Goal: Task Accomplishment & Management: Complete application form

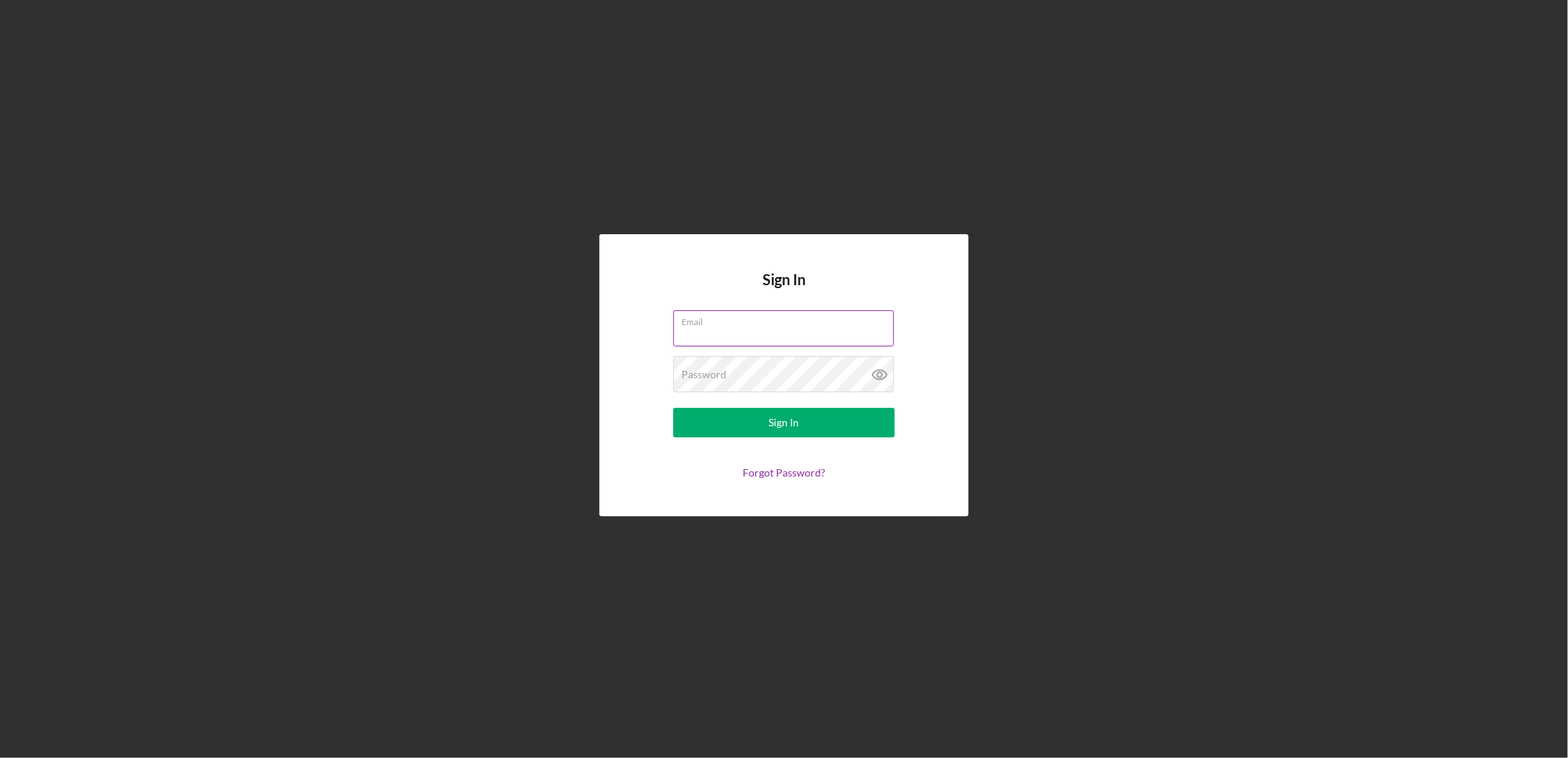
click at [695, 340] on input "Email" at bounding box center [784, 327] width 221 height 35
type input "kruiz@cookinletlending.com"
click at [817, 372] on div "Password Required" at bounding box center [784, 374] width 221 height 37
click at [673, 408] on button "Sign In" at bounding box center [784, 422] width 221 height 30
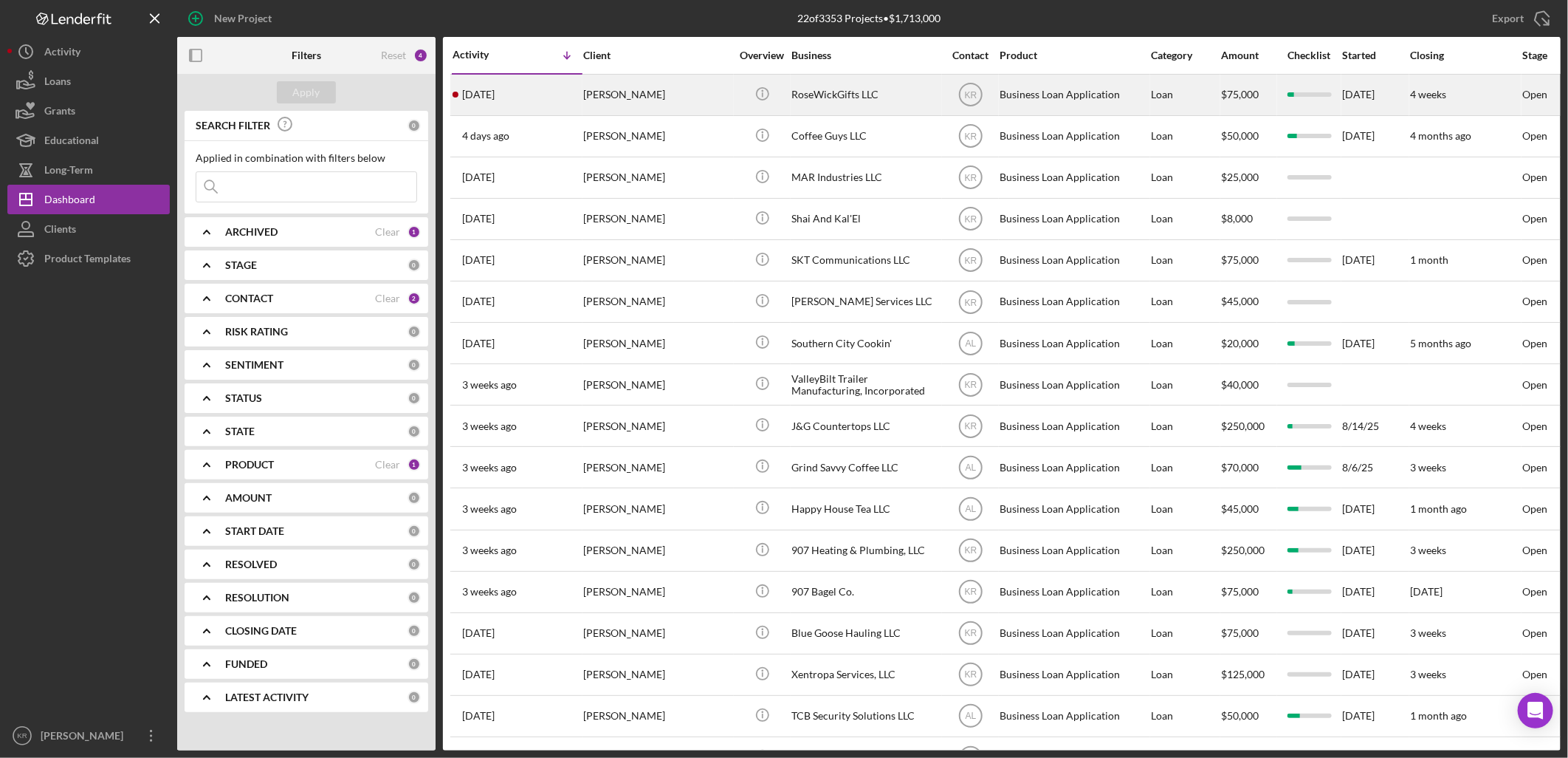
click at [576, 73] on td "2 days ago Roseanne Wickman" at bounding box center [517, 93] width 131 height 41
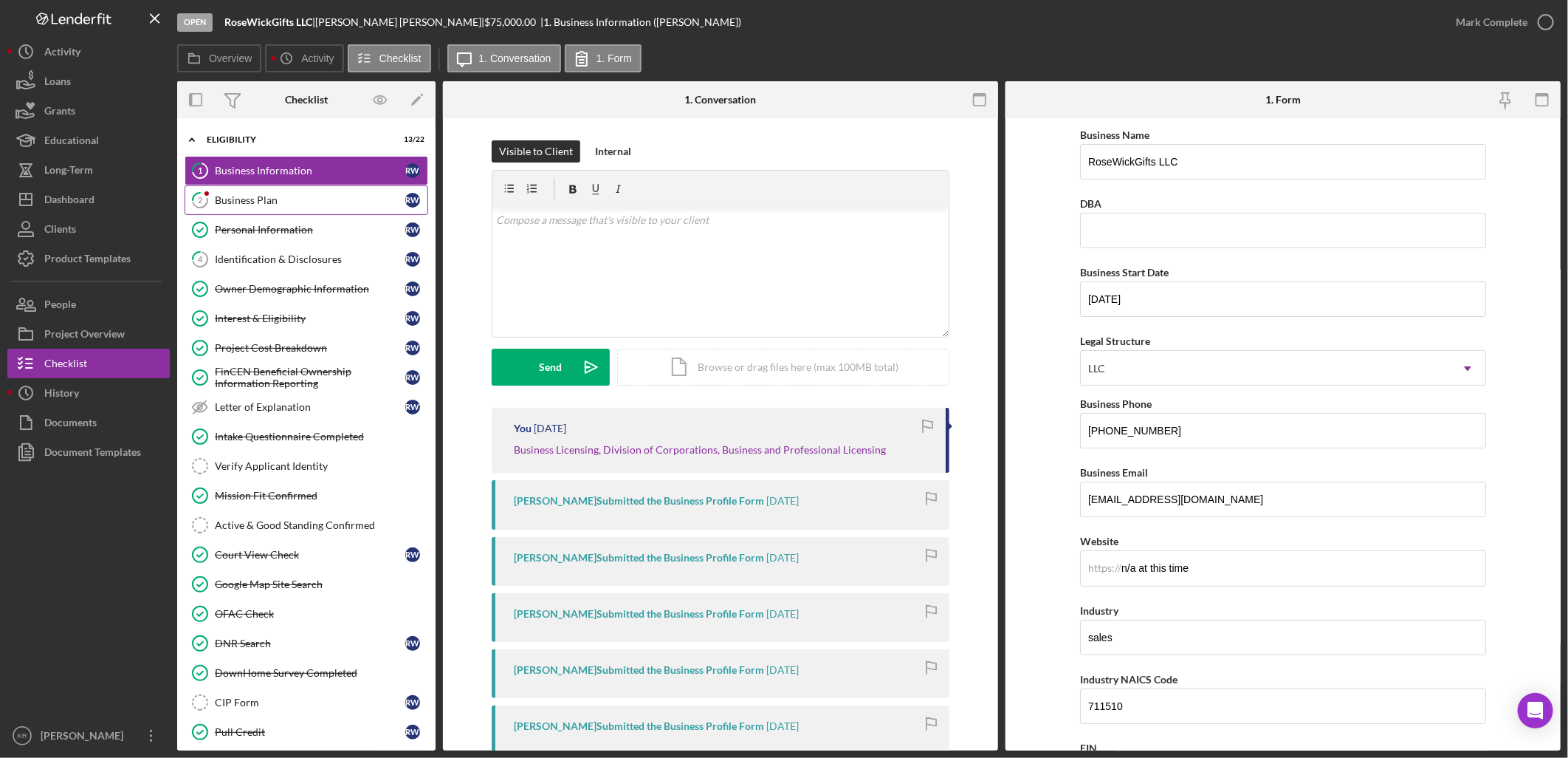
click at [272, 188] on link "2 Business Plan R W" at bounding box center [307, 199] width 244 height 30
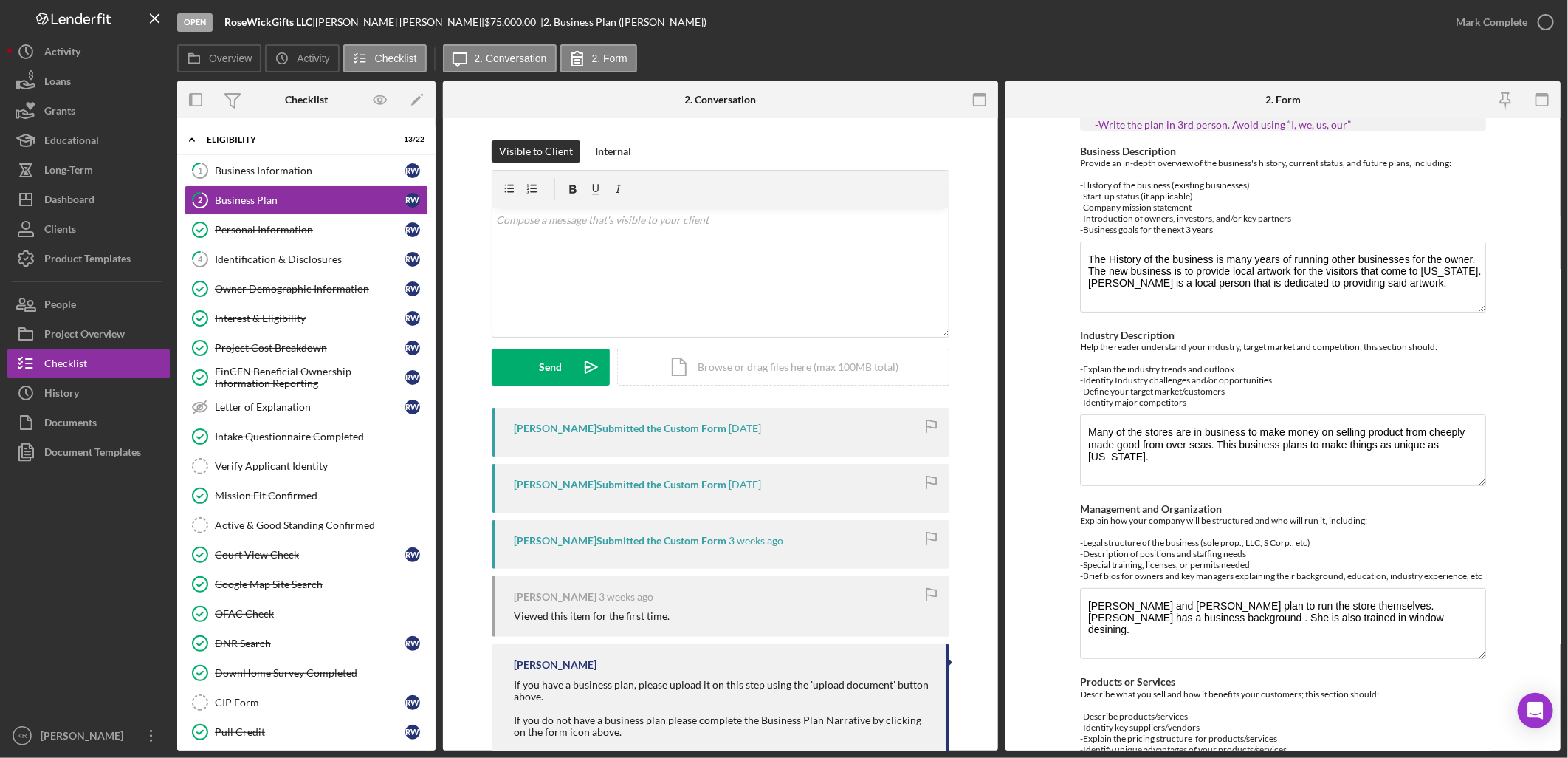
scroll to position [87, 0]
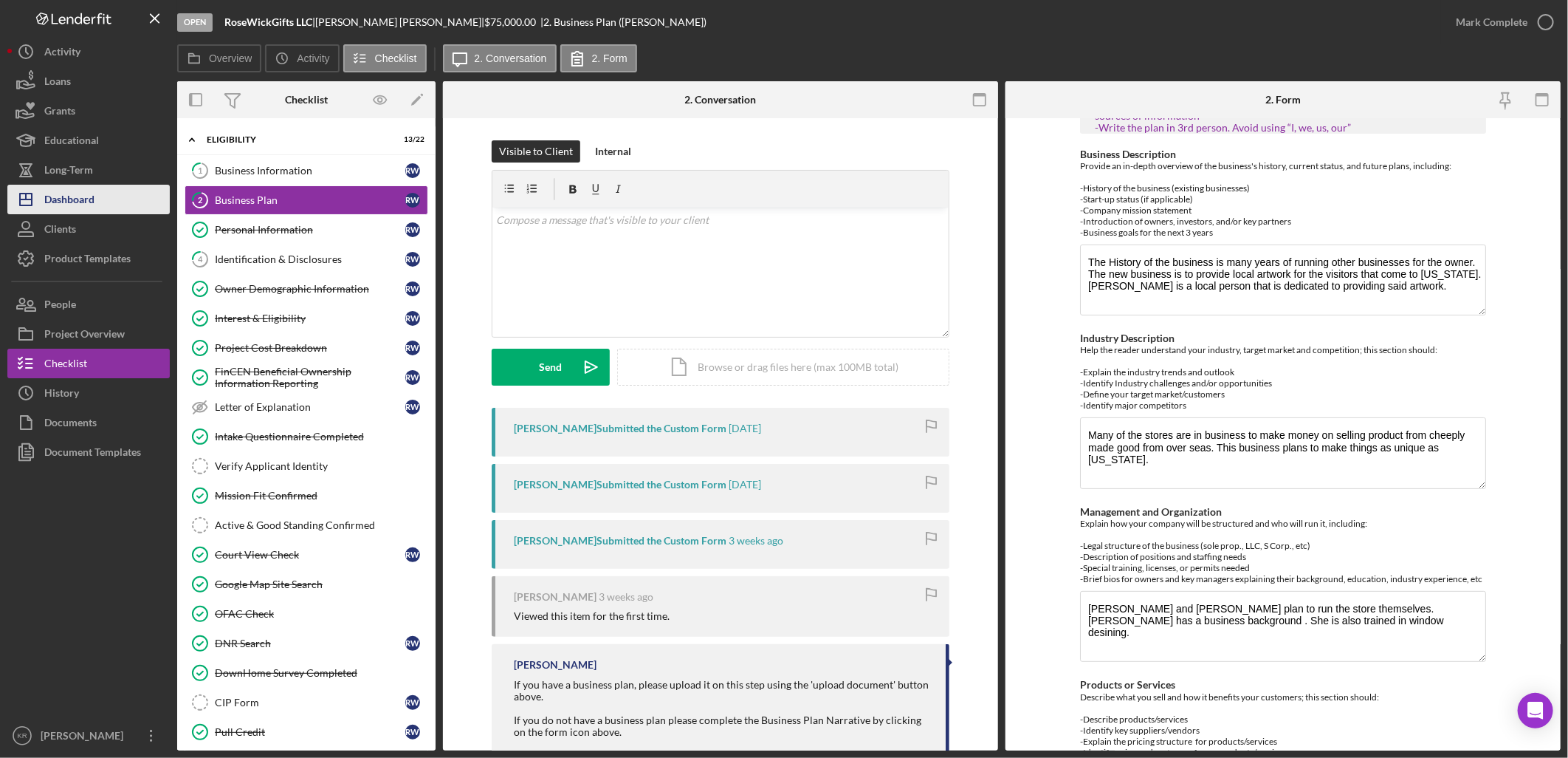
click at [73, 195] on div "Dashboard" at bounding box center [69, 201] width 51 height 33
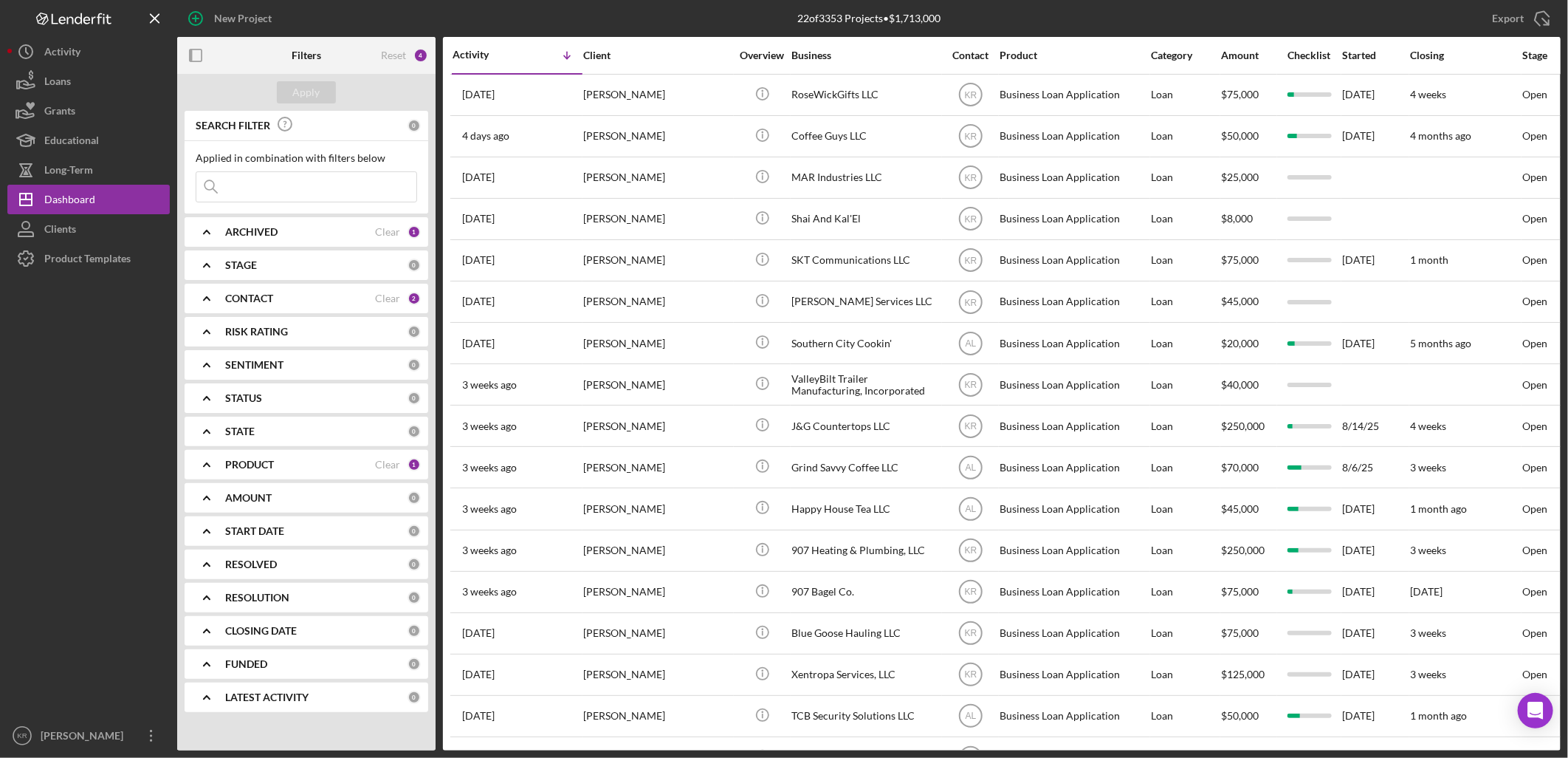
click at [309, 466] on div "PRODUCT" at bounding box center [299, 464] width 150 height 11
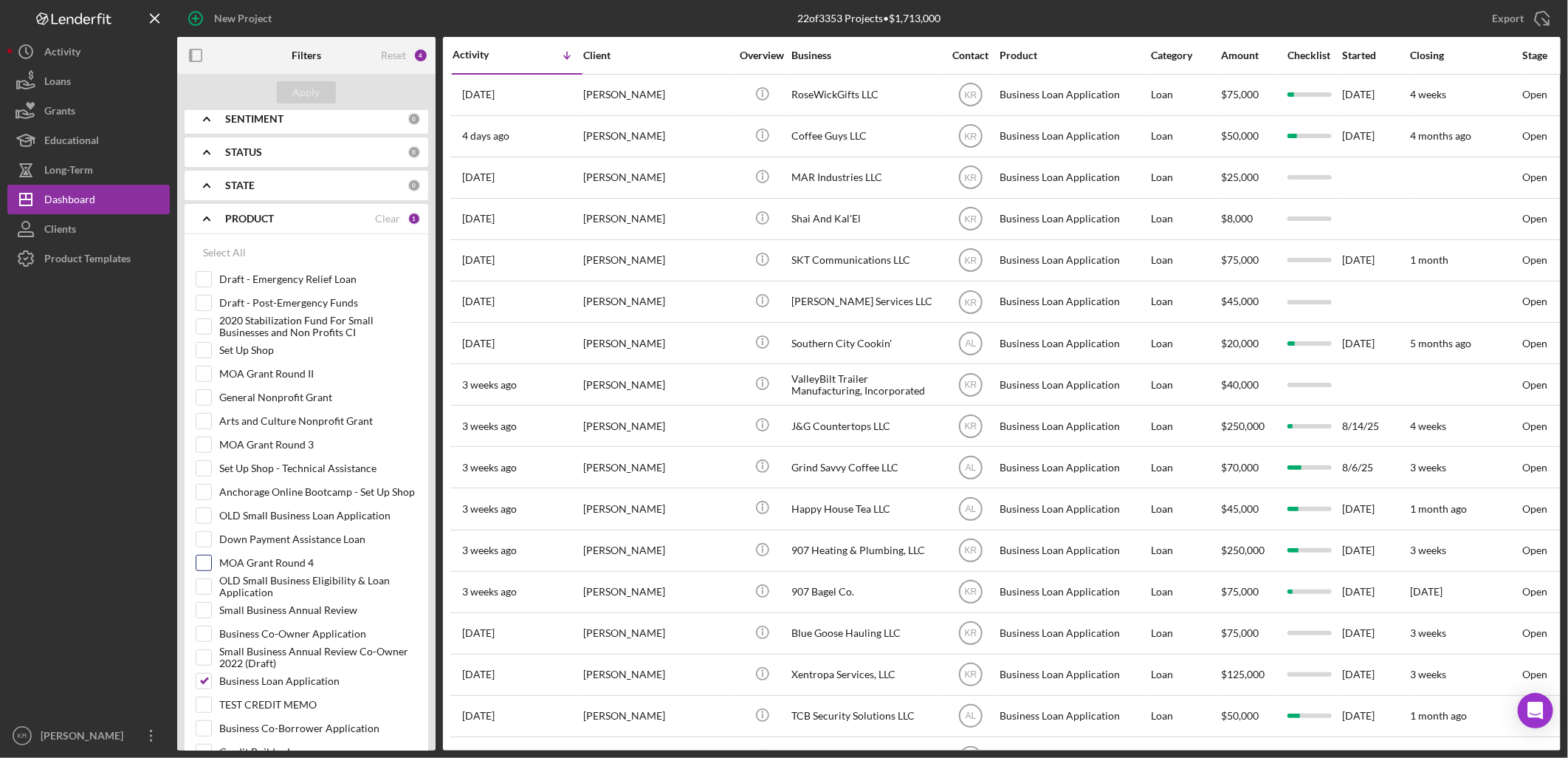
scroll to position [492, 0]
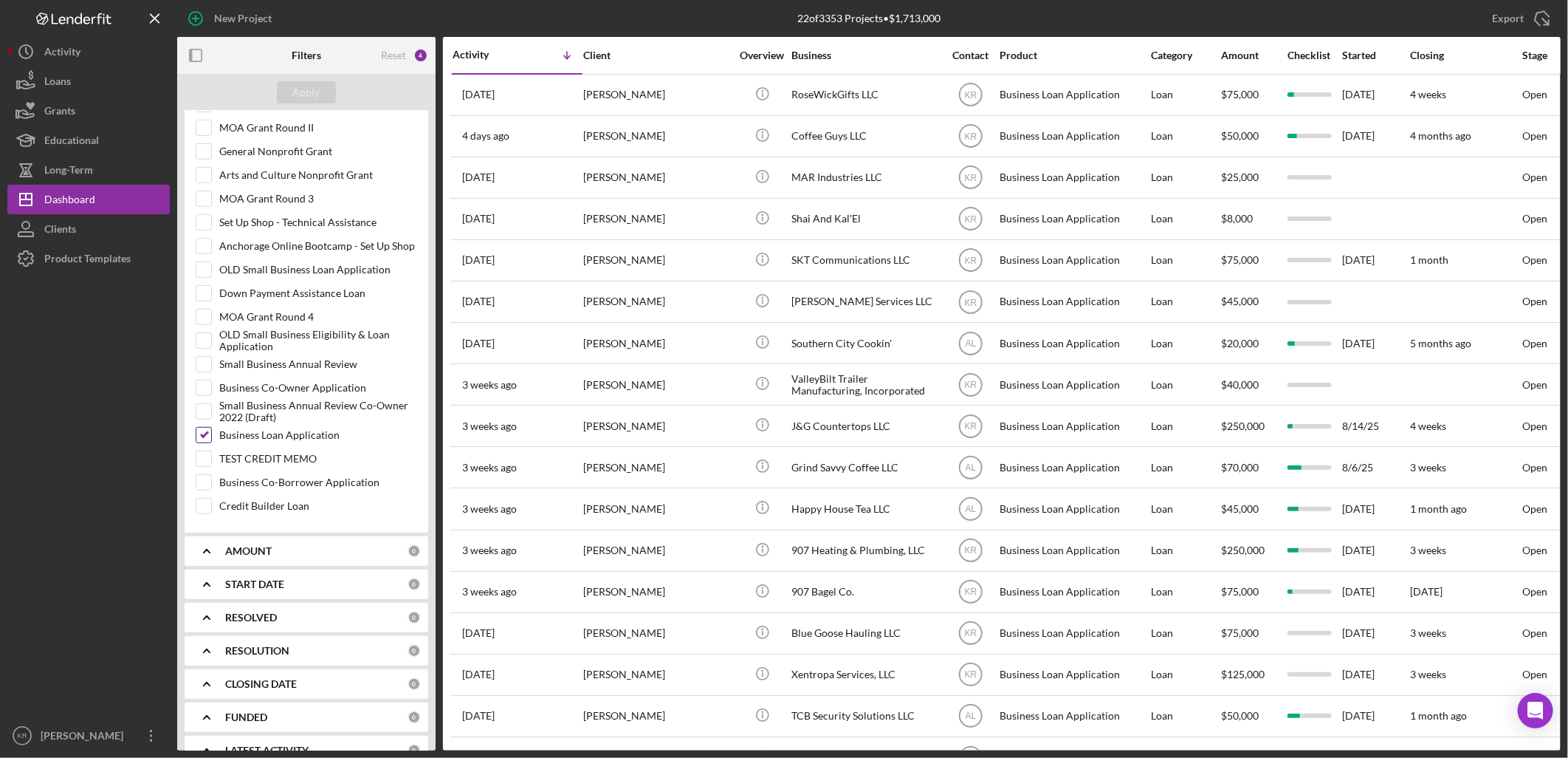
click at [201, 438] on input "Business Loan Application" at bounding box center [203, 434] width 14 height 14
checkbox input "false"
click at [205, 505] on input "Credit Builder Loan" at bounding box center [203, 505] width 14 height 14
click at [199, 498] on div "Business Co-Borrower Application" at bounding box center [306, 485] width 221 height 24
click at [198, 513] on input "Credit Builder Loan" at bounding box center [203, 505] width 14 height 14
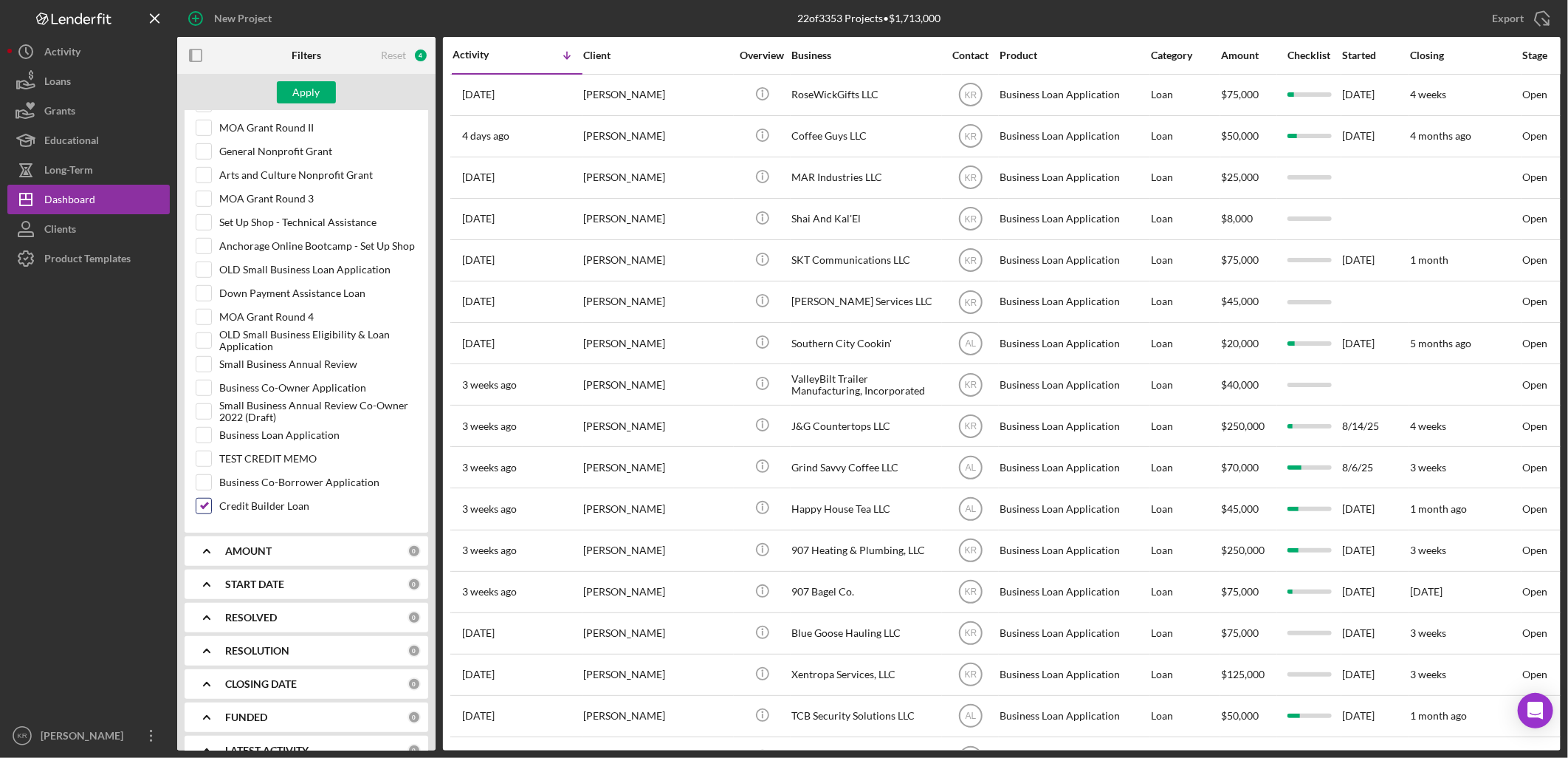
checkbox input "false"
click at [198, 431] on input "Business Loan Application" at bounding box center [203, 434] width 14 height 14
click at [319, 434] on label "Business Loan Application" at bounding box center [318, 434] width 198 height 14
click at [212, 434] on input "Business Loan Application" at bounding box center [203, 434] width 14 height 14
checkbox input "false"
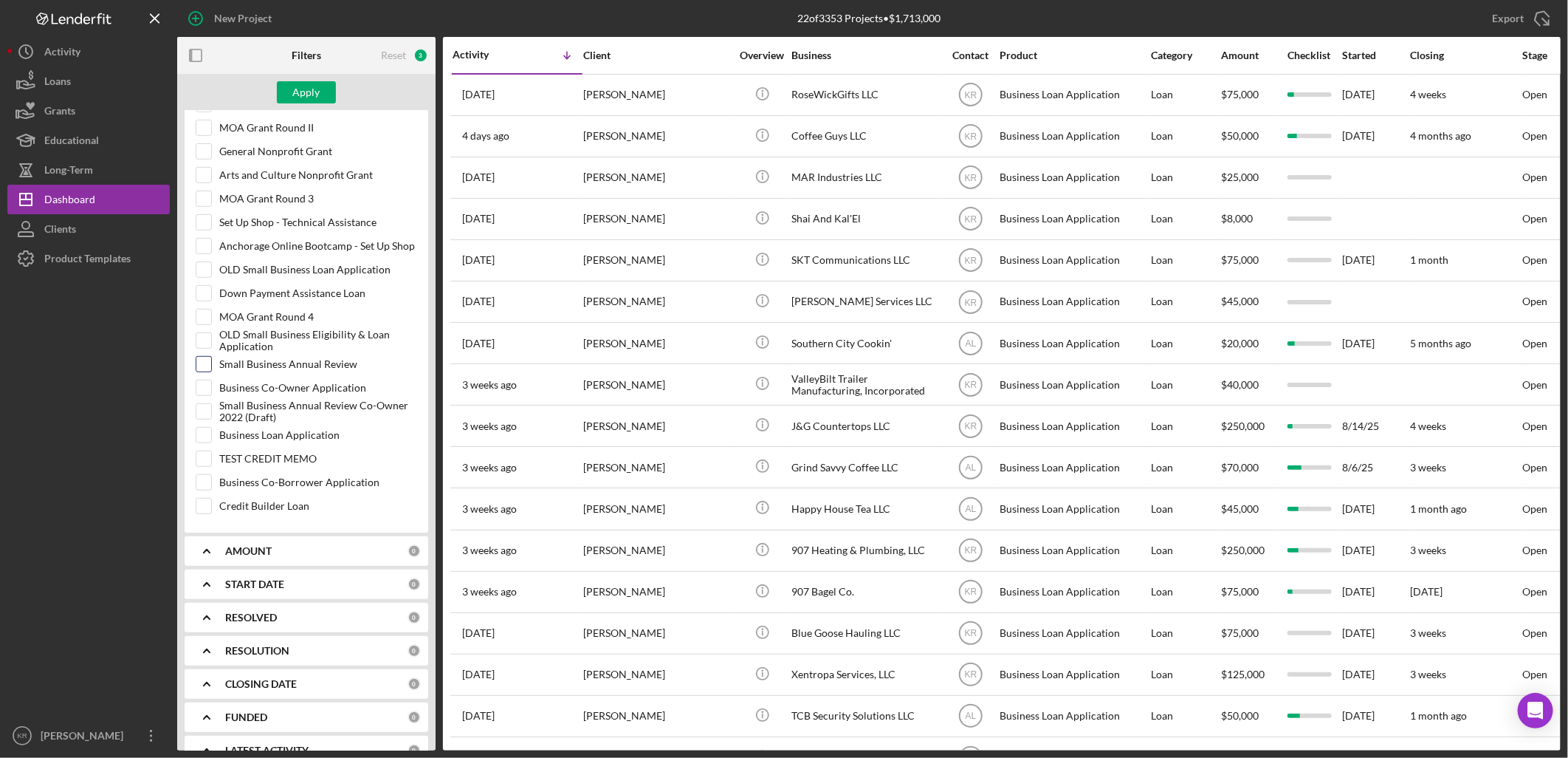
click at [281, 365] on label "Small Business Annual Review" at bounding box center [318, 363] width 198 height 14
click at [212, 365] on input "Small Business Annual Review" at bounding box center [203, 363] width 14 height 14
checkbox input "true"
click at [306, 91] on div "Apply" at bounding box center [307, 92] width 28 height 22
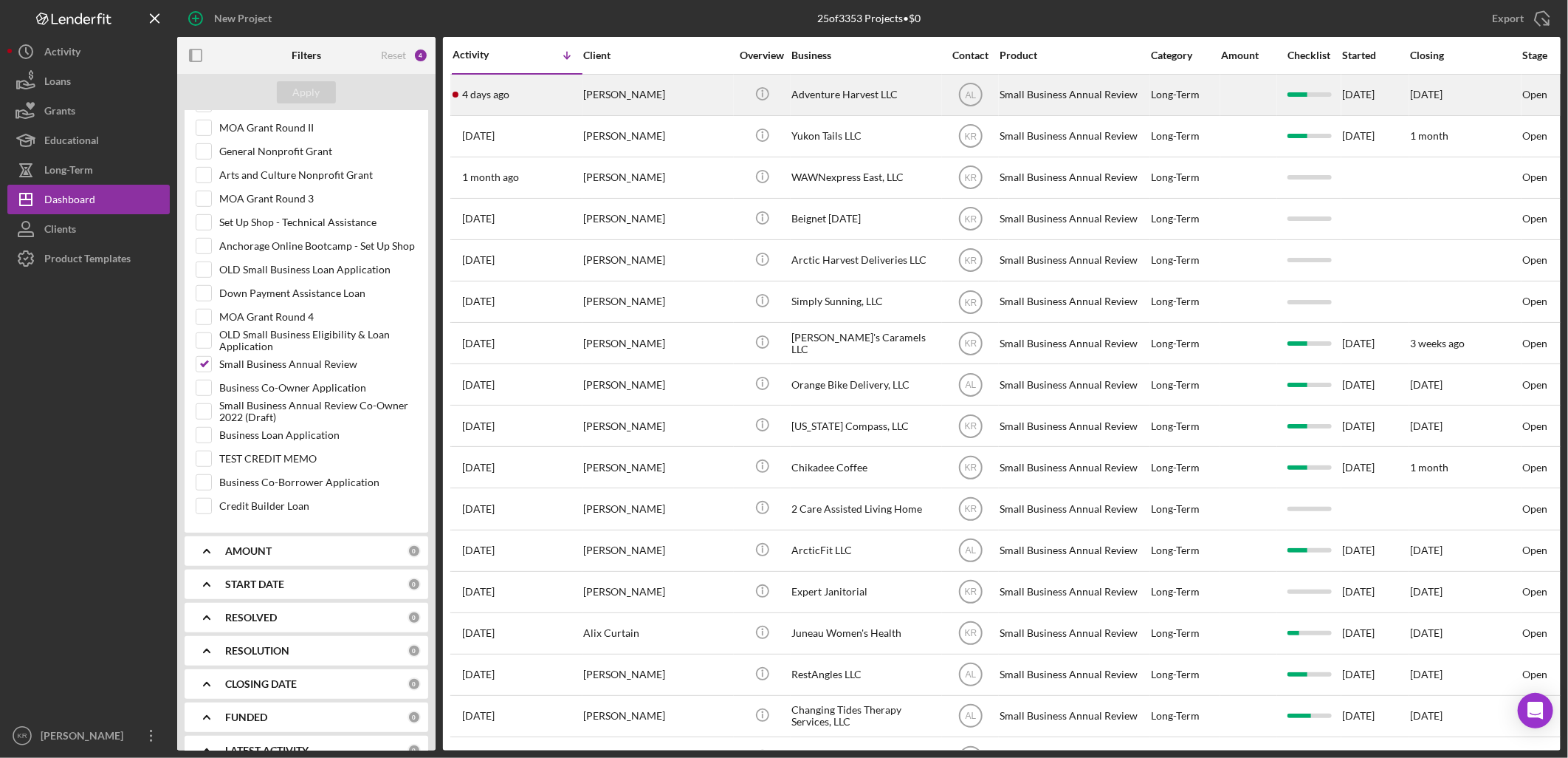
click at [709, 102] on div "Tawny Darling" at bounding box center [657, 94] width 148 height 39
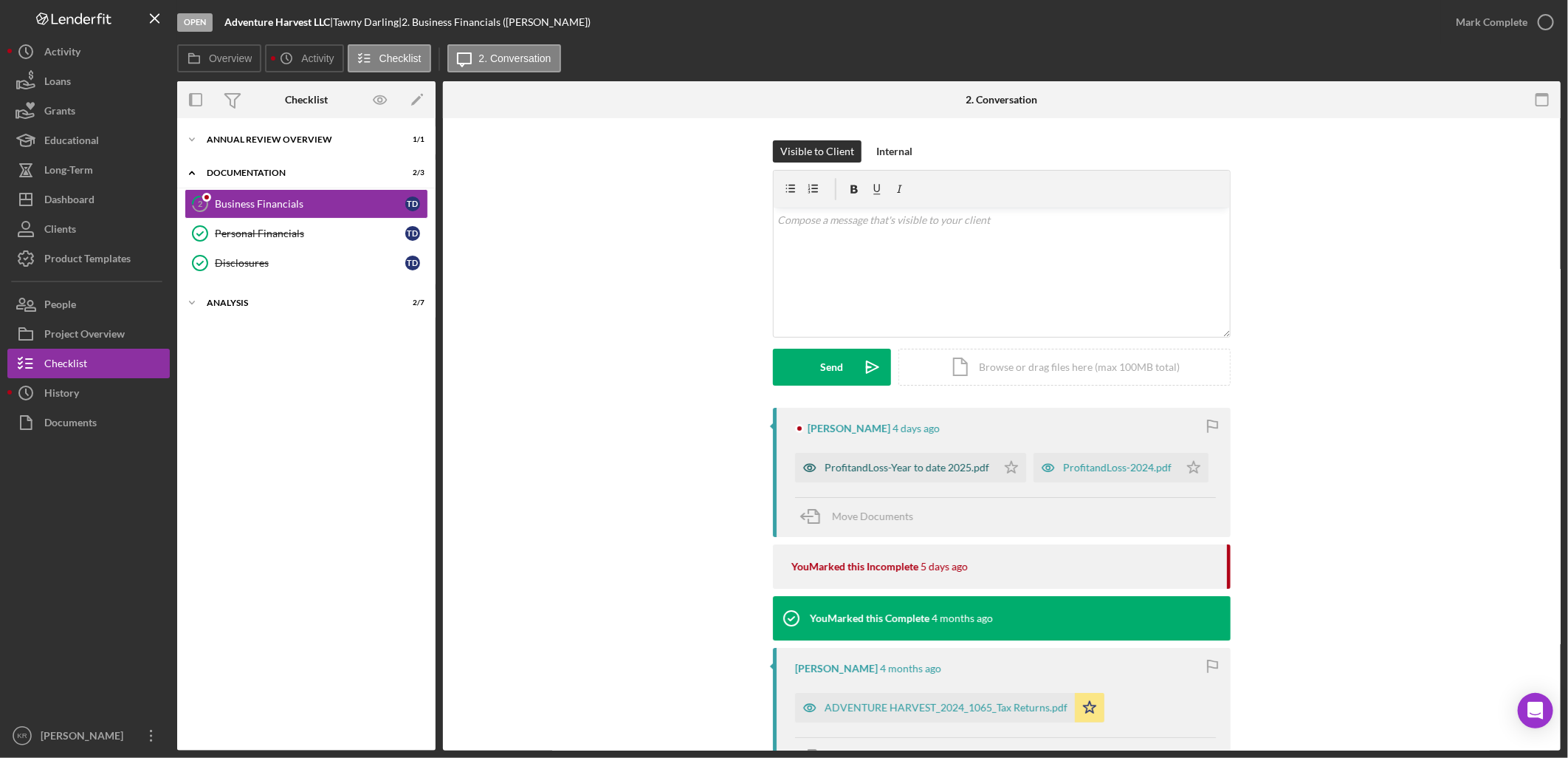
click at [920, 469] on div "ProfitandLoss-Year to date 2025.pdf" at bounding box center [906, 467] width 165 height 11
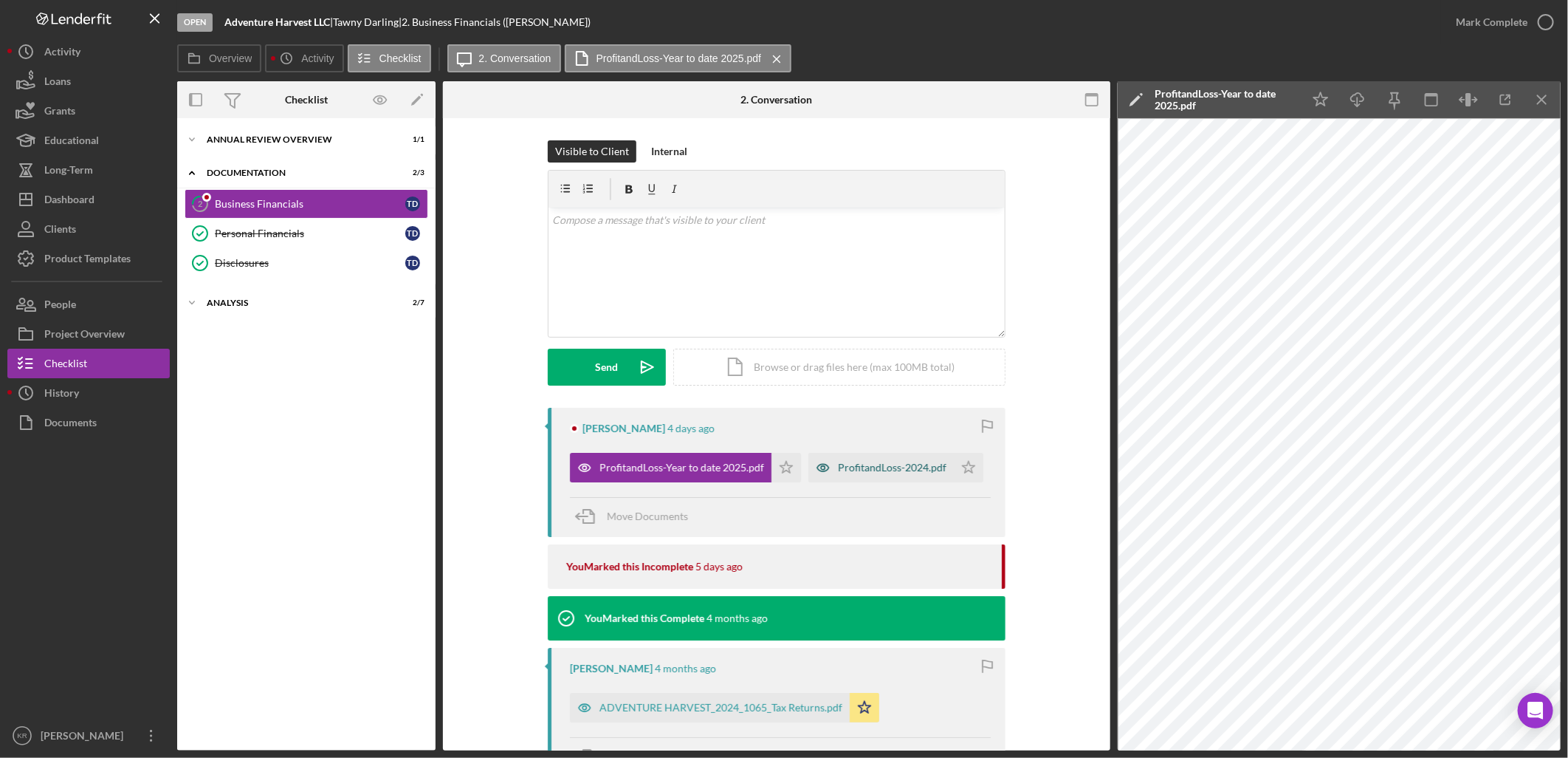
click at [832, 461] on icon "button" at bounding box center [823, 467] width 30 height 30
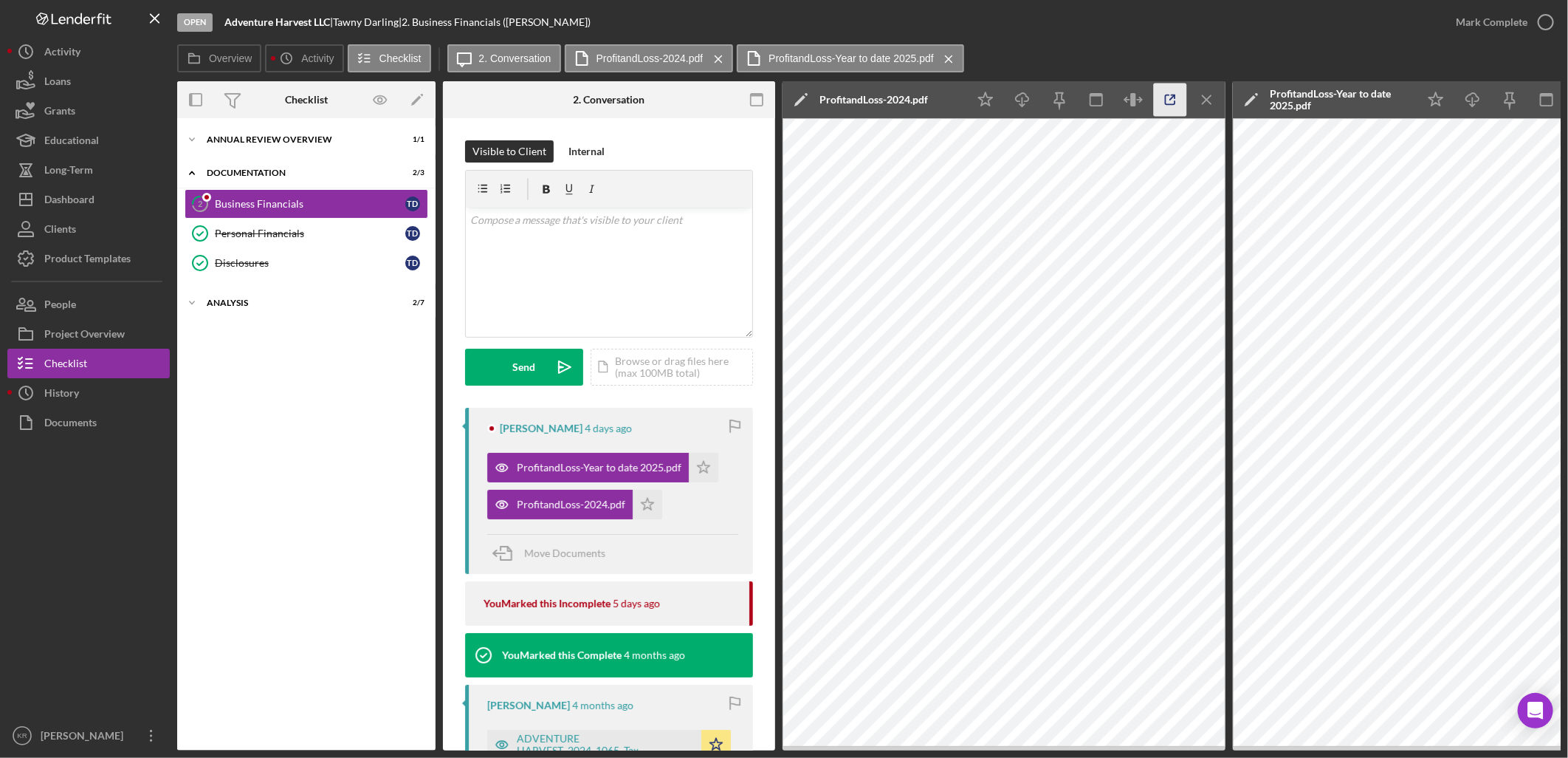
click at [1161, 103] on icon "button" at bounding box center [1171, 100] width 33 height 33
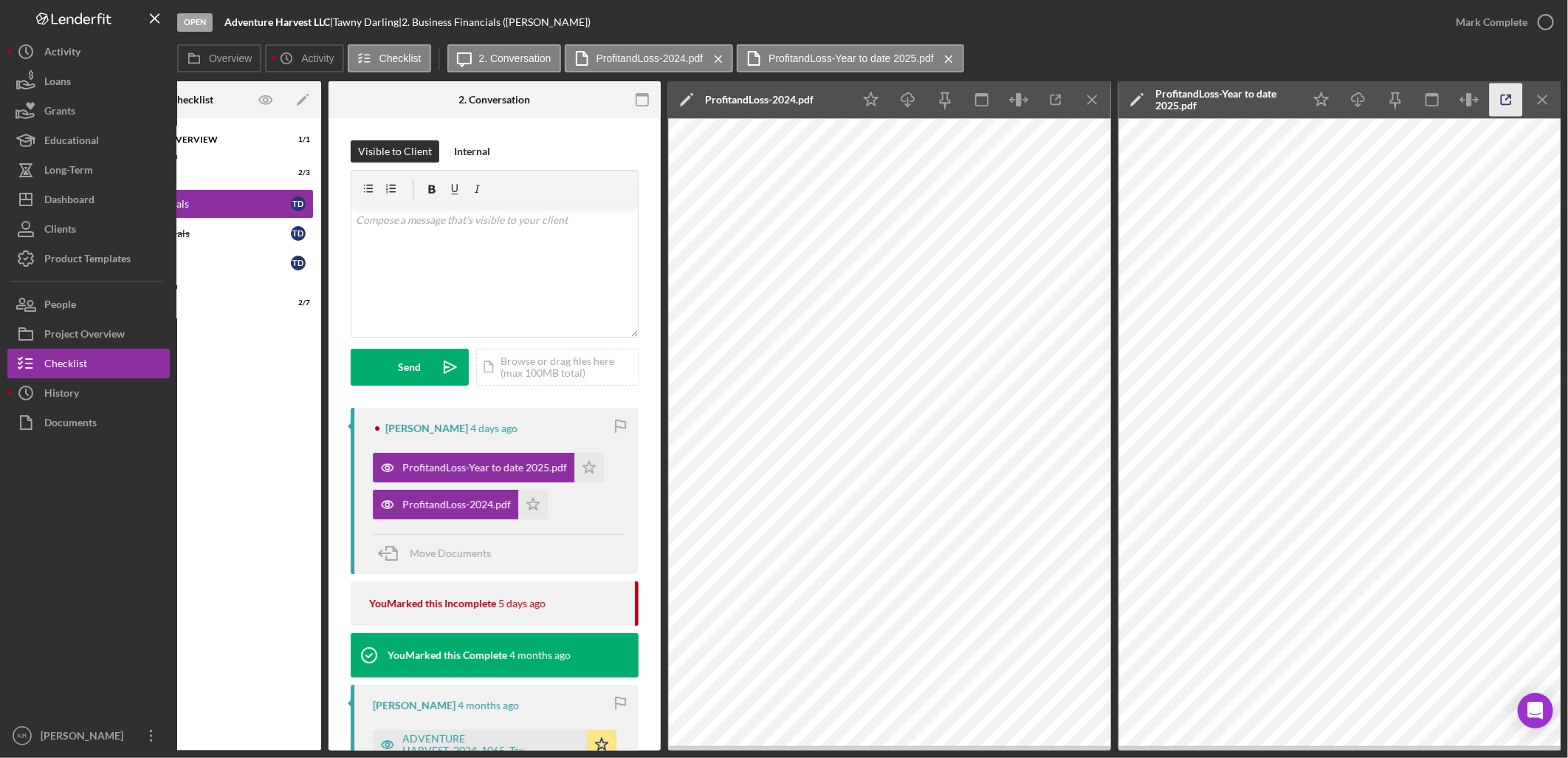
click at [1502, 102] on icon "button" at bounding box center [1506, 100] width 33 height 33
click at [246, 135] on div "Annual Review Overview" at bounding box center [197, 139] width 211 height 9
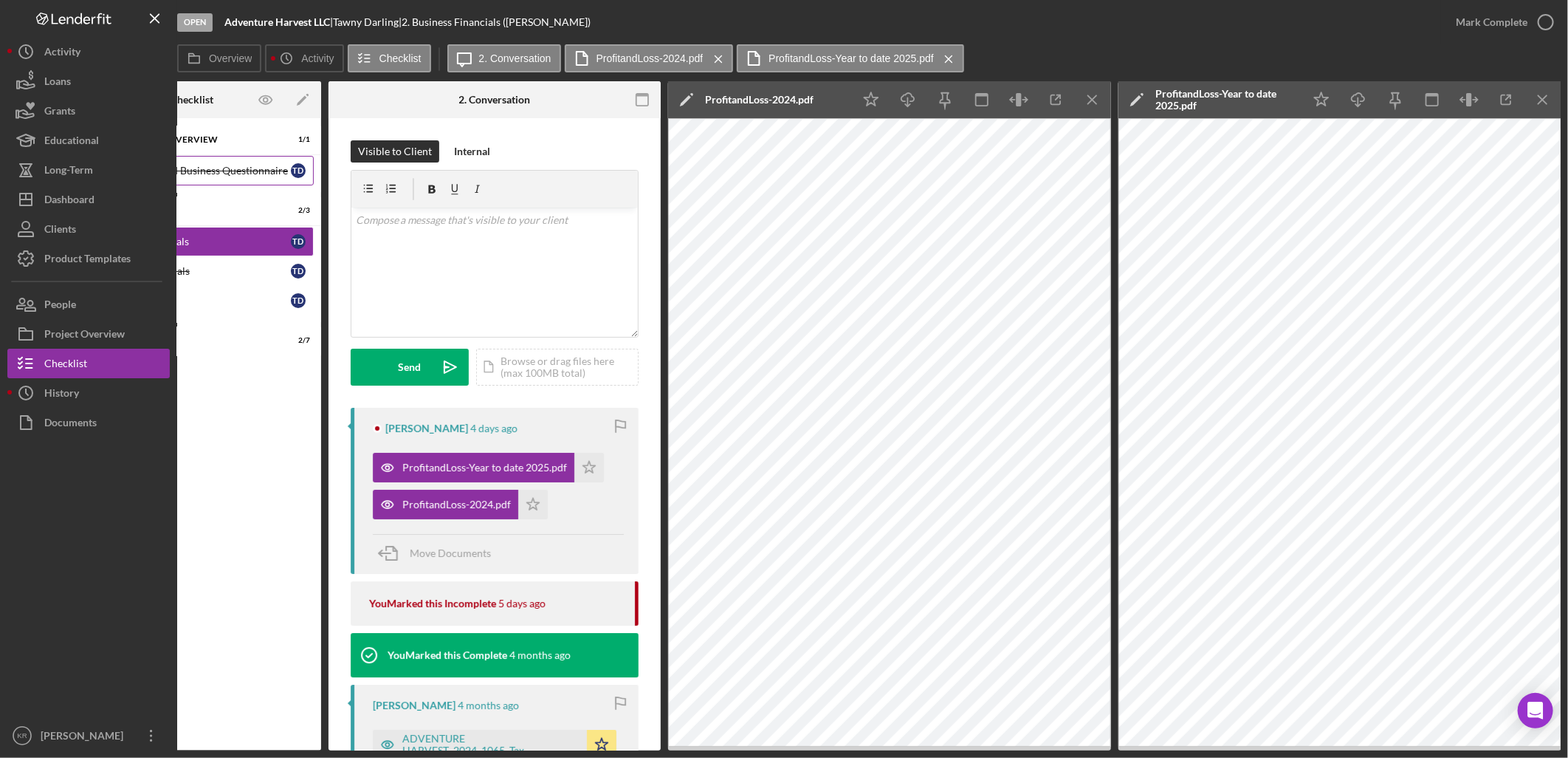
click at [245, 172] on div "Introduction and Business Questionnaire" at bounding box center [195, 171] width 191 height 11
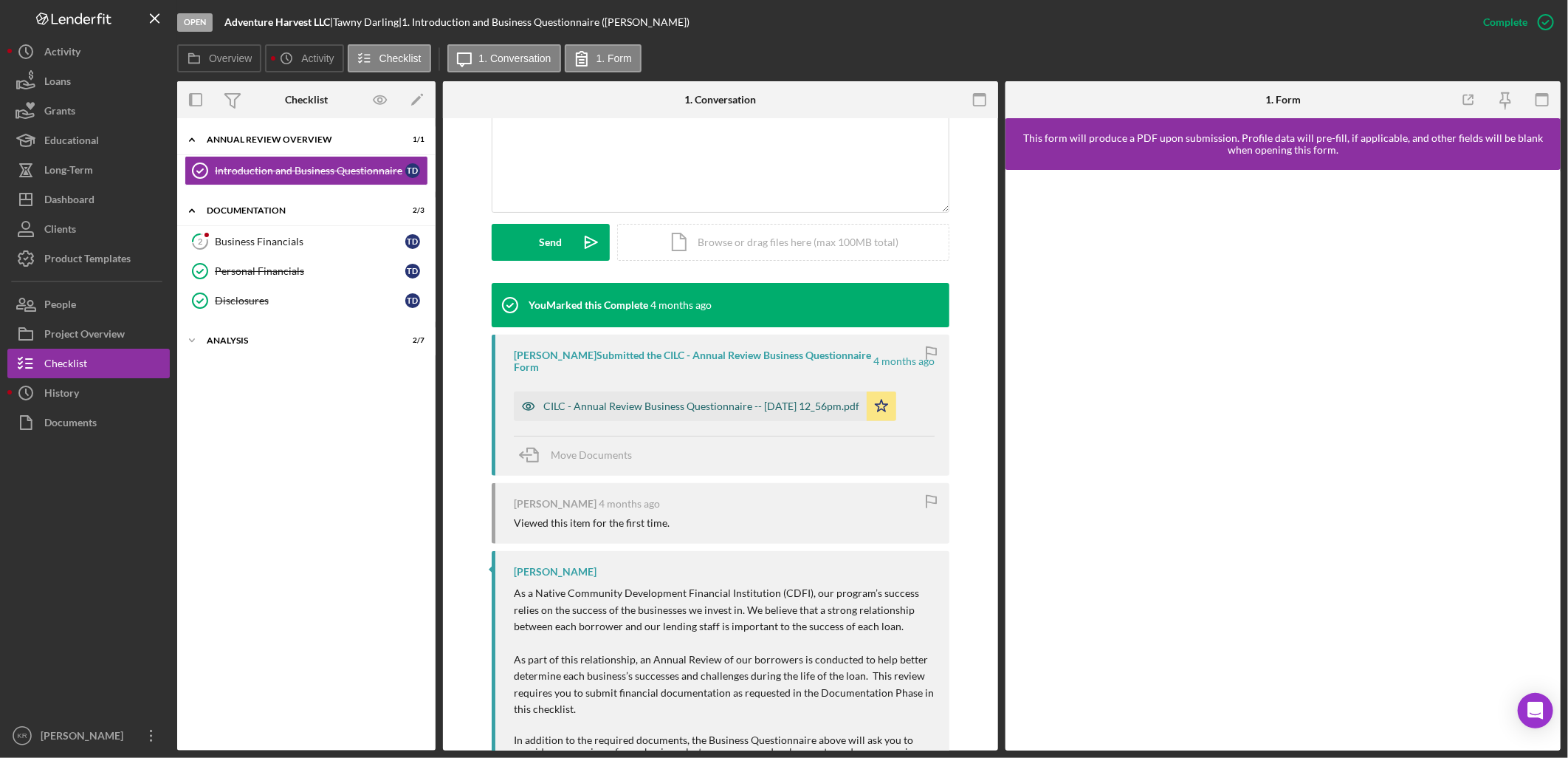
click at [687, 402] on div "CILC - Annual Review Business Questionnaire -- 2025-05-07 12_56pm.pdf" at bounding box center [702, 406] width 316 height 11
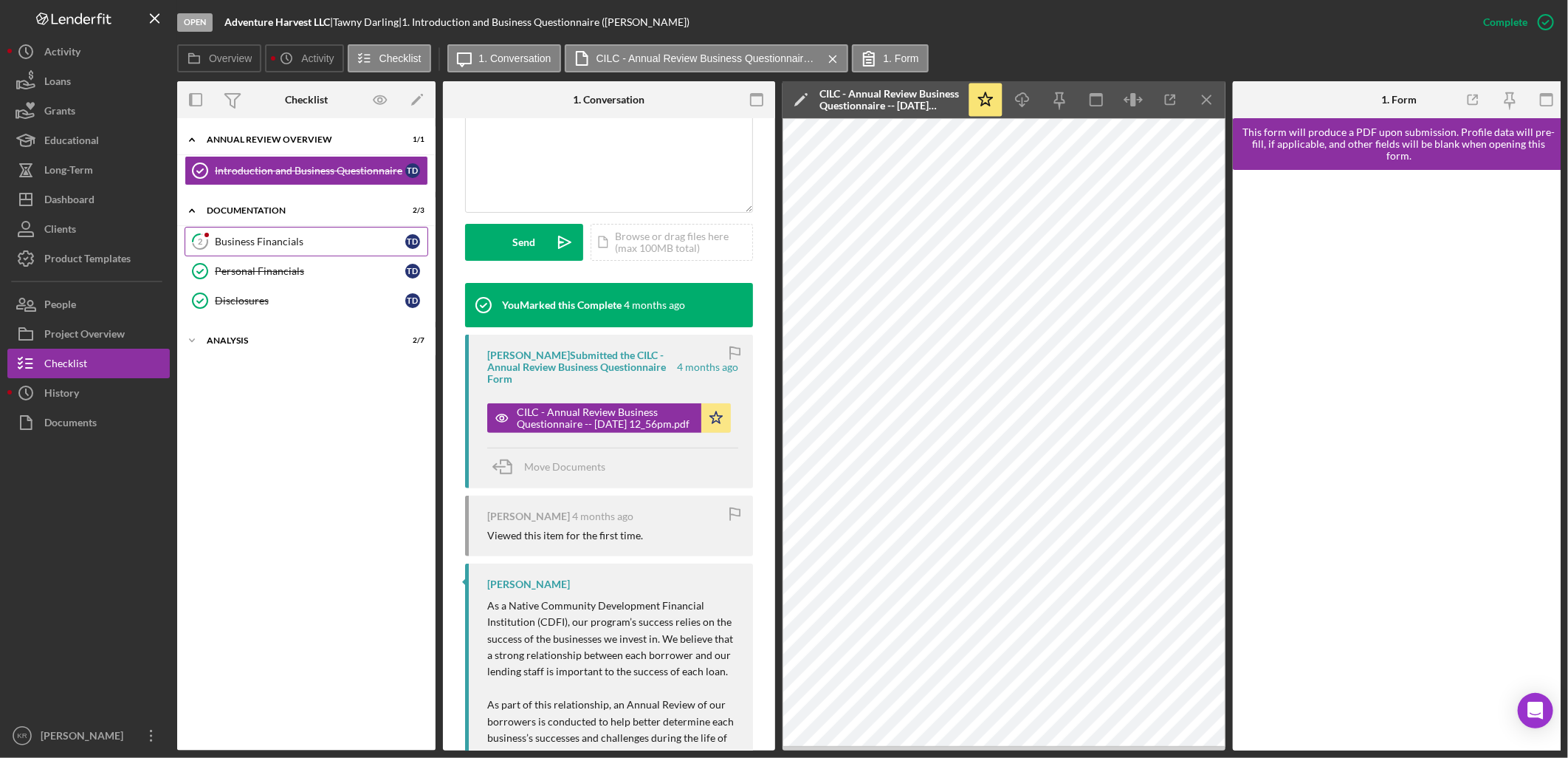
click at [276, 233] on link "2 Business Financials T D" at bounding box center [307, 241] width 244 height 30
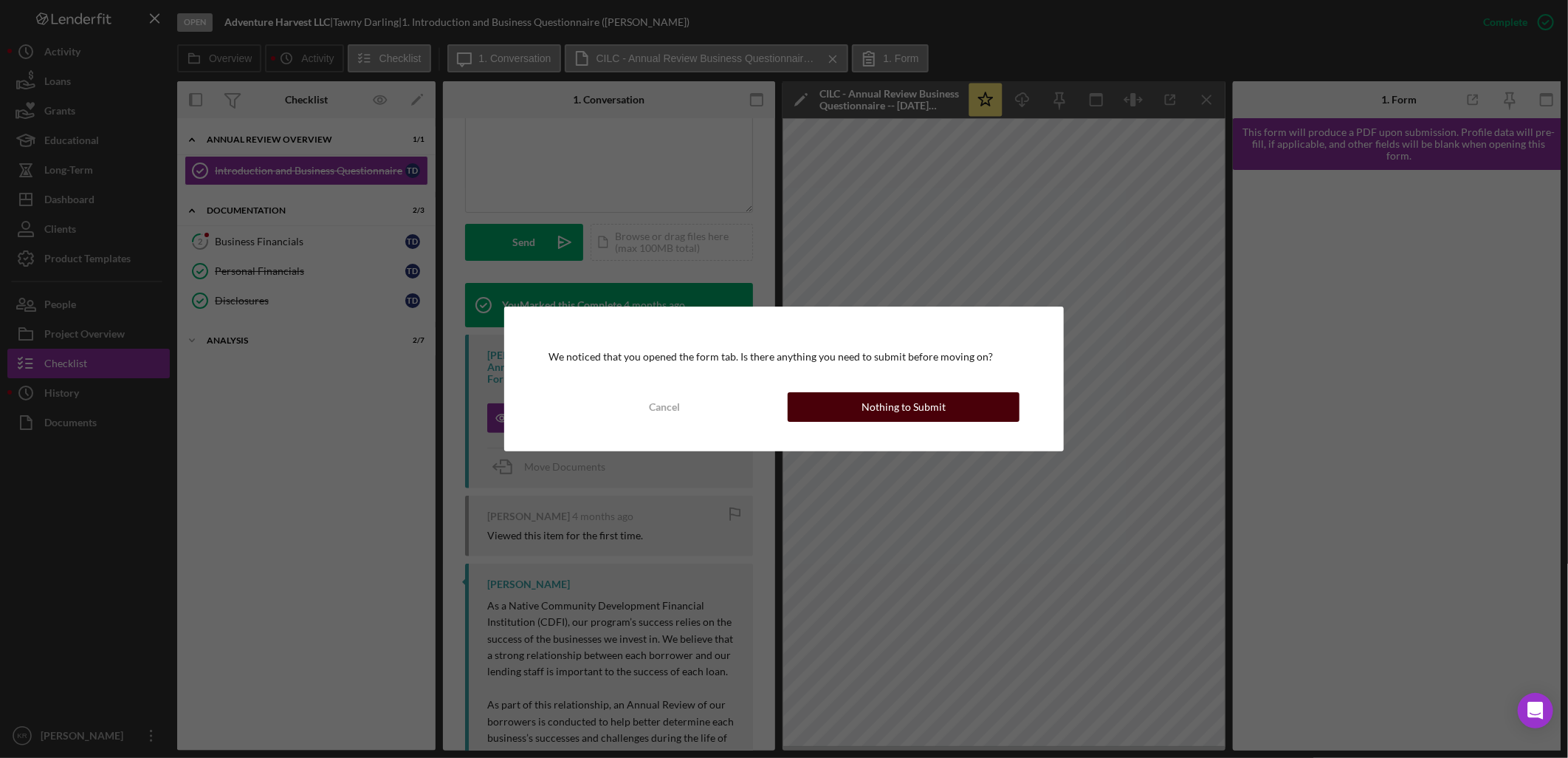
click at [940, 414] on div "Nothing to Submit" at bounding box center [904, 406] width 84 height 30
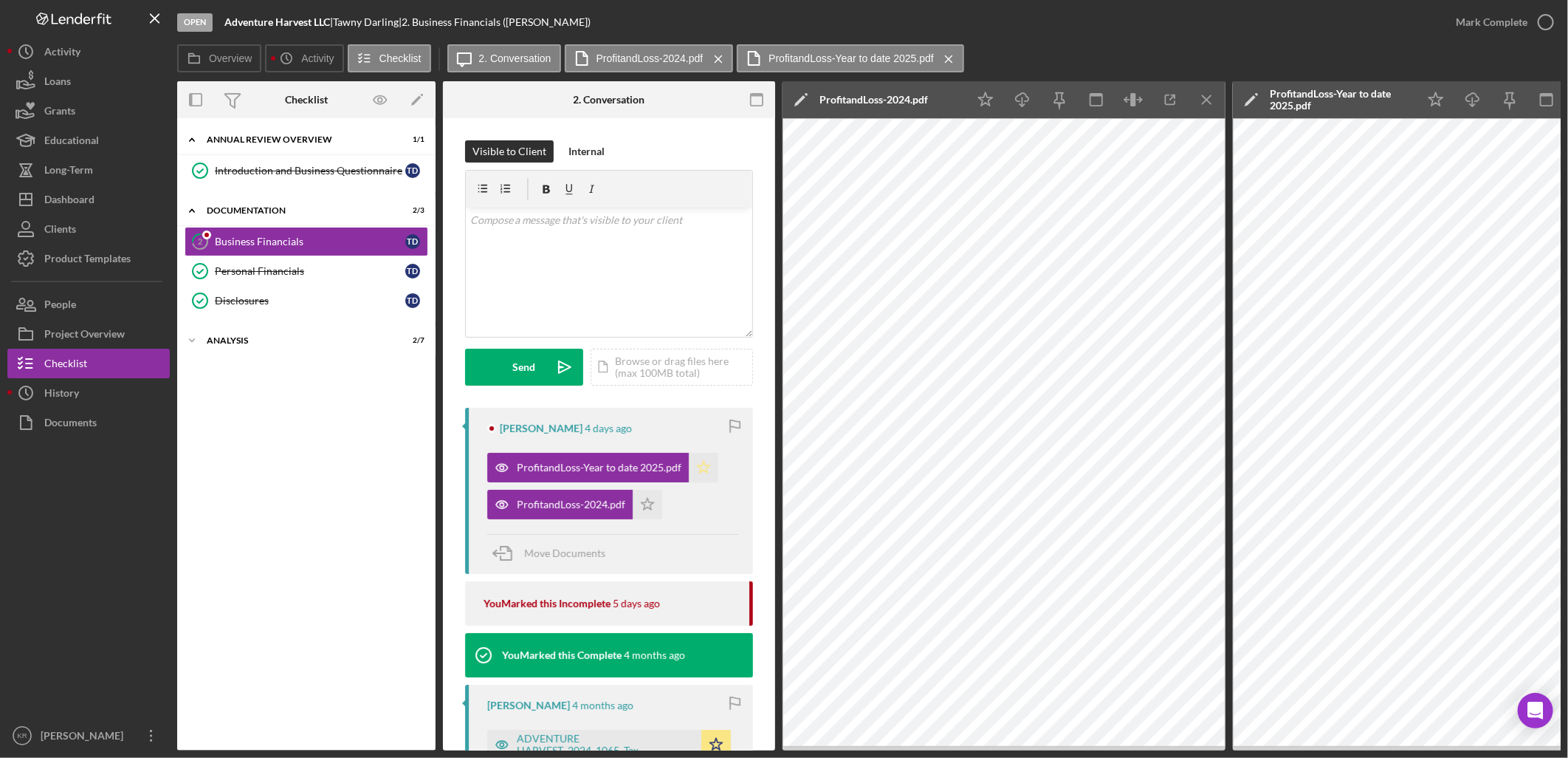
click at [700, 467] on icon "Icon/Star" at bounding box center [703, 467] width 30 height 30
click at [642, 509] on polygon "button" at bounding box center [647, 503] width 12 height 11
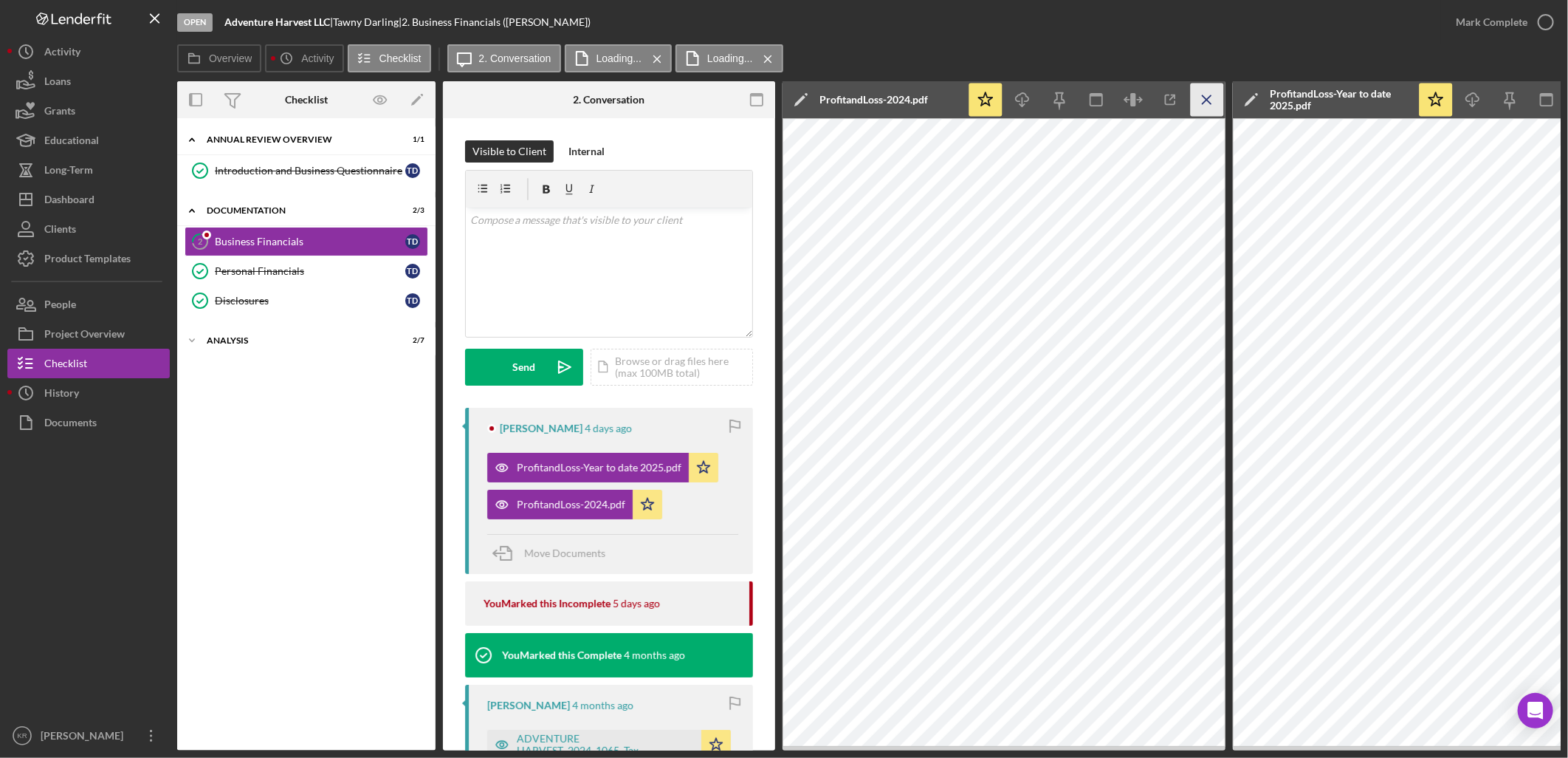
click at [1212, 92] on icon "Icon/Menu Close" at bounding box center [1207, 100] width 33 height 33
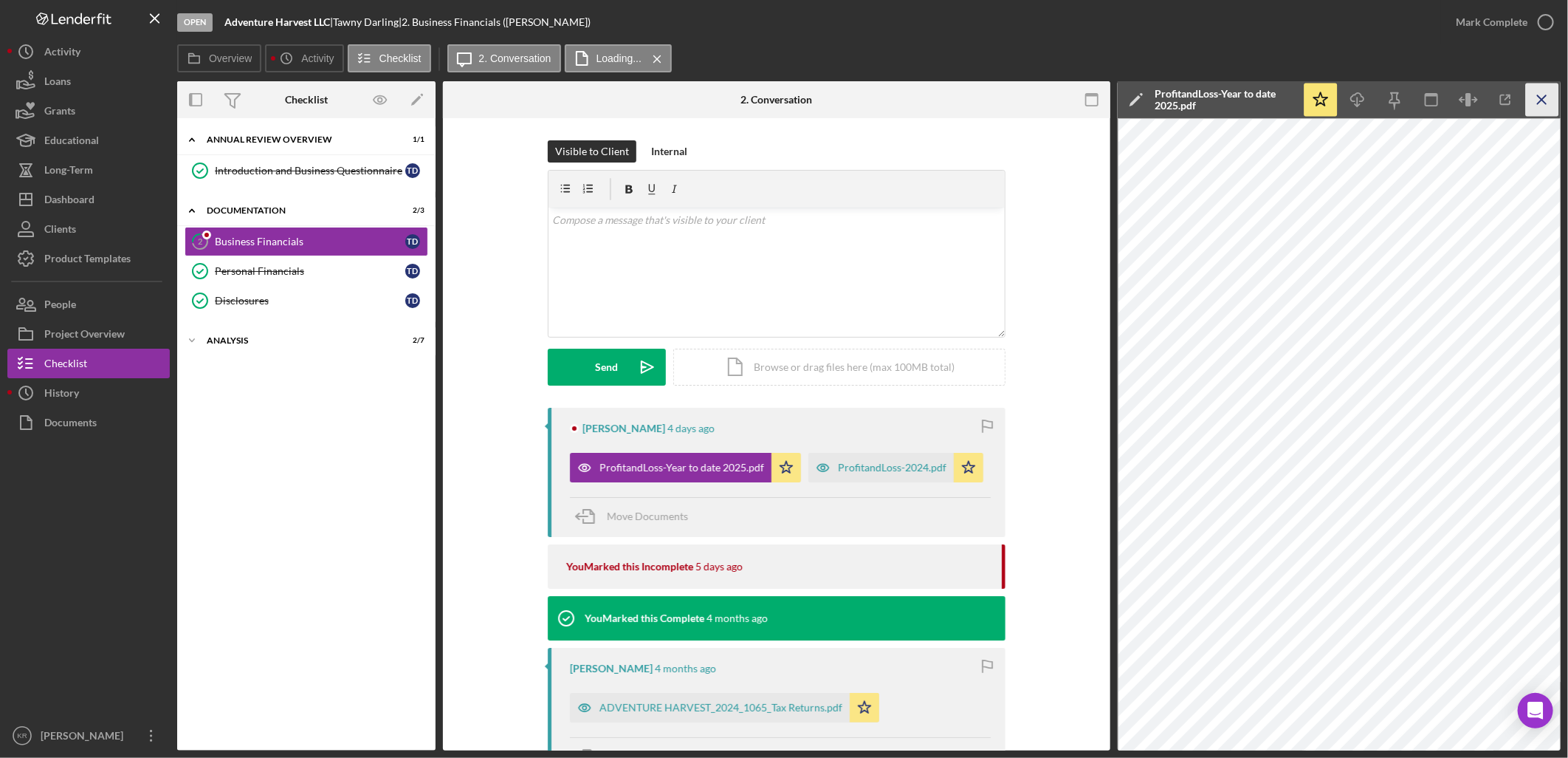
click at [1548, 107] on icon "Icon/Menu Close" at bounding box center [1542, 100] width 33 height 33
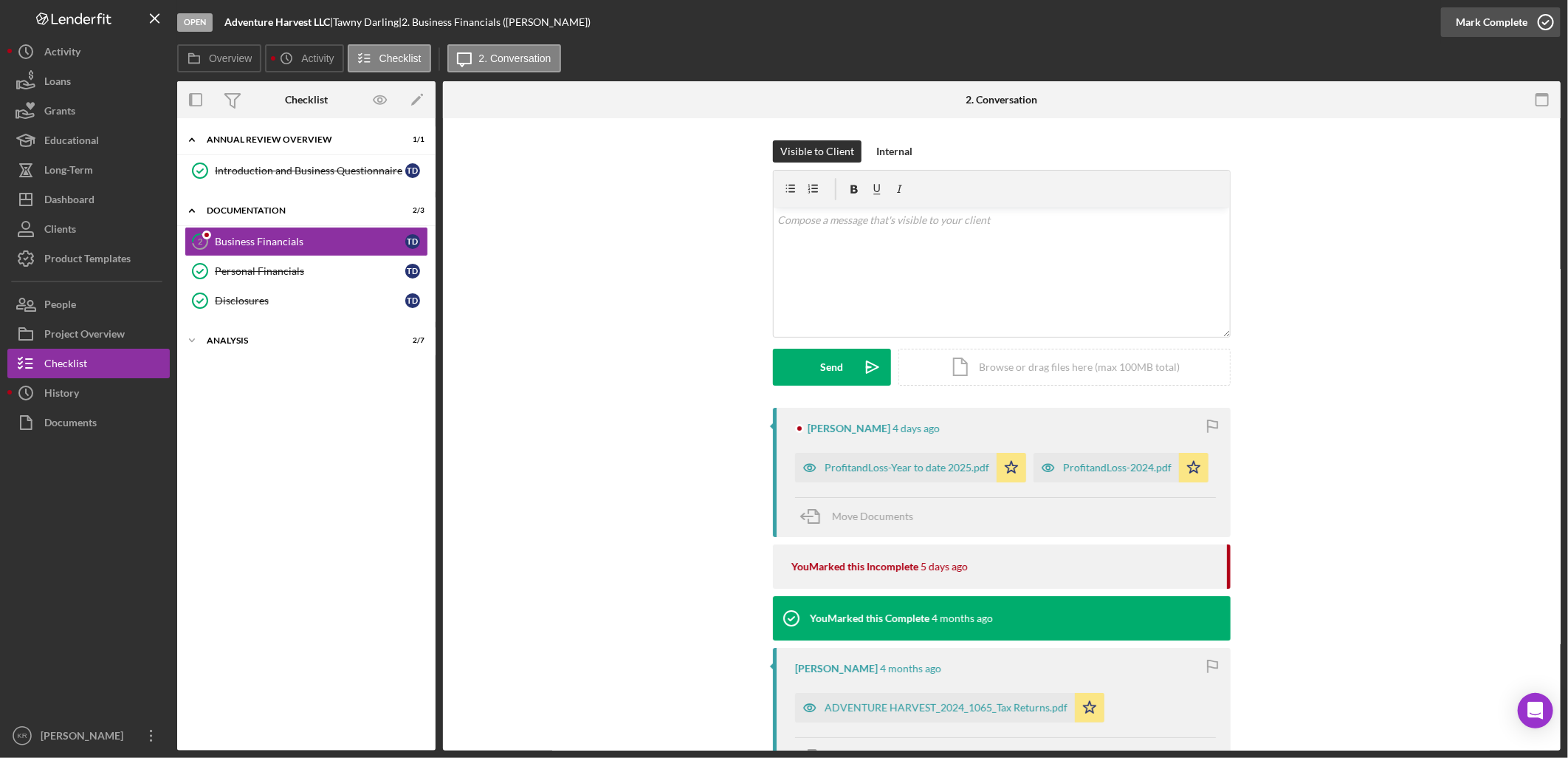
click at [1537, 23] on icon "button" at bounding box center [1546, 22] width 37 height 37
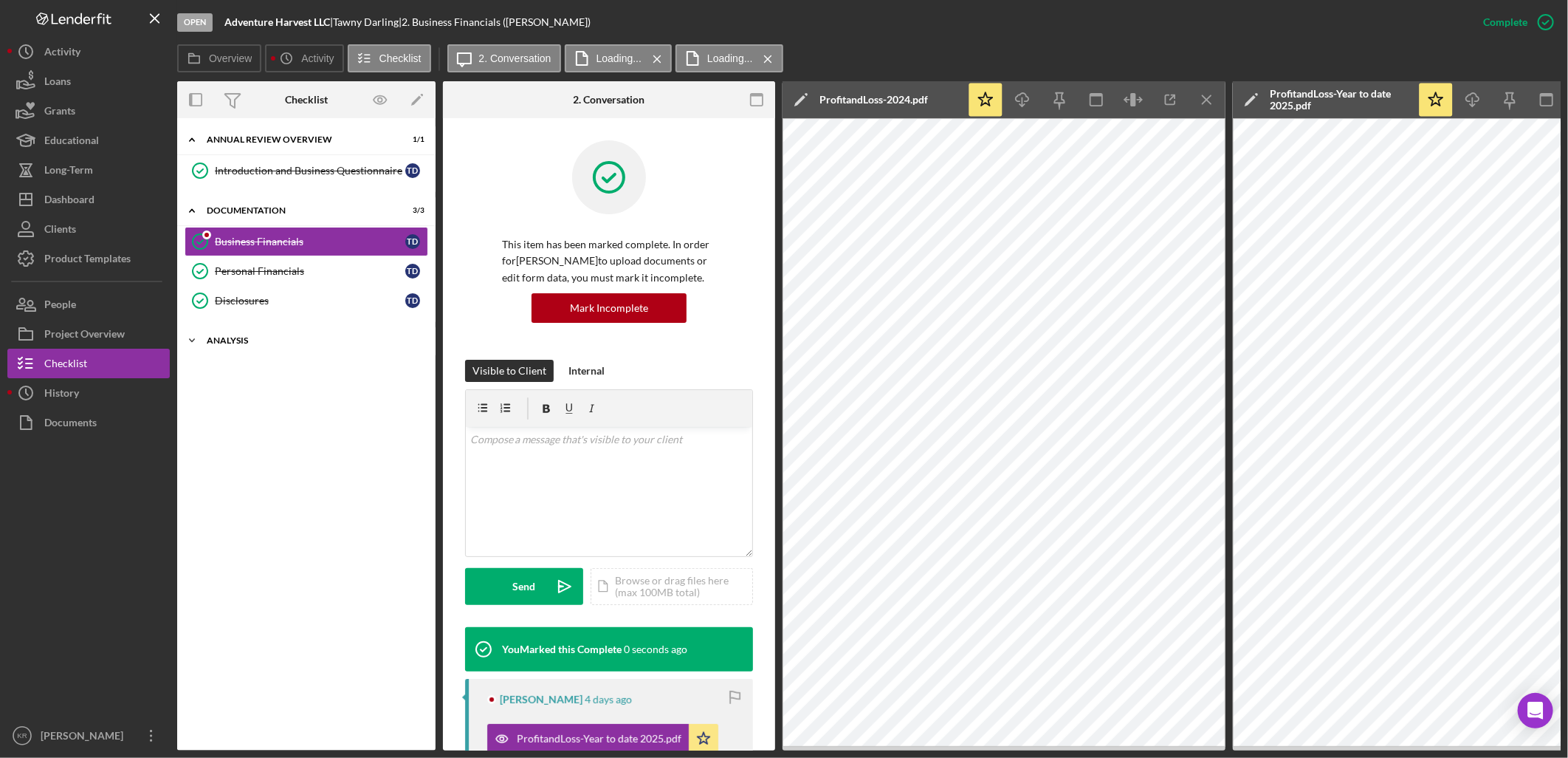
click at [234, 336] on div "Analysis" at bounding box center [312, 339] width 211 height 9
click at [1202, 94] on icon "Icon/Menu Close" at bounding box center [1207, 100] width 33 height 33
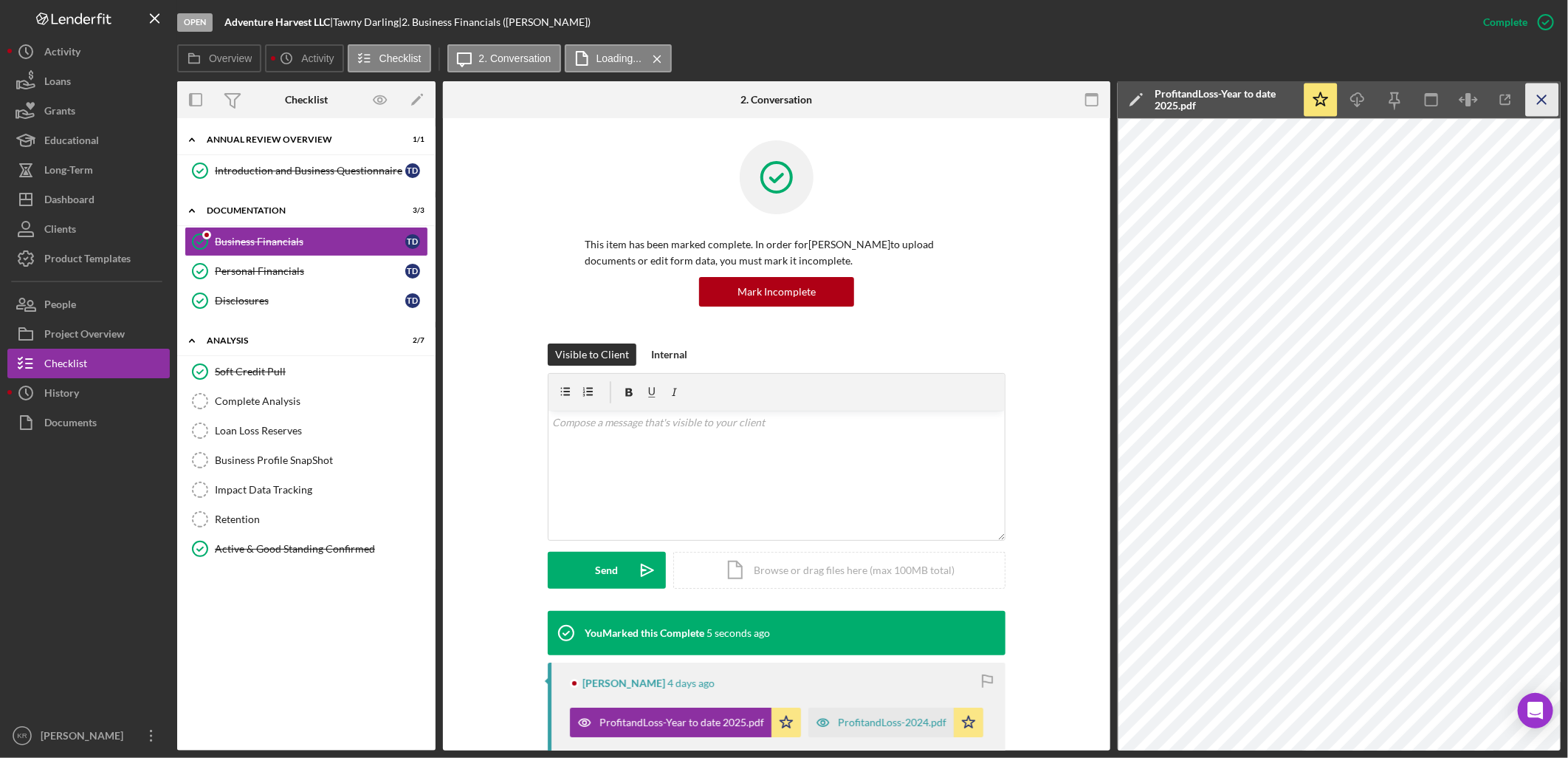
click at [1547, 102] on icon "Icon/Menu Close" at bounding box center [1542, 100] width 33 height 33
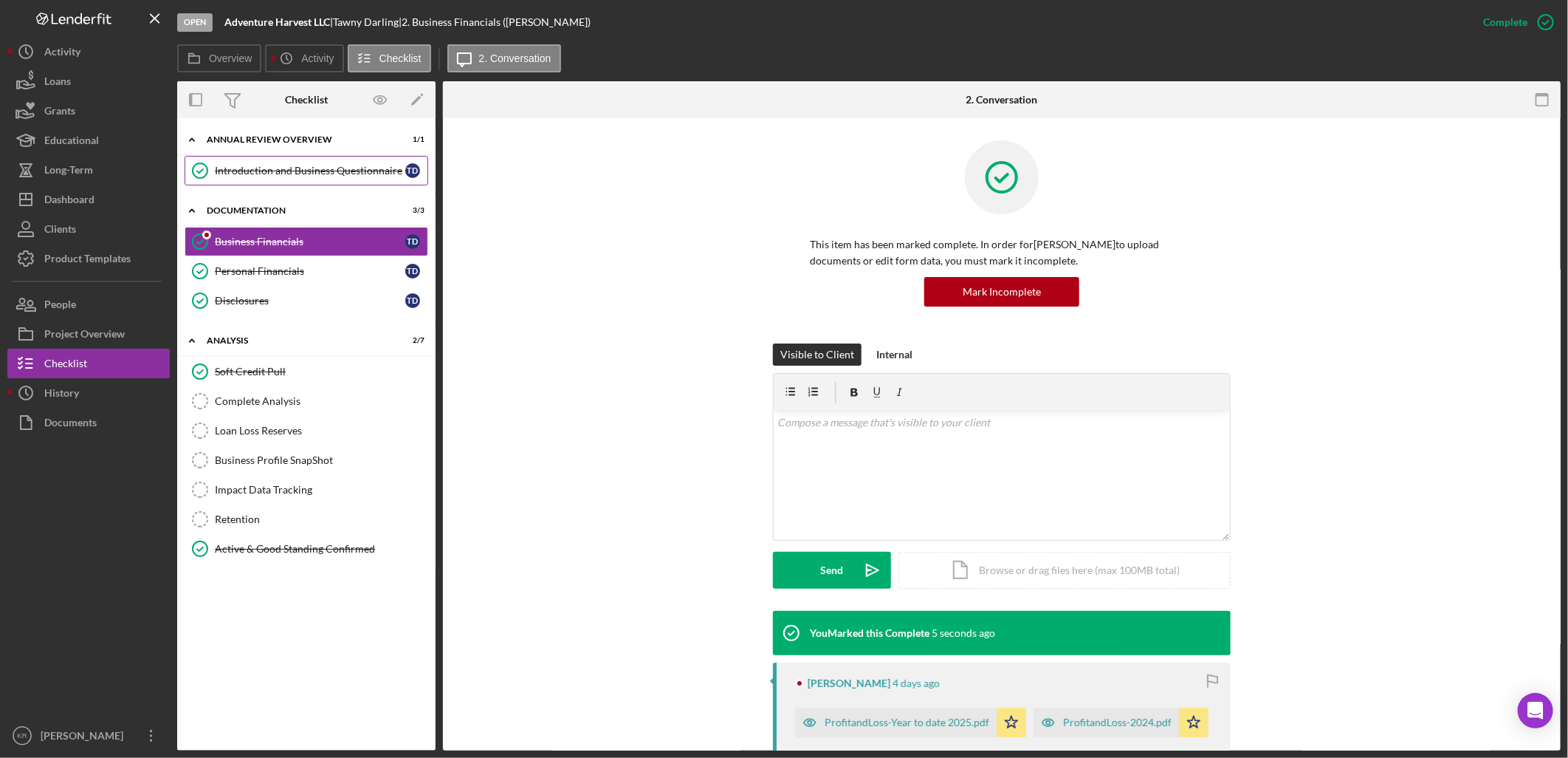
click at [283, 167] on div "Introduction and Business Questionnaire" at bounding box center [310, 171] width 191 height 11
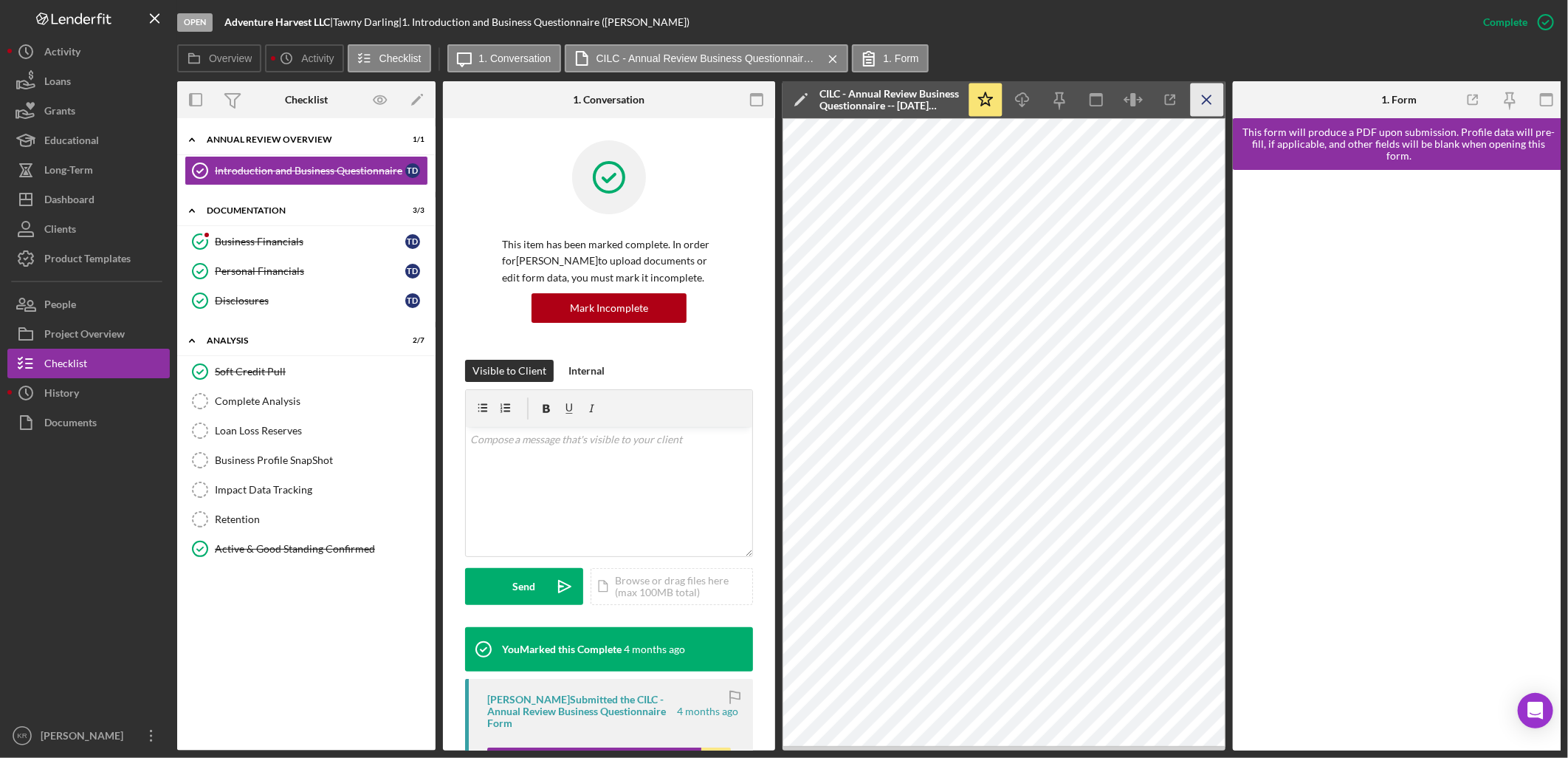
click at [1197, 106] on icon "Icon/Menu Close" at bounding box center [1207, 100] width 33 height 33
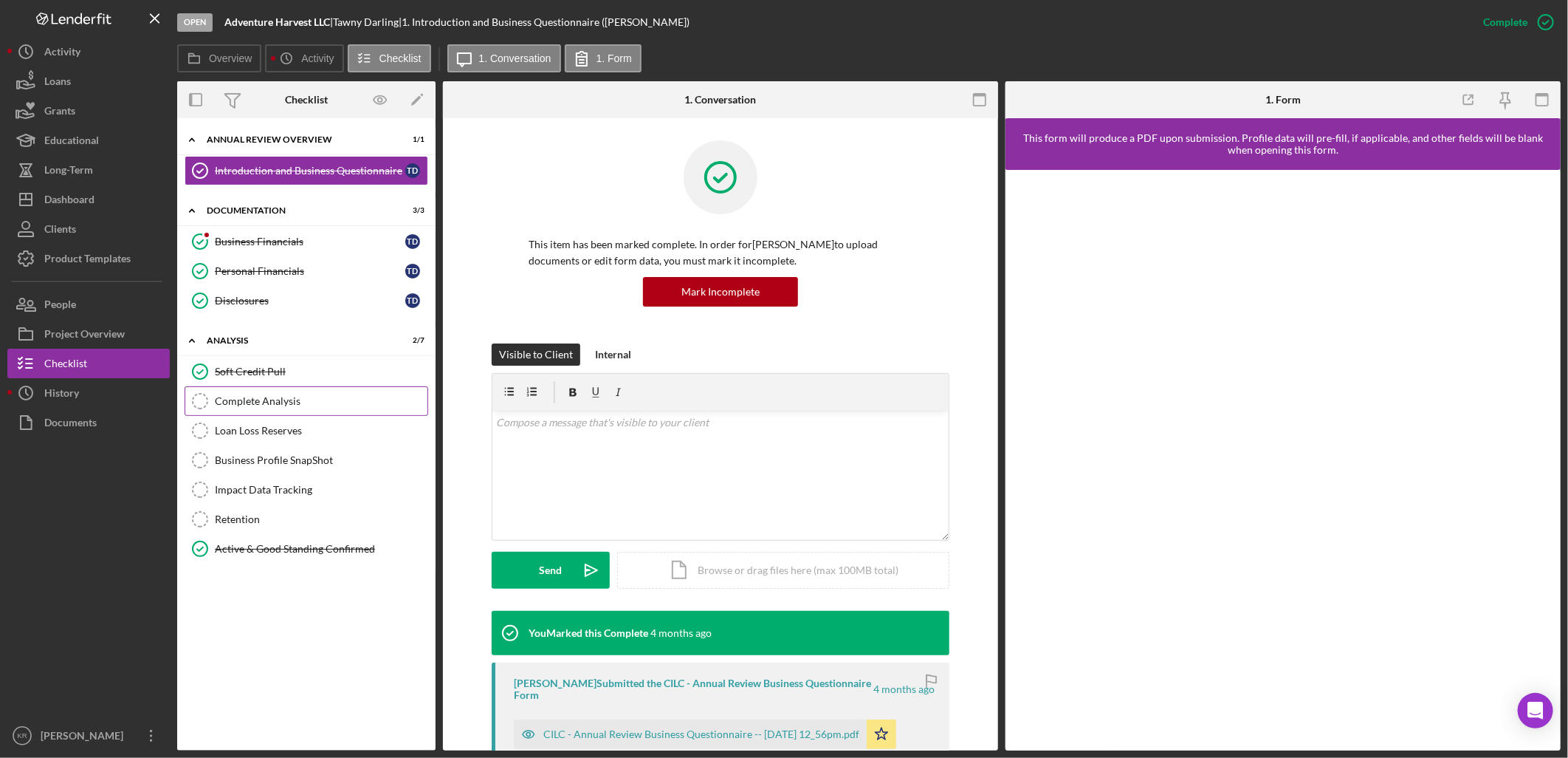
click at [350, 406] on div "Complete Analysis" at bounding box center [320, 400] width 213 height 11
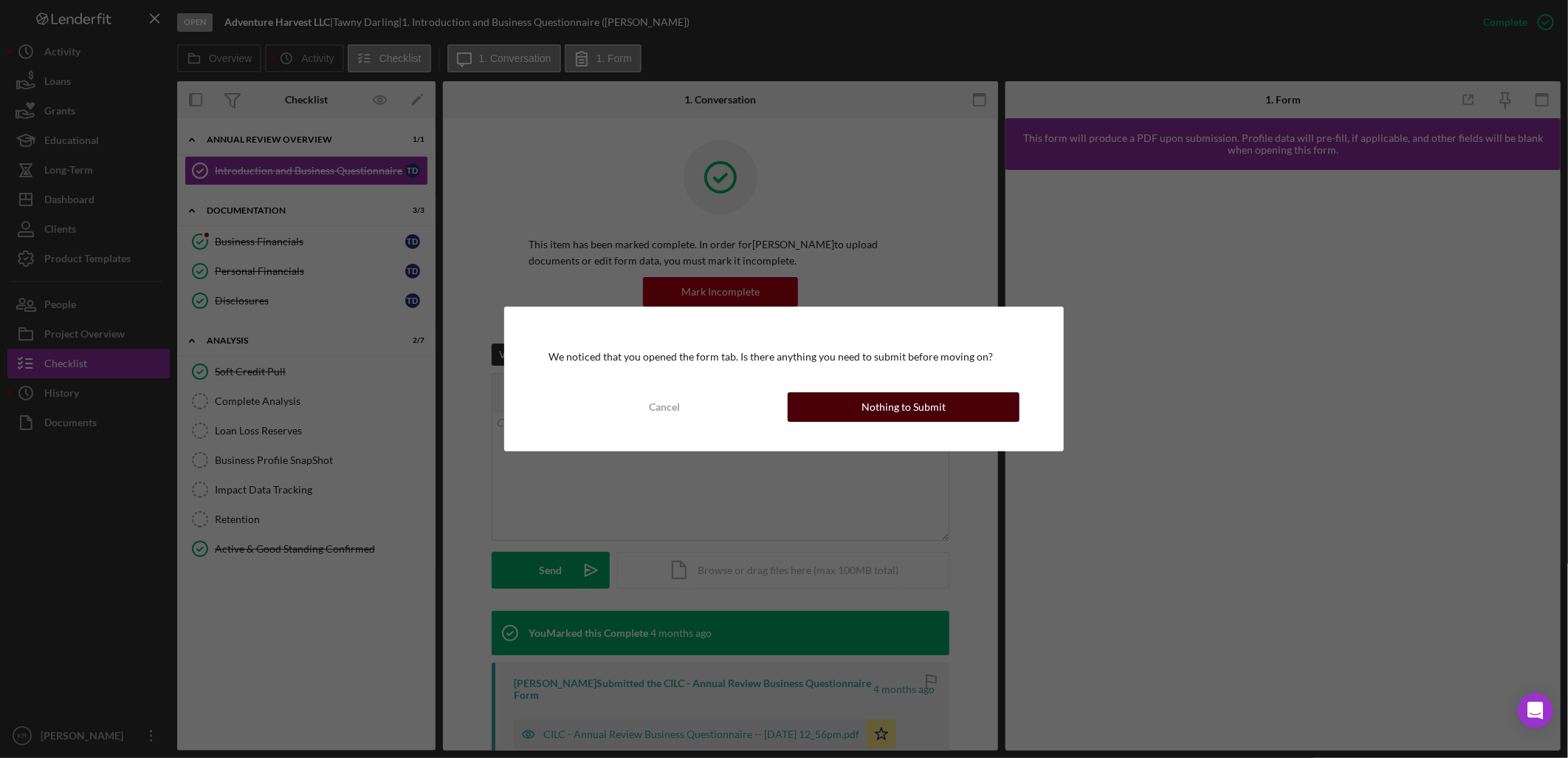
click at [824, 400] on button "Nothing to Submit" at bounding box center [903, 406] width 232 height 30
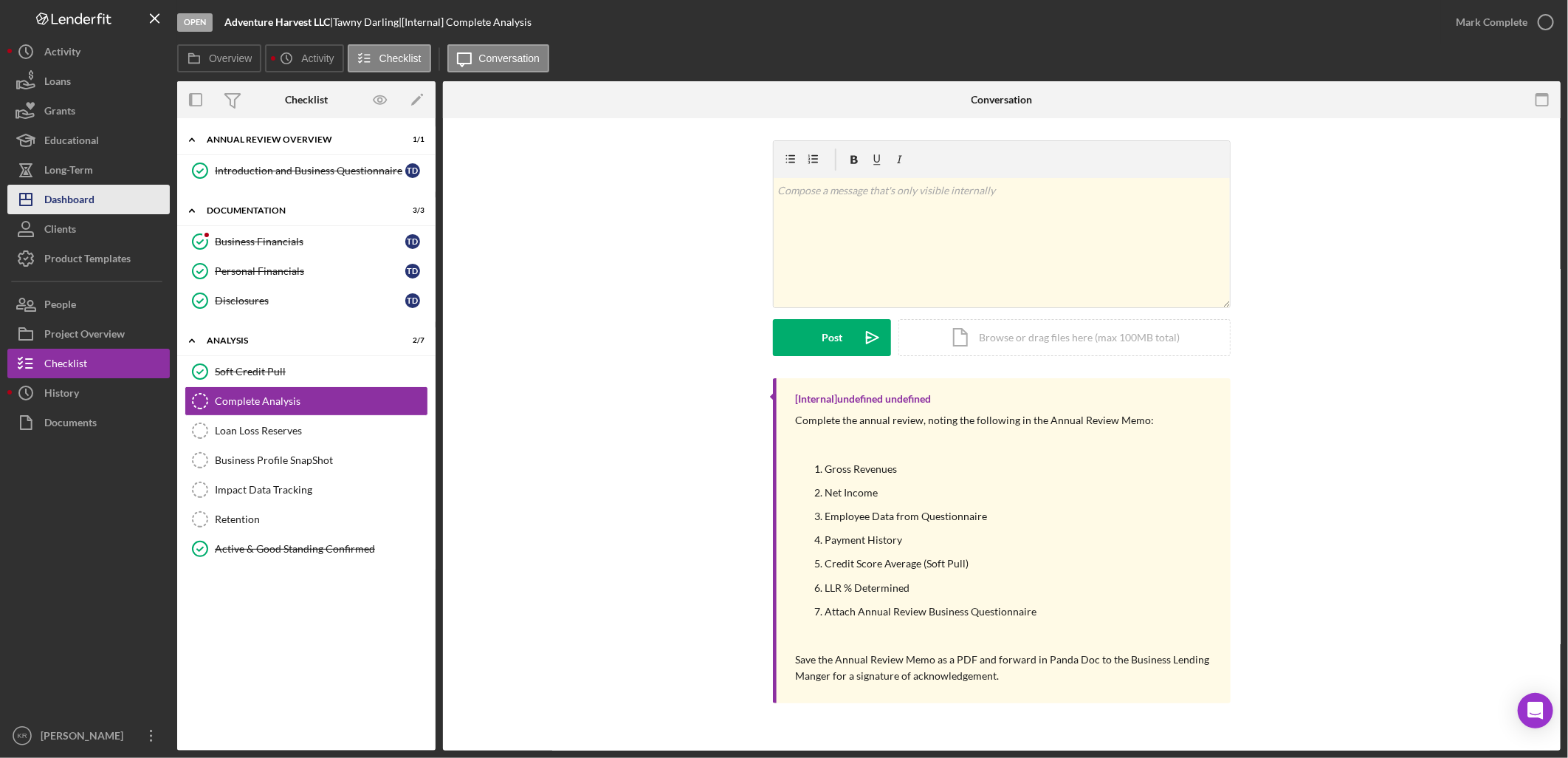
click at [86, 191] on div "Dashboard" at bounding box center [69, 201] width 51 height 33
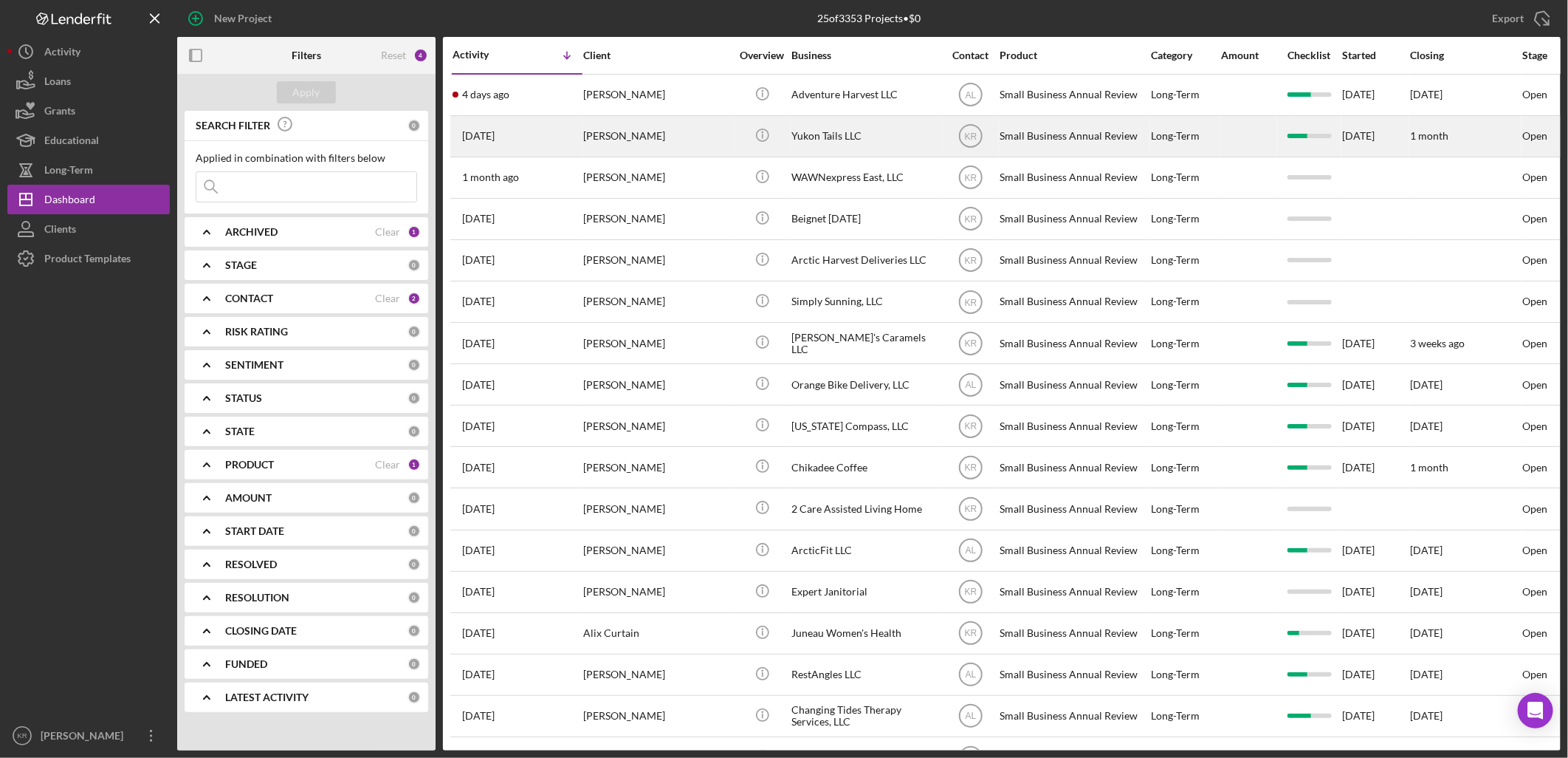
click at [691, 136] on div "Teela Bieschke" at bounding box center [657, 135] width 148 height 39
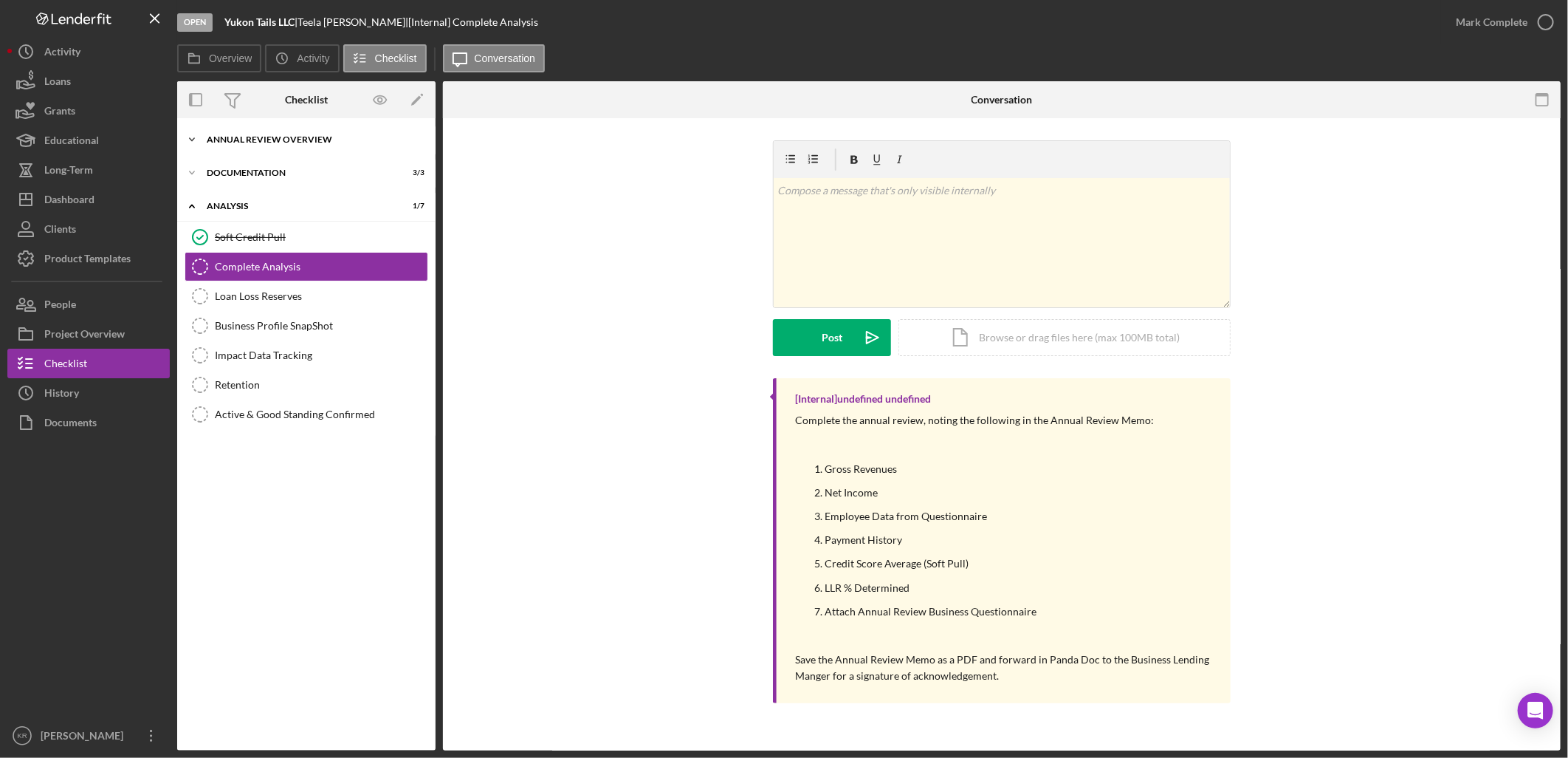
click at [348, 141] on div "Annual Review Overview" at bounding box center [312, 139] width 211 height 9
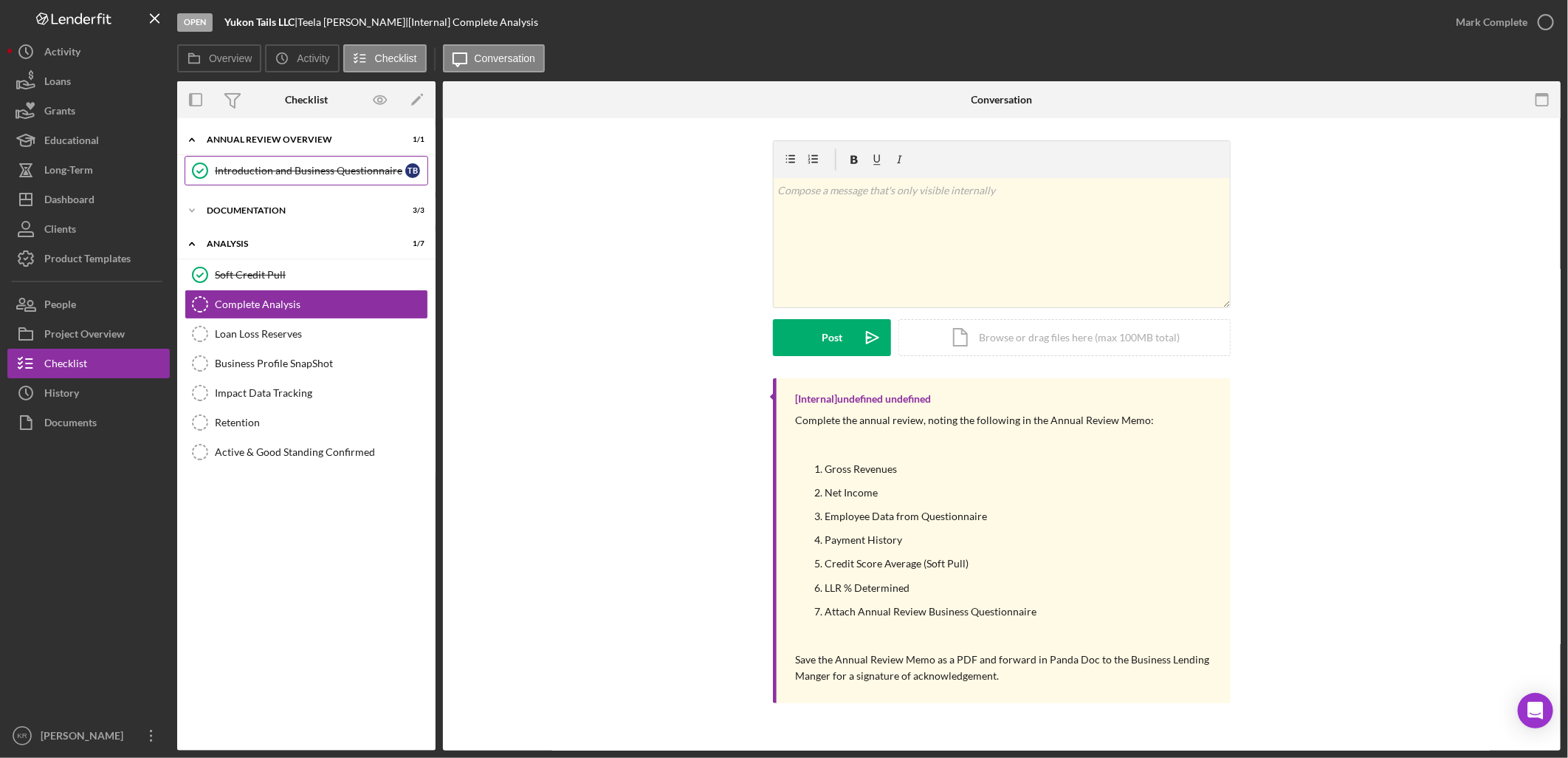
click at [274, 182] on link "Introduction and Business Questionnaire Introduction and Business Questionnaire…" at bounding box center [307, 170] width 244 height 30
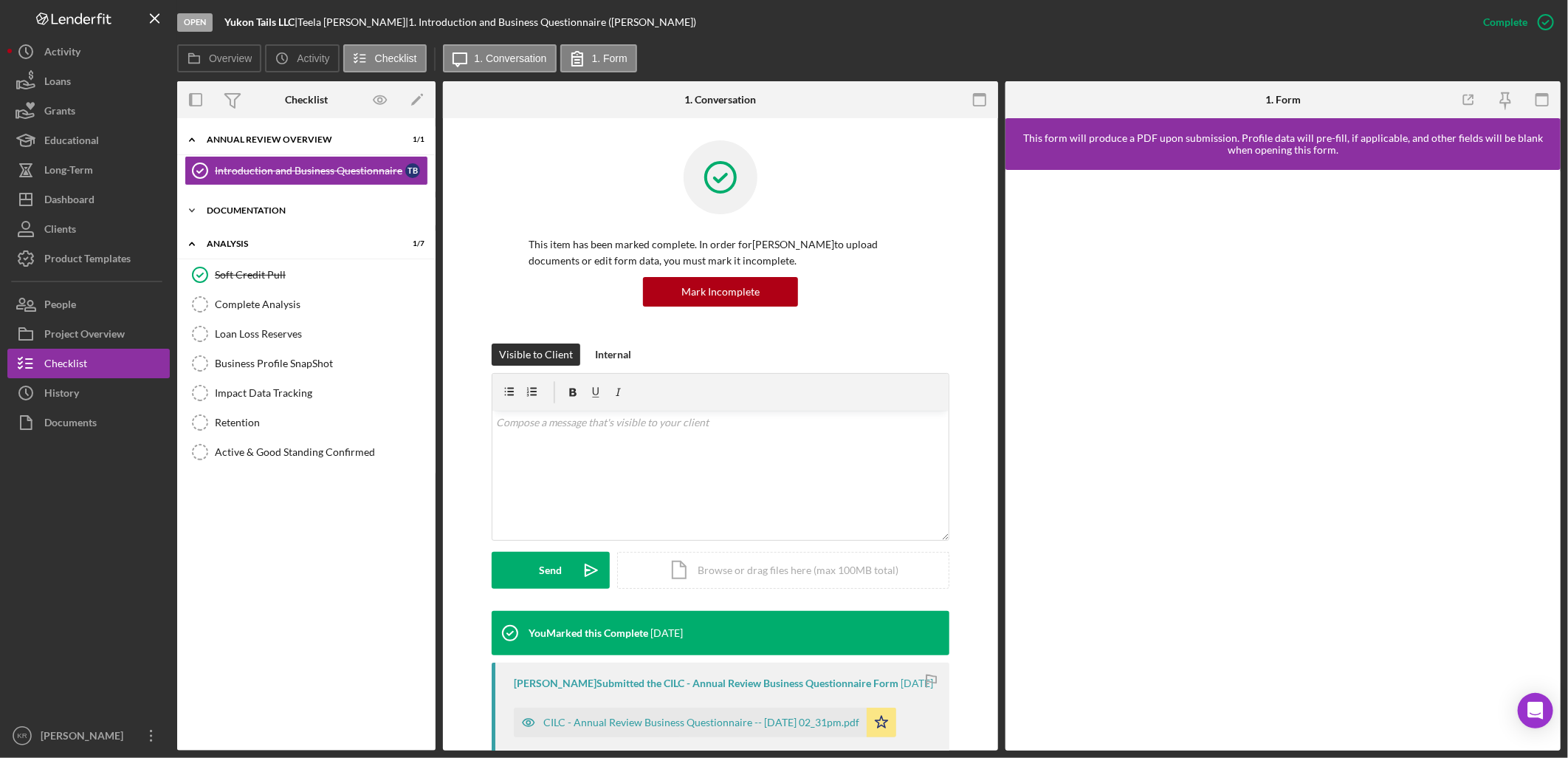
click at [279, 209] on div "Documentation" at bounding box center [312, 210] width 211 height 9
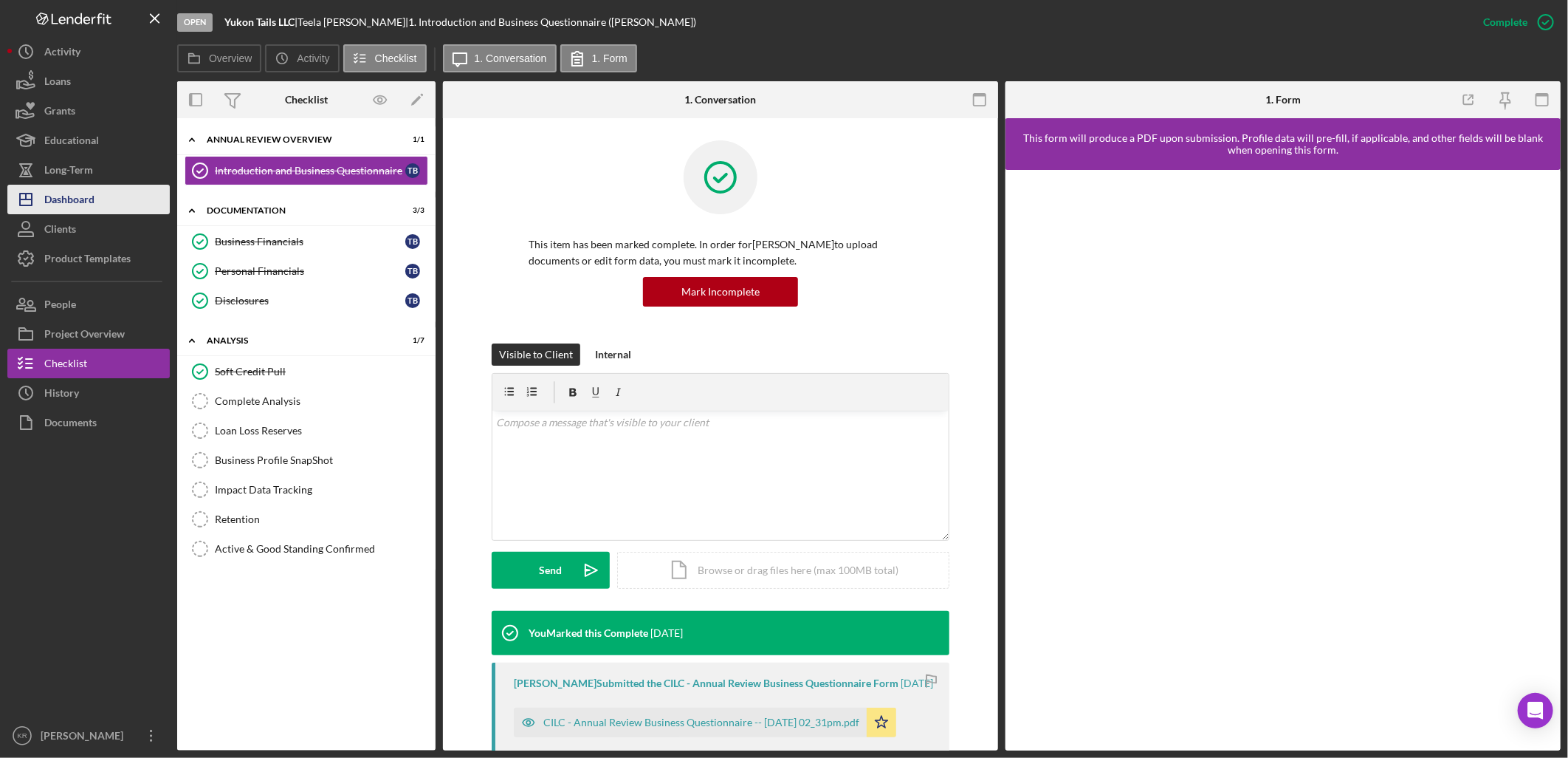
click at [132, 199] on button "Icon/Dashboard Dashboard" at bounding box center [89, 199] width 162 height 30
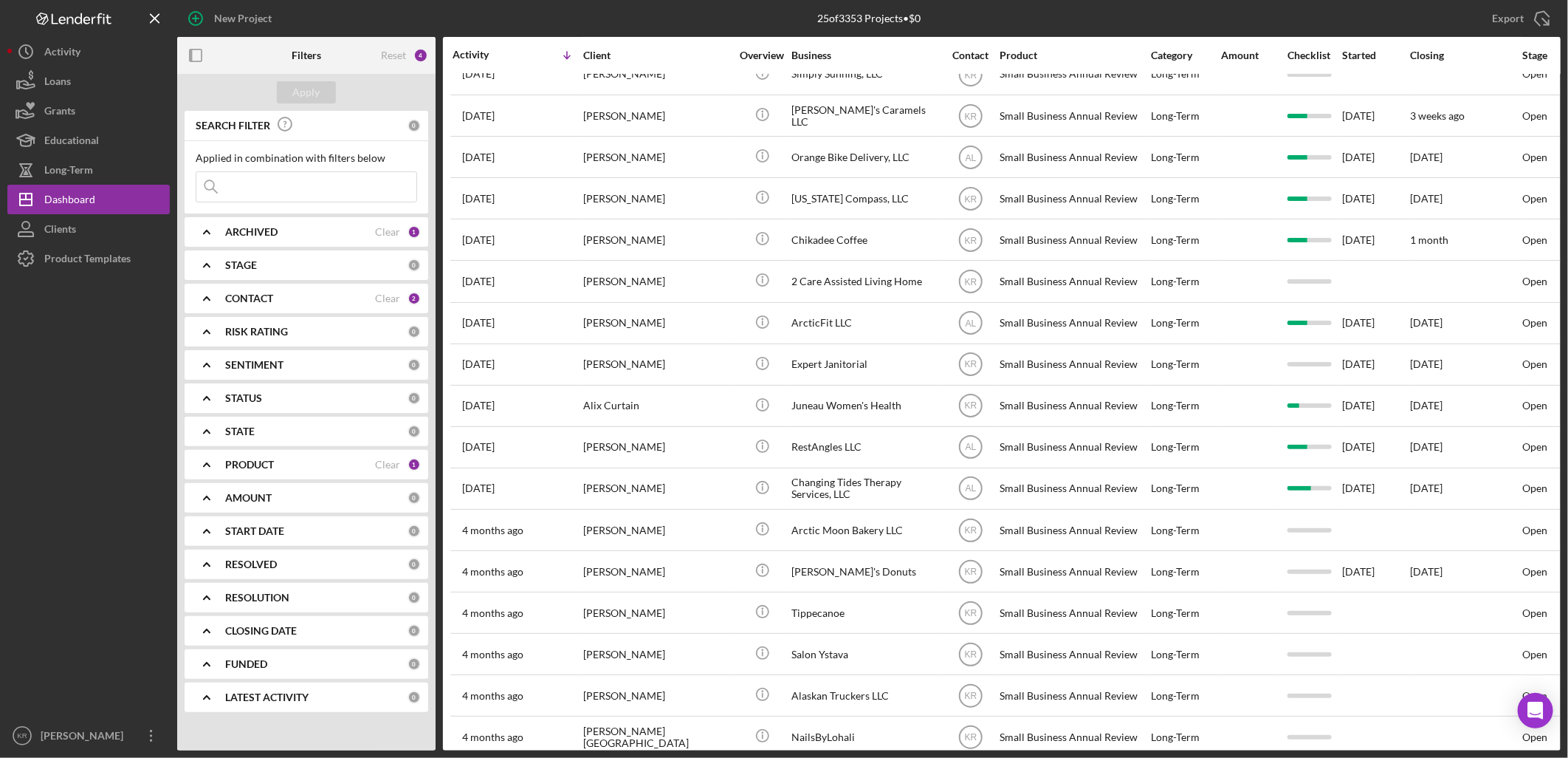
scroll to position [67, 0]
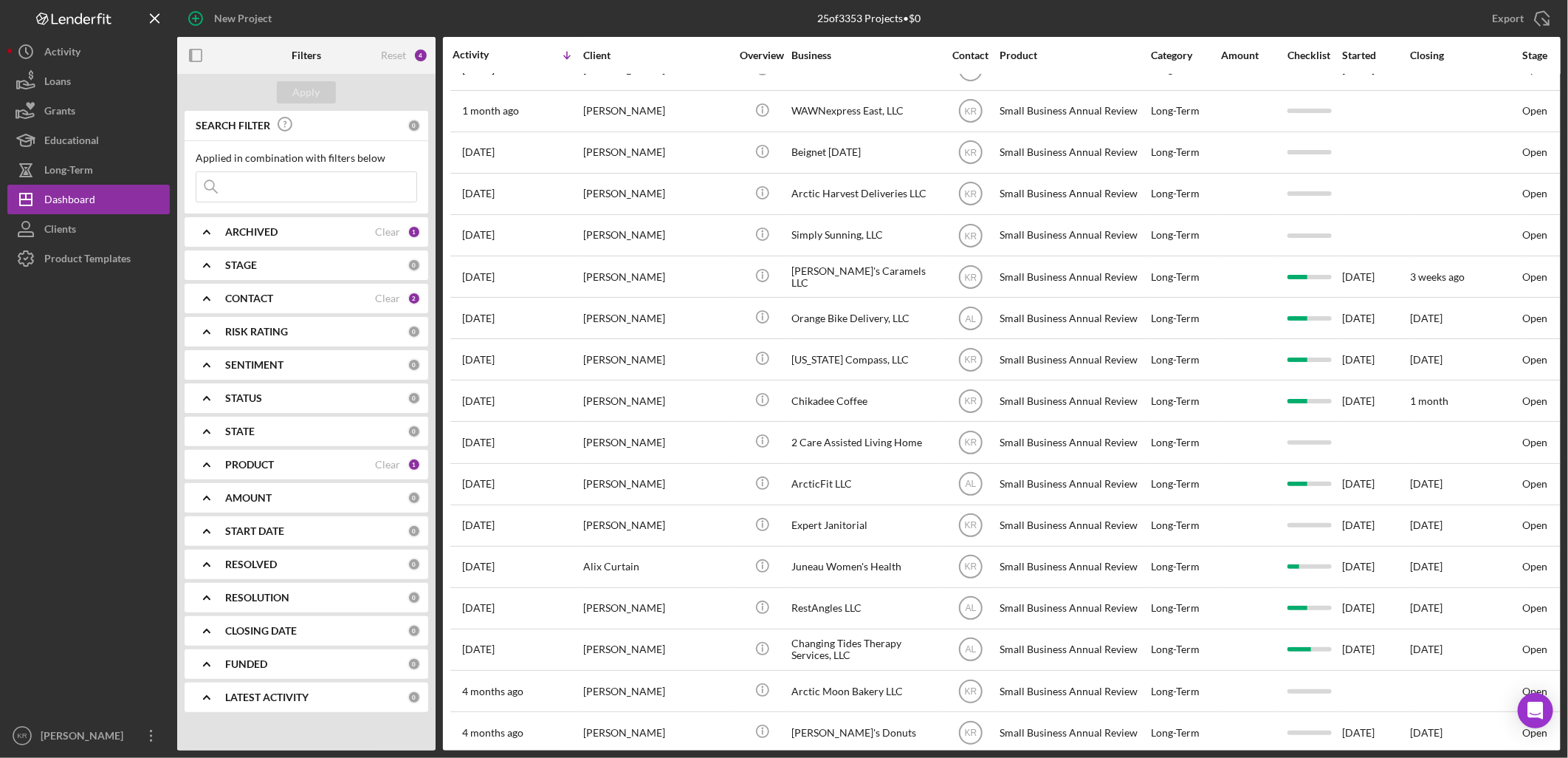
click at [1301, 53] on div "Checklist" at bounding box center [1310, 55] width 63 height 11
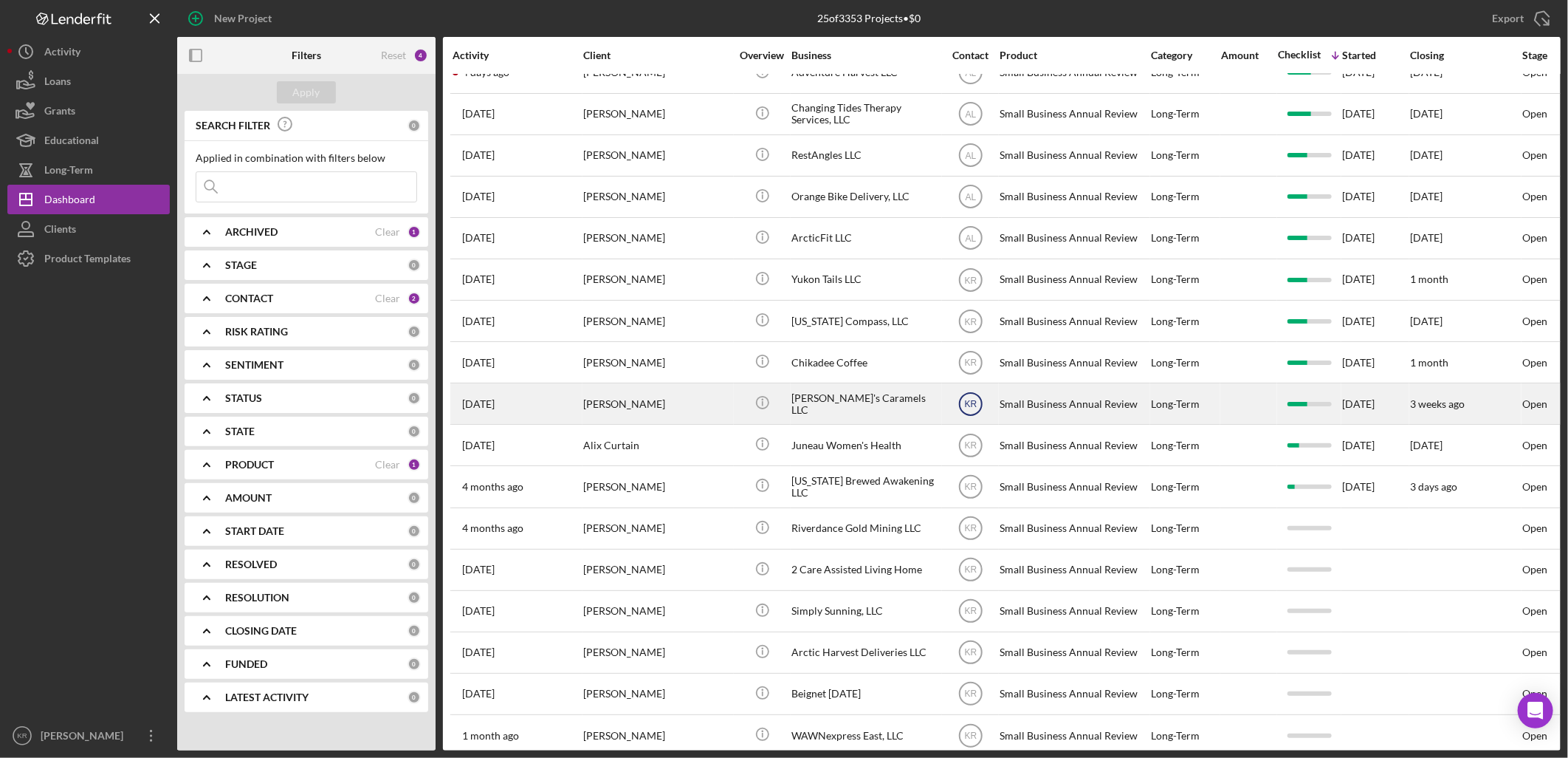
scroll to position [0, 0]
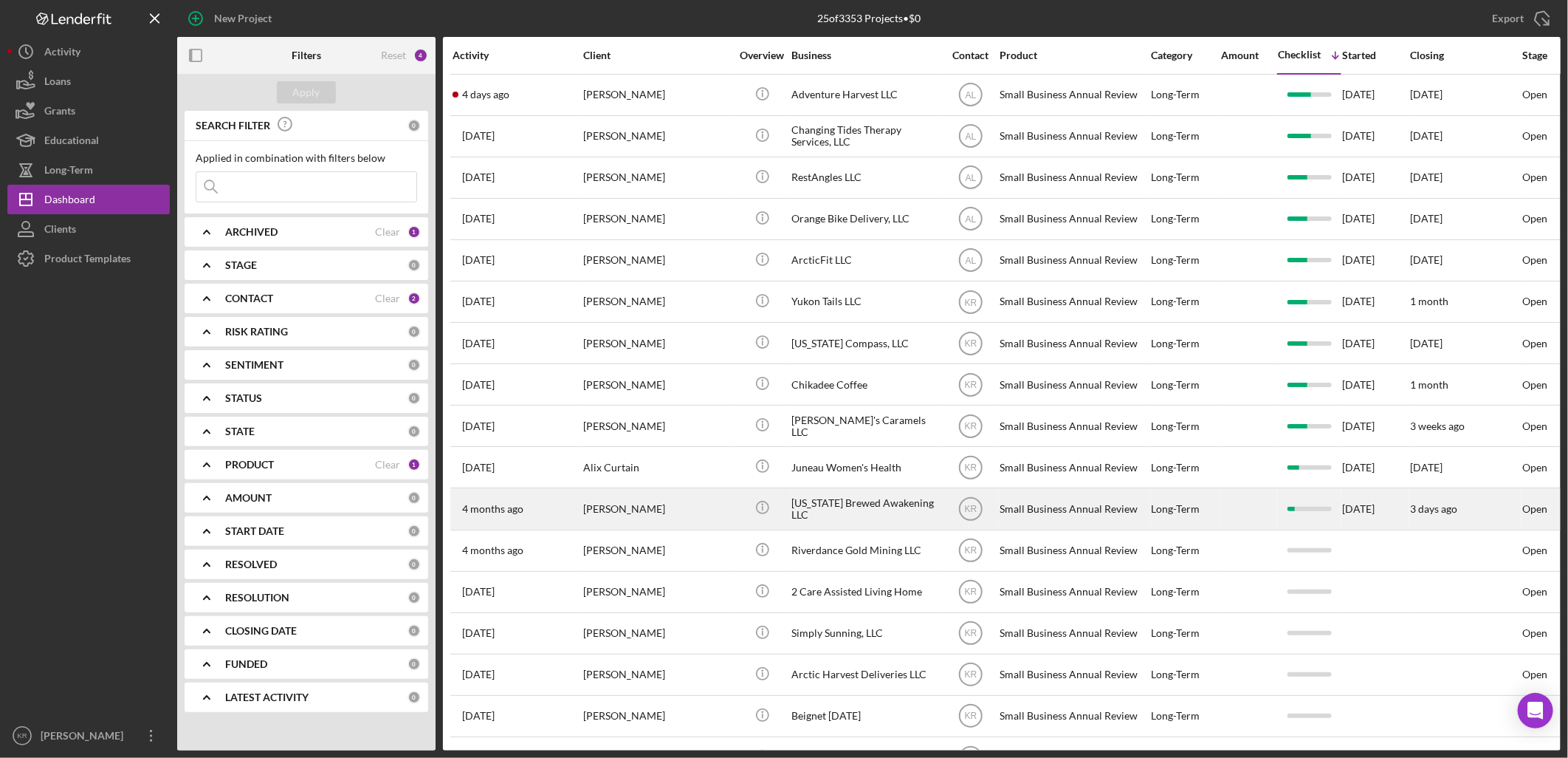
click at [839, 522] on div "Alaska Brewed Awakening LLC" at bounding box center [865, 508] width 148 height 39
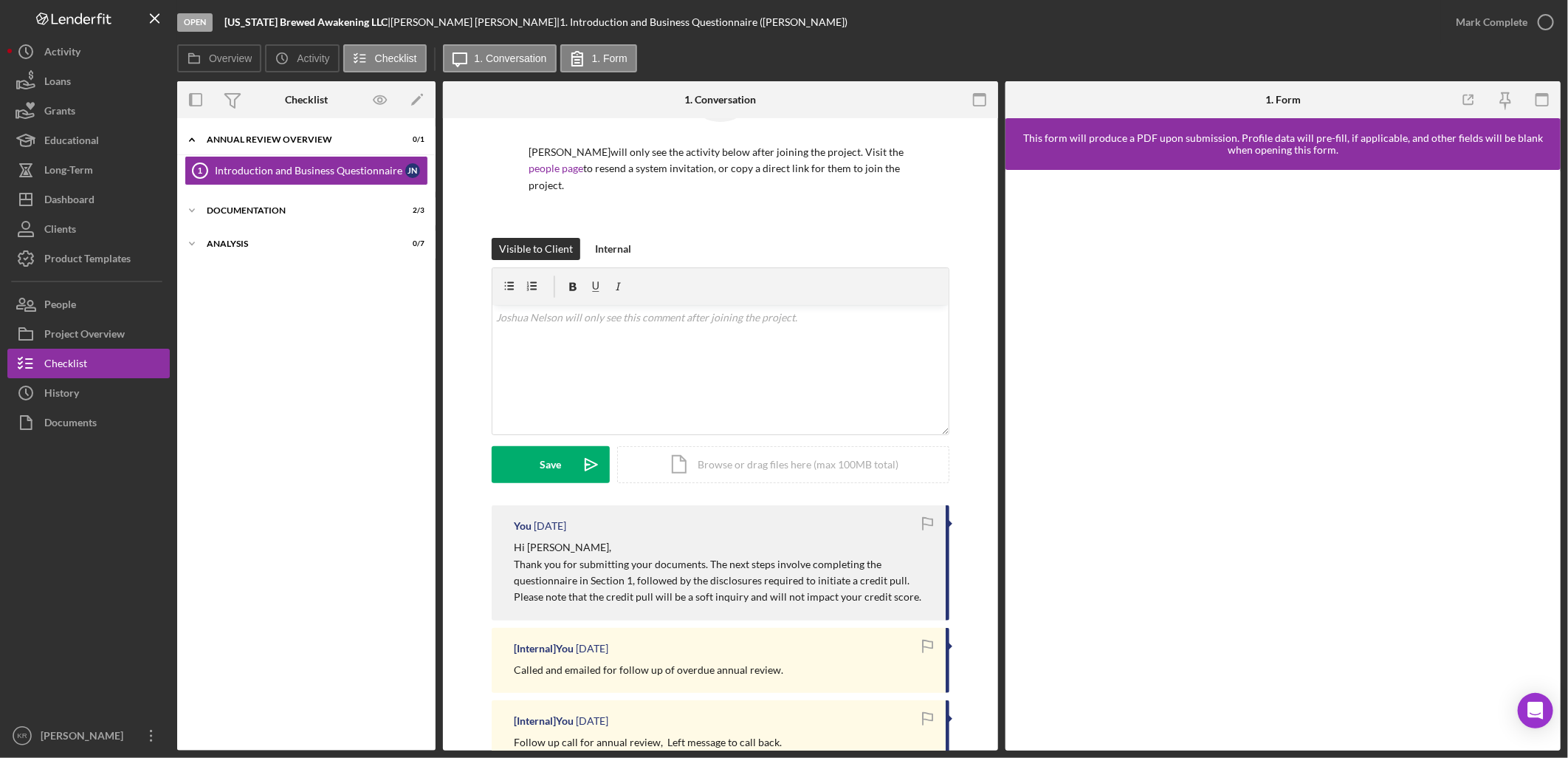
scroll to position [488, 0]
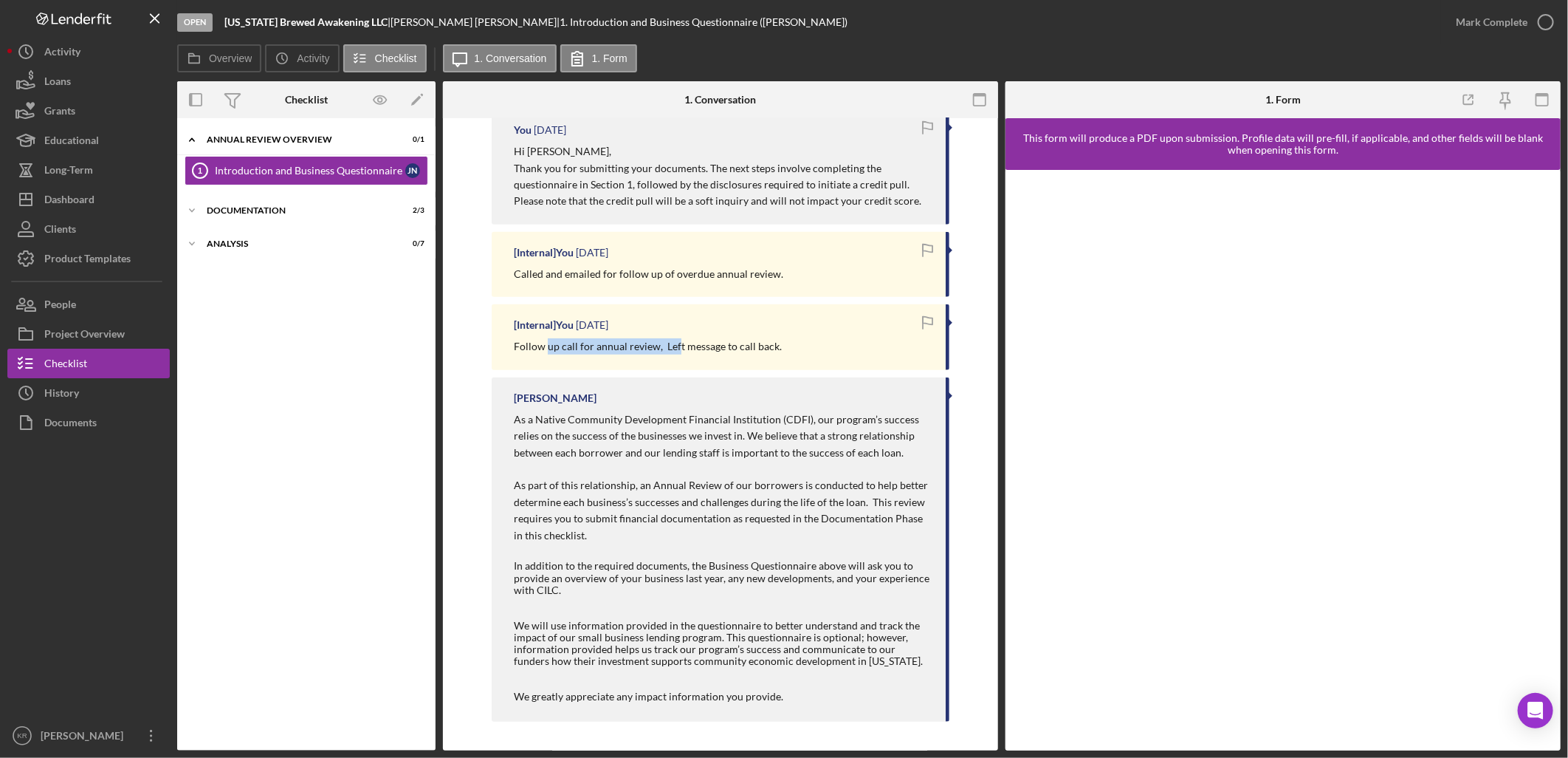
drag, startPoint x: 544, startPoint y: 355, endPoint x: 680, endPoint y: 356, distance: 136.0
click at [680, 356] on div "[Internal] You 3 months ago Follow up call for annual review, Left message to c…" at bounding box center [721, 337] width 458 height 65
drag, startPoint x: 680, startPoint y: 356, endPoint x: 784, endPoint y: 461, distance: 147.8
click at [784, 461] on p "As a Native Community Development Financial Institution (CDFI), our program’s s…" at bounding box center [723, 444] width 417 height 67
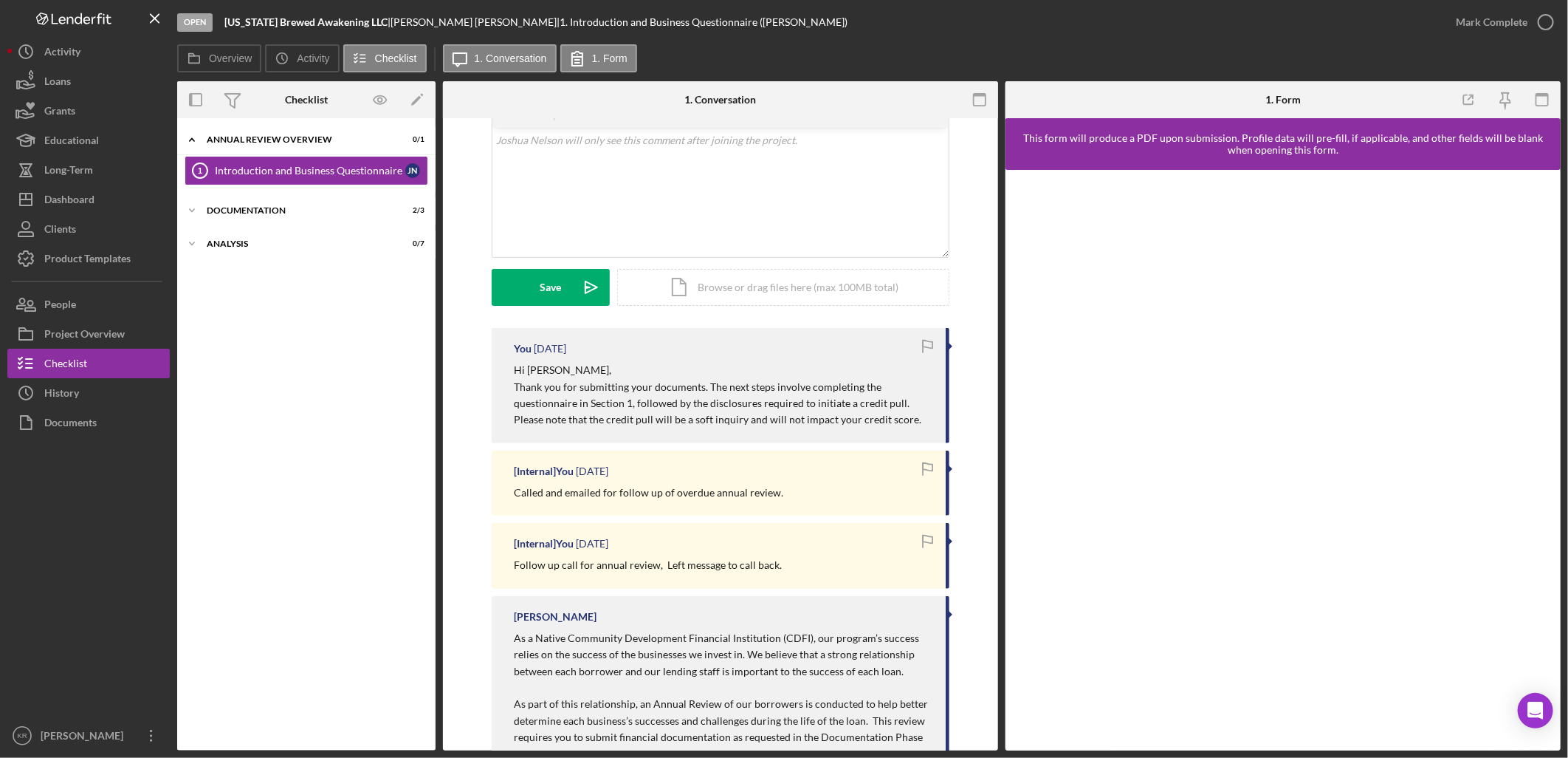
scroll to position [241, 0]
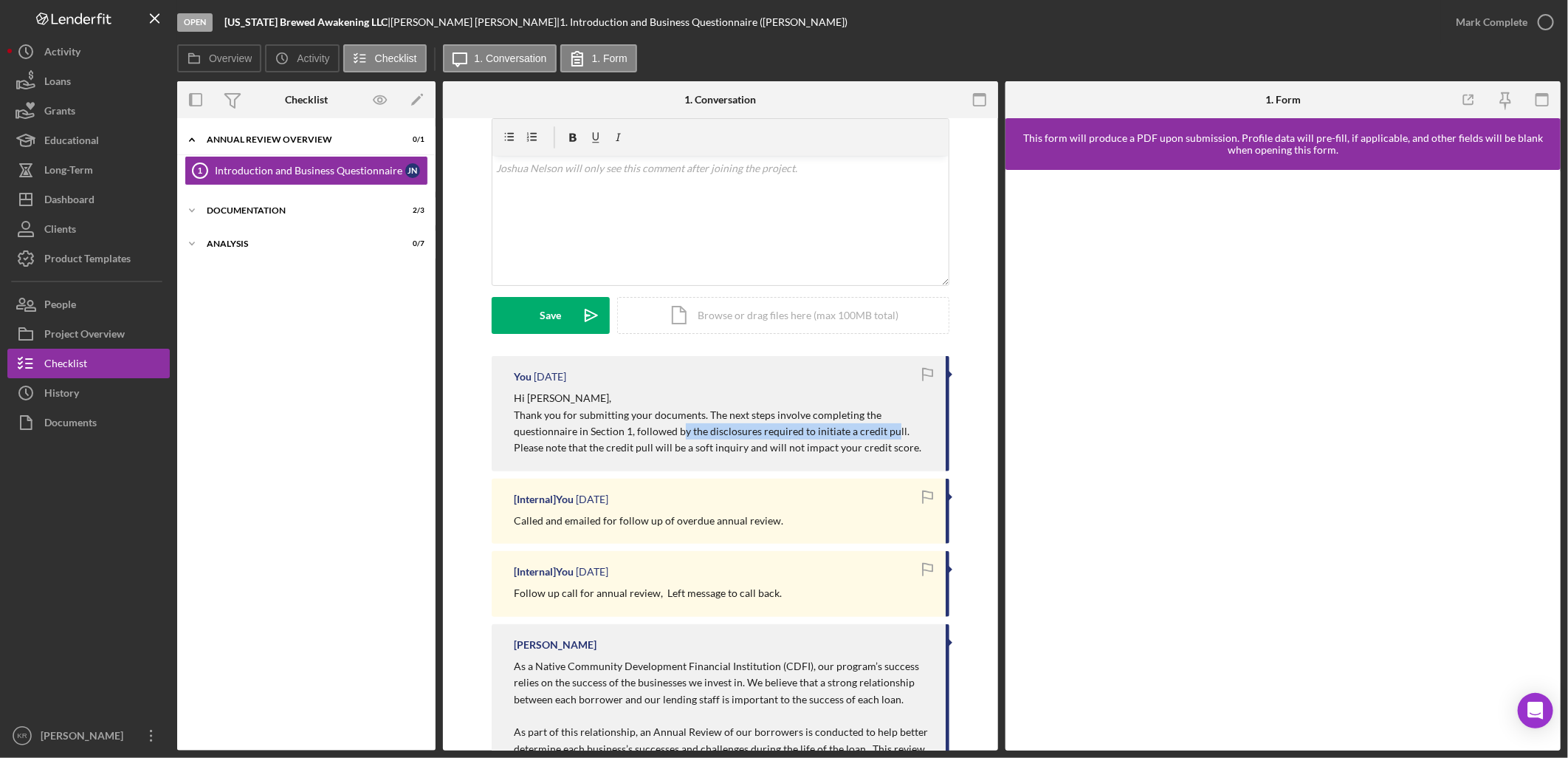
drag, startPoint x: 680, startPoint y: 431, endPoint x: 891, endPoint y: 428, distance: 211.0
click at [891, 428] on p "Thank you for submitting your documents. The next steps involve completing the …" at bounding box center [723, 432] width 417 height 50
drag, startPoint x: 891, startPoint y: 428, endPoint x: 642, endPoint y: 406, distance: 250.0
click at [842, 518] on div "Called and emailed for follow up of overdue annual review." at bounding box center [723, 521] width 417 height 16
click at [247, 209] on div "Documentation" at bounding box center [312, 210] width 211 height 9
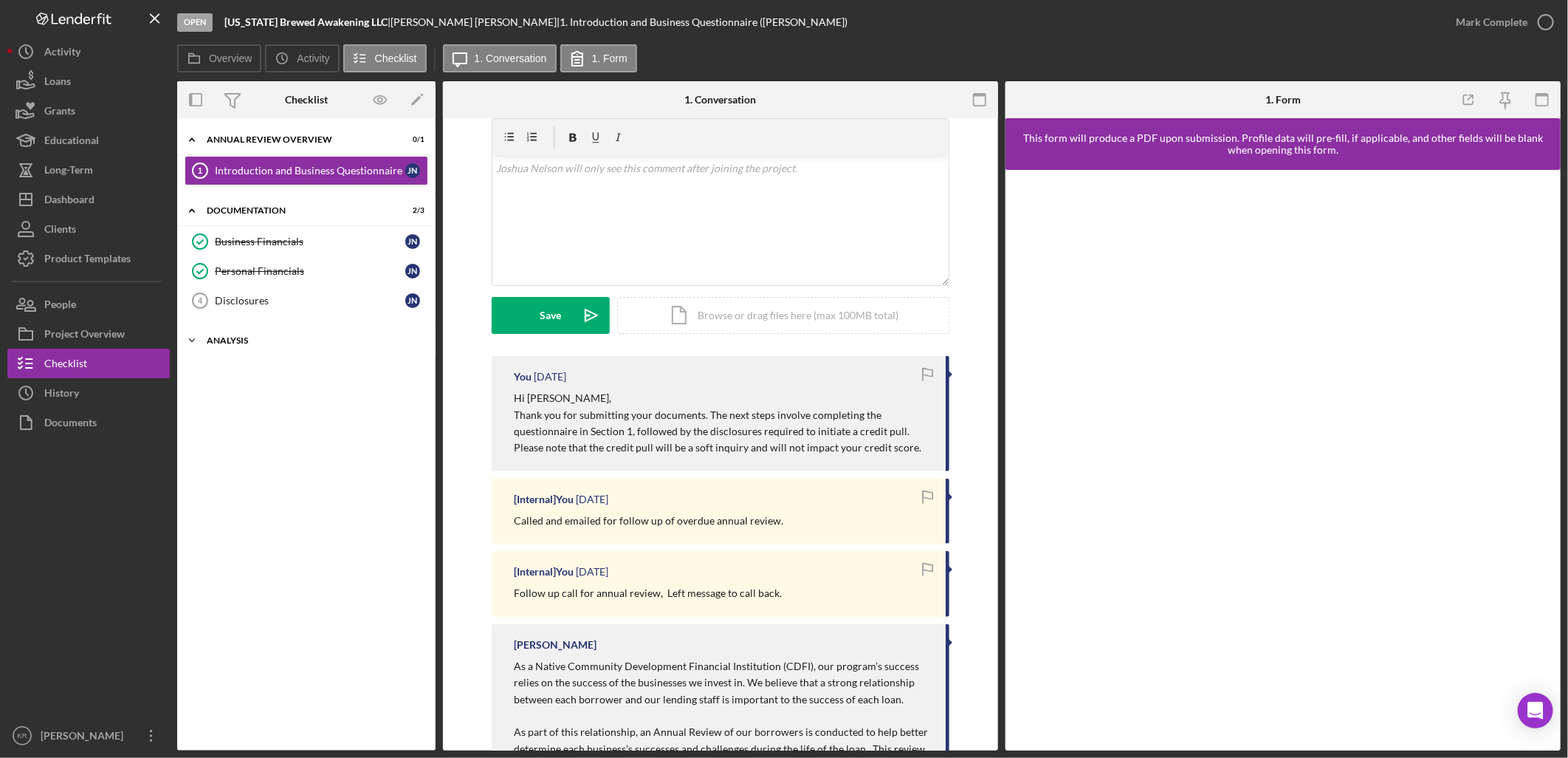
click at [222, 336] on div "Icon/Expander Analysis 0 / 7" at bounding box center [306, 340] width 258 height 30
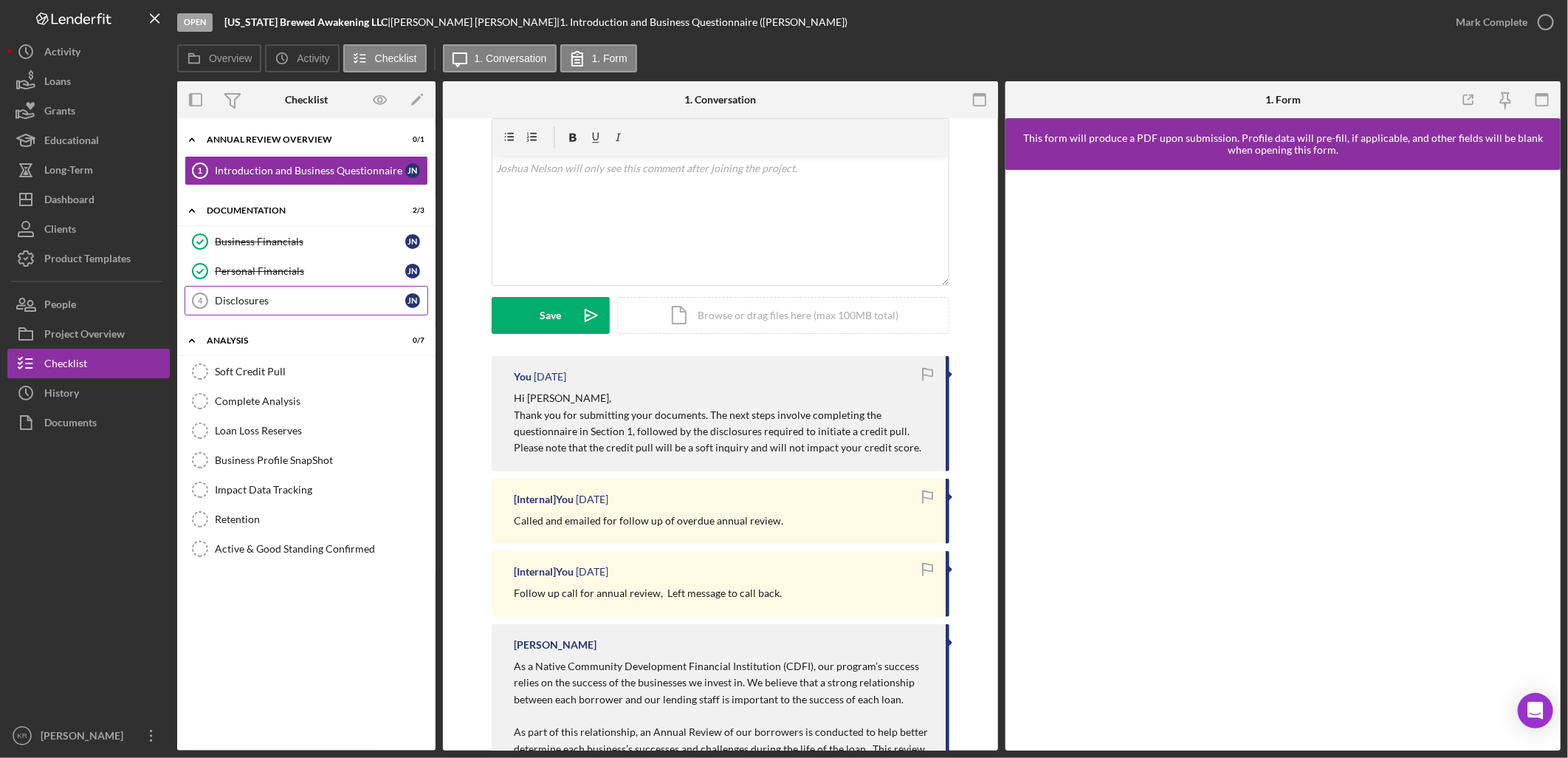
click at [260, 293] on link "Disclosures 4 Disclosures J N" at bounding box center [307, 300] width 244 height 30
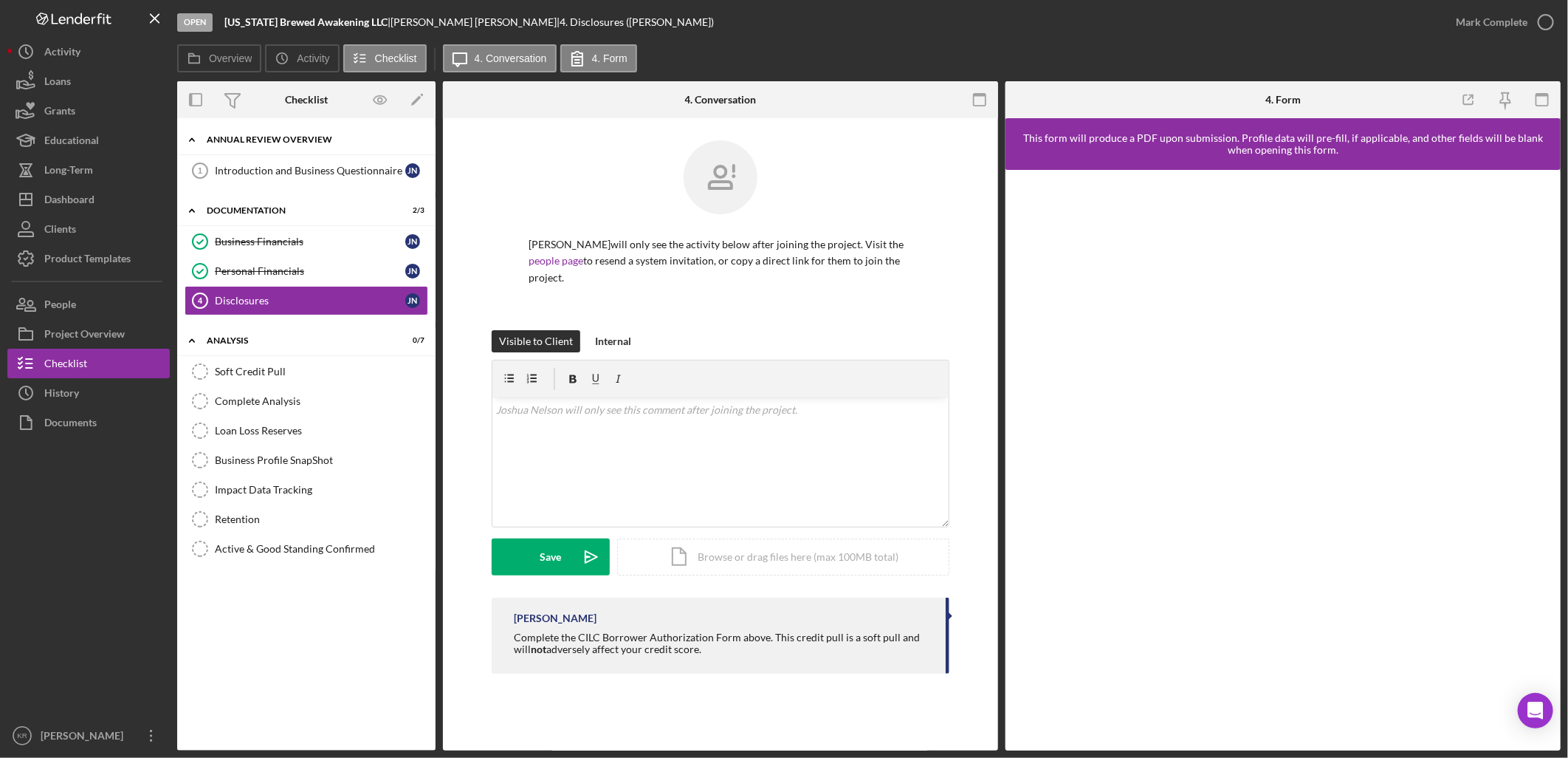
click at [288, 154] on div "Icon/Expander Annual Review Overview 0 / 1" at bounding box center [306, 140] width 258 height 31
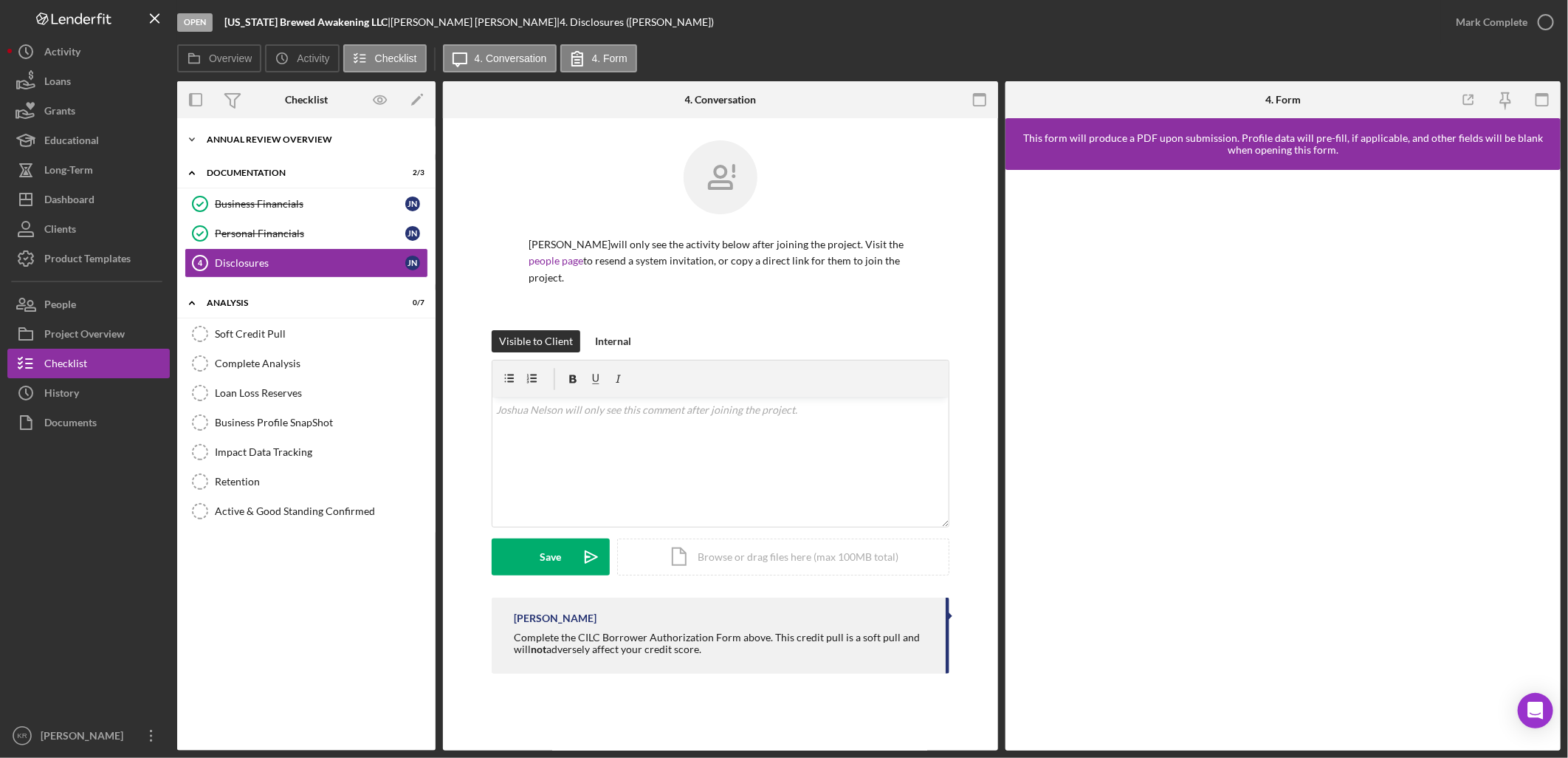
click at [318, 139] on div "Annual Review Overview" at bounding box center [312, 139] width 211 height 9
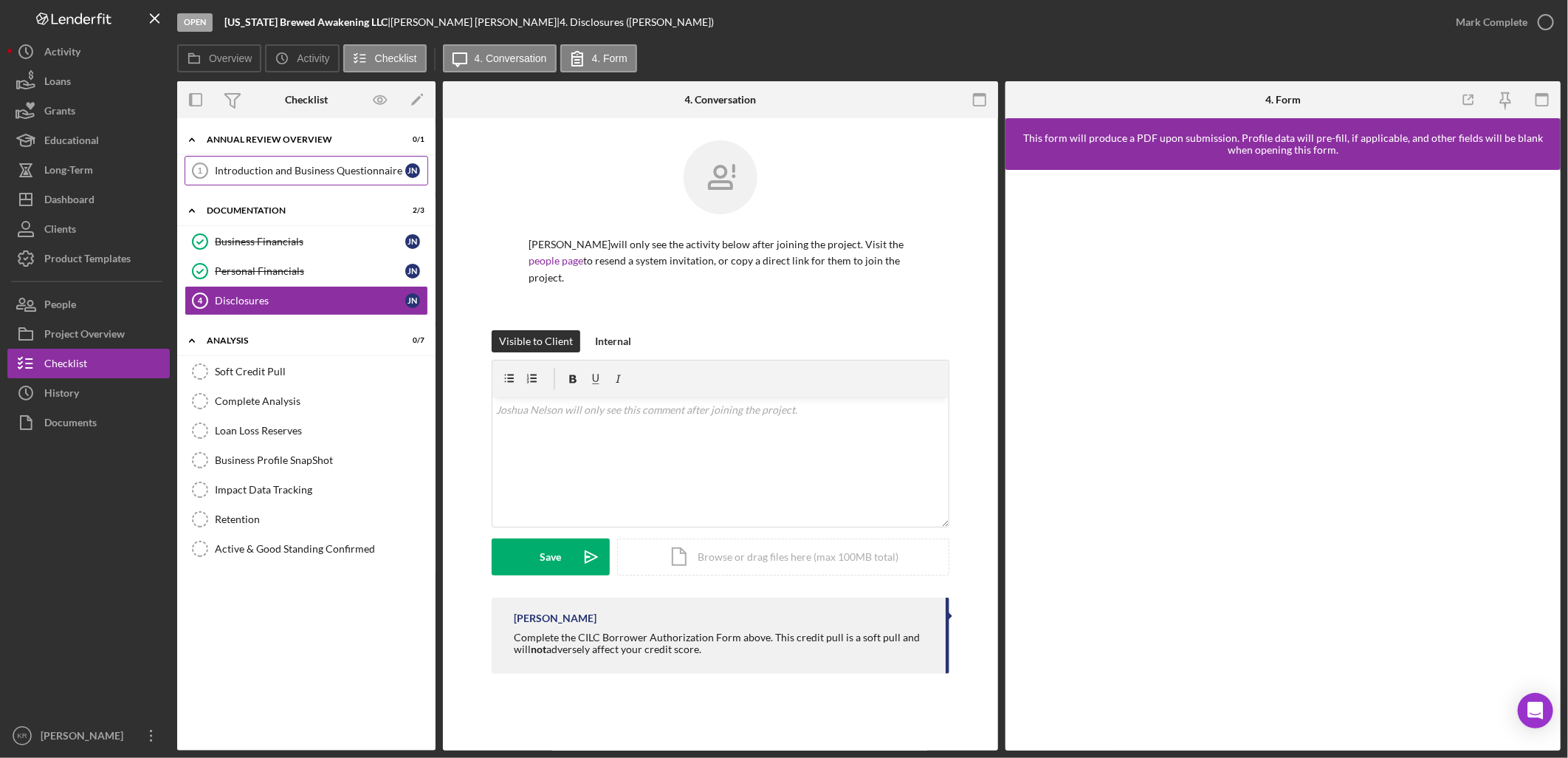
click at [326, 163] on link "Introduction and Business Questionnaire 1 Introduction and Business Questionnai…" at bounding box center [307, 170] width 244 height 30
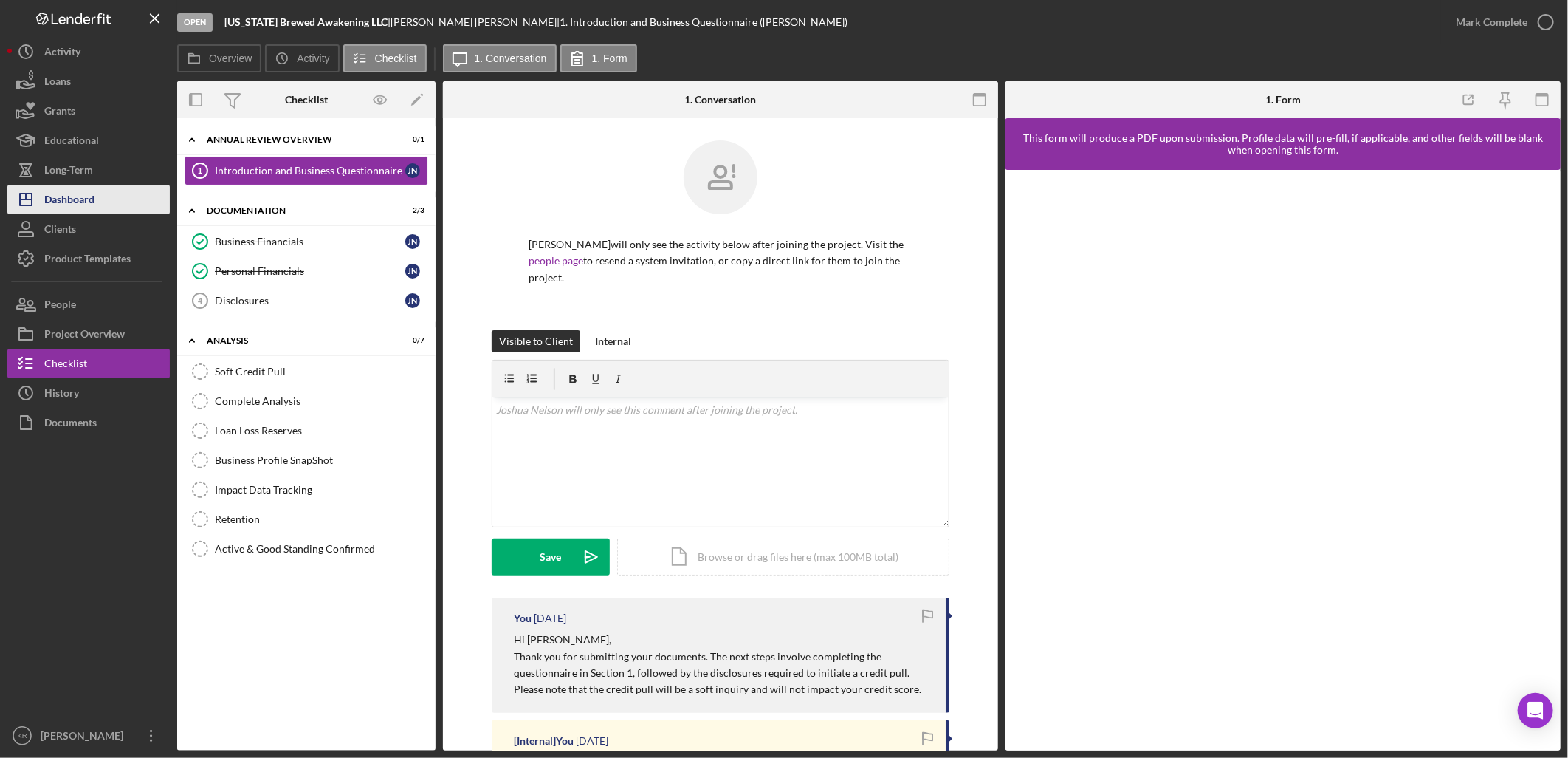
click at [80, 207] on div "Dashboard" at bounding box center [69, 201] width 51 height 33
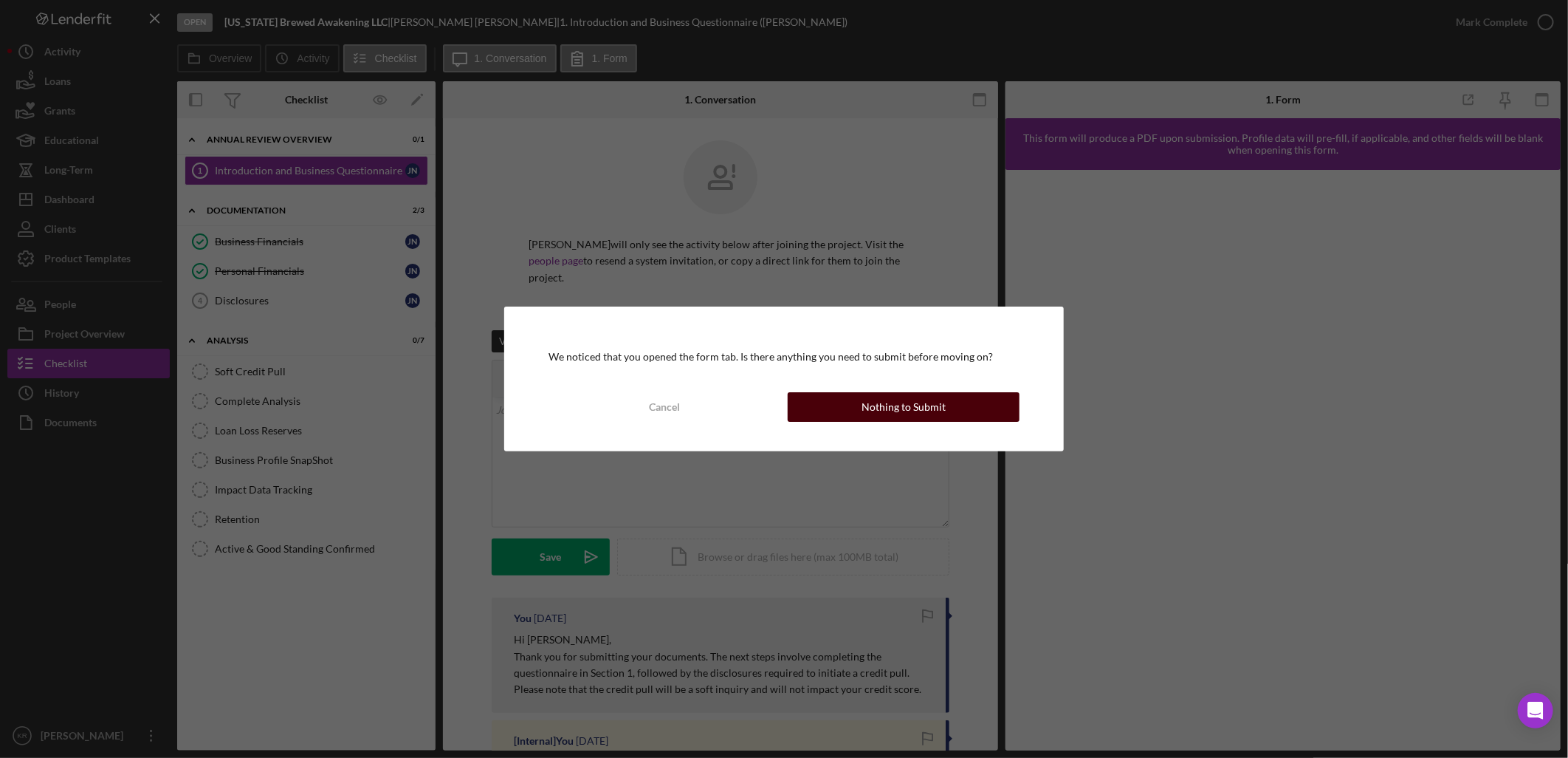
click at [906, 404] on div "Nothing to Submit" at bounding box center [904, 406] width 84 height 30
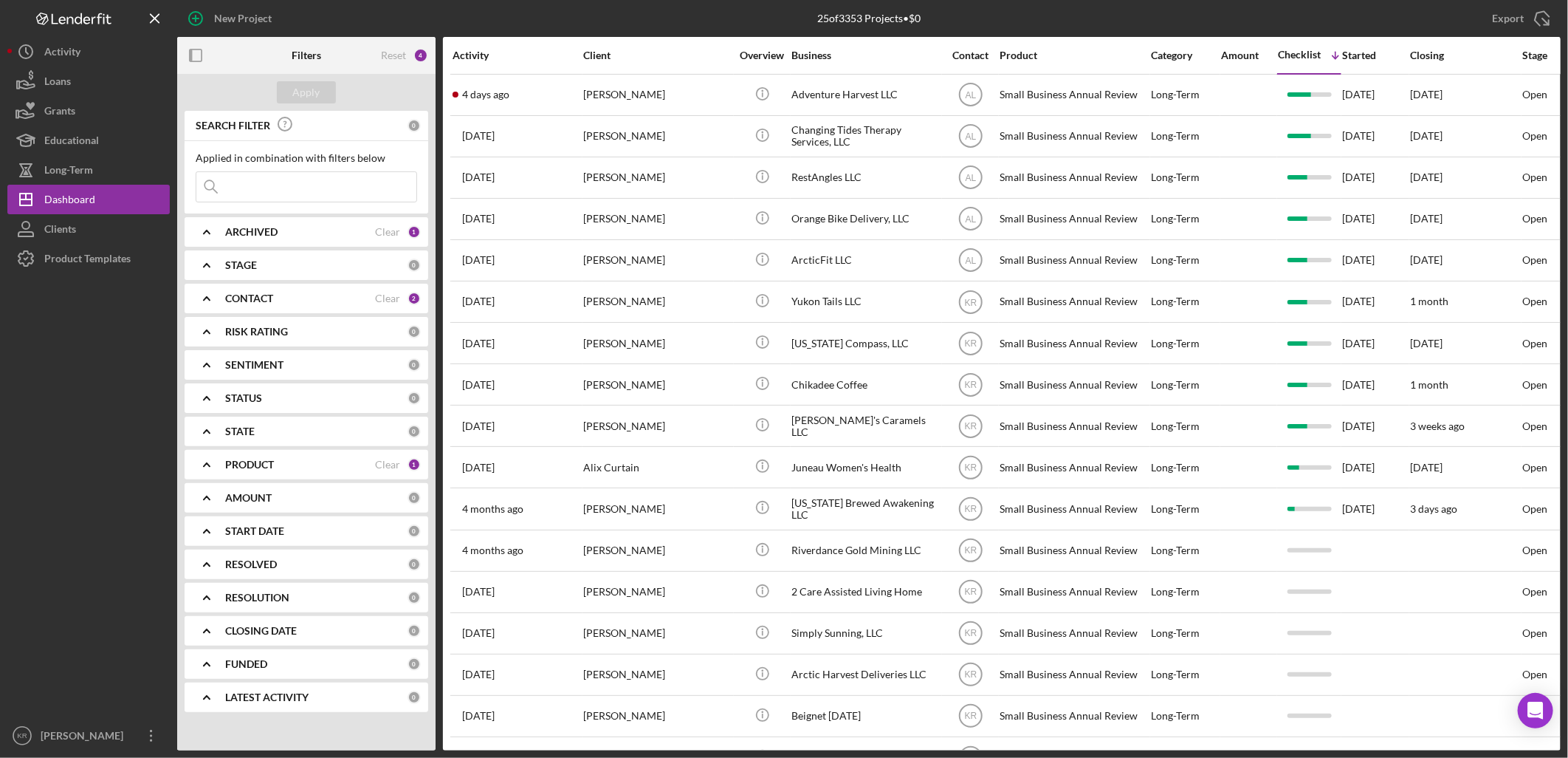
click at [268, 175] on input at bounding box center [306, 186] width 220 height 30
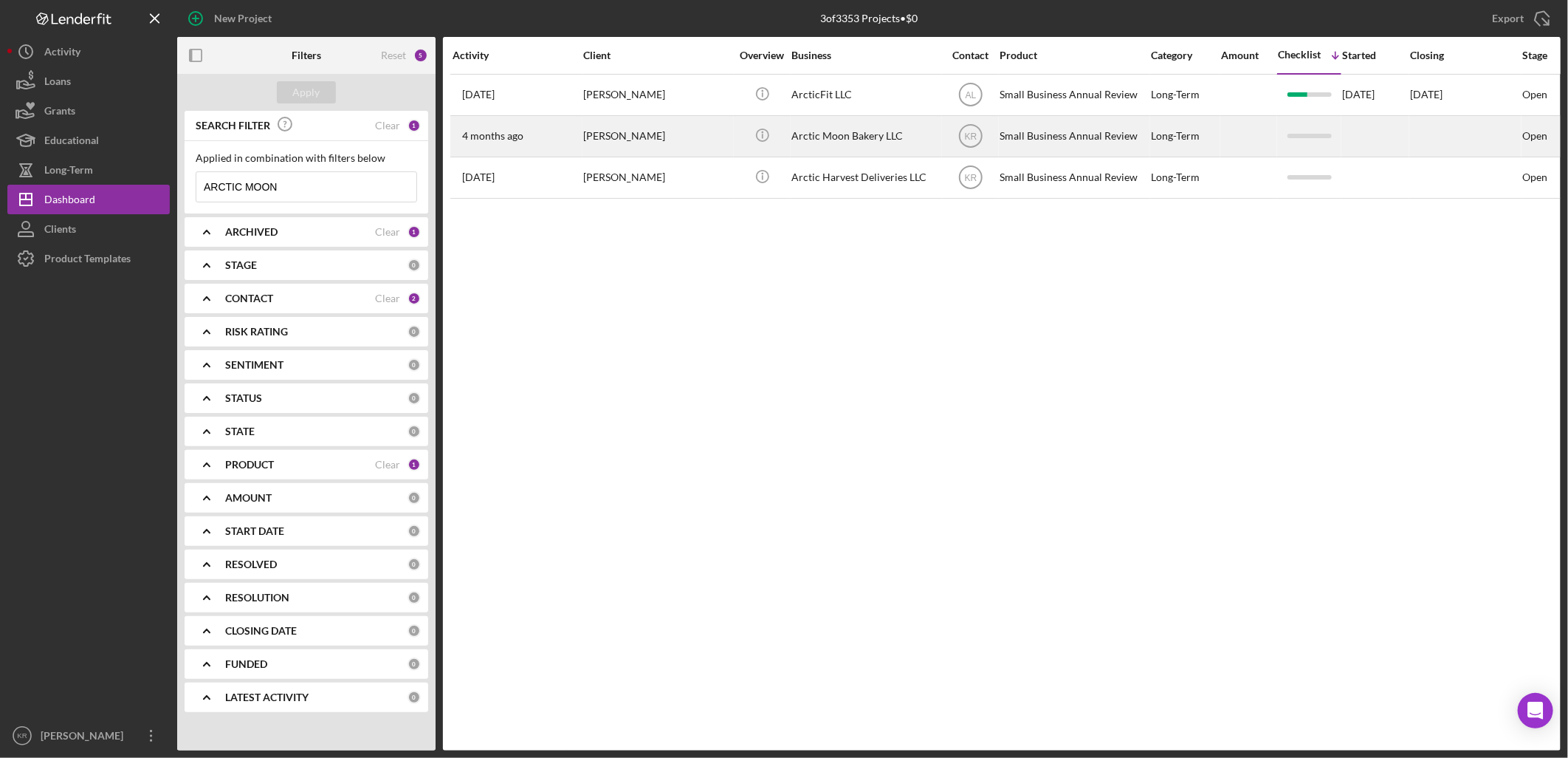
type input "ARCTIC MOON"
click at [707, 155] on div "Linnaea Ward-Develice" at bounding box center [657, 135] width 148 height 39
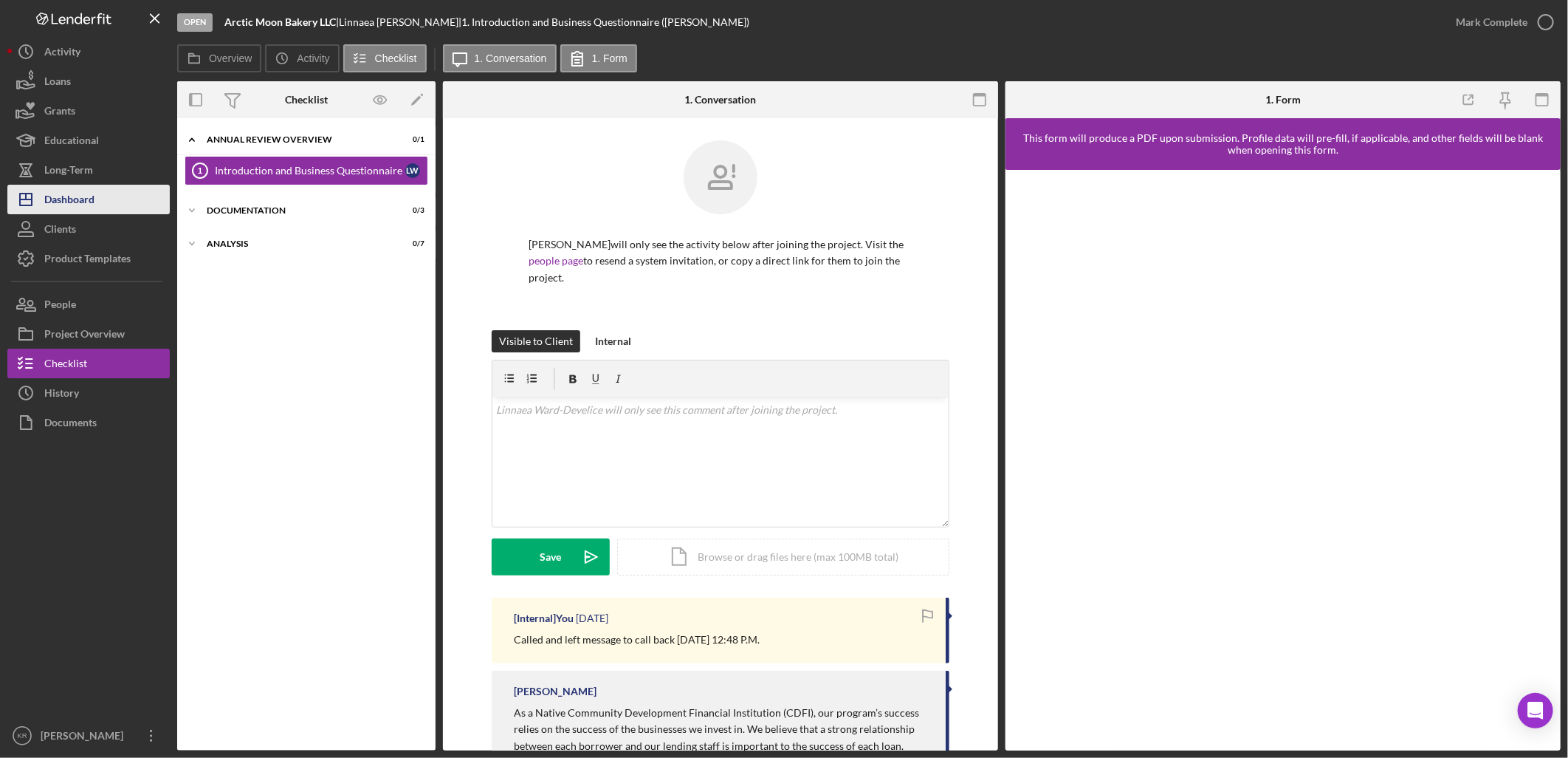
click at [84, 195] on div "Dashboard" at bounding box center [69, 201] width 51 height 33
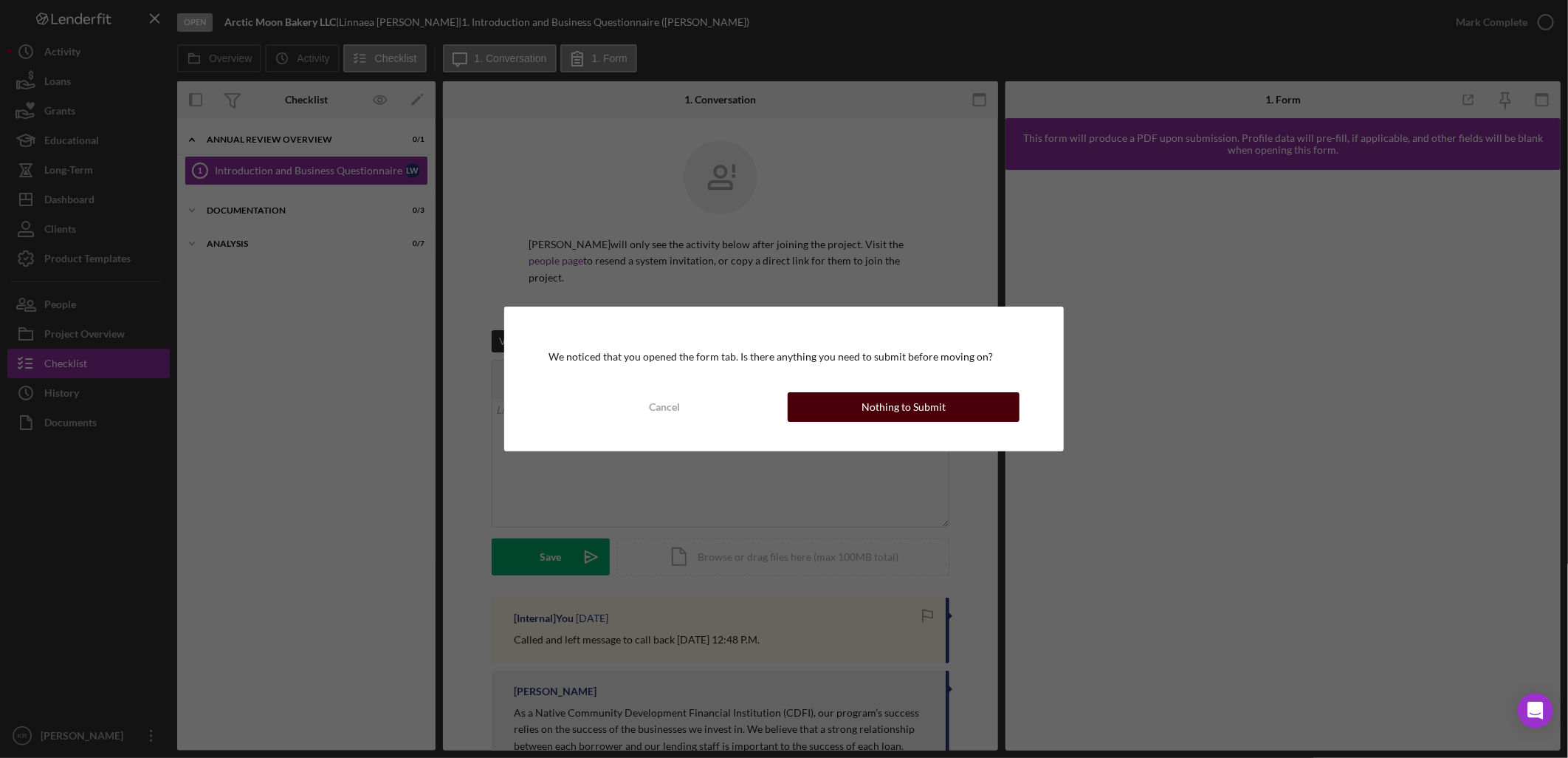
click at [889, 415] on div "Nothing to Submit" at bounding box center [904, 406] width 84 height 30
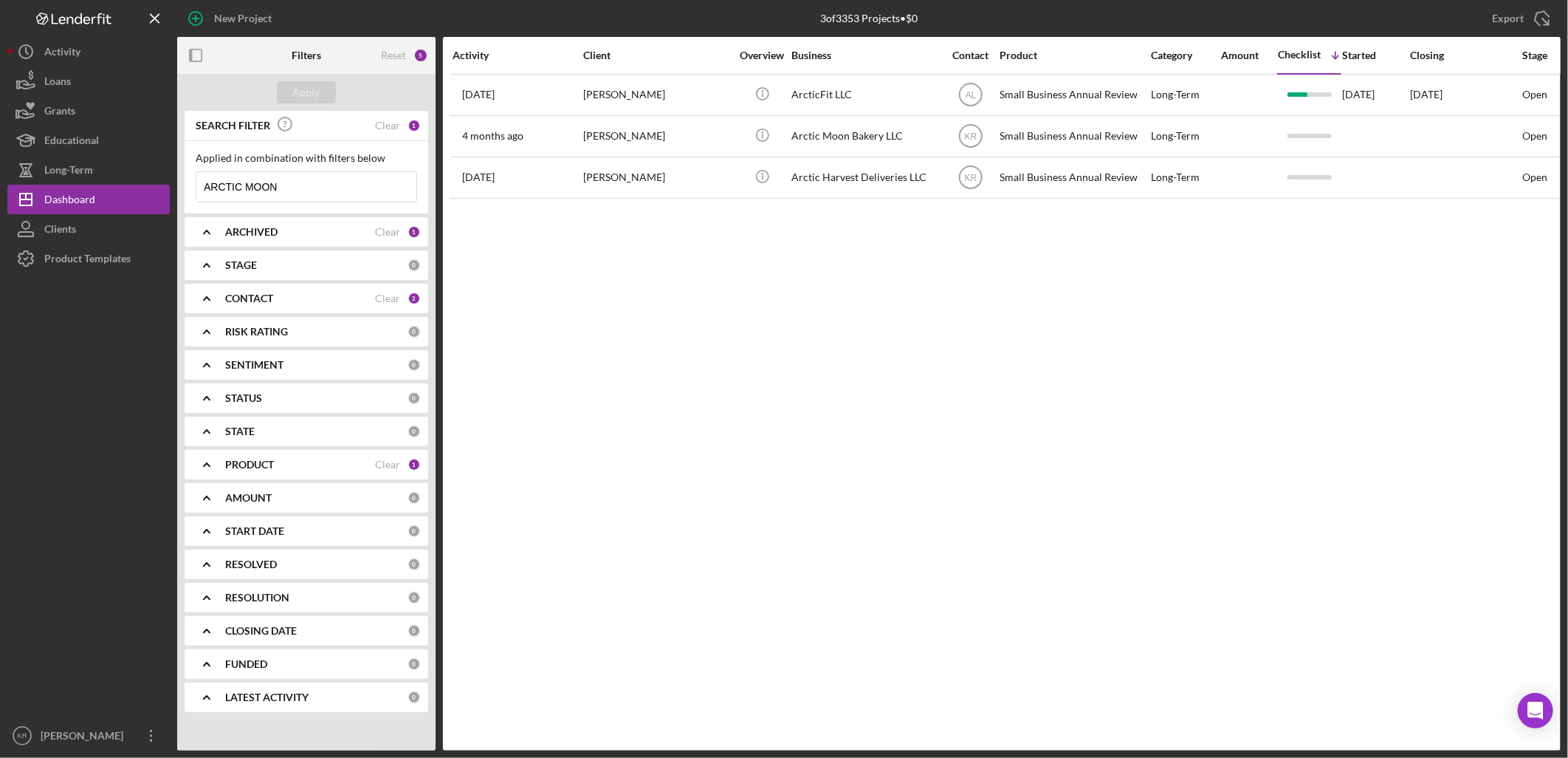
drag, startPoint x: 298, startPoint y: 192, endPoint x: 0, endPoint y: 223, distance: 299.6
click at [0, 218] on html "New Project 3 of 3353 Projects • $0 ARCTIC MOON Export Icon/Export Filters Rese…" at bounding box center [784, 379] width 1568 height 758
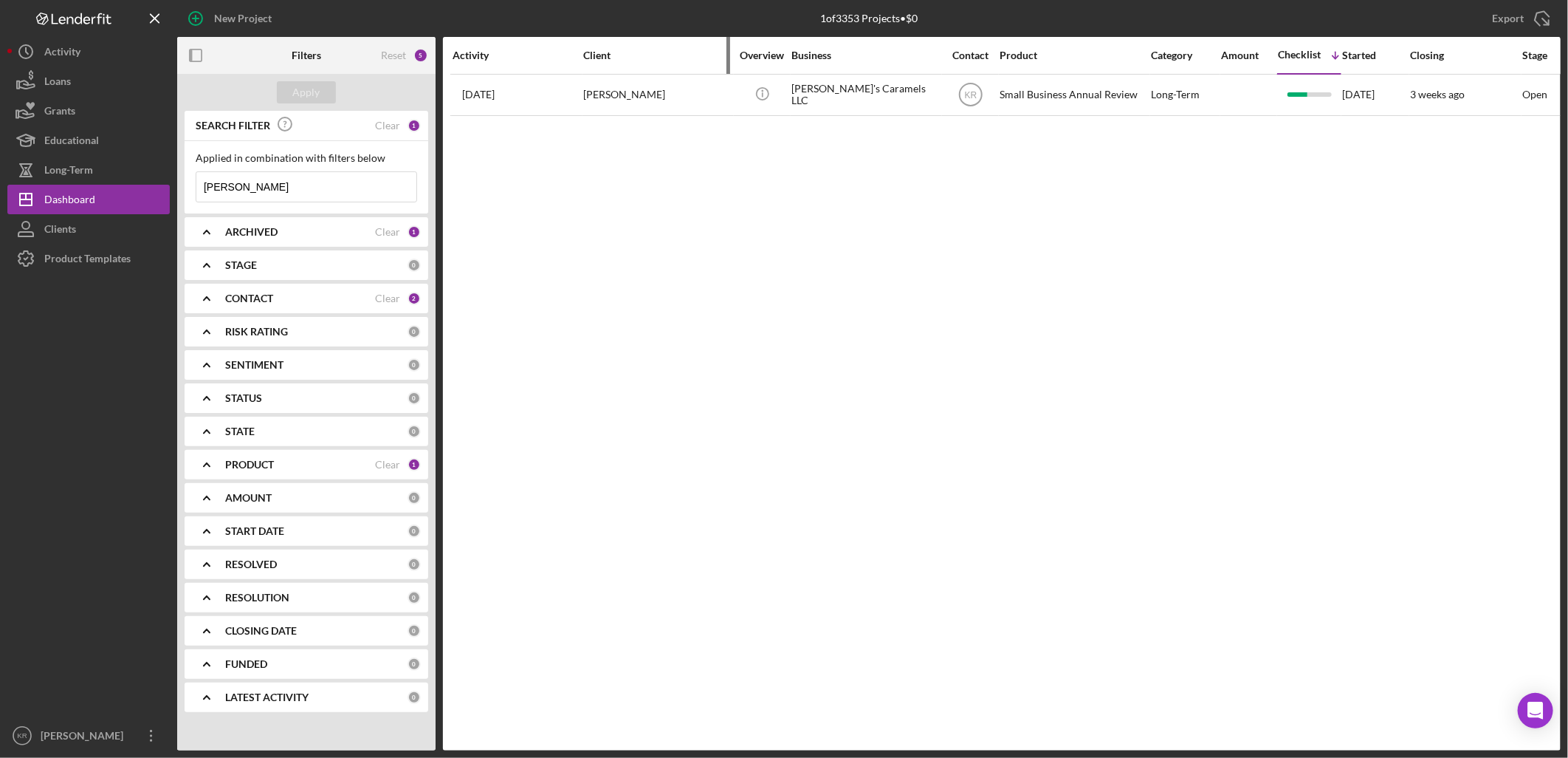
type input "caroline"
click at [637, 61] on div "Client" at bounding box center [657, 55] width 148 height 35
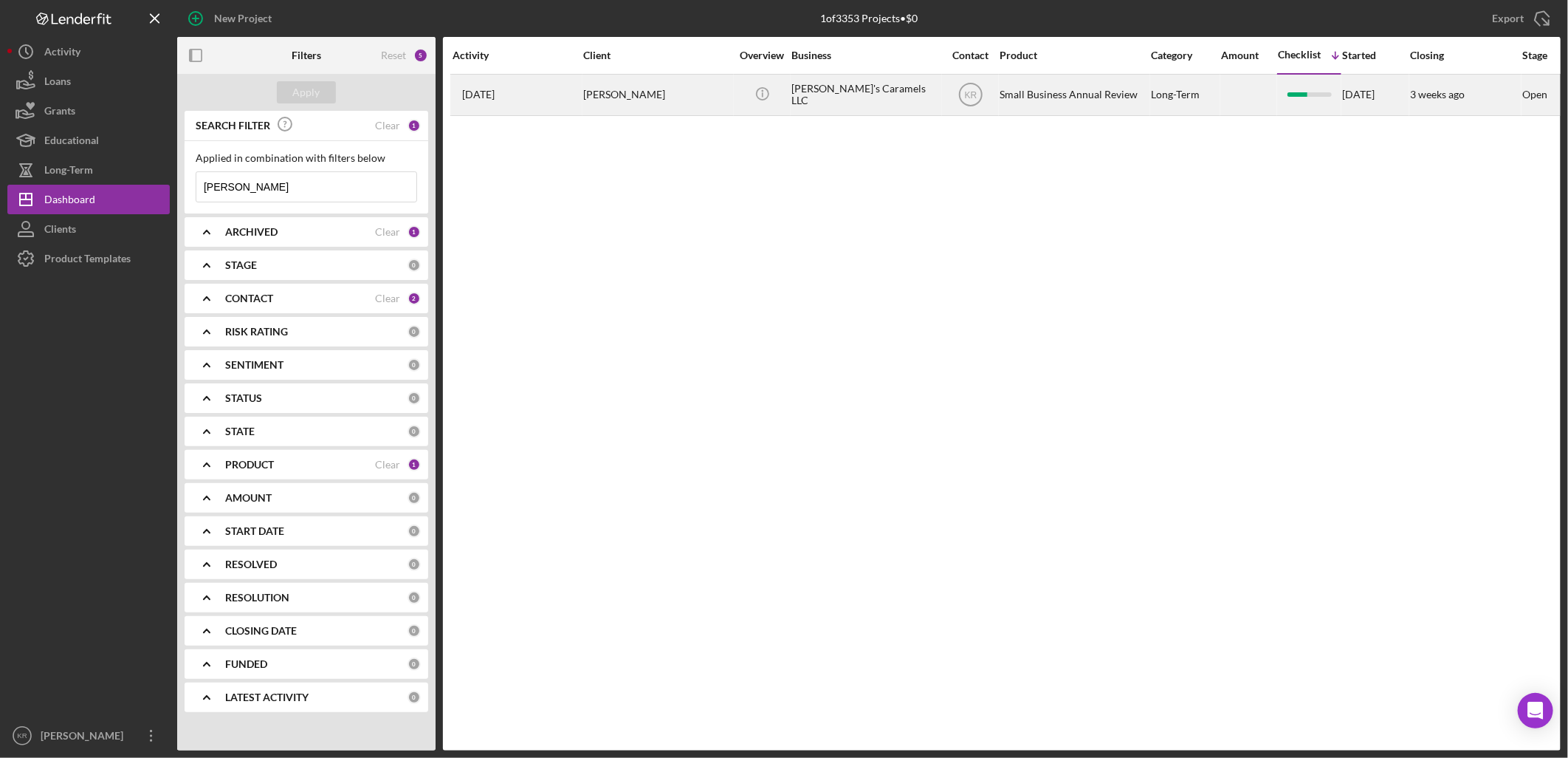
click at [667, 100] on div "Caroline Murphy" at bounding box center [657, 94] width 148 height 39
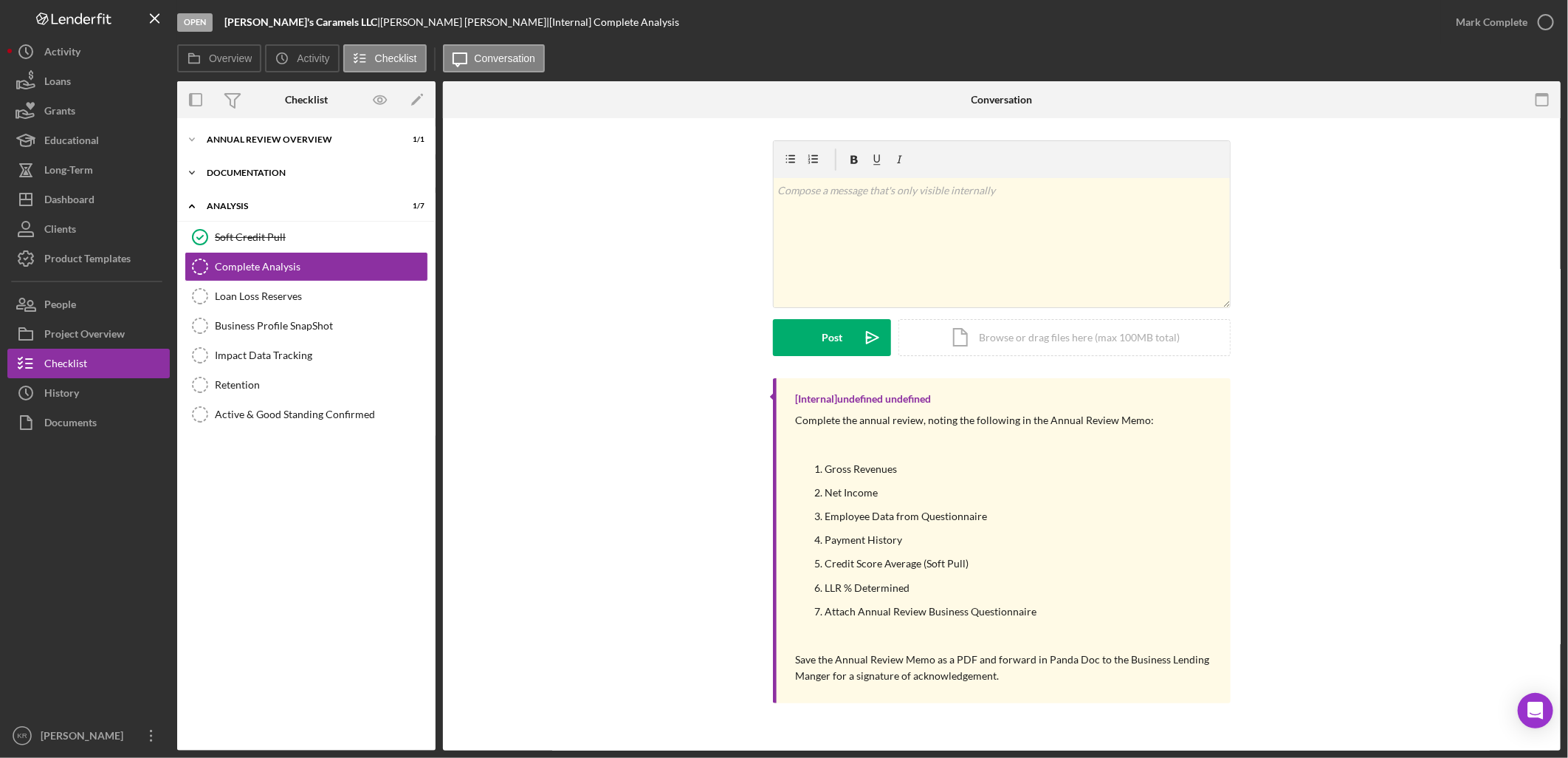
click at [294, 164] on div "Icon/Expander Documentation 3 / 3" at bounding box center [306, 173] width 258 height 30
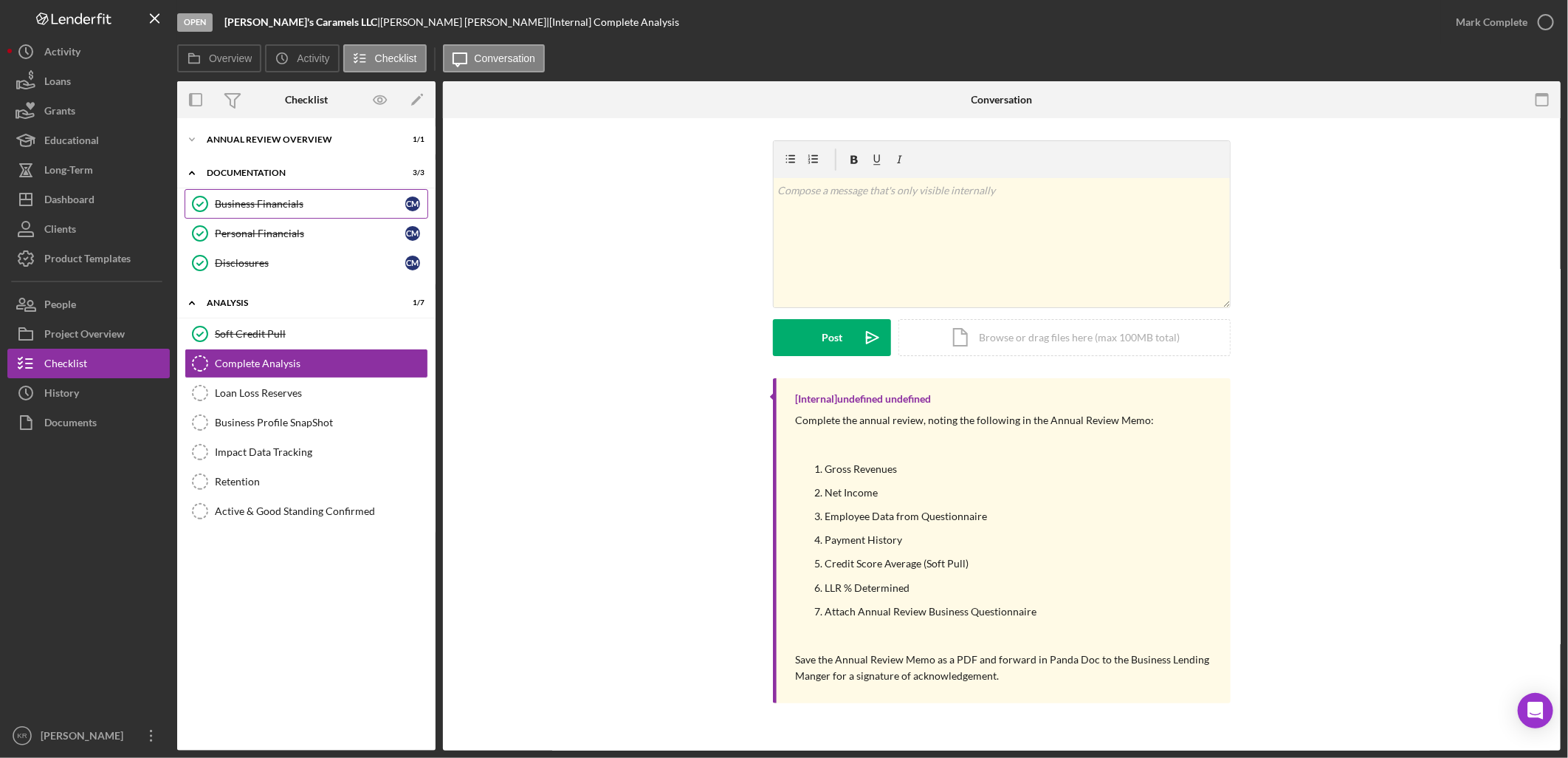
click at [319, 210] on link "Business Financials Business Financials C M" at bounding box center [307, 203] width 244 height 30
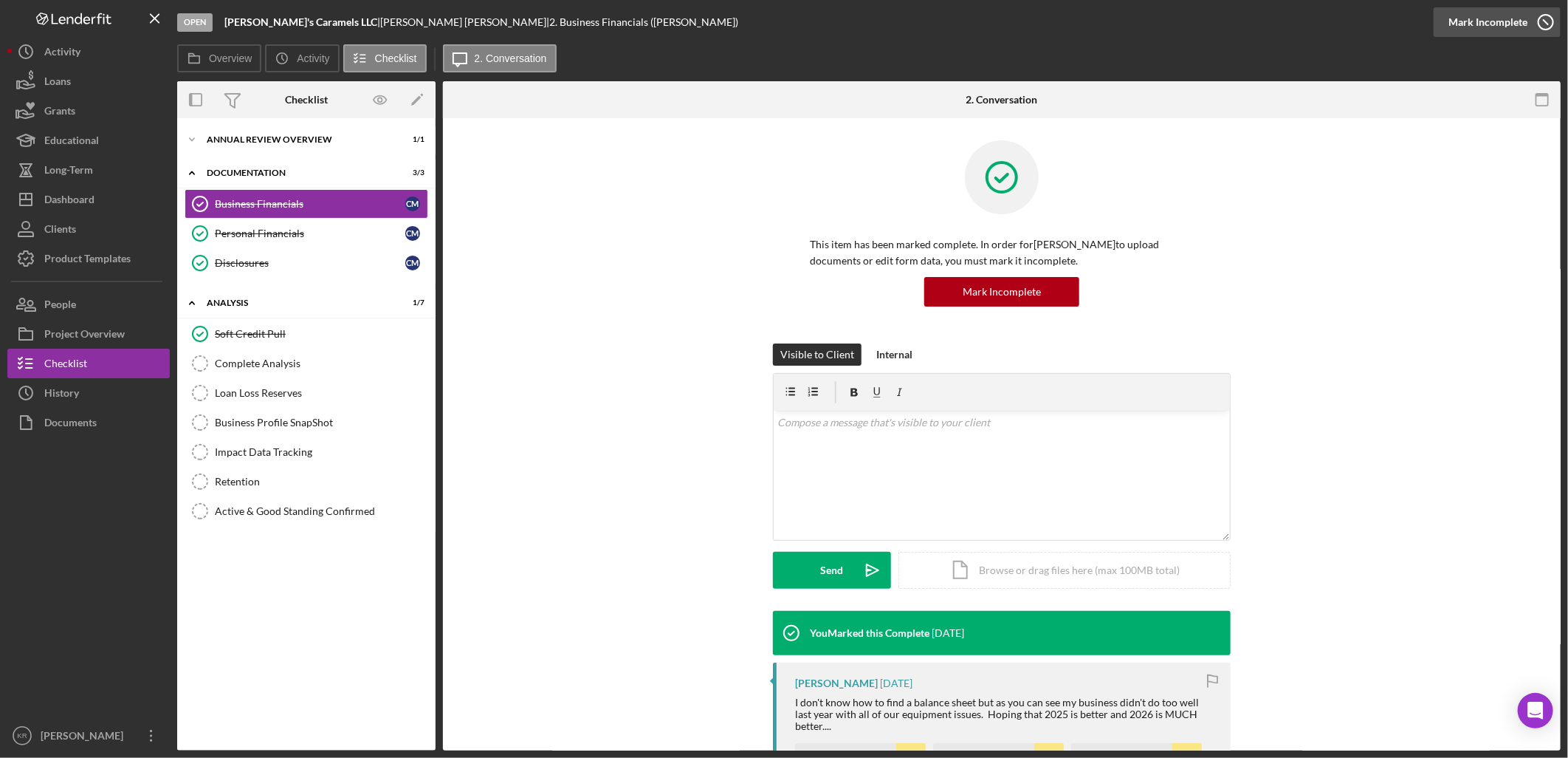
click at [1482, 17] on div "Mark Incomplete" at bounding box center [1488, 22] width 79 height 30
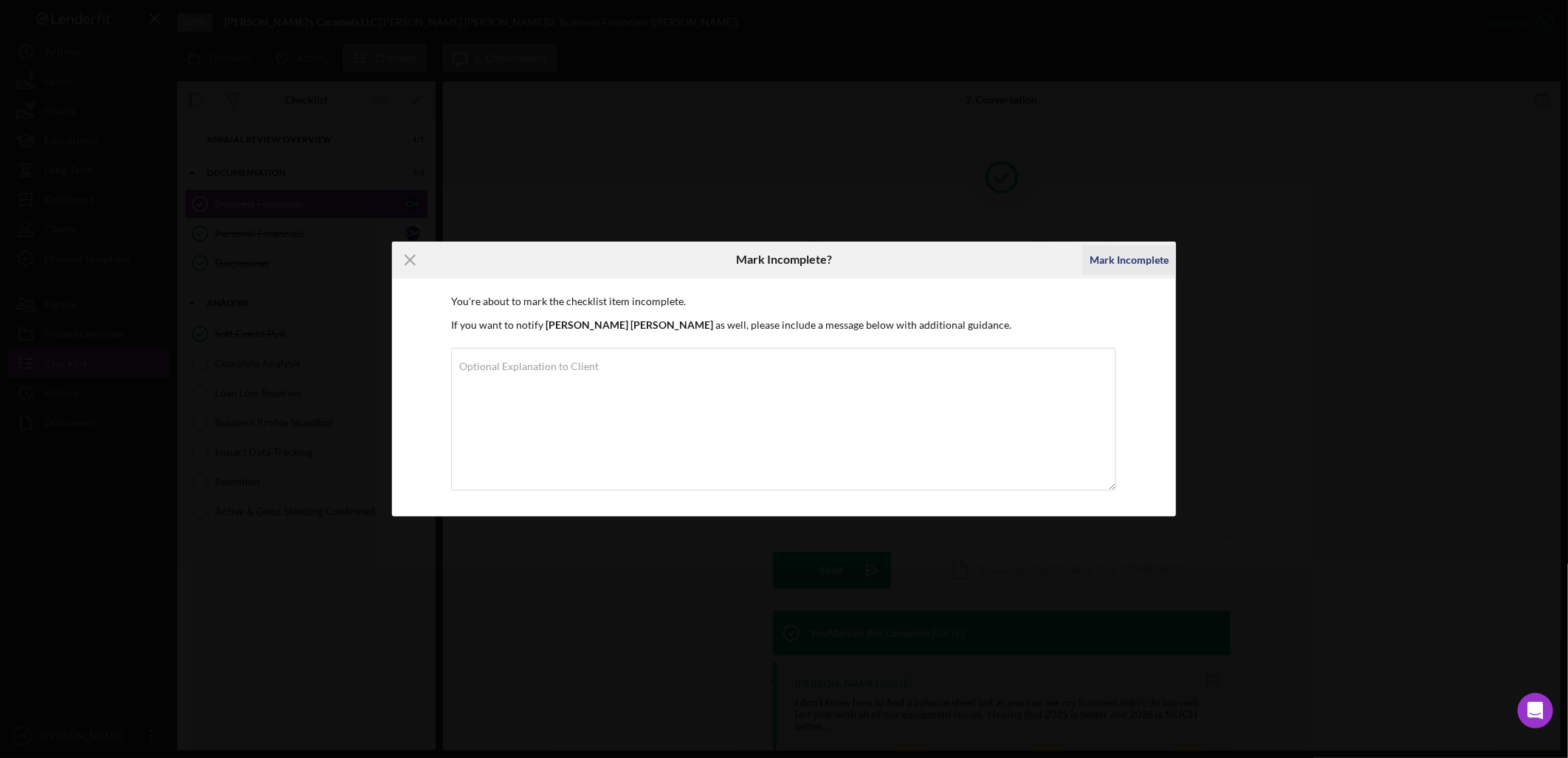
click at [1112, 260] on div "Mark Incomplete" at bounding box center [1129, 259] width 79 height 30
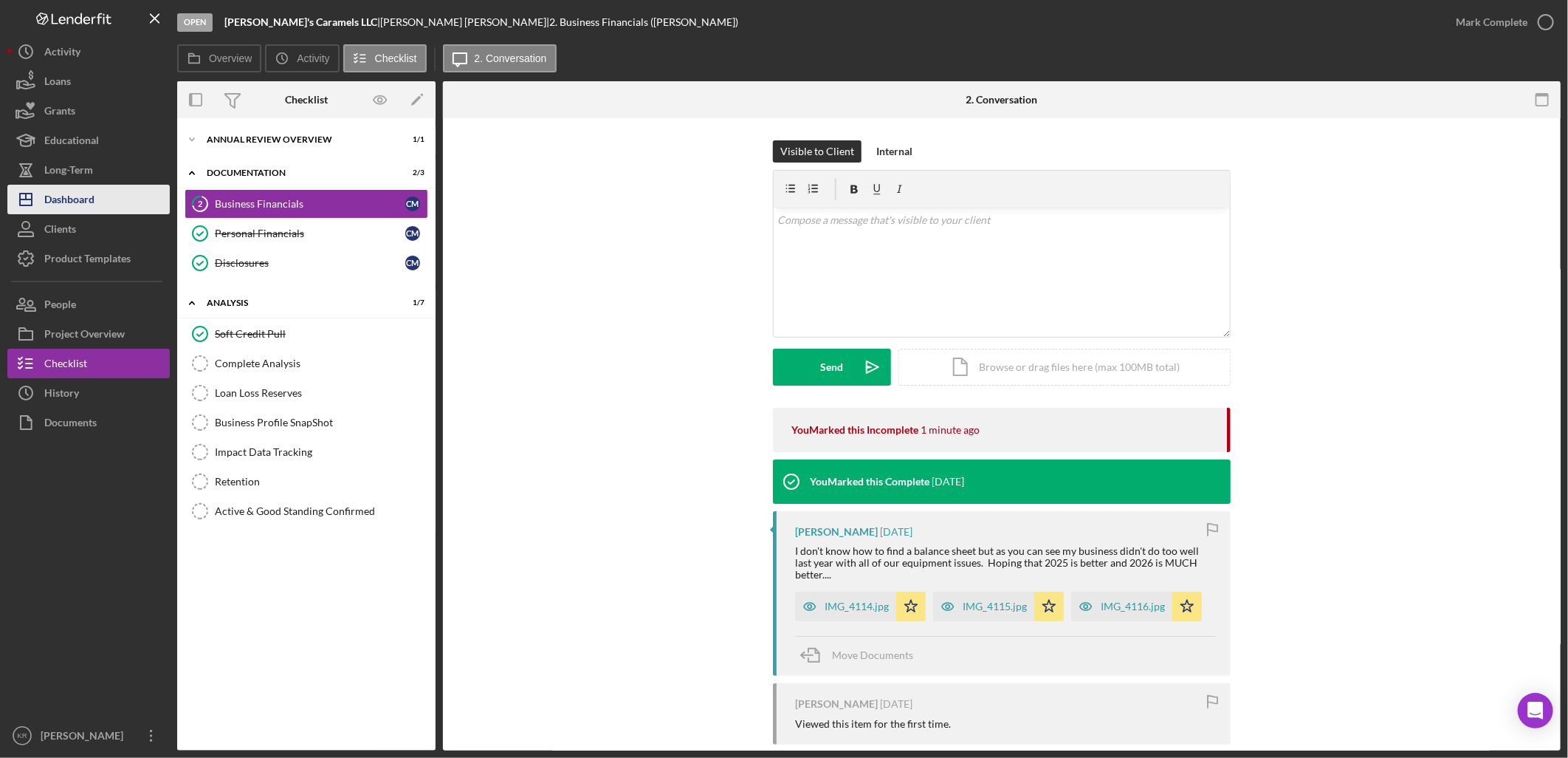
click at [51, 195] on div "Dashboard" at bounding box center [69, 201] width 51 height 33
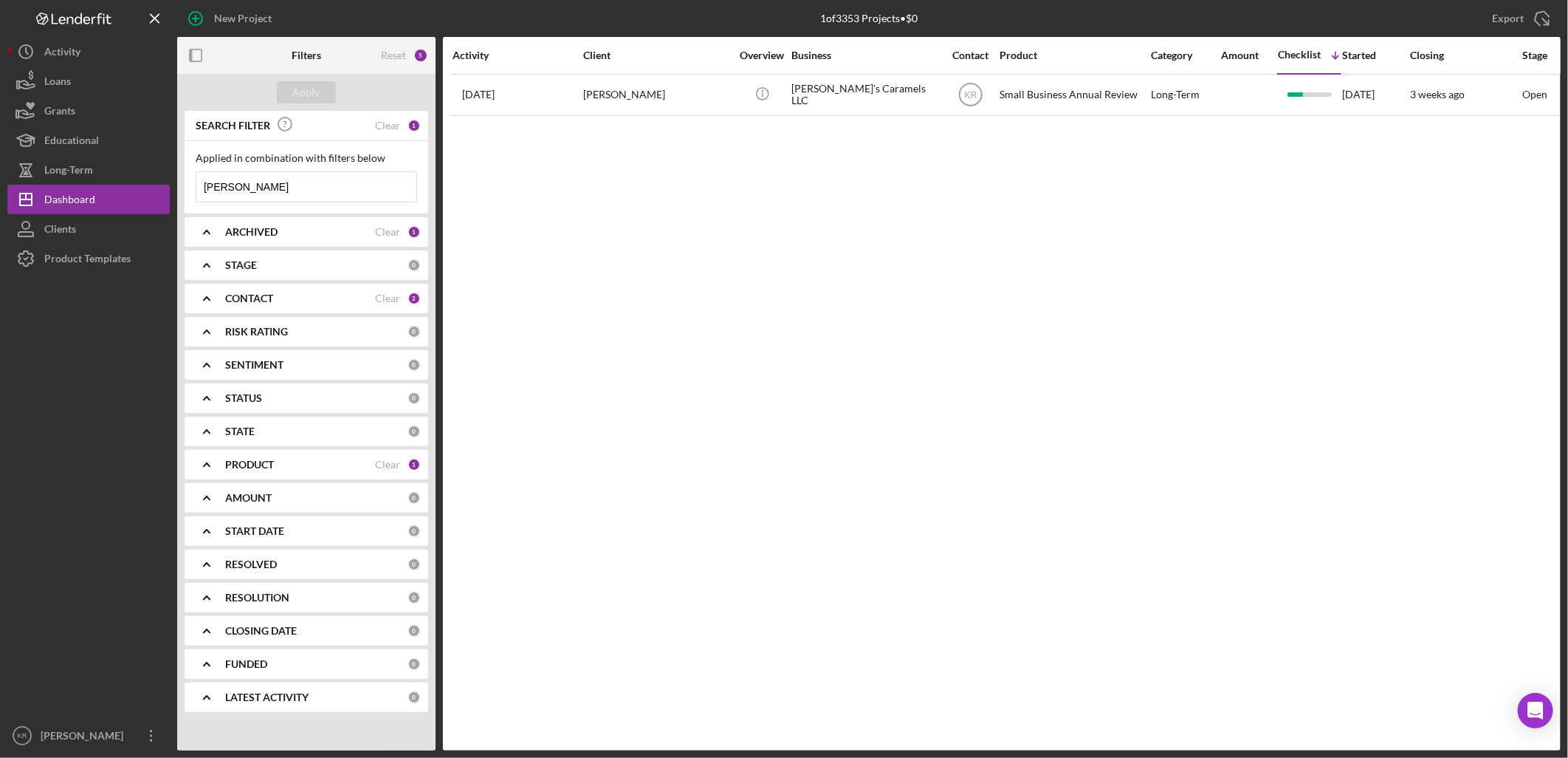
drag, startPoint x: 279, startPoint y: 189, endPoint x: 267, endPoint y: 189, distance: 12.0
click at [276, 189] on input "caroline" at bounding box center [306, 186] width 220 height 30
click at [267, 189] on input "caroline" at bounding box center [306, 186] width 220 height 30
type input "juneau Womens health"
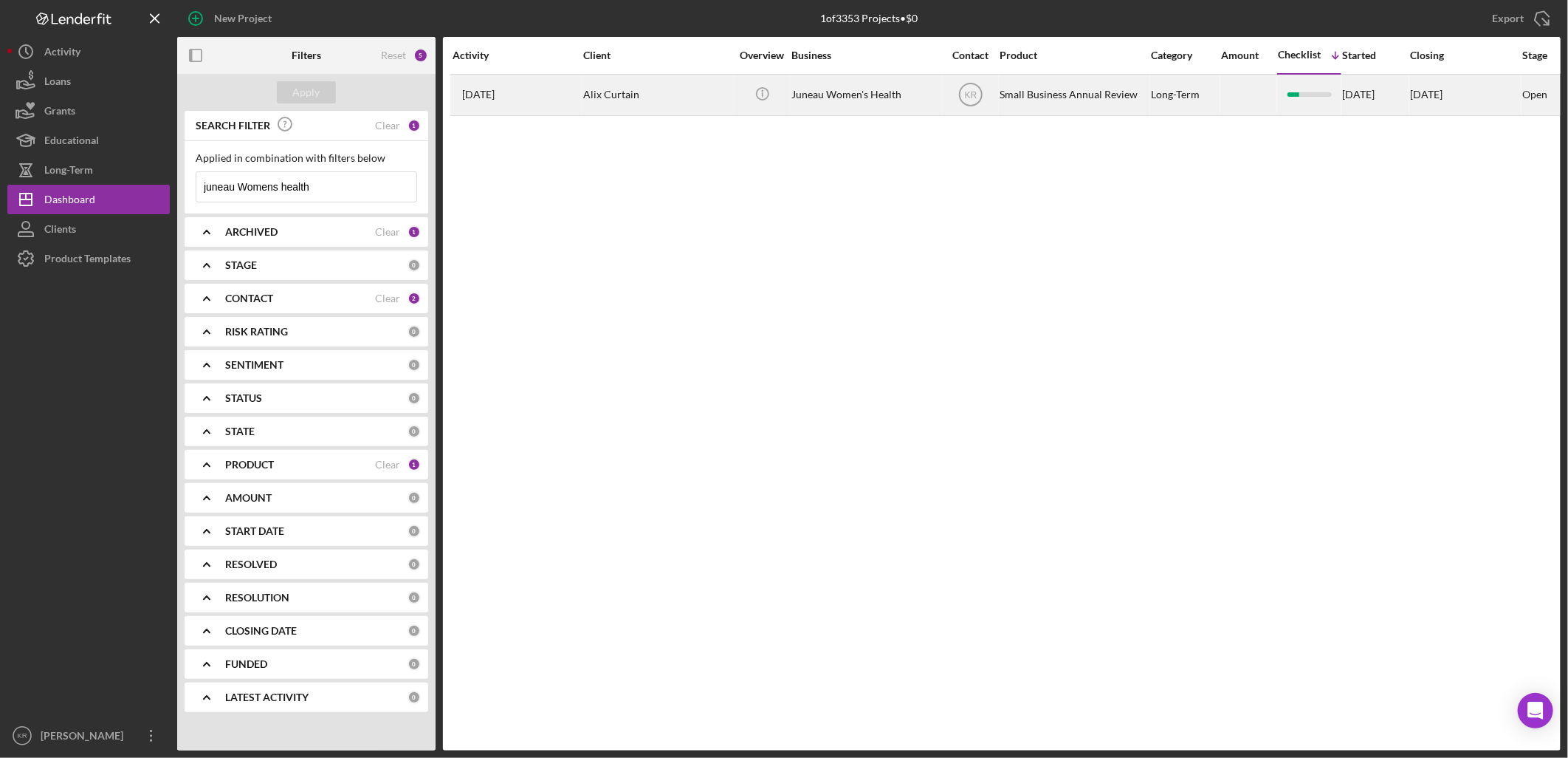
click at [628, 75] on div "Alix Curtain" at bounding box center [657, 94] width 148 height 39
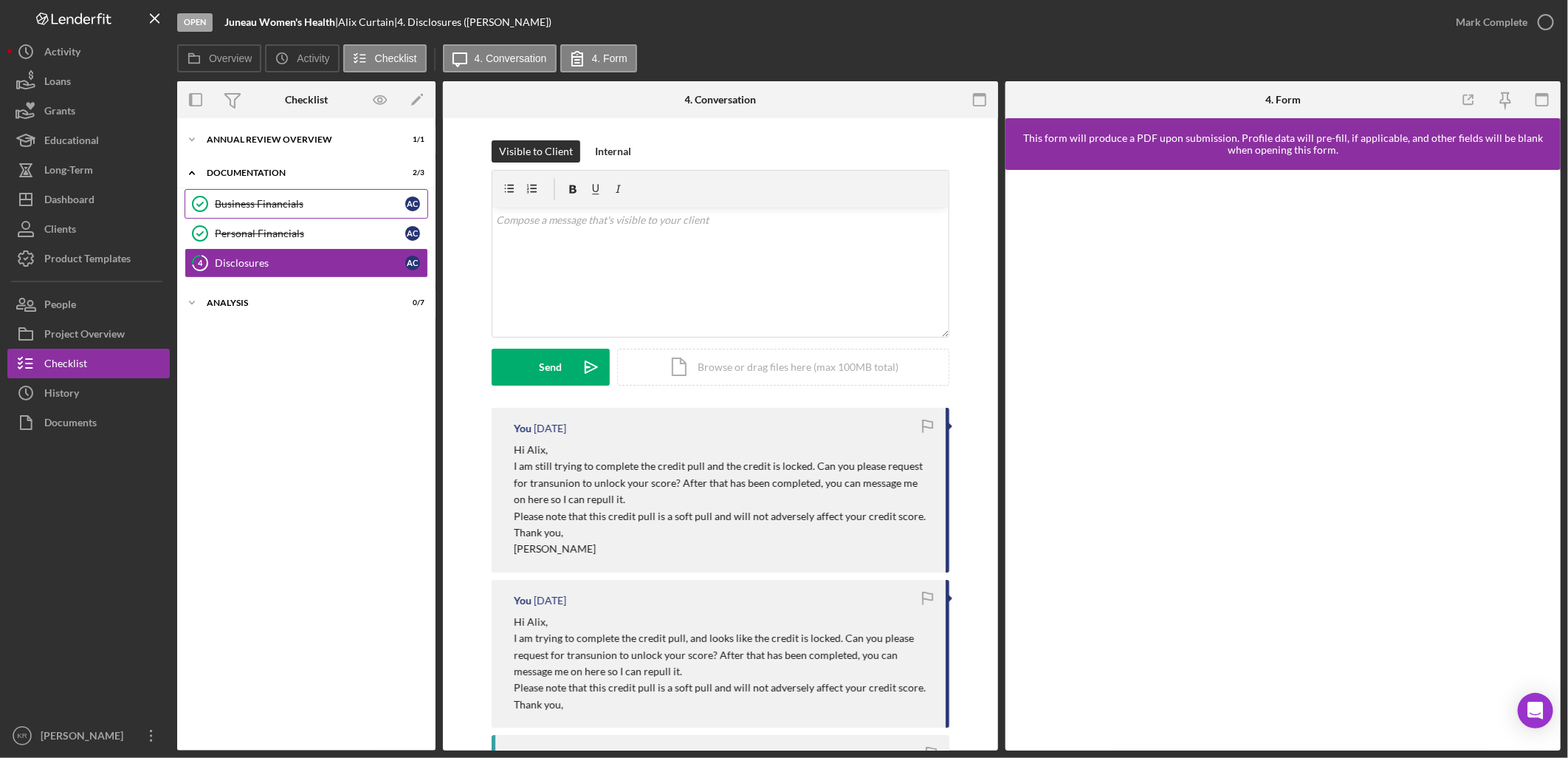
click at [336, 203] on div "Business Financials" at bounding box center [310, 204] width 191 height 11
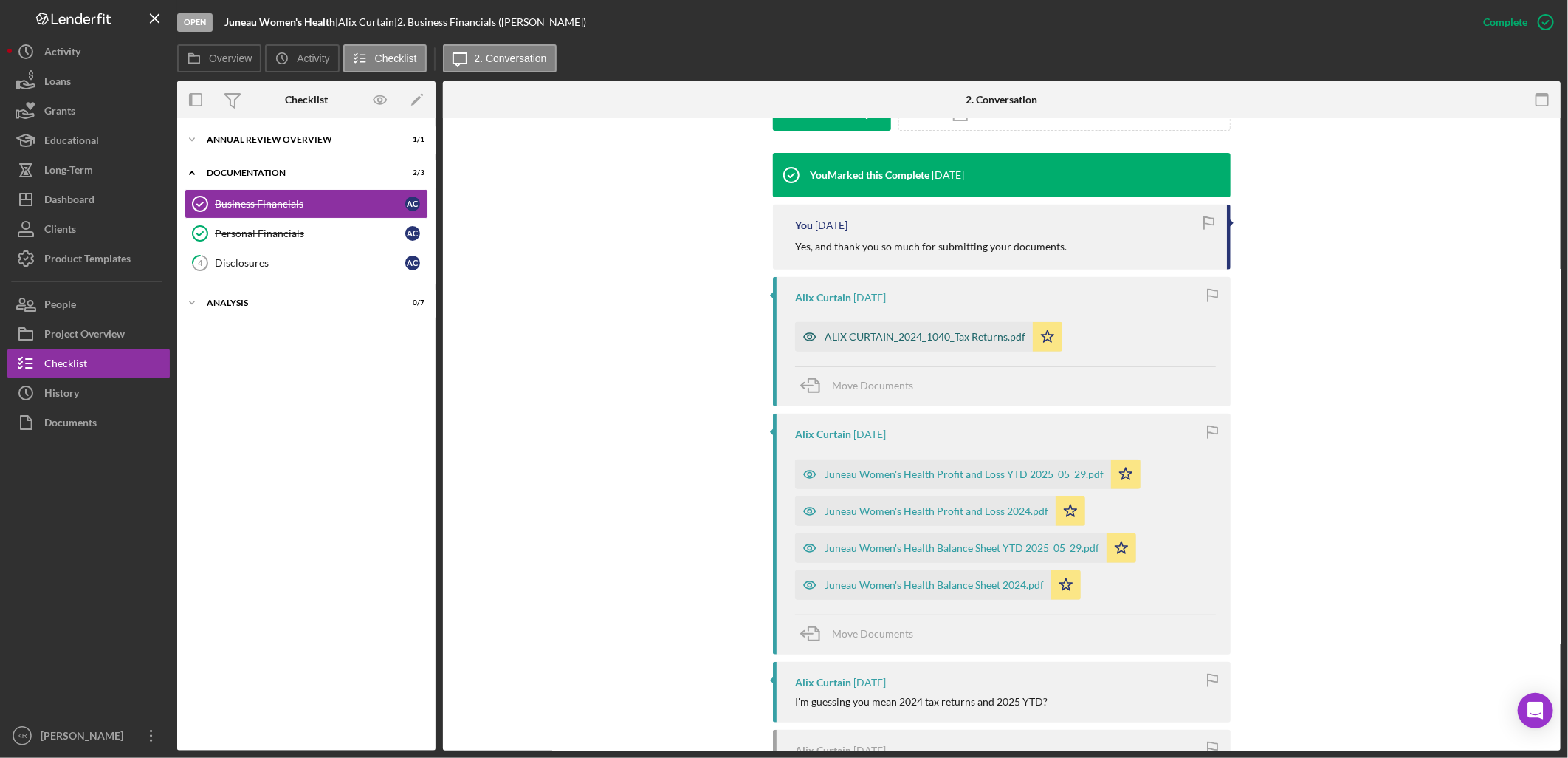
scroll to position [410, 0]
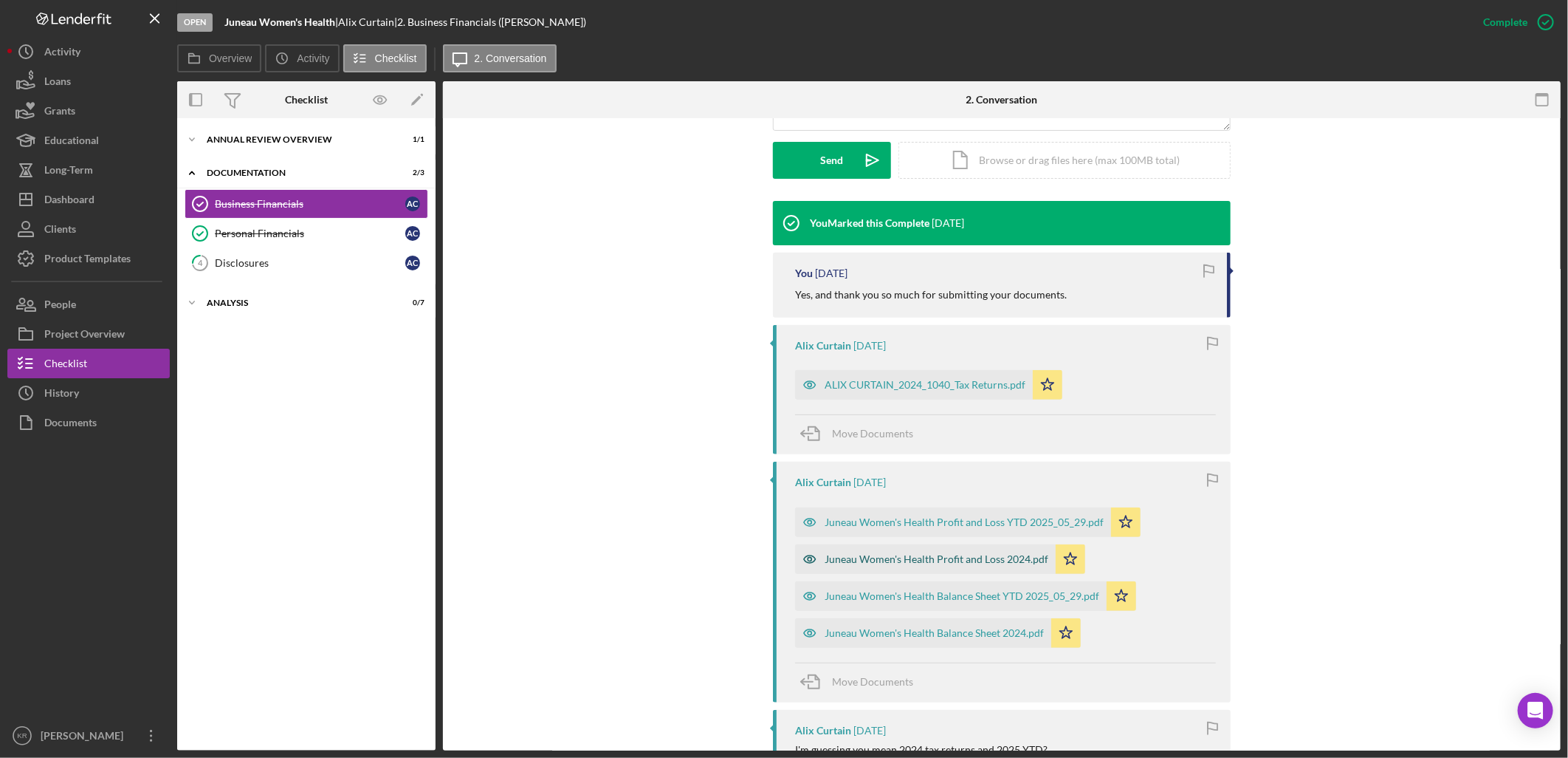
click at [842, 555] on div "Juneau Women's Health Profit and Loss 2024.pdf" at bounding box center [936, 559] width 224 height 11
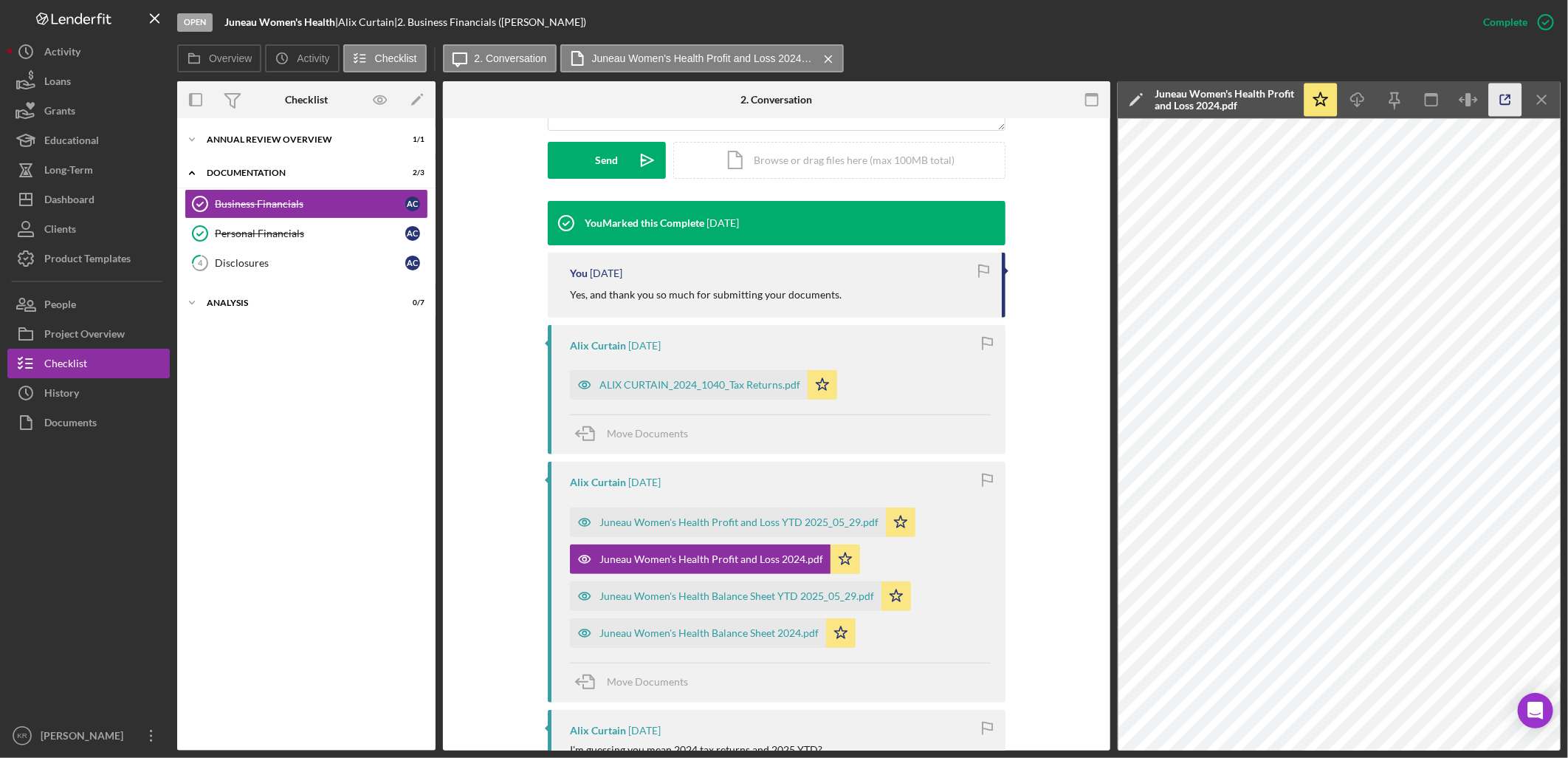
click at [1511, 100] on icon "button" at bounding box center [1505, 100] width 33 height 33
click at [755, 522] on div "Juneau Women's Health Profit and Loss YTD 2025_05_29.pdf" at bounding box center [739, 522] width 279 height 11
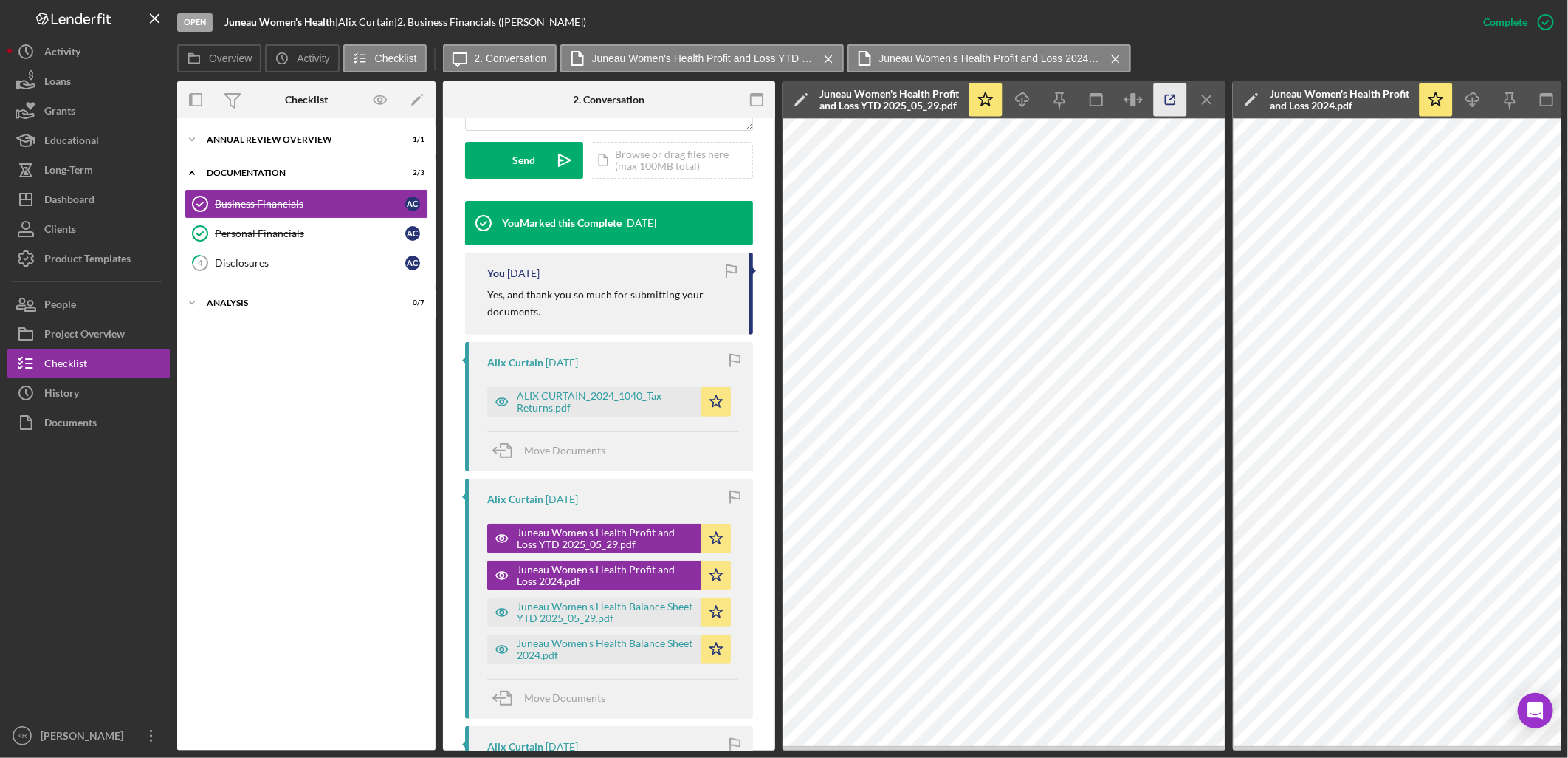
click at [1174, 96] on line "button" at bounding box center [1172, 97] width 5 height 5
click at [303, 224] on link "Personal Financials Personal Financials A C" at bounding box center [307, 233] width 244 height 30
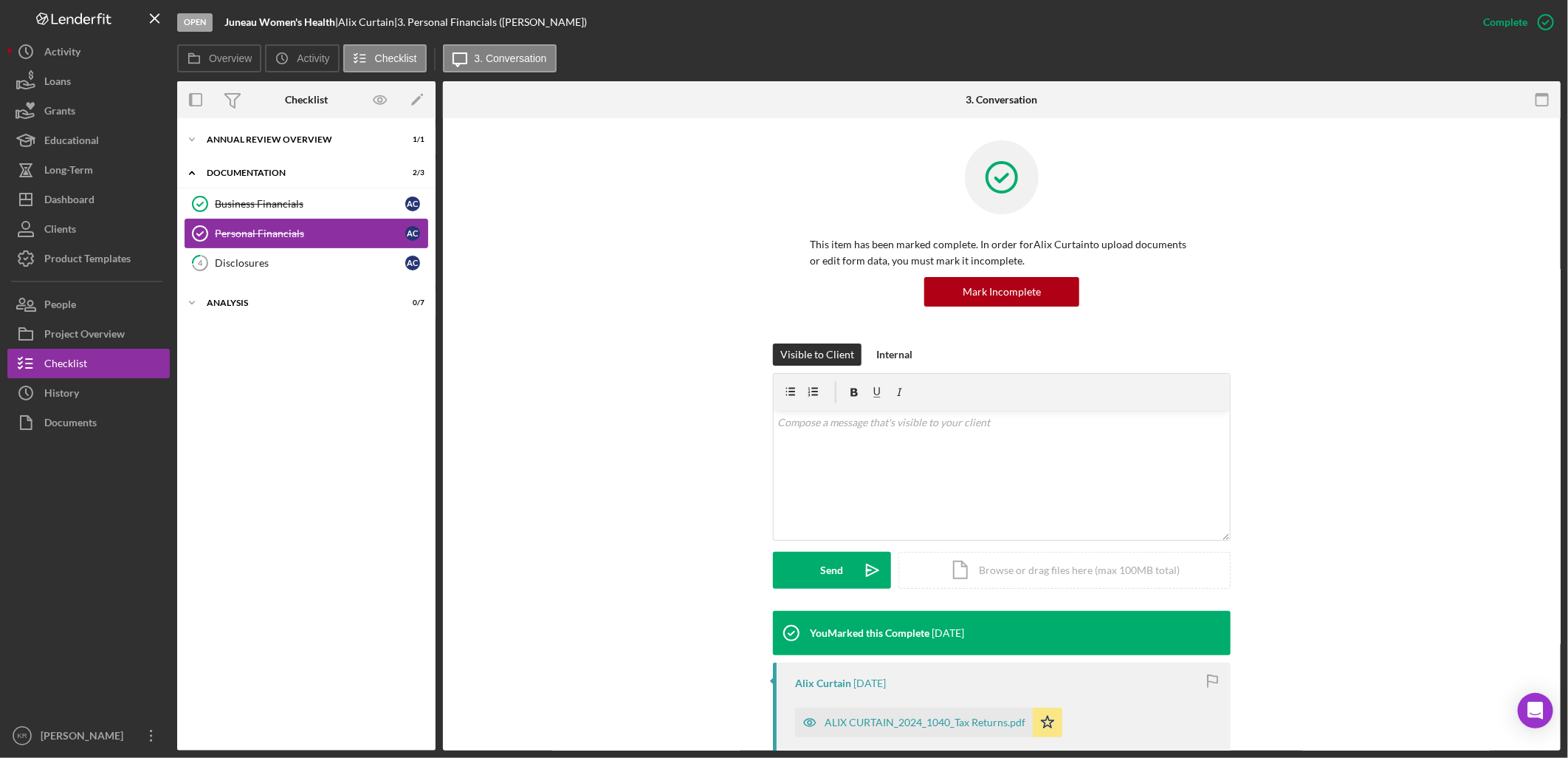
click at [315, 244] on link "Personal Financials Personal Financials A C" at bounding box center [307, 233] width 244 height 30
click at [294, 266] on div "Disclosures" at bounding box center [310, 263] width 191 height 11
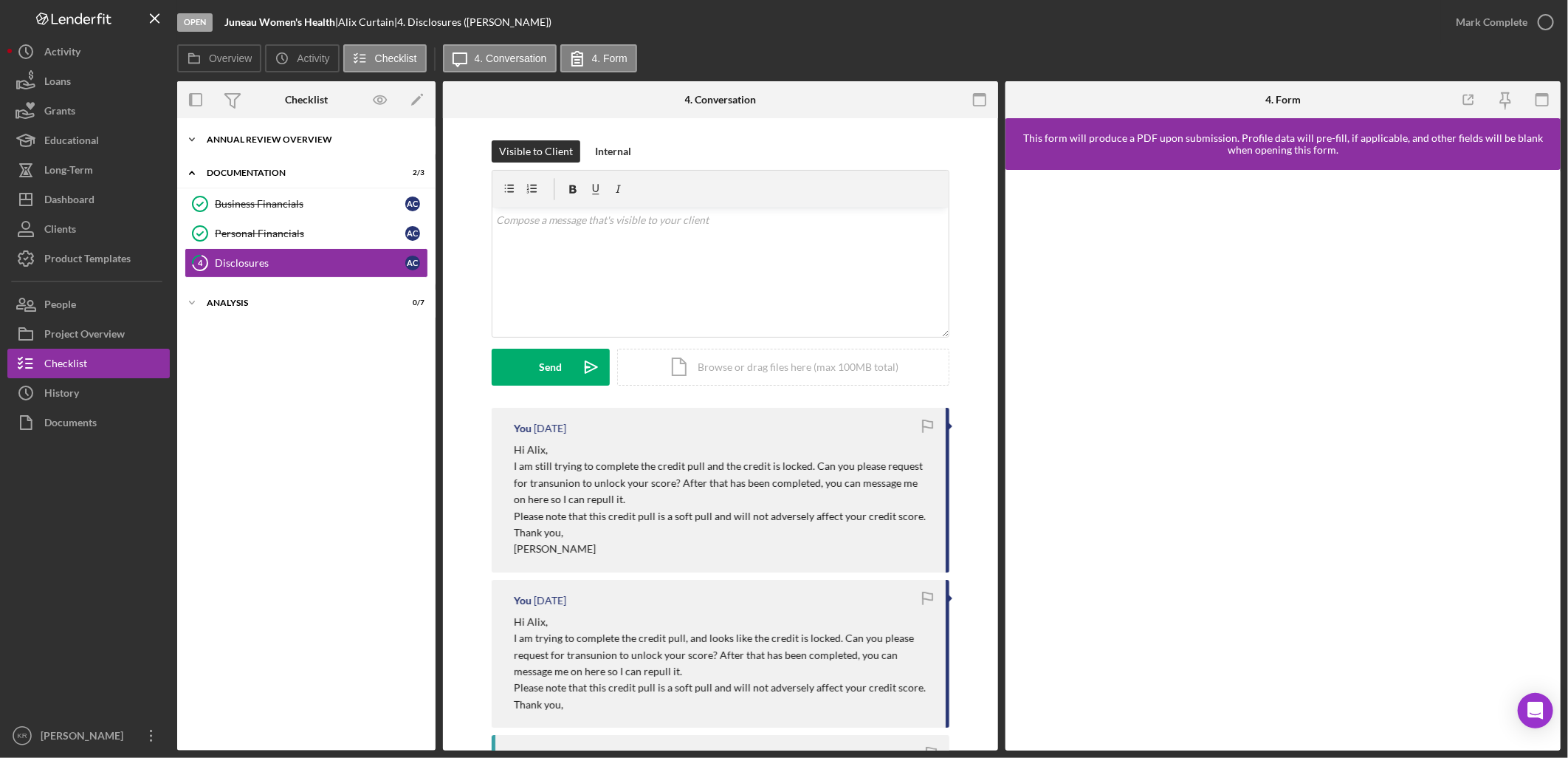
click at [317, 138] on div "Annual Review Overview" at bounding box center [312, 139] width 211 height 9
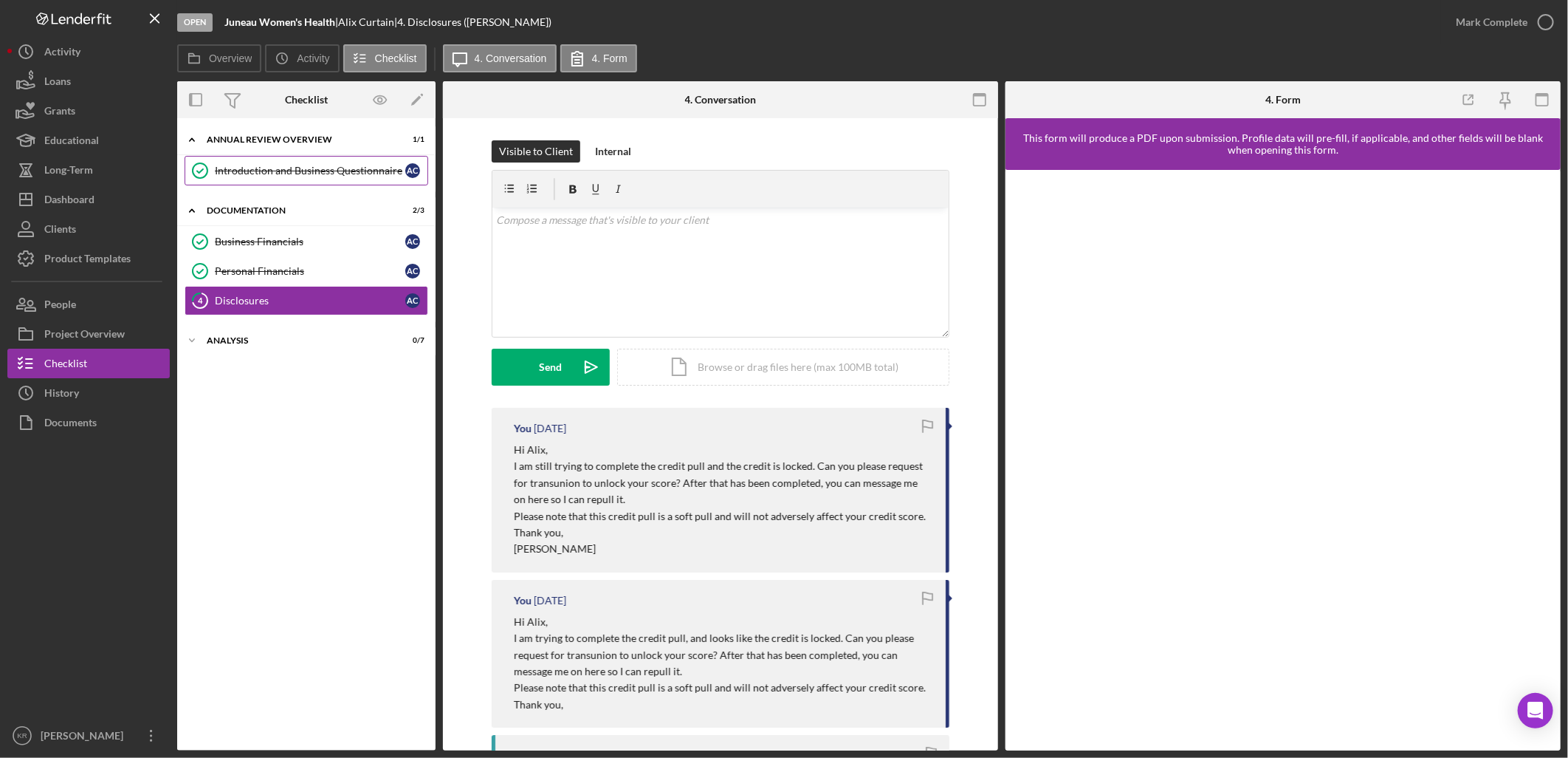
click at [271, 175] on div "Introduction and Business Questionnaire" at bounding box center [310, 171] width 191 height 11
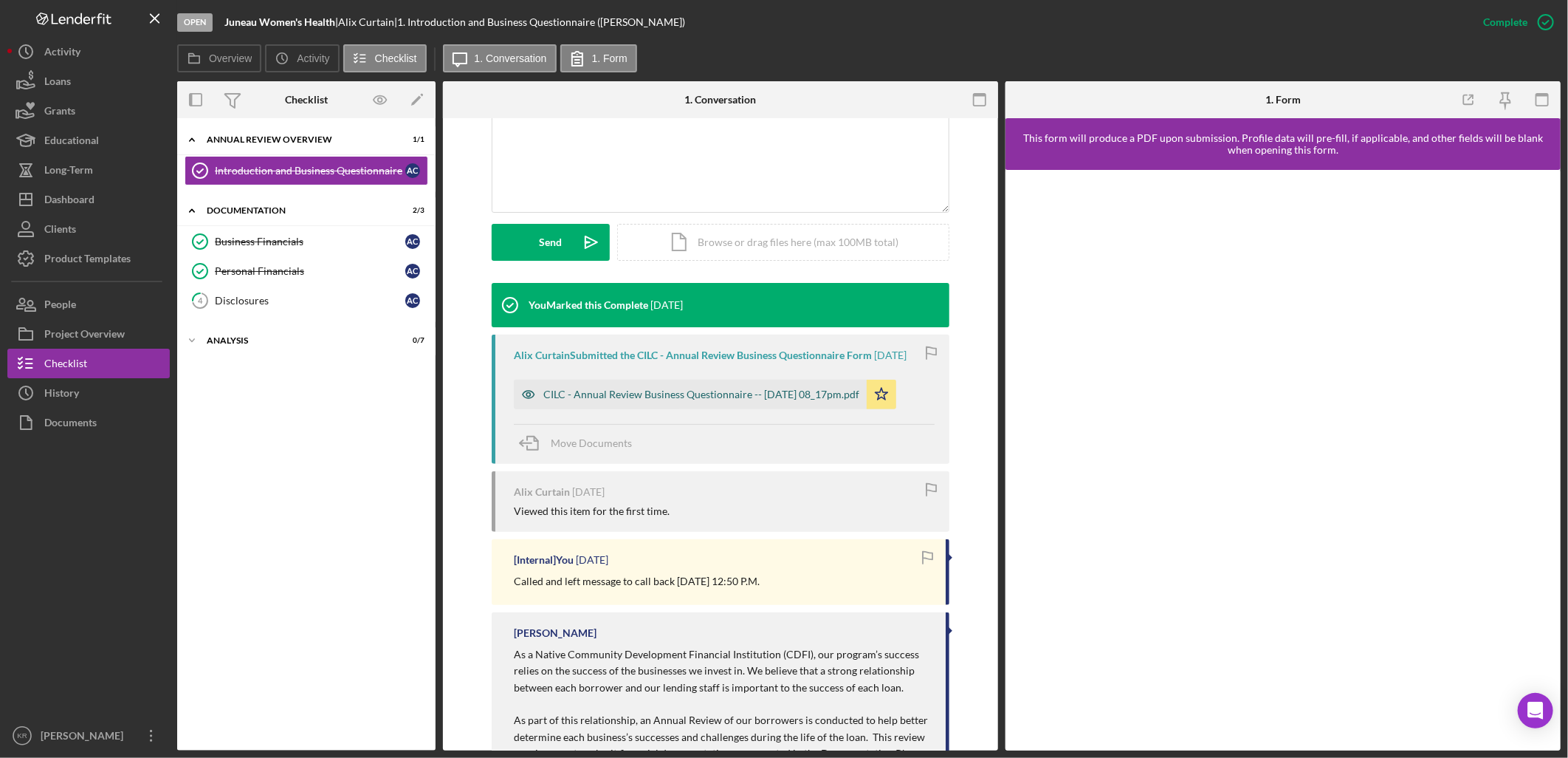
click at [578, 400] on div "CILC - Annual Review Business Questionnaire -- 2025-05-28 08_17pm.pdf" at bounding box center [702, 394] width 316 height 11
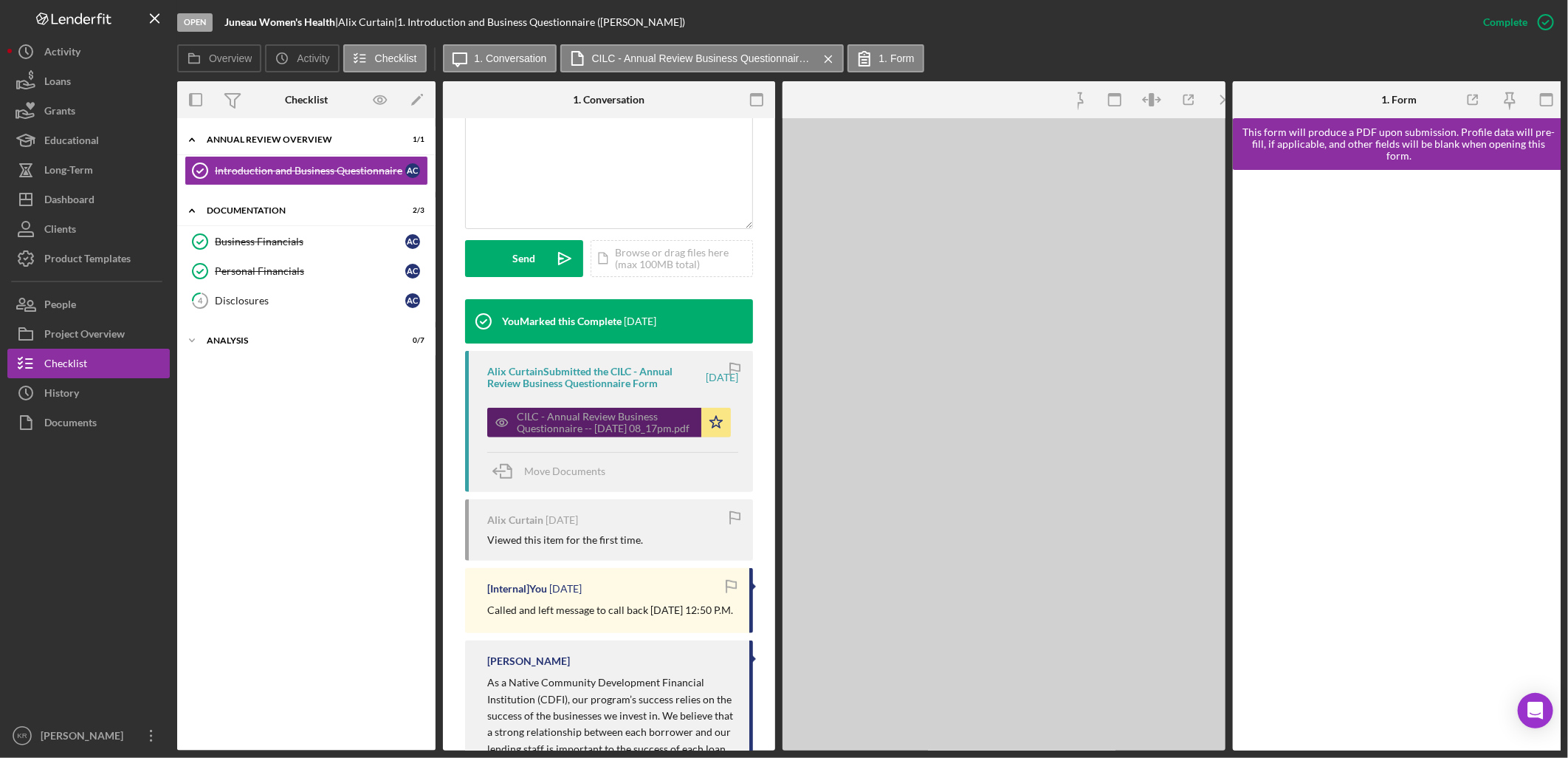
scroll to position [344, 0]
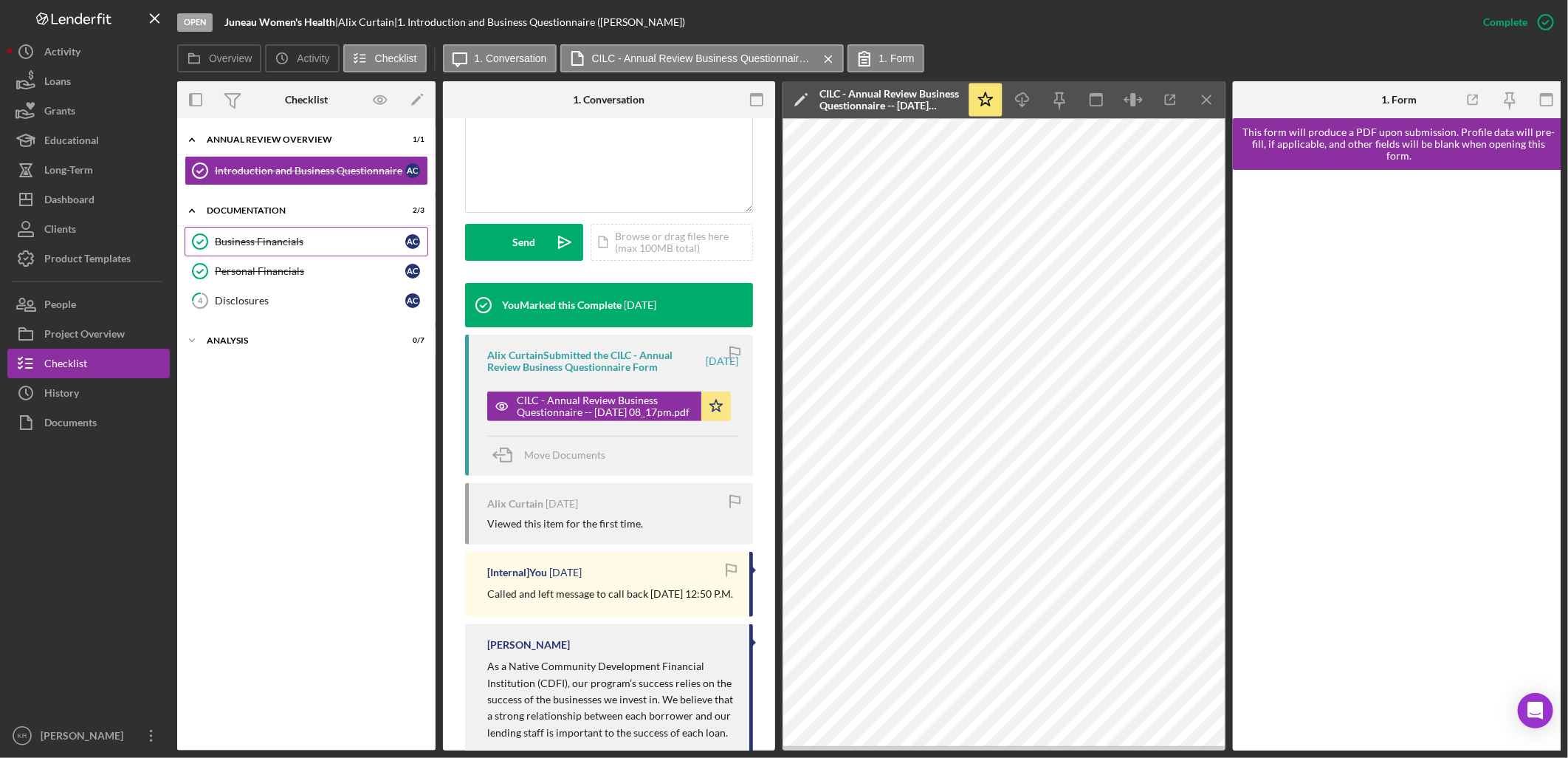
click at [271, 239] on div "Business Financials" at bounding box center [310, 241] width 191 height 11
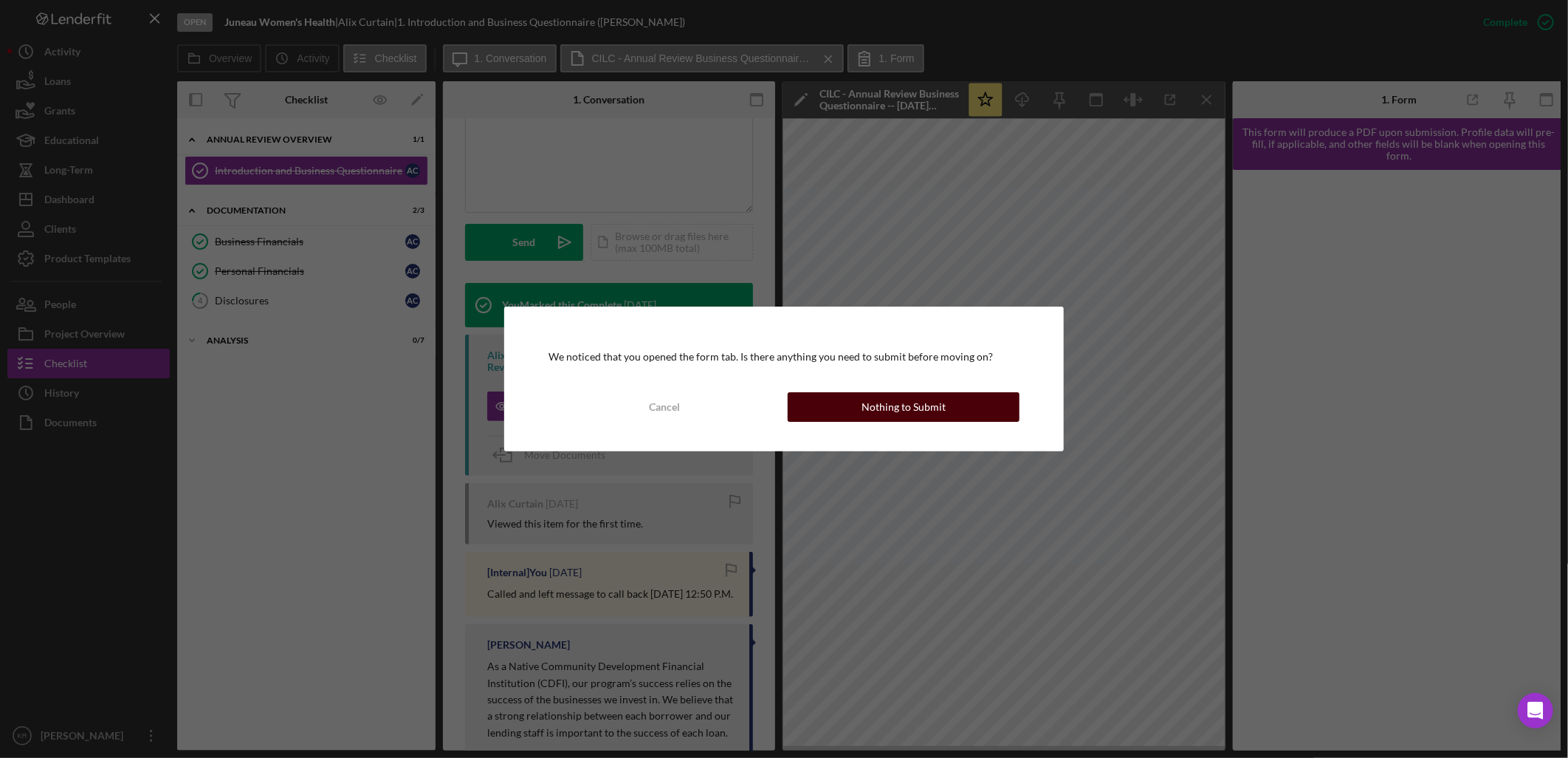
click at [840, 418] on button "Nothing to Submit" at bounding box center [903, 406] width 232 height 30
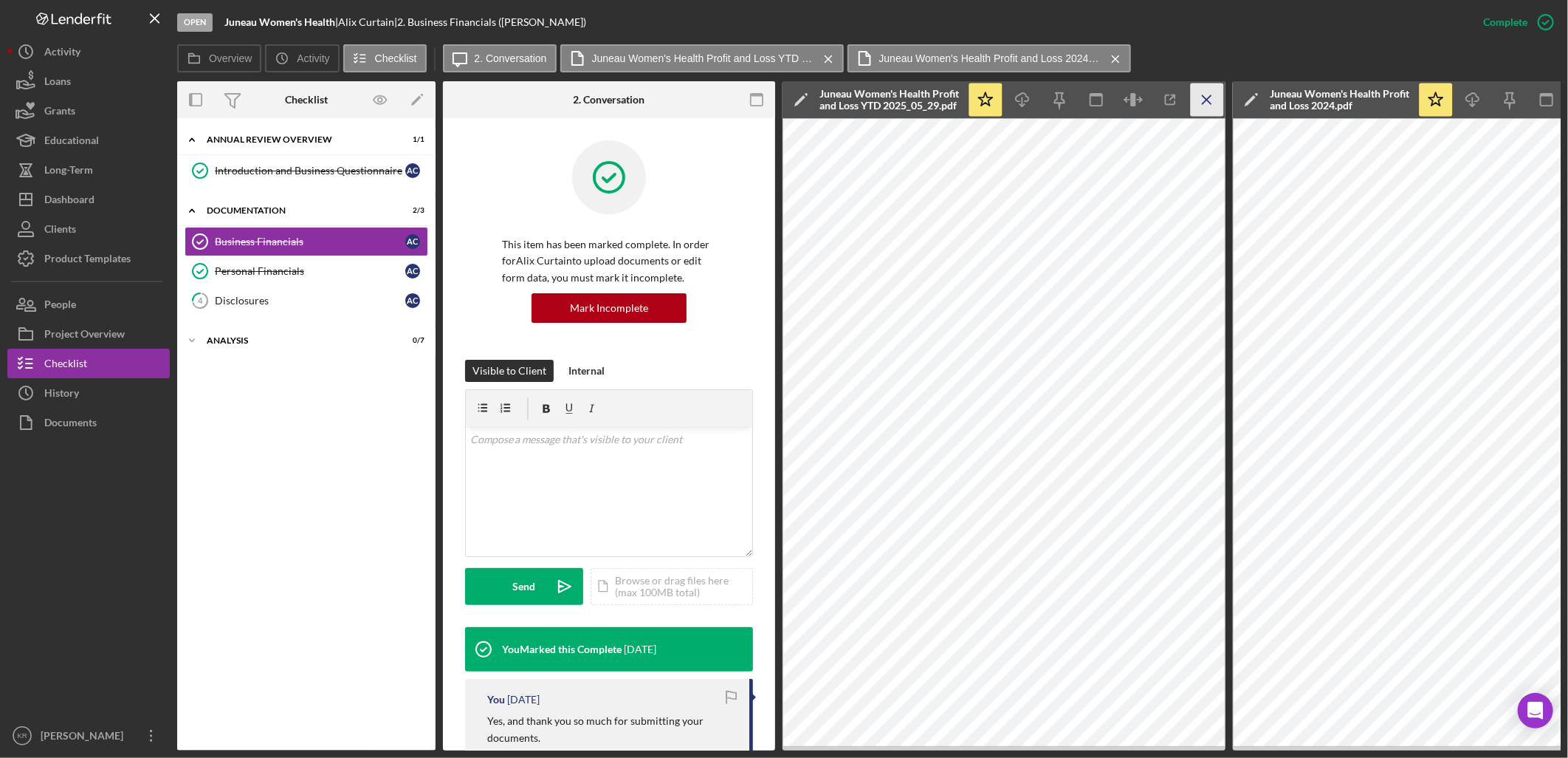
click at [1212, 90] on icon "Icon/Menu Close" at bounding box center [1207, 100] width 33 height 33
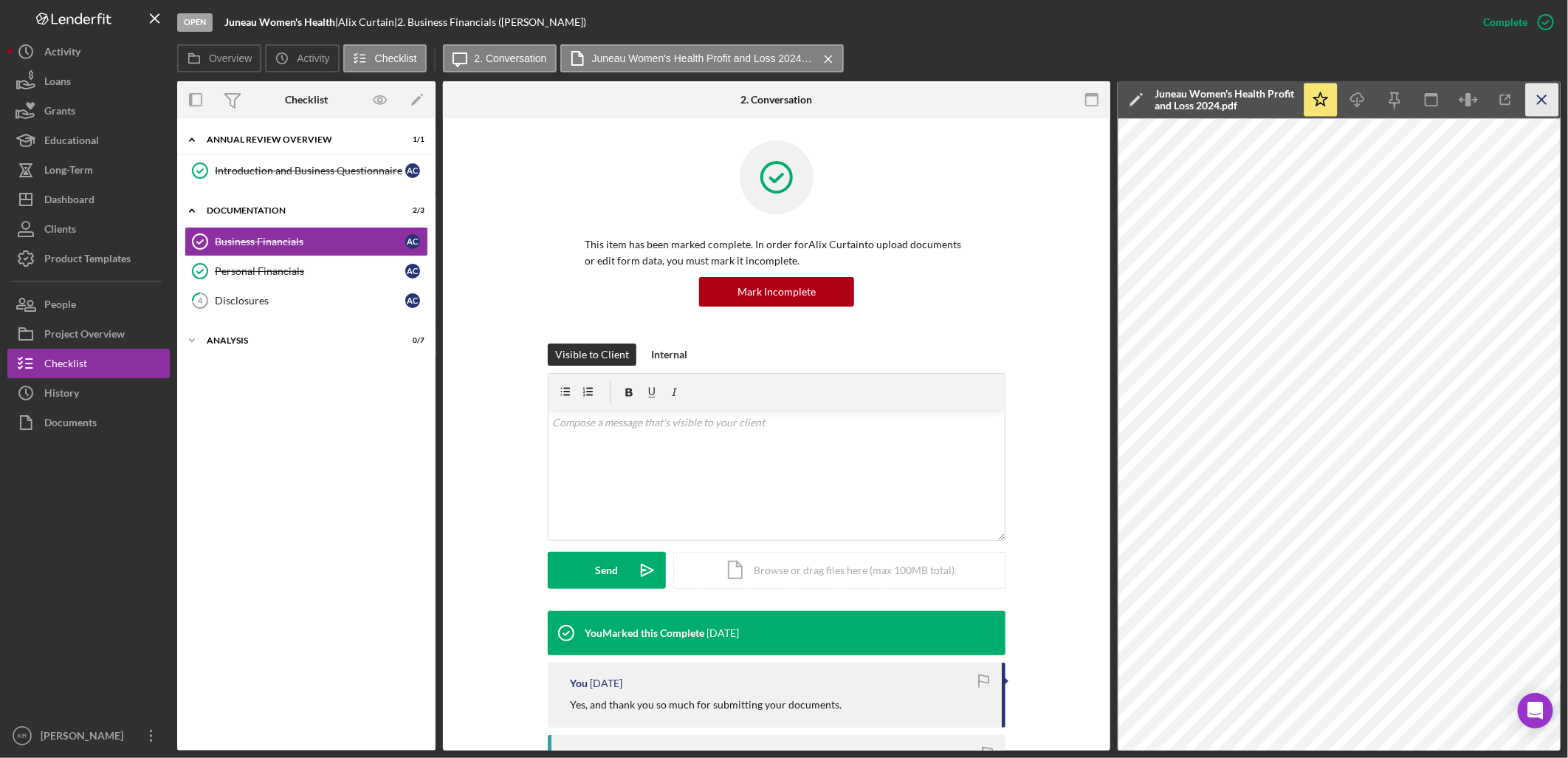
click at [1537, 98] on icon "Icon/Menu Close" at bounding box center [1542, 100] width 33 height 33
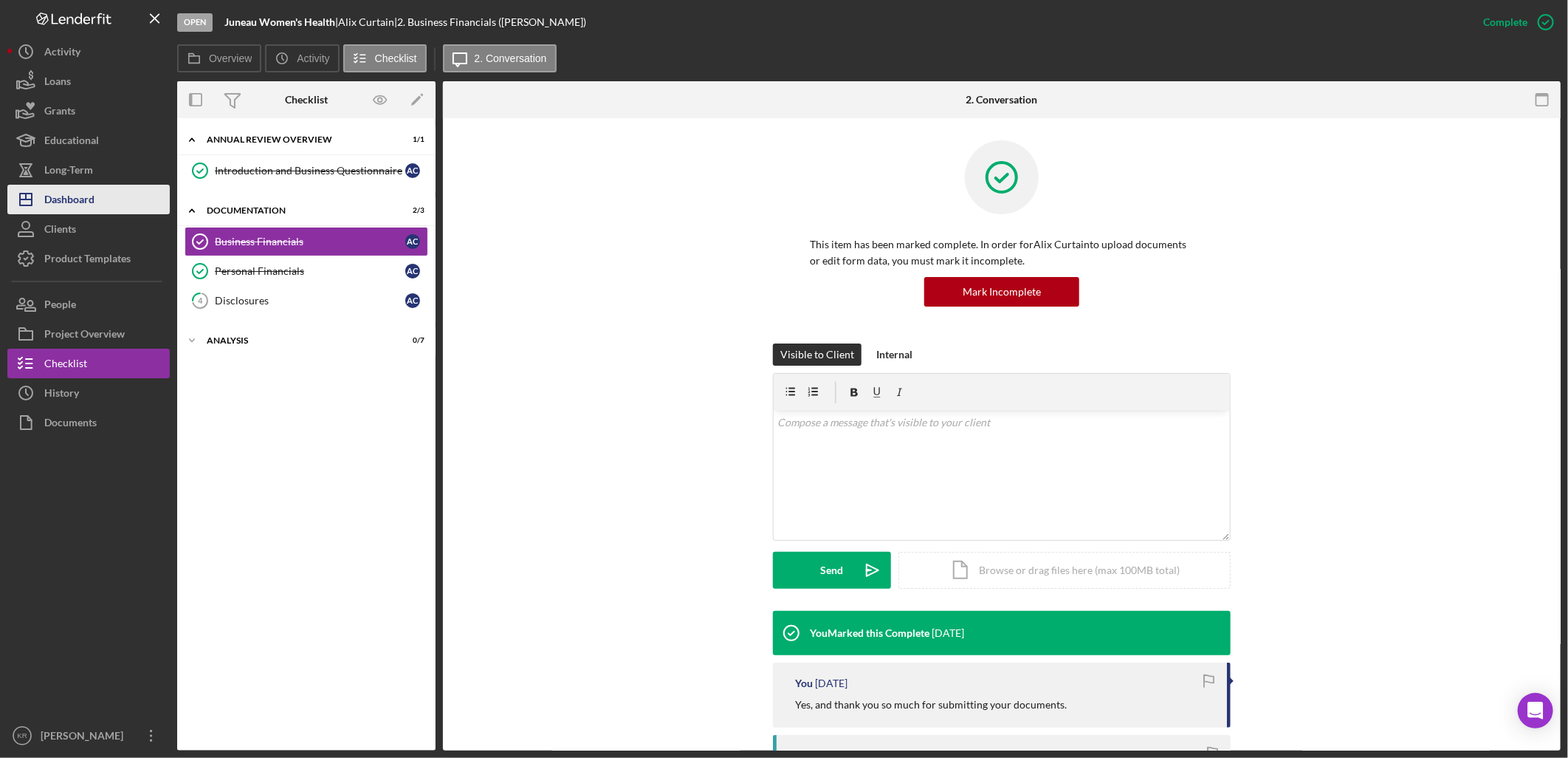
click at [43, 193] on icon "Icon/Dashboard" at bounding box center [26, 199] width 37 height 37
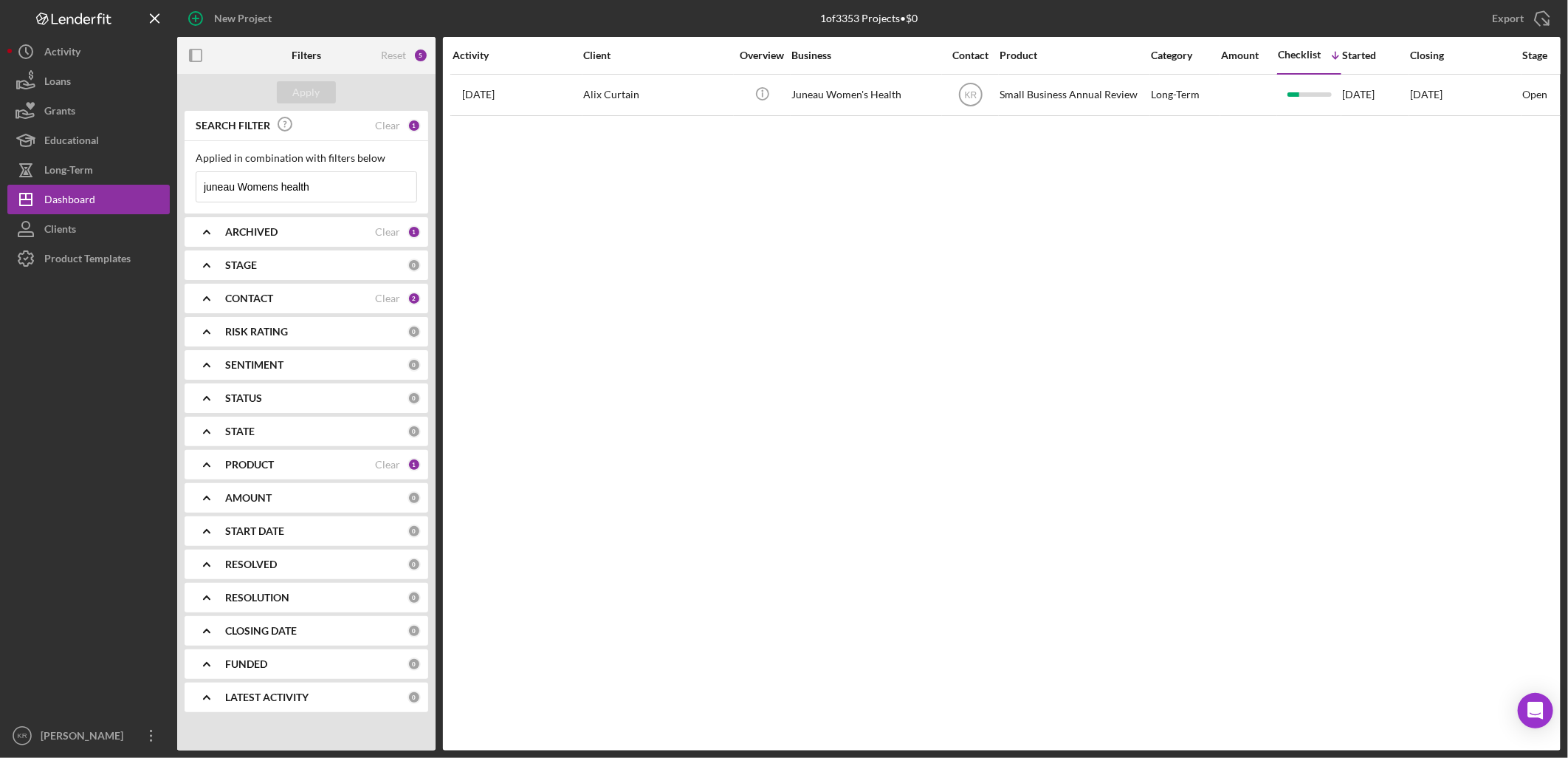
click at [268, 181] on input "juneau Womens health" at bounding box center [306, 186] width 220 height 30
type input "ALASKA COMPASS"
click at [311, 189] on input "ALASKA COMPASS" at bounding box center [306, 186] width 220 height 30
click at [310, 92] on div "Apply" at bounding box center [307, 92] width 28 height 22
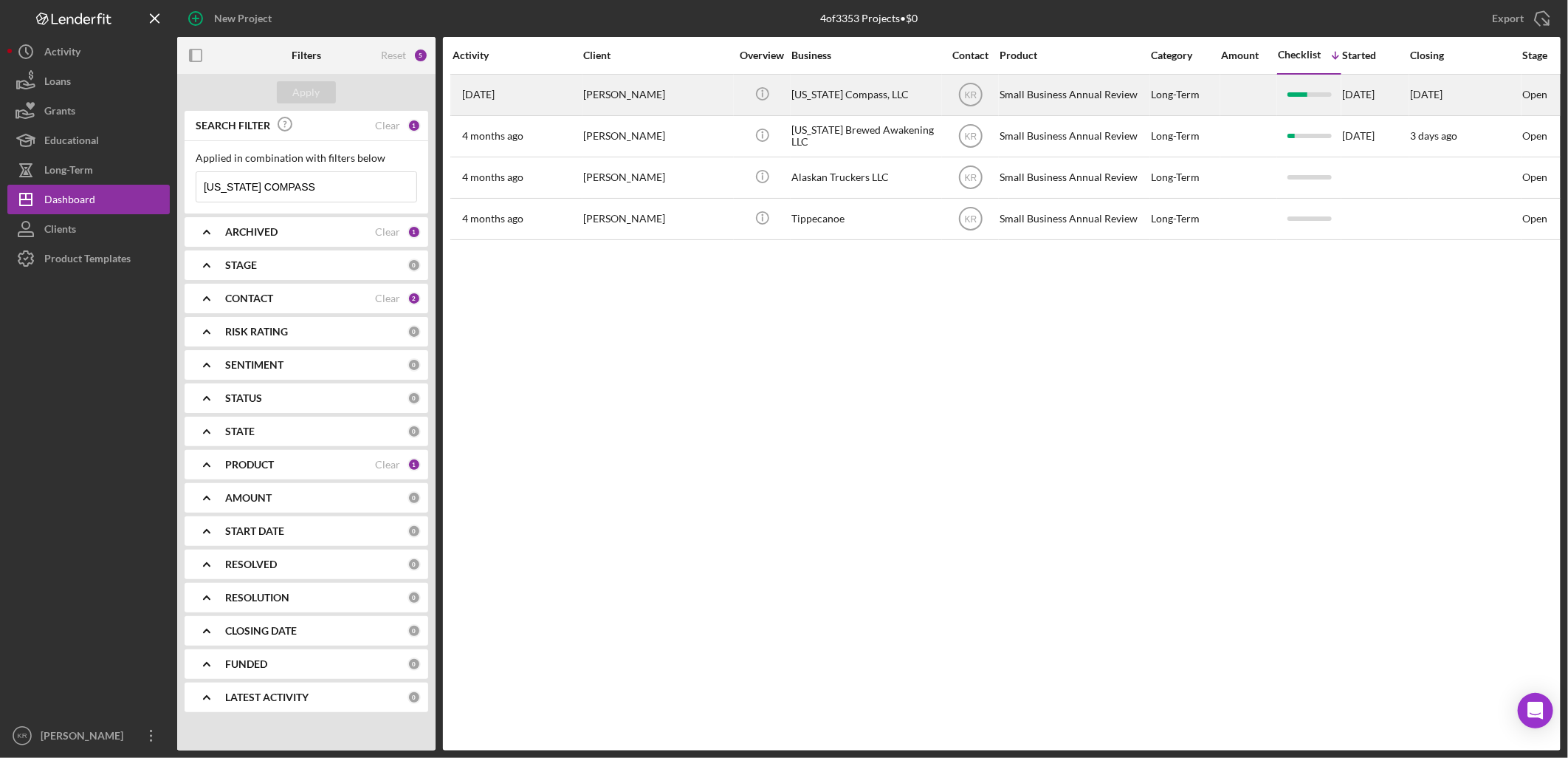
click at [650, 107] on div "Sara Kozup-Evon" at bounding box center [657, 94] width 148 height 39
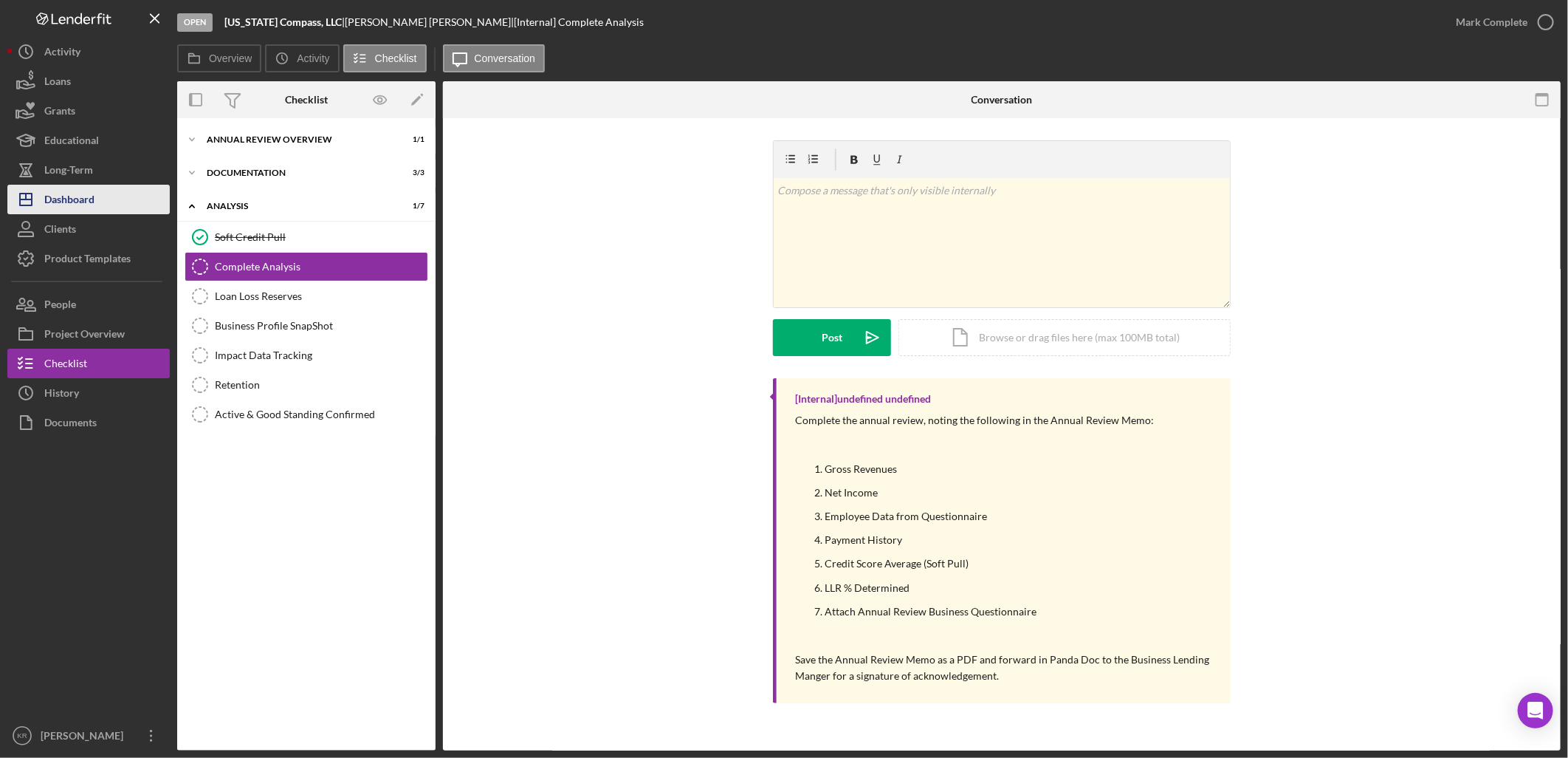
click at [148, 195] on button "Icon/Dashboard Dashboard" at bounding box center [89, 199] width 162 height 30
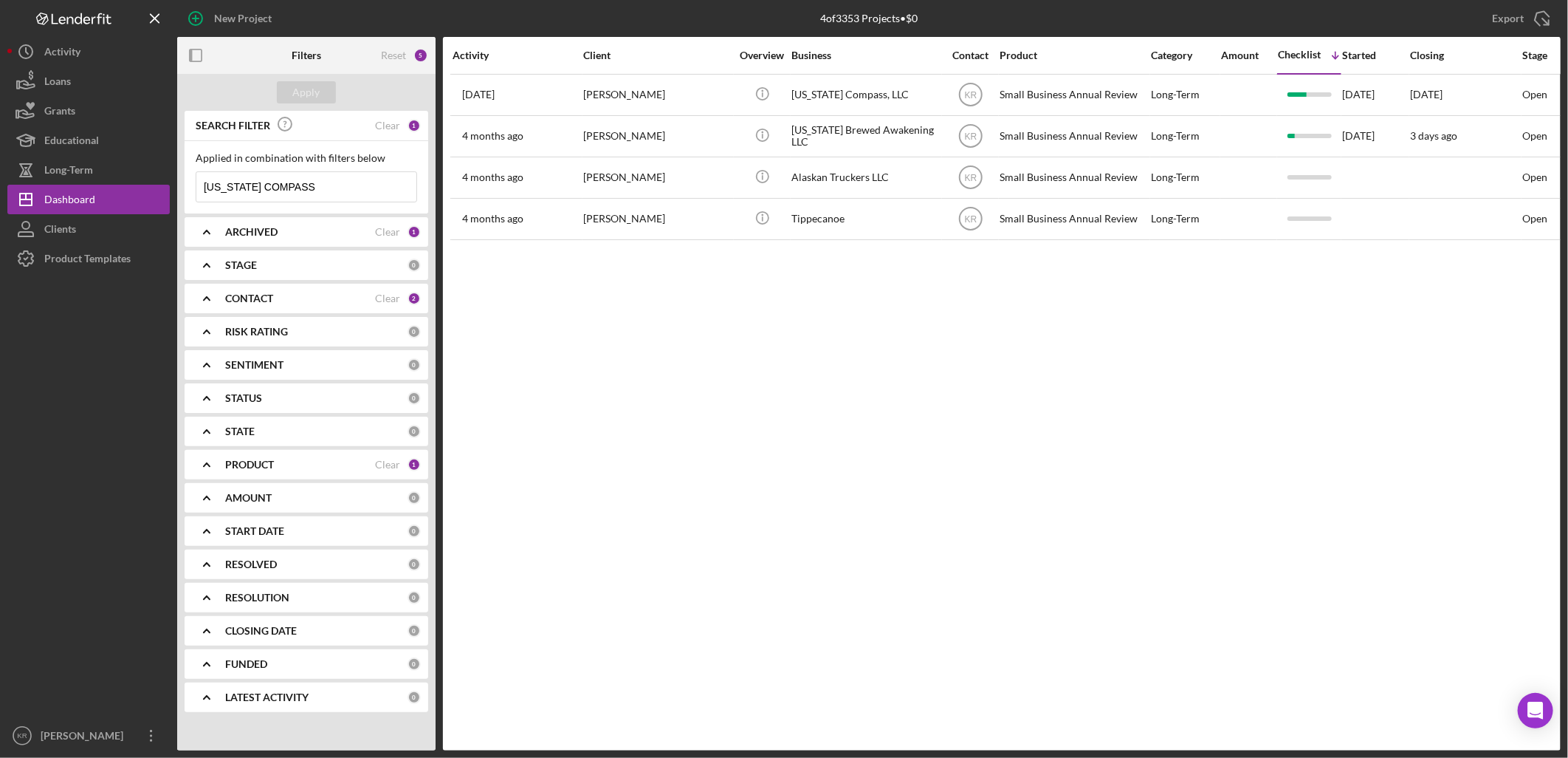
click at [319, 182] on input "ALASKA COMPASS" at bounding box center [306, 186] width 220 height 30
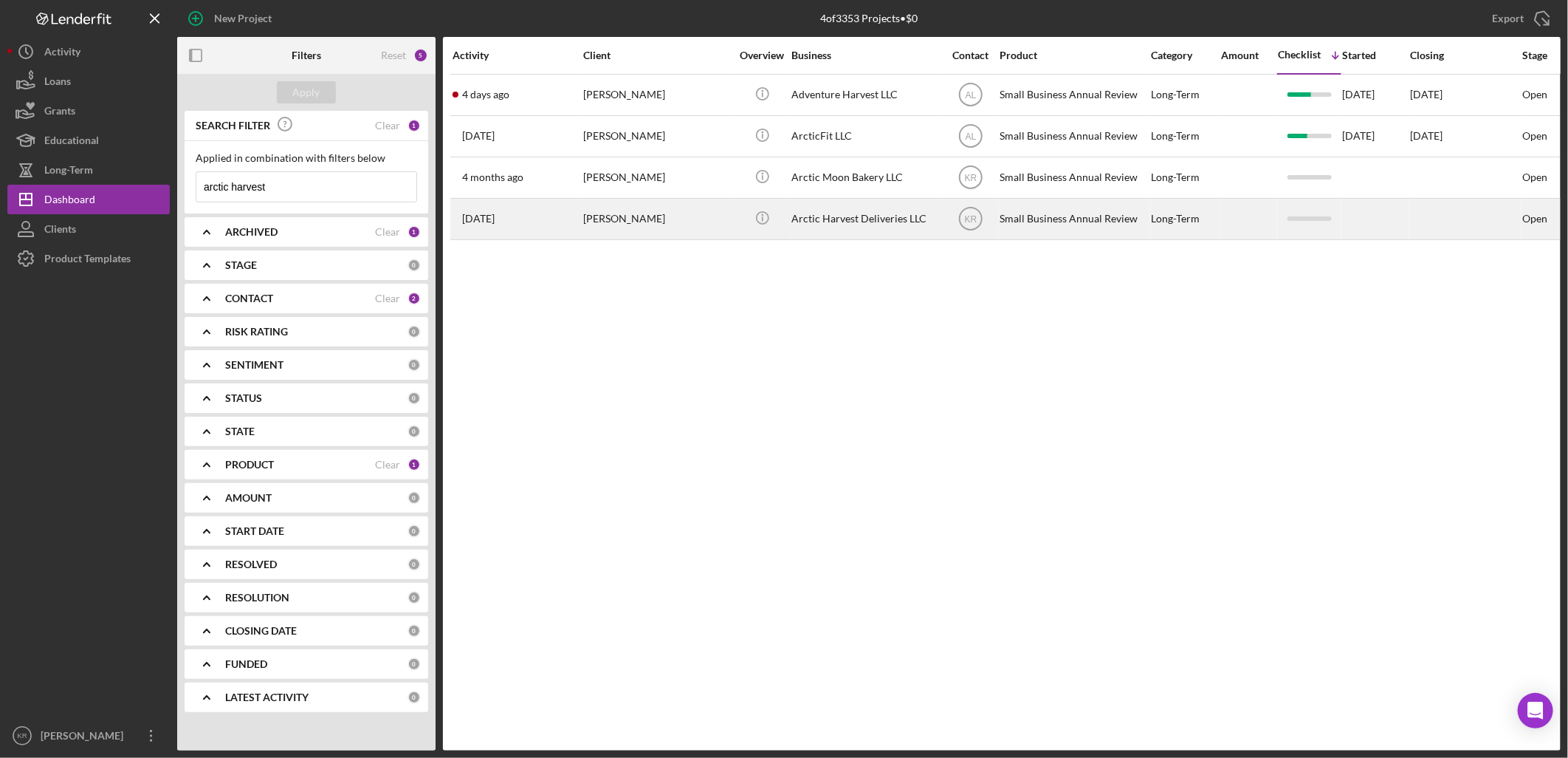
type input "arctic harvest"
click at [675, 227] on div "Kyla Byers" at bounding box center [657, 218] width 148 height 39
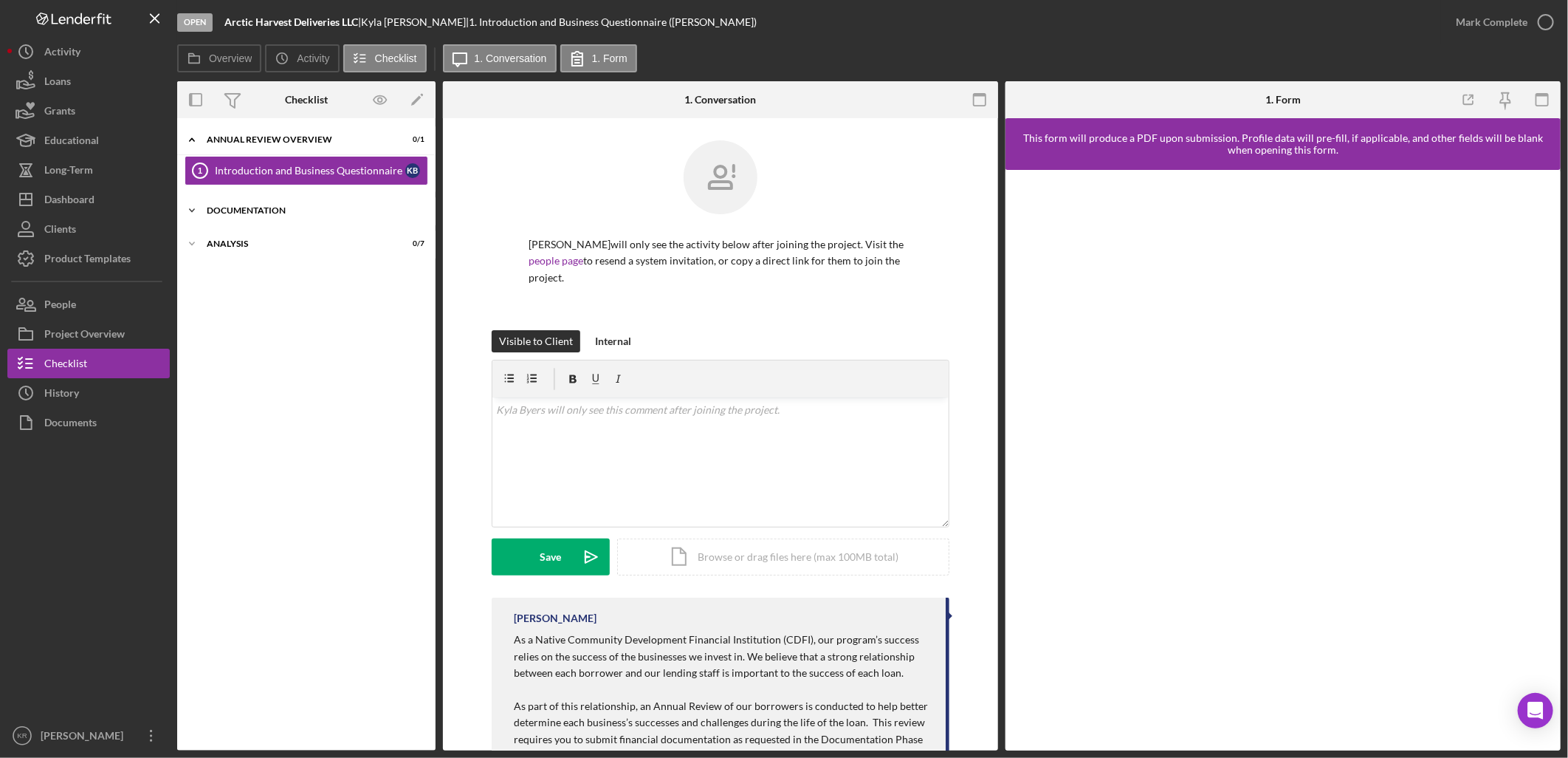
click at [329, 217] on div "Icon/Expander Documentation 0 / 3" at bounding box center [306, 210] width 258 height 30
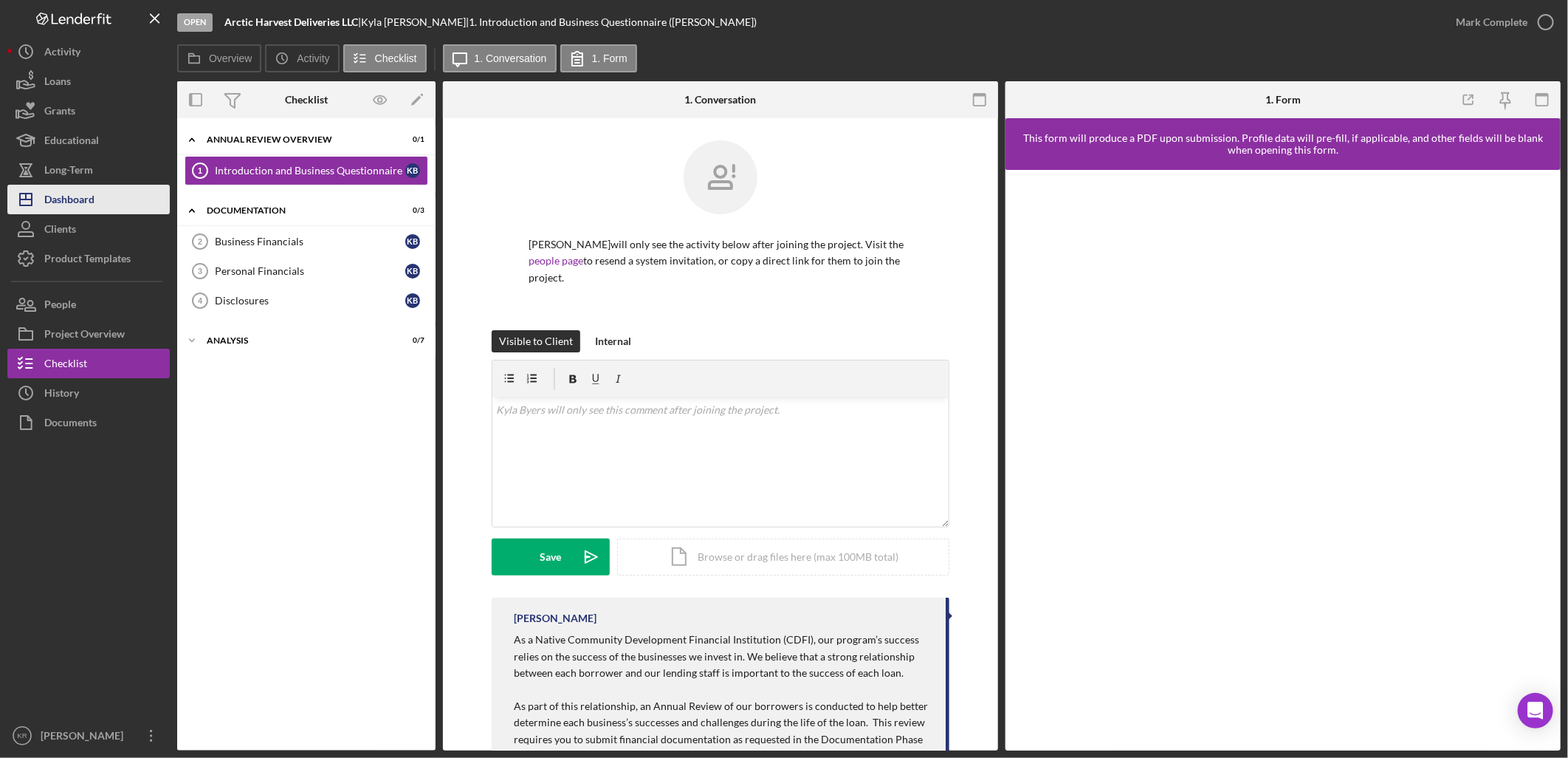
click at [91, 201] on div "Dashboard" at bounding box center [69, 201] width 51 height 33
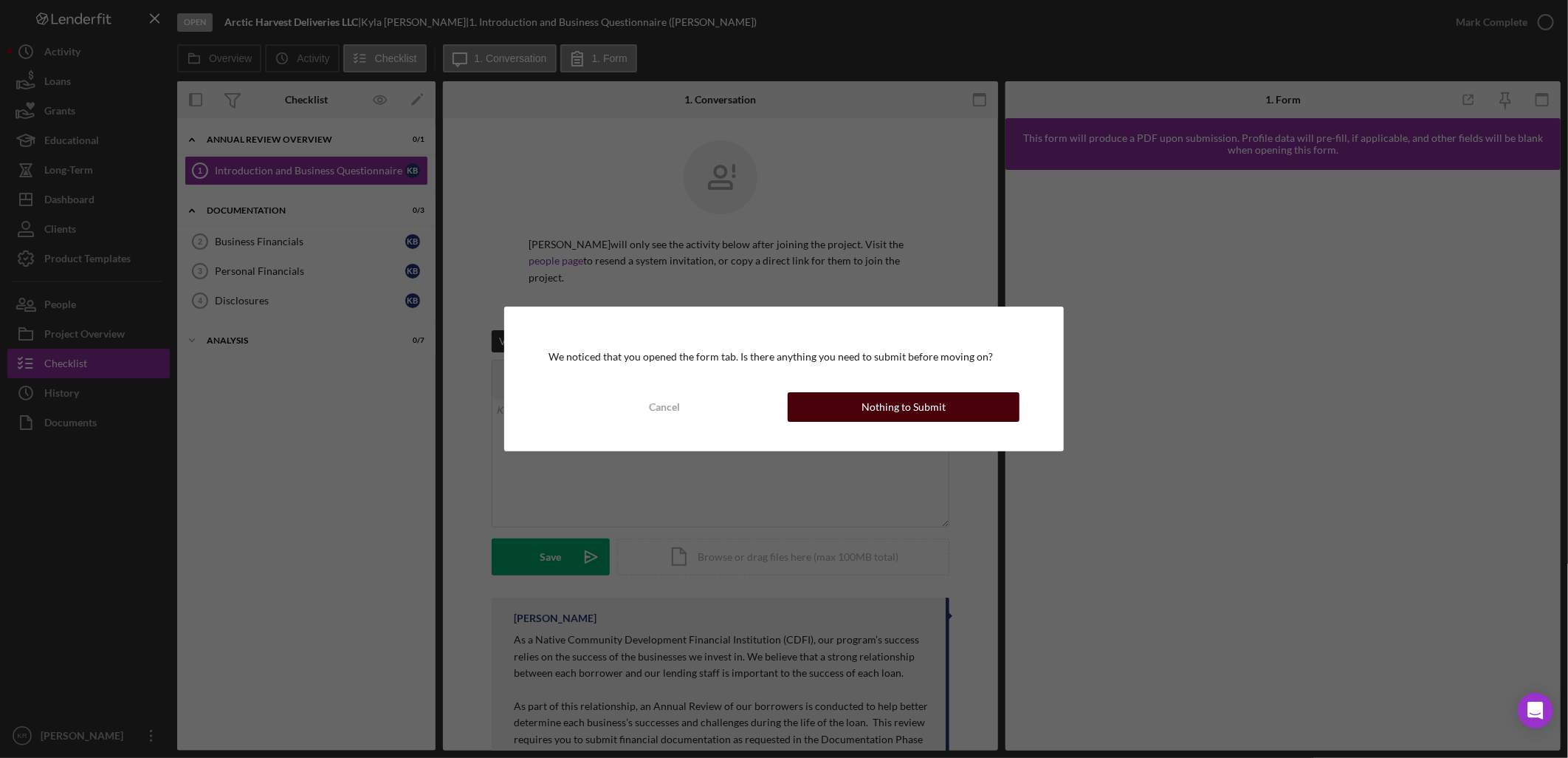
click at [1005, 404] on button "Nothing to Submit" at bounding box center [903, 406] width 232 height 30
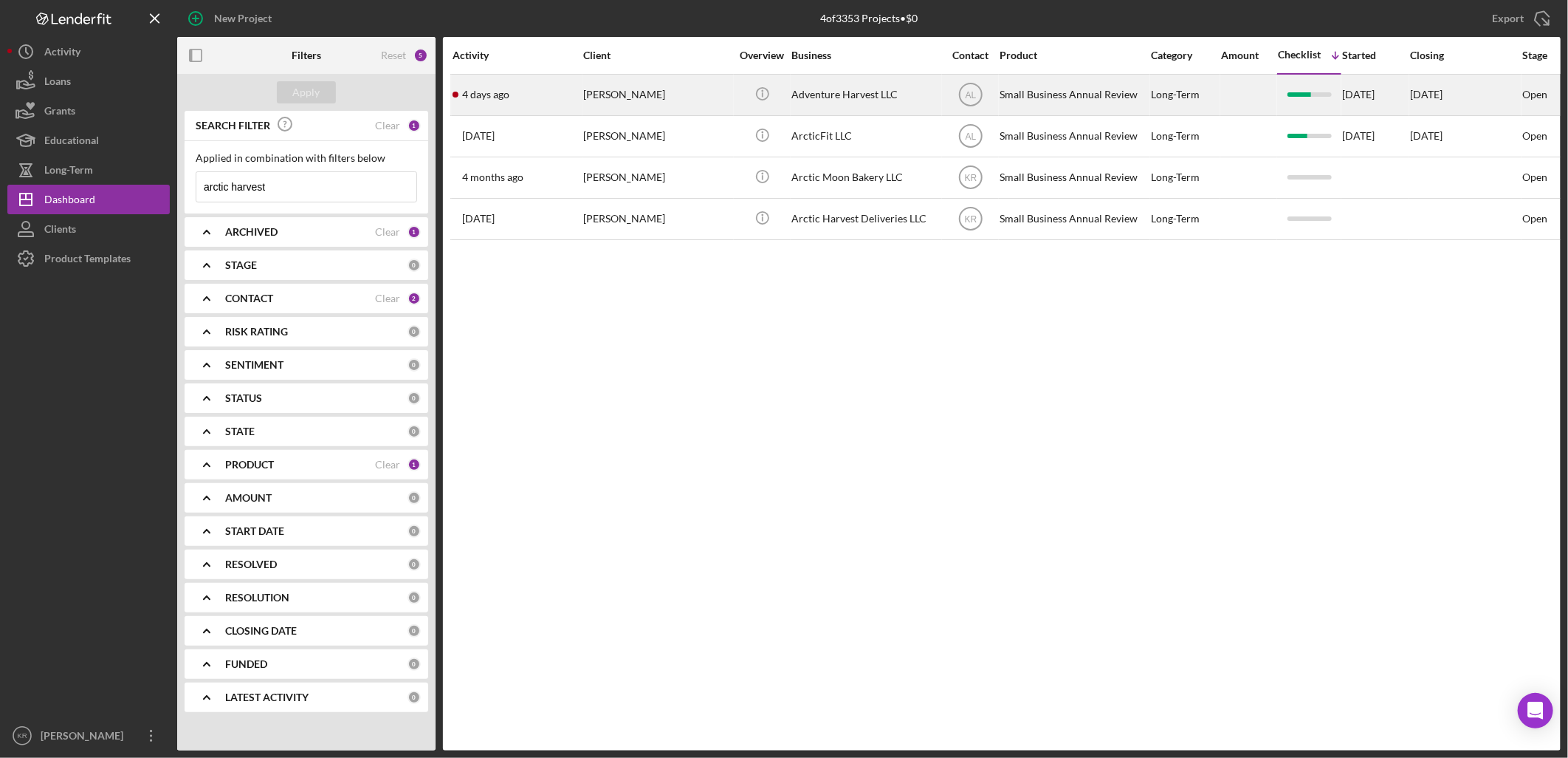
click at [624, 96] on div "Tawny Darling" at bounding box center [657, 94] width 148 height 39
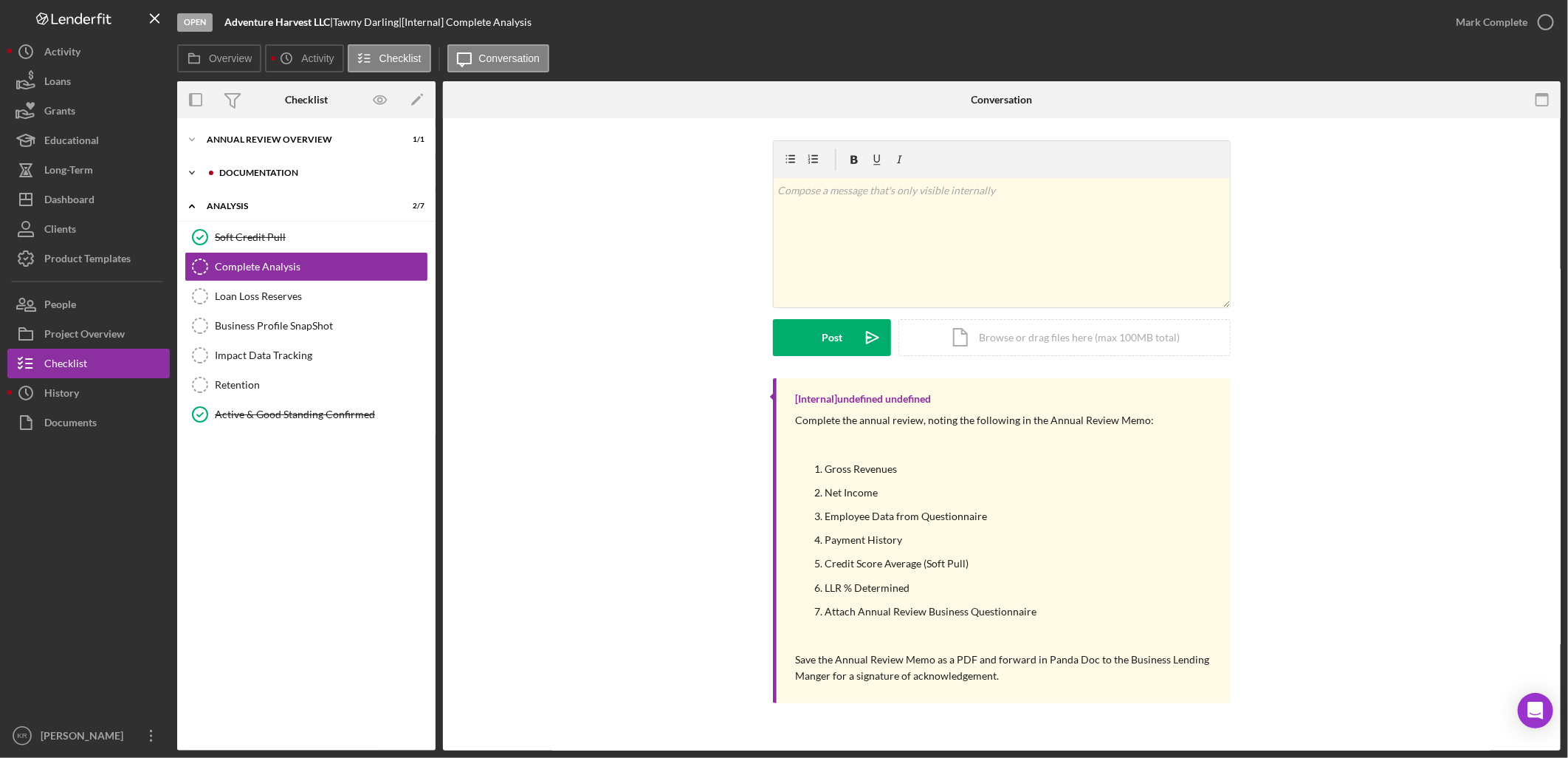
click at [377, 175] on div "Documentation" at bounding box center [318, 173] width 198 height 9
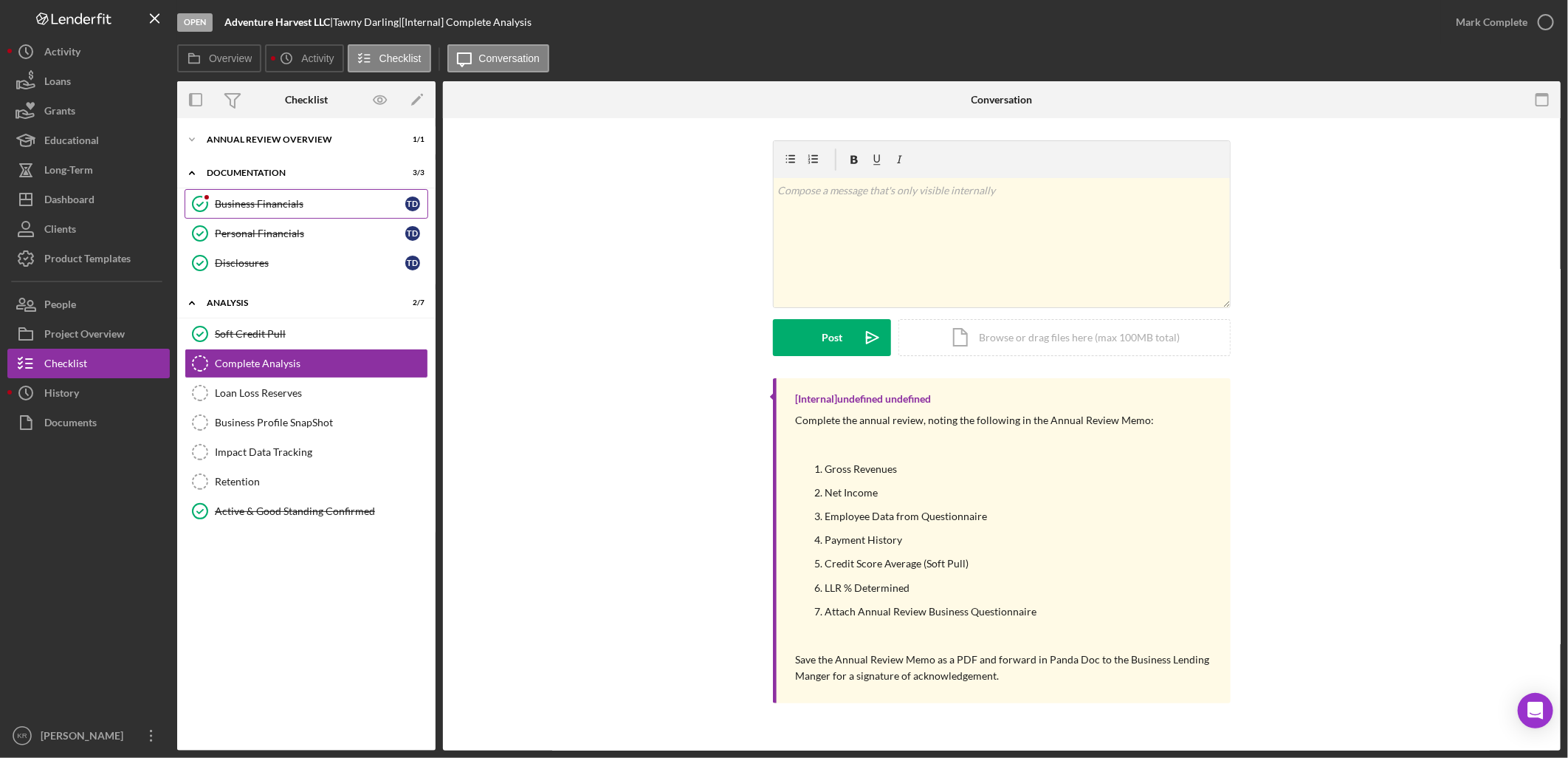
click at [327, 191] on link "Business Financials Business Financials T D" at bounding box center [307, 203] width 244 height 30
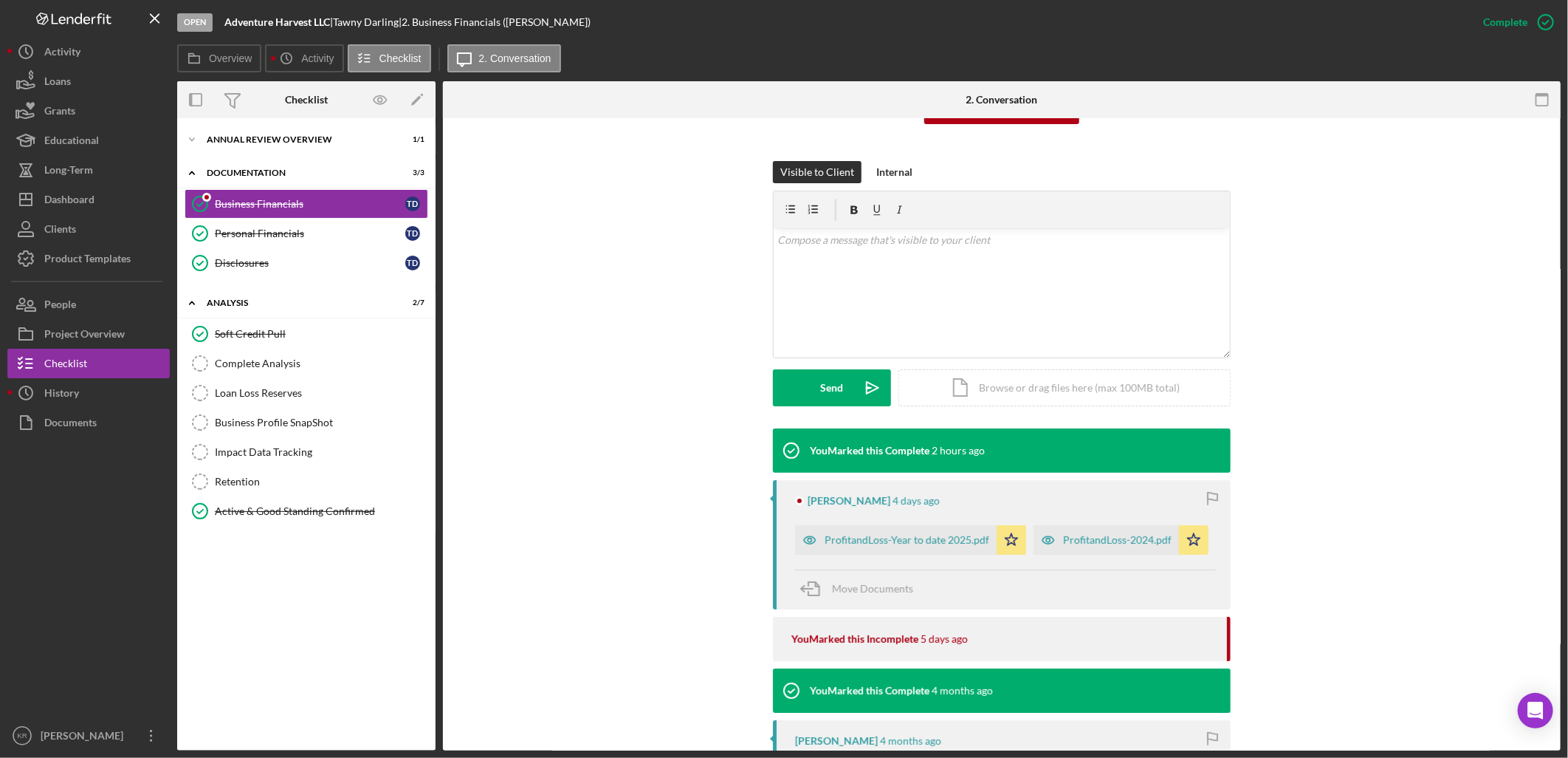
scroll to position [410, 0]
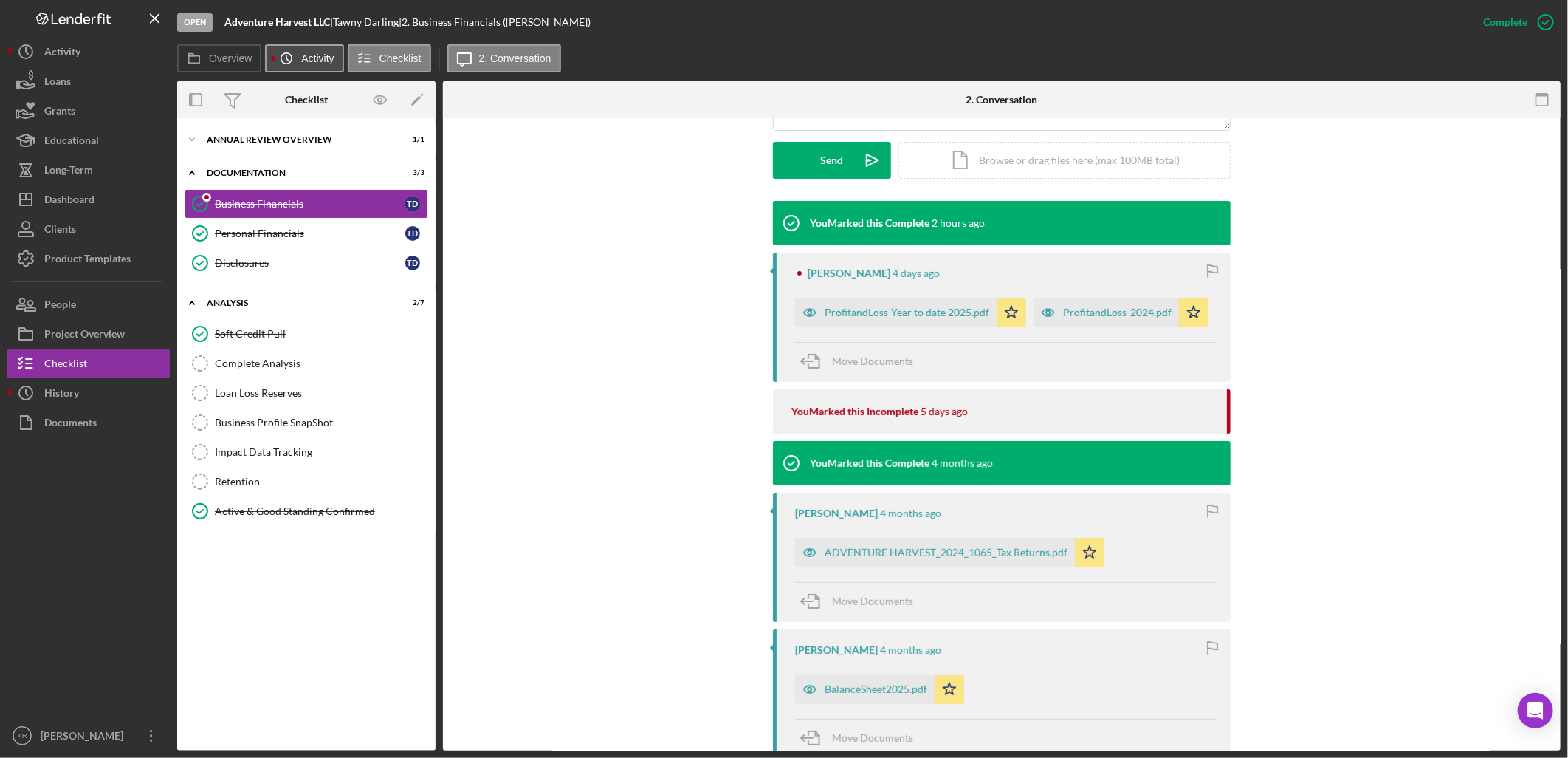
click at [293, 52] on icon "Icon/History" at bounding box center [286, 58] width 30 height 30
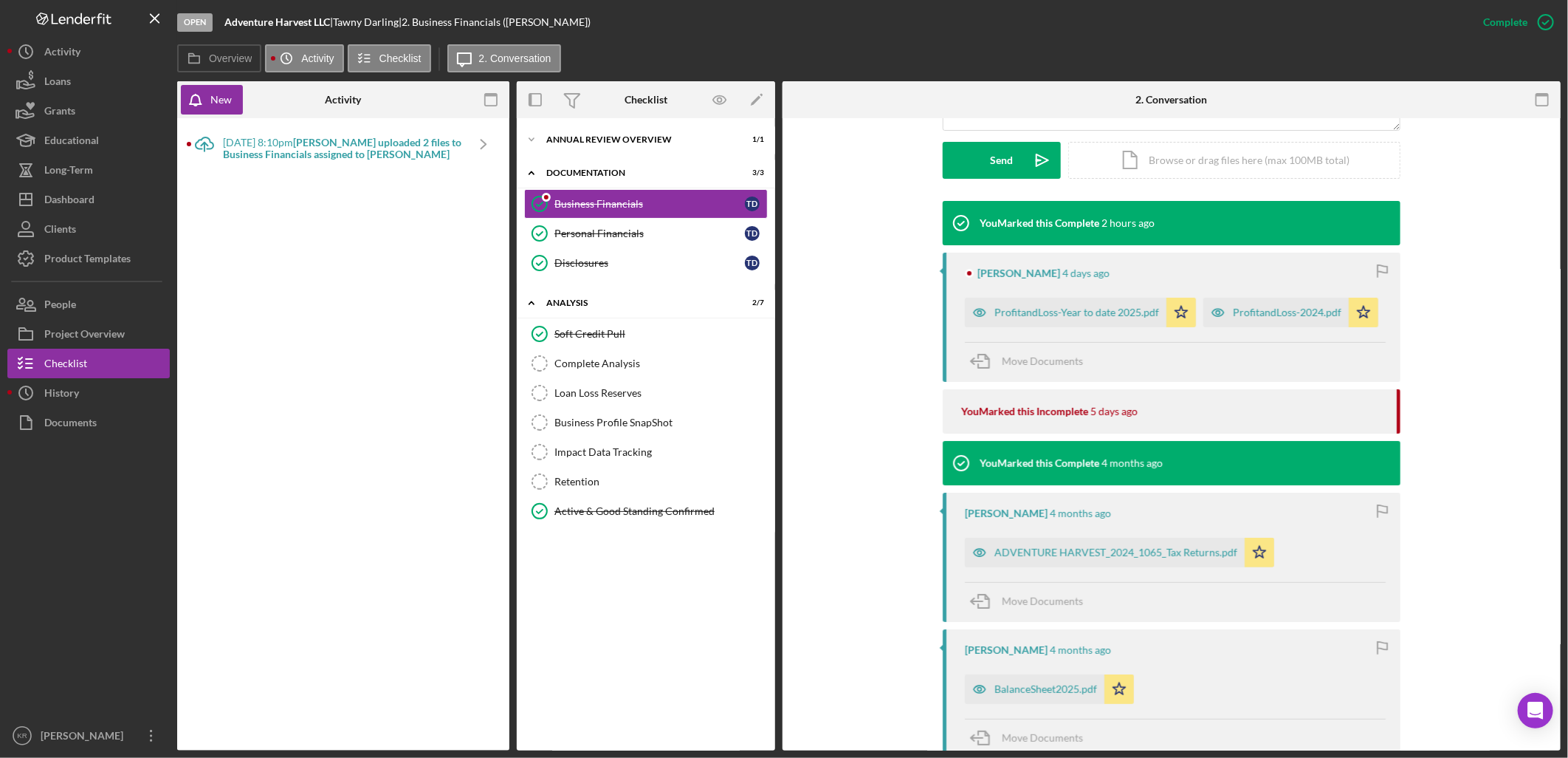
click at [318, 180] on div "Icon/Upload 8/29/2025 at 8:10pm Tawny D. uploaded 2 files to Business Financial…" at bounding box center [343, 435] width 317 height 618
click at [322, 162] on div "8/29/2025 at 8:10pm Tawny D. uploaded 2 files to Business Financials assigned t…" at bounding box center [344, 149] width 242 height 46
click at [345, 153] on b "Tawny D. uploaded 2 files to Business Financials assigned to Tawny D." at bounding box center [342, 149] width 238 height 25
click at [608, 235] on div "Personal Financials" at bounding box center [650, 234] width 191 height 11
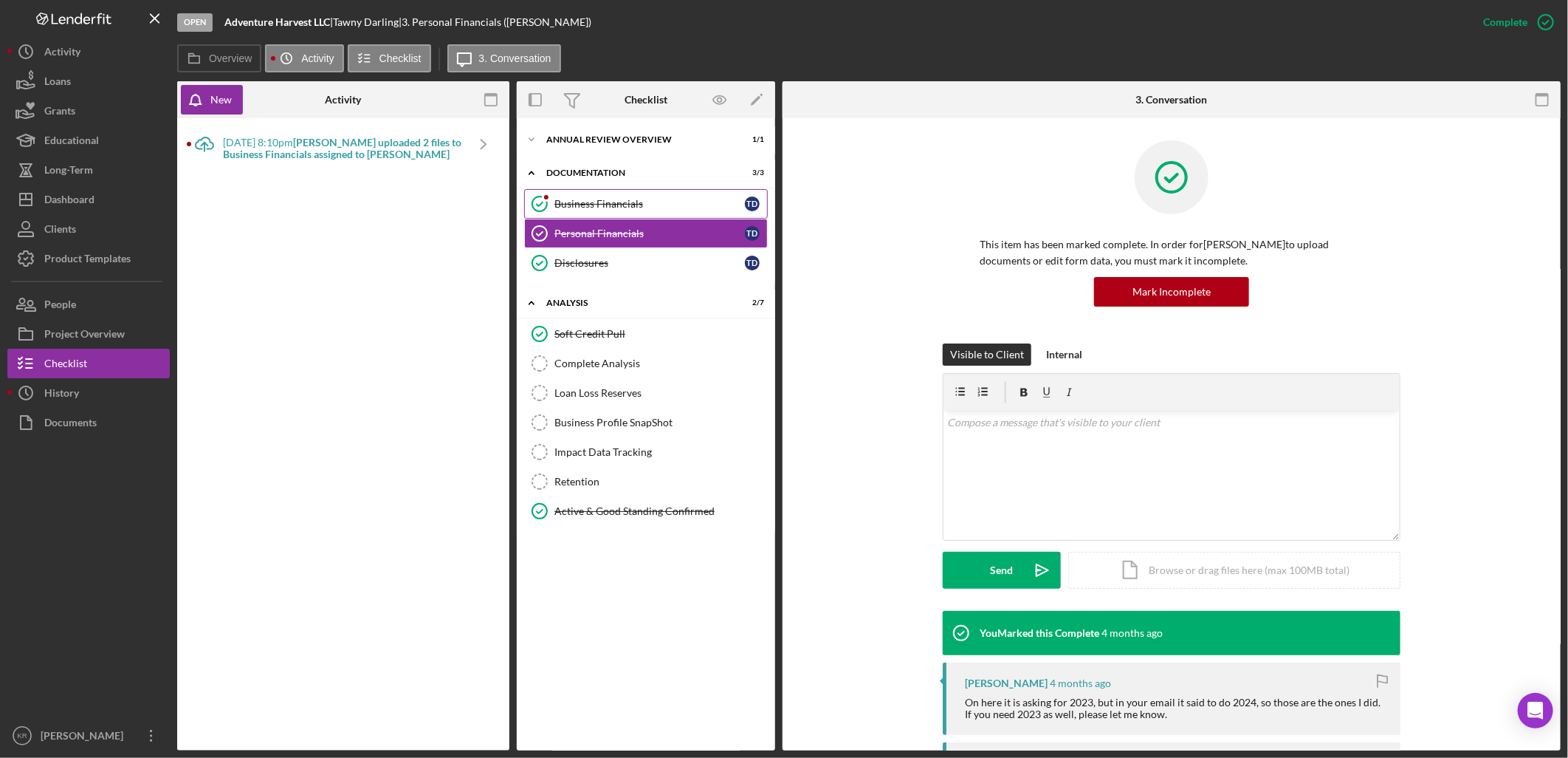
click at [621, 211] on link "Business Financials Business Financials T D" at bounding box center [646, 203] width 244 height 30
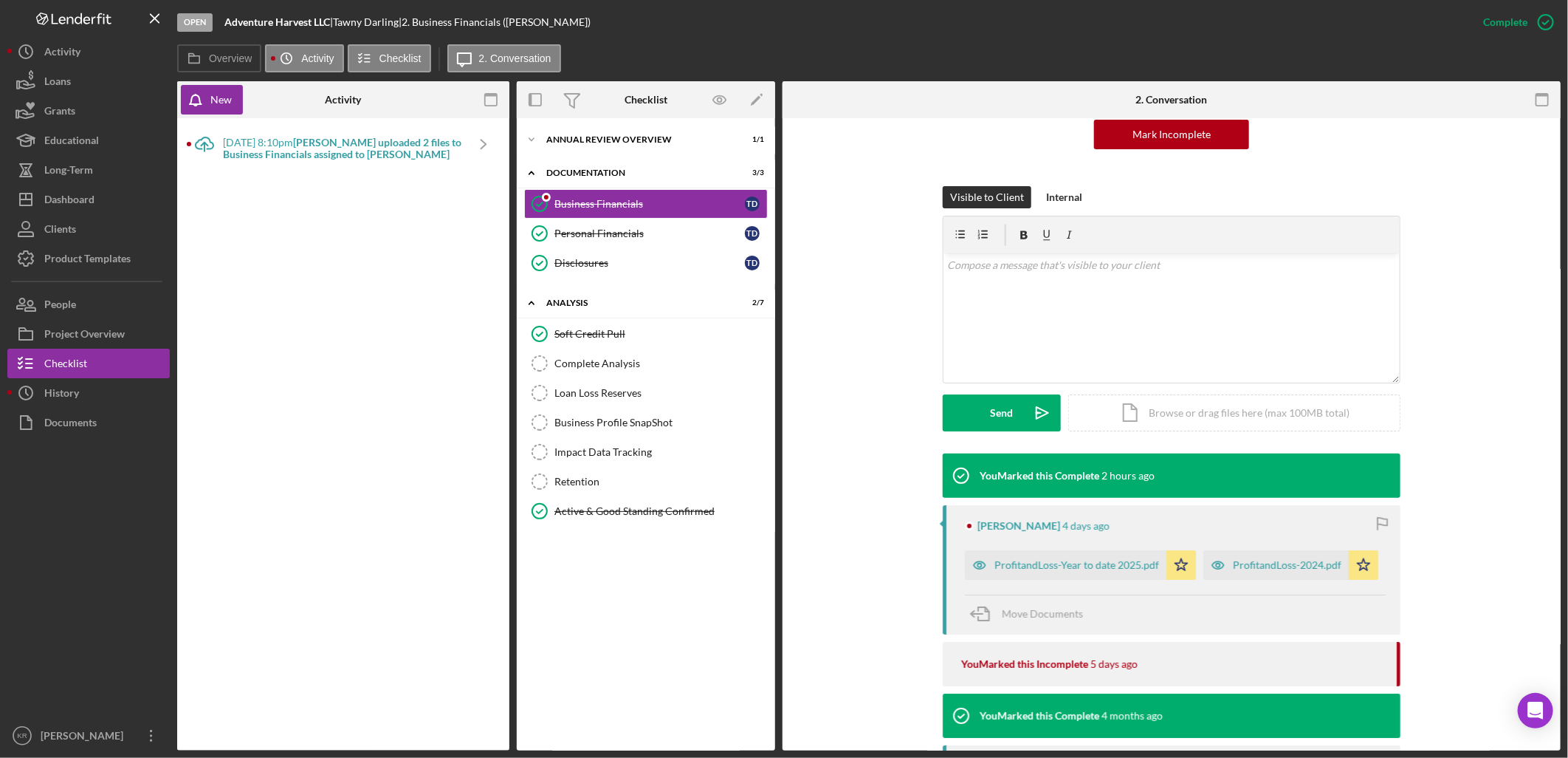
scroll to position [328, 0]
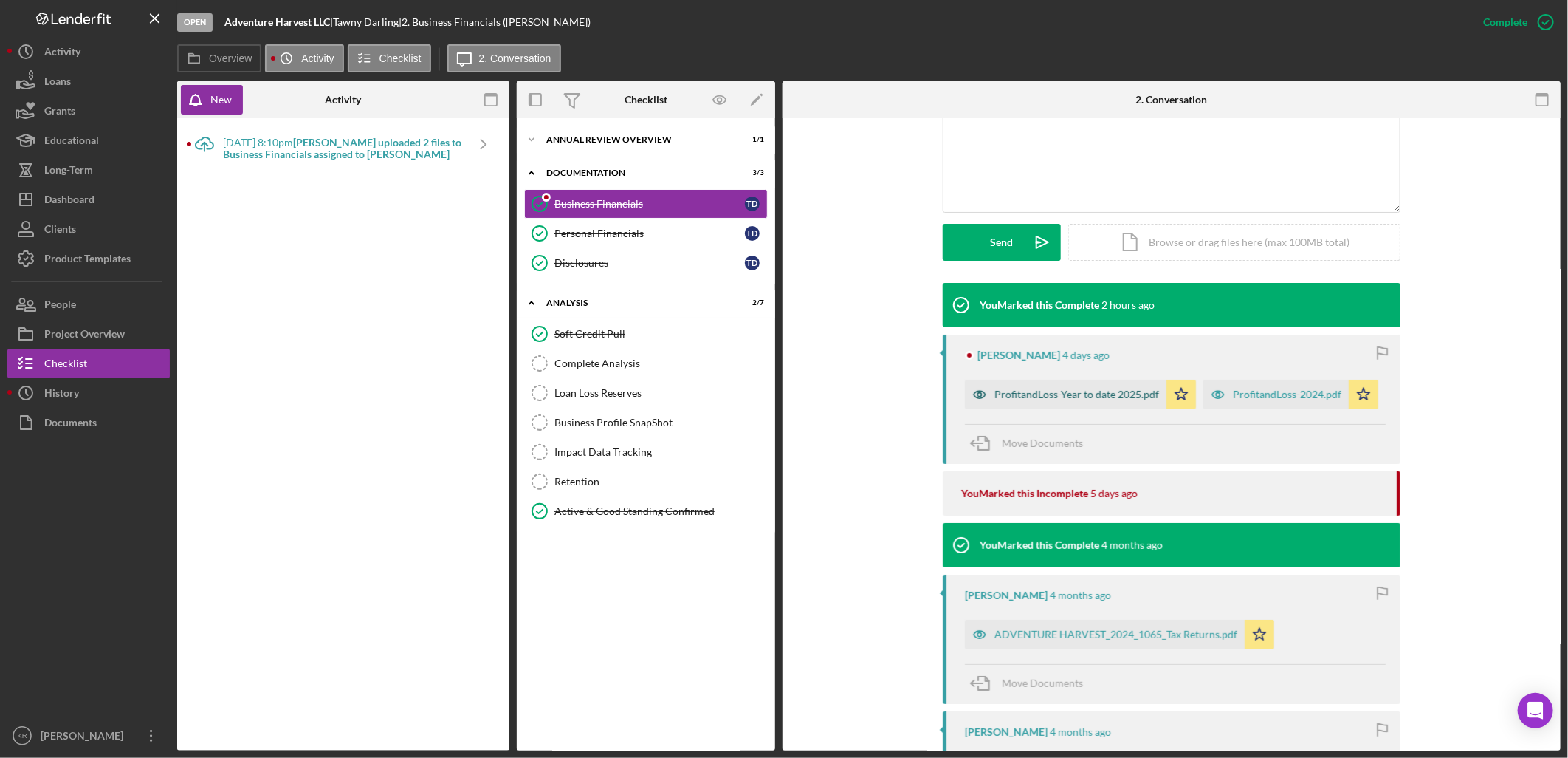
click at [1070, 398] on div "ProfitandLoss-Year to date 2025.pdf" at bounding box center [1076, 394] width 165 height 11
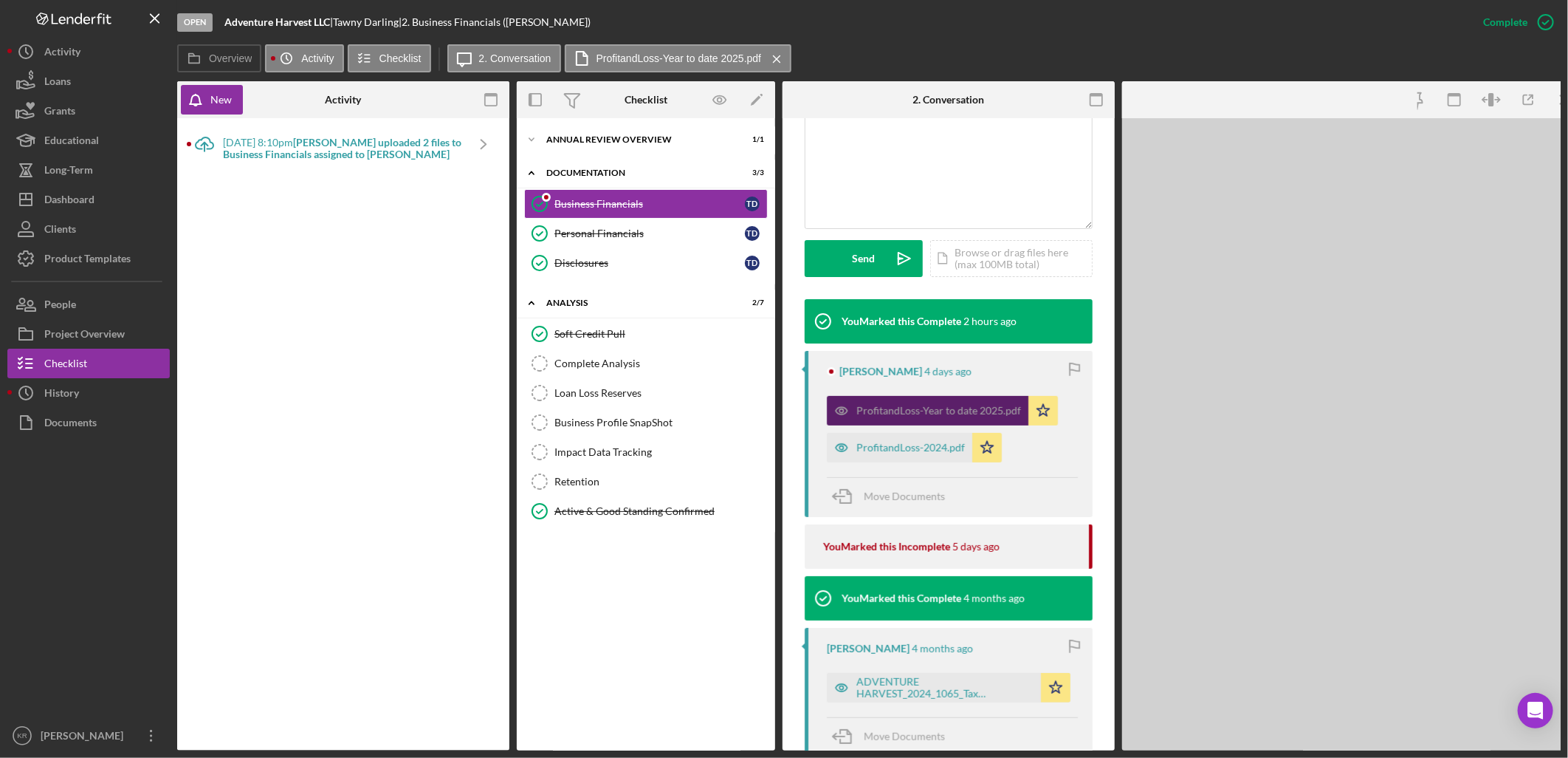
scroll to position [344, 0]
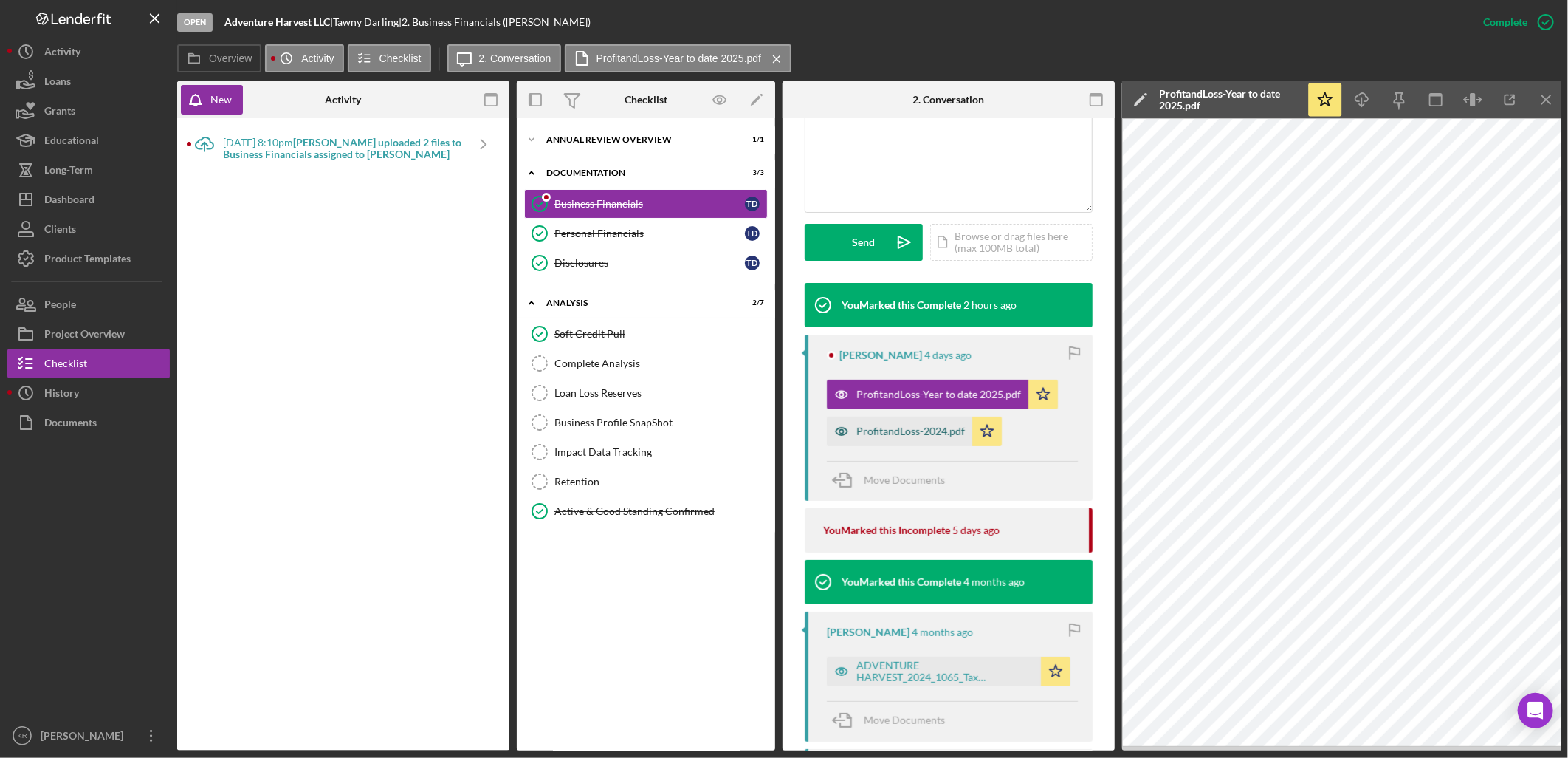
click at [862, 431] on div "ProfitandLoss-2024.pdf" at bounding box center [911, 431] width 109 height 11
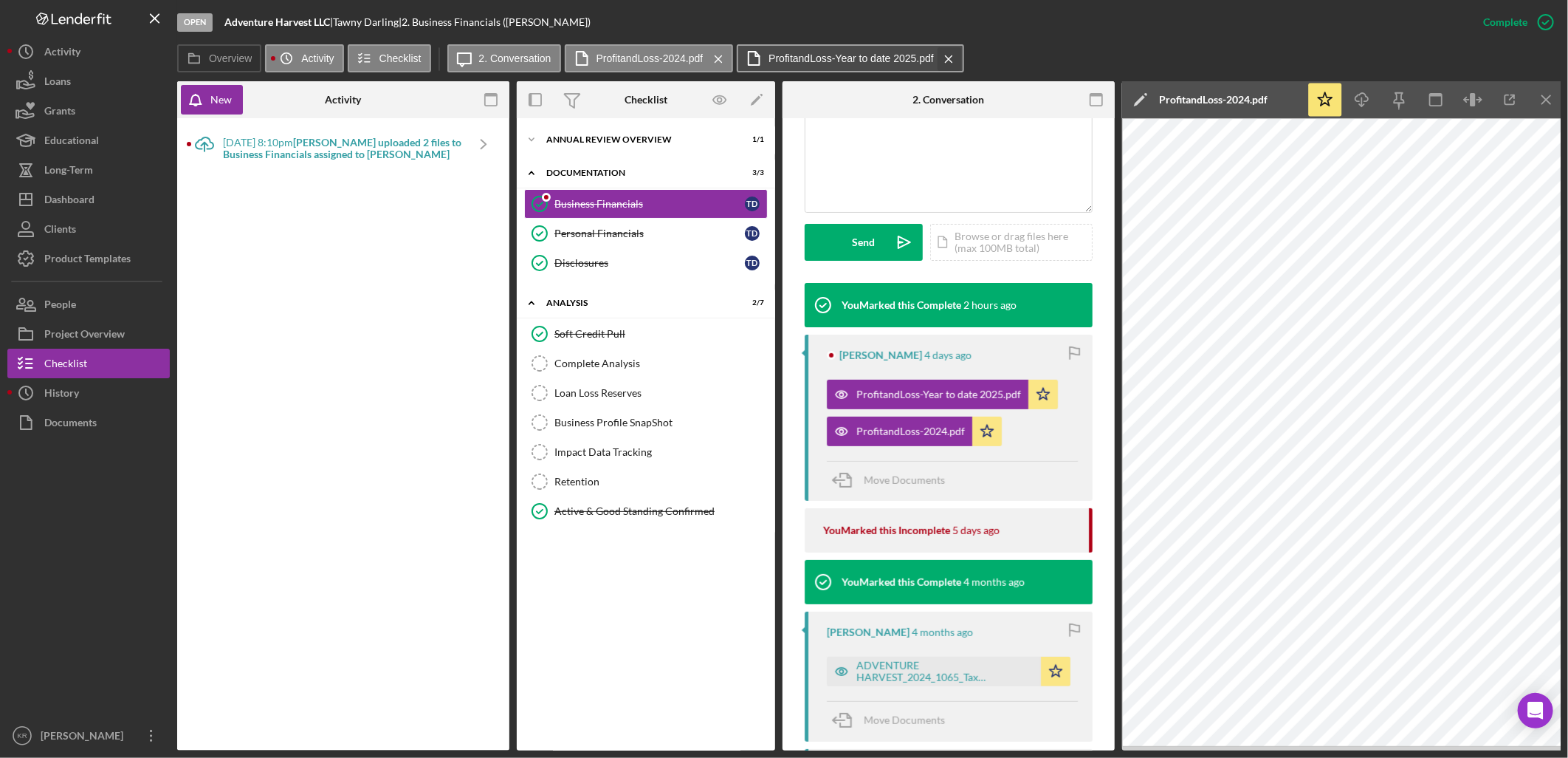
click at [938, 55] on icon "Icon/Menu Close" at bounding box center [948, 59] width 26 height 37
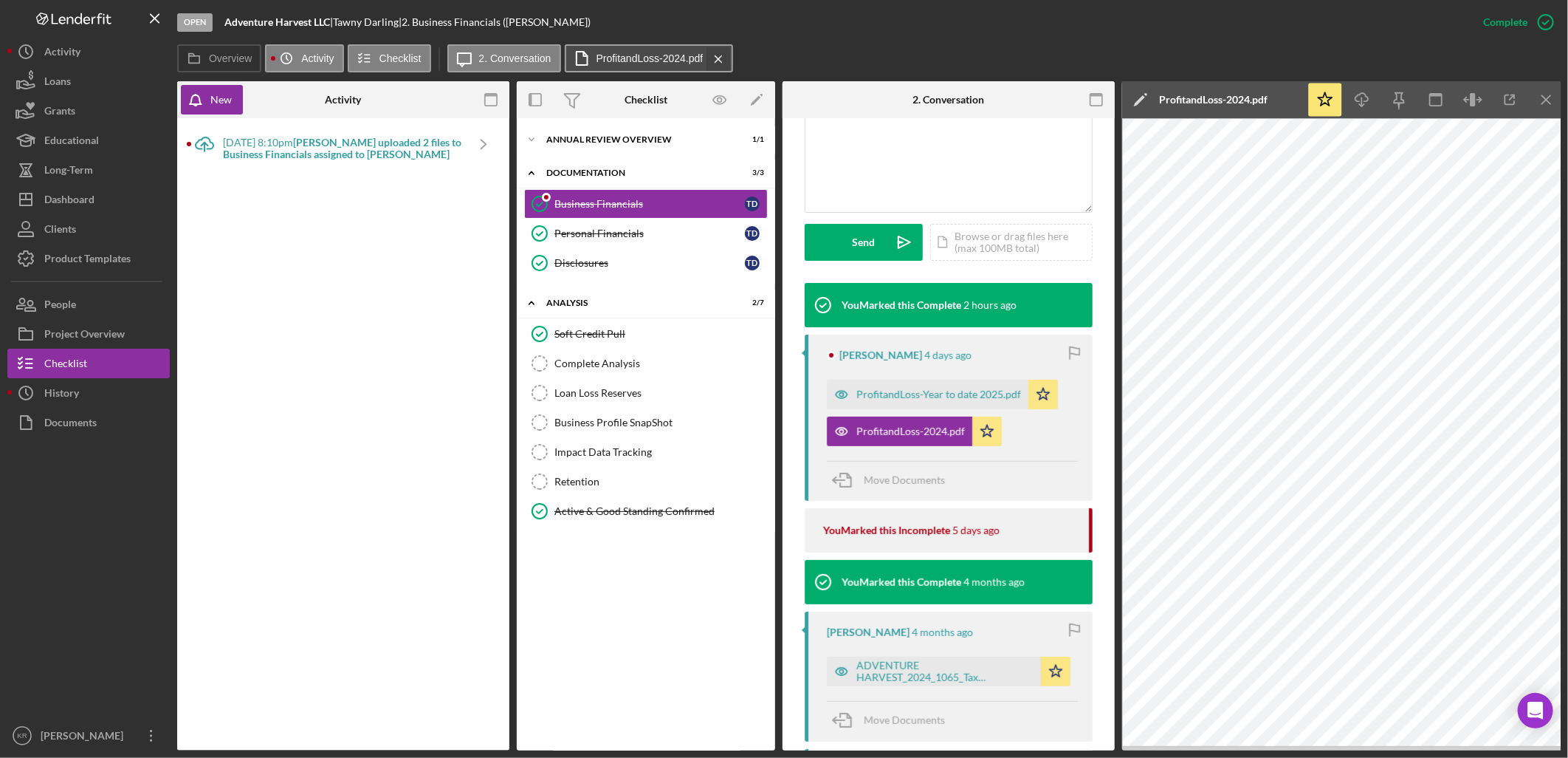
click at [707, 54] on icon "Icon/Menu Close" at bounding box center [719, 59] width 26 height 37
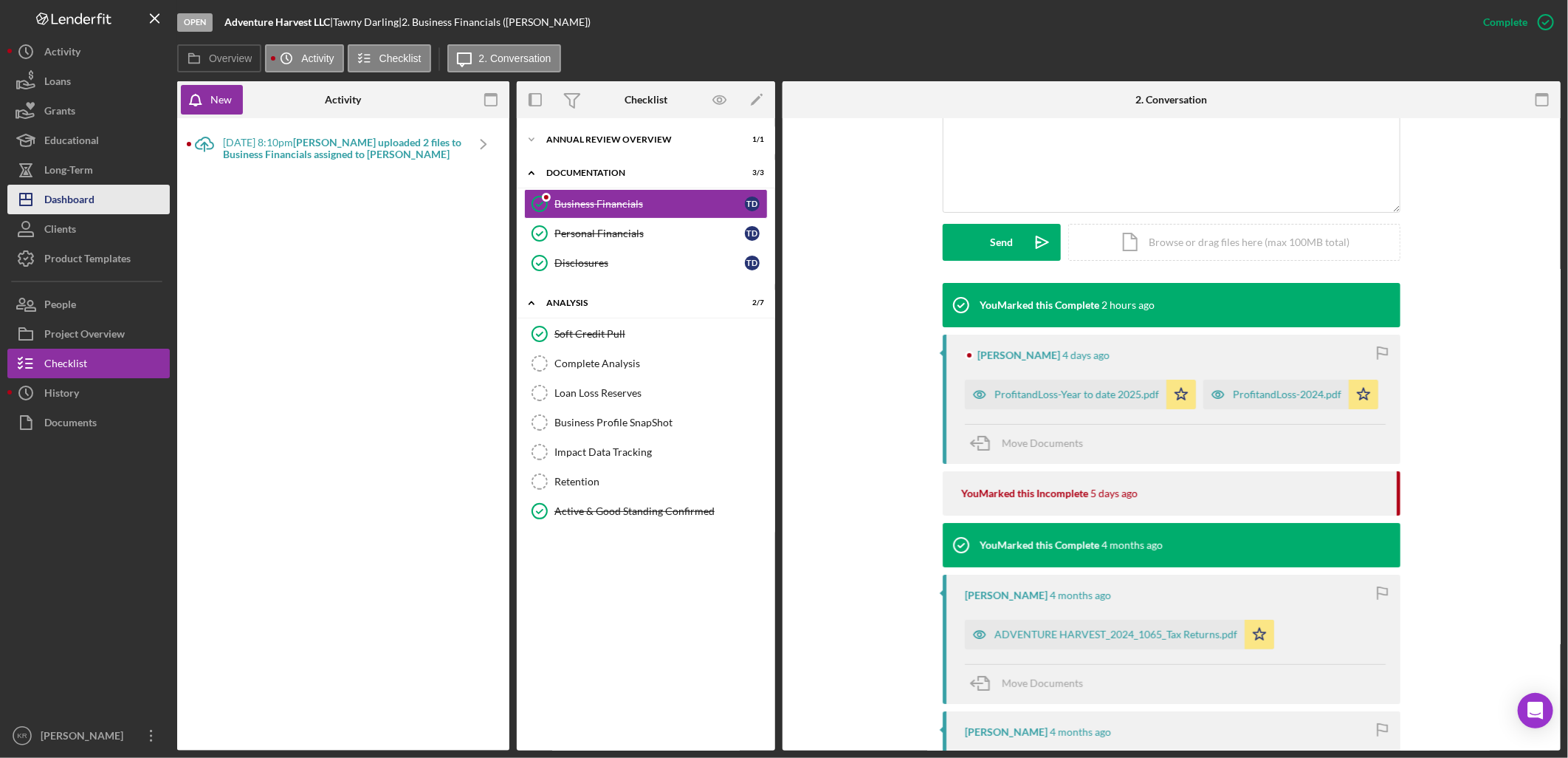
click at [65, 186] on div "Dashboard" at bounding box center [69, 201] width 51 height 33
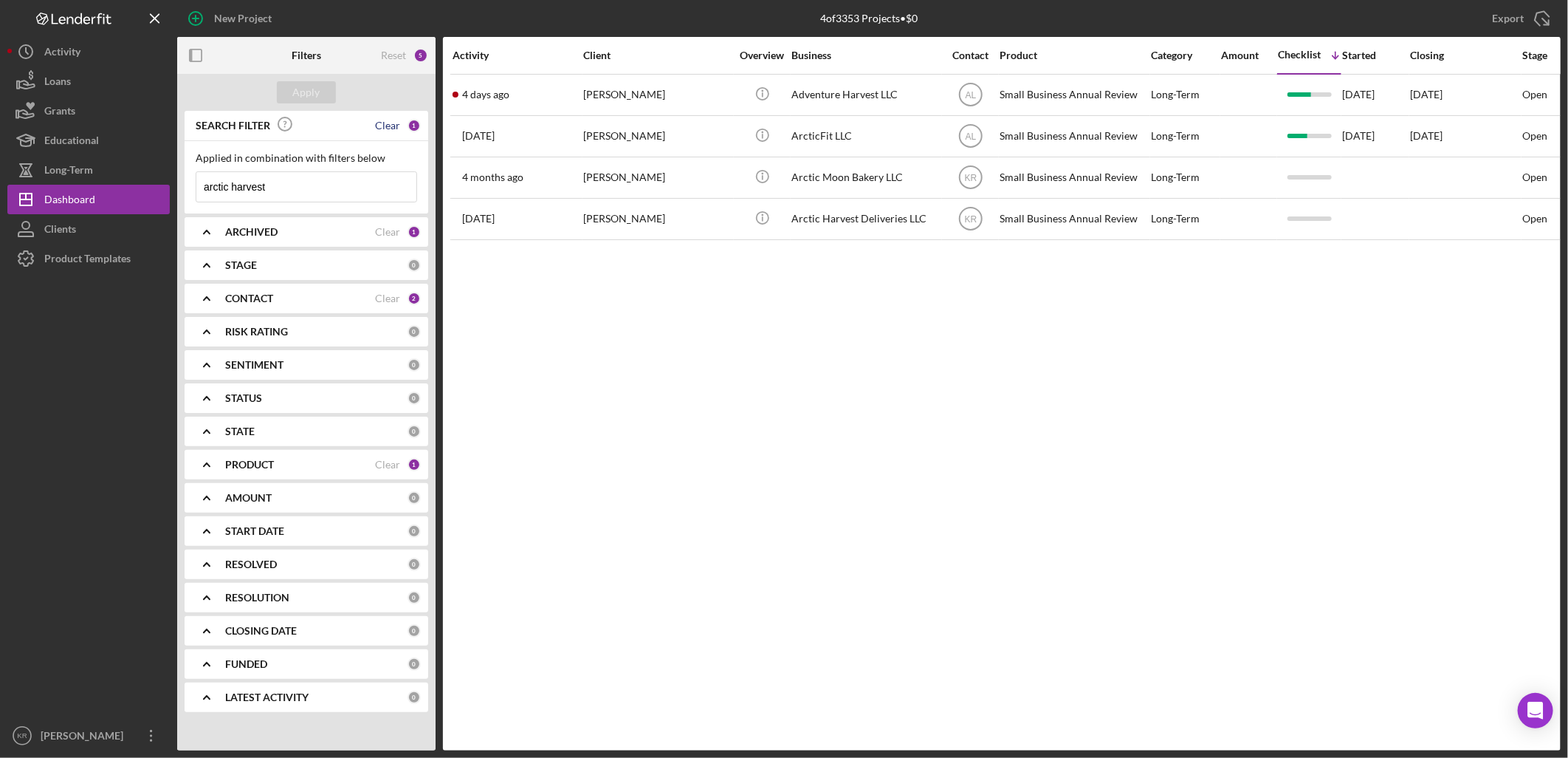
click at [394, 123] on div "Clear" at bounding box center [387, 125] width 25 height 11
click at [295, 91] on div "Apply" at bounding box center [307, 92] width 28 height 22
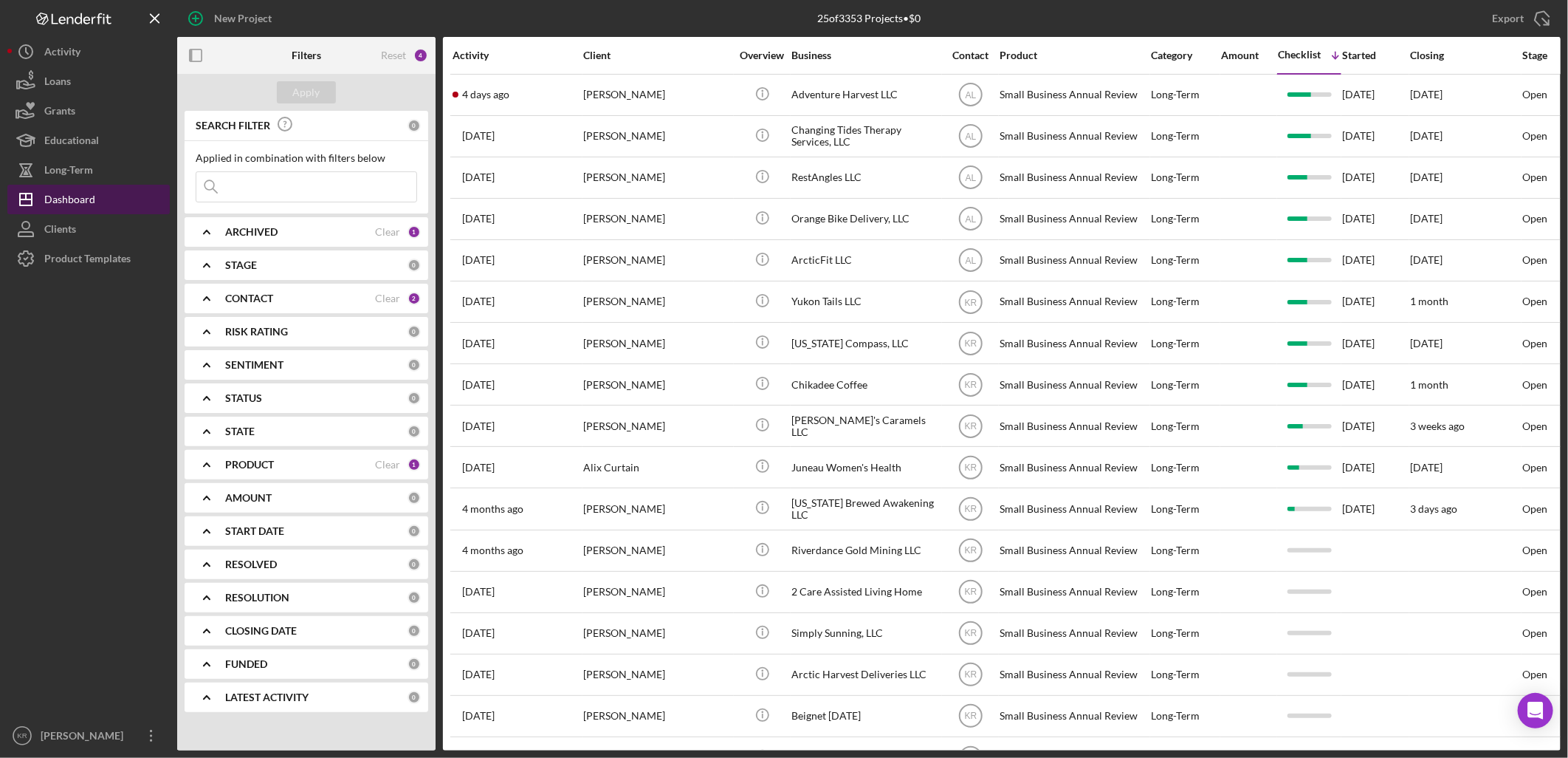
click at [92, 197] on div "Dashboard" at bounding box center [69, 201] width 51 height 33
click at [234, 5] on div "New Project" at bounding box center [243, 18] width 57 height 30
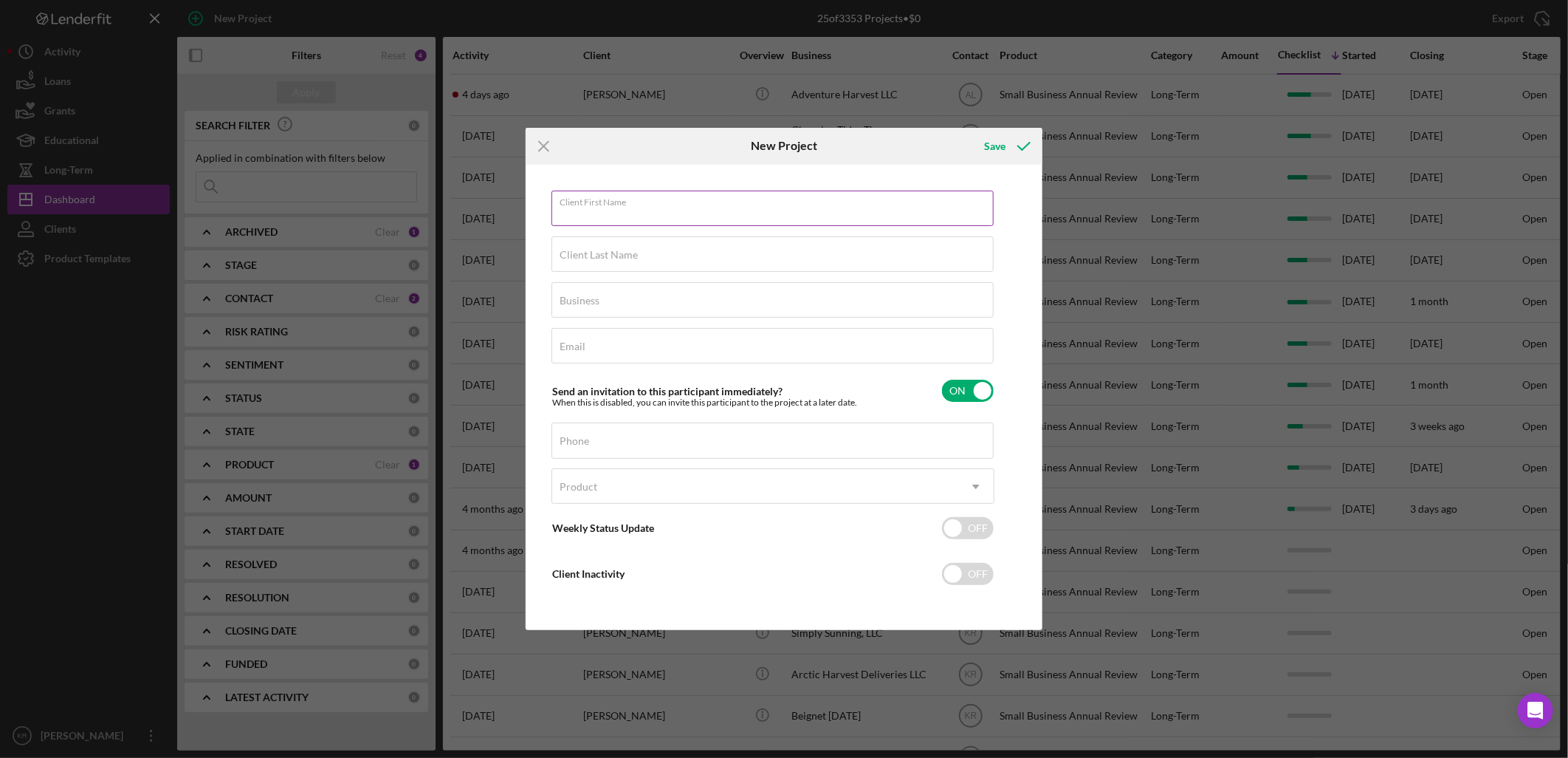
click at [669, 205] on div "Client First Name Required" at bounding box center [773, 209] width 443 height 37
type input "a"
type input "A"
click at [542, 150] on icon "Icon/Menu Close" at bounding box center [544, 146] width 37 height 37
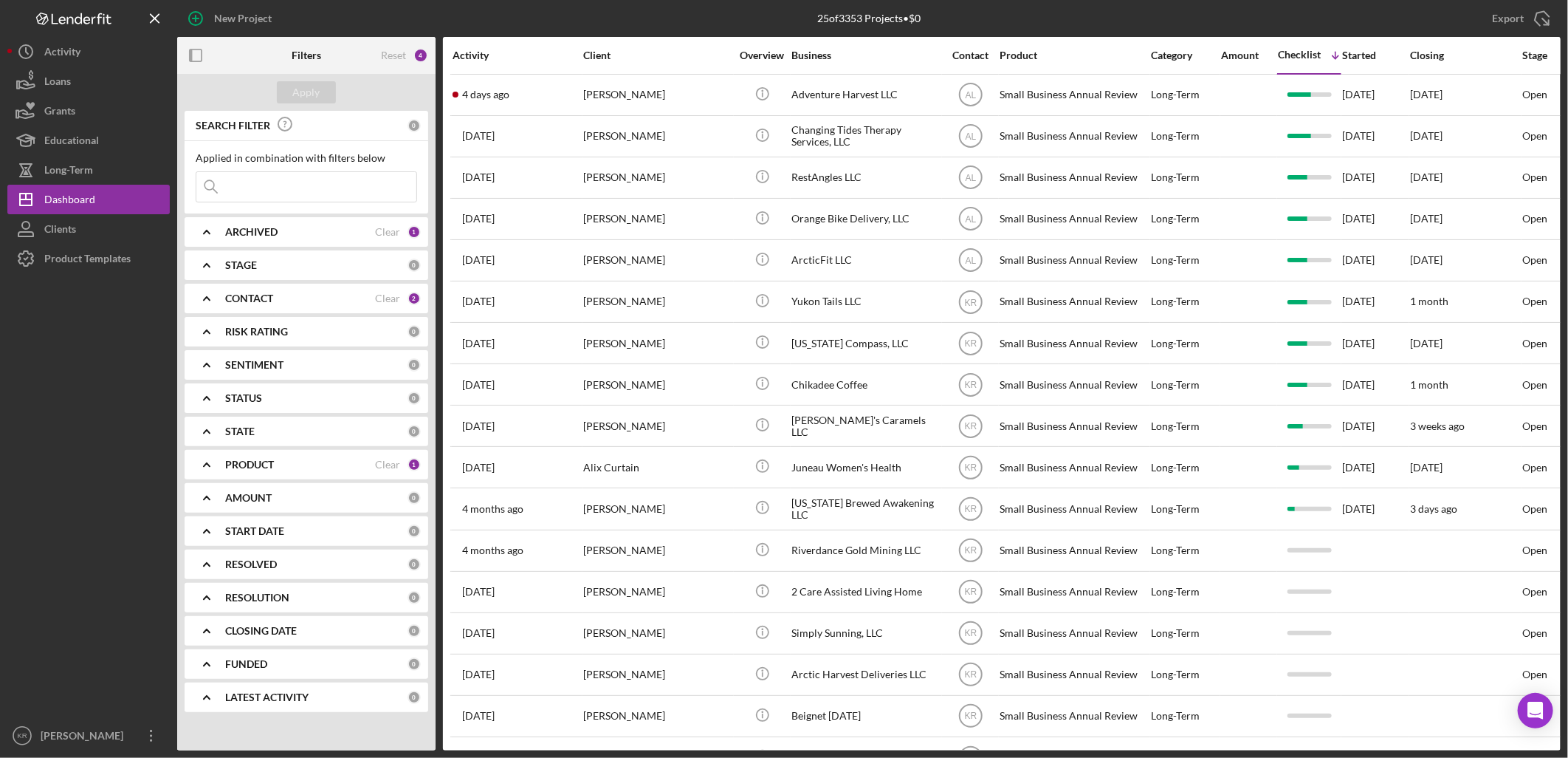
click at [303, 183] on input at bounding box center [306, 186] width 220 height 30
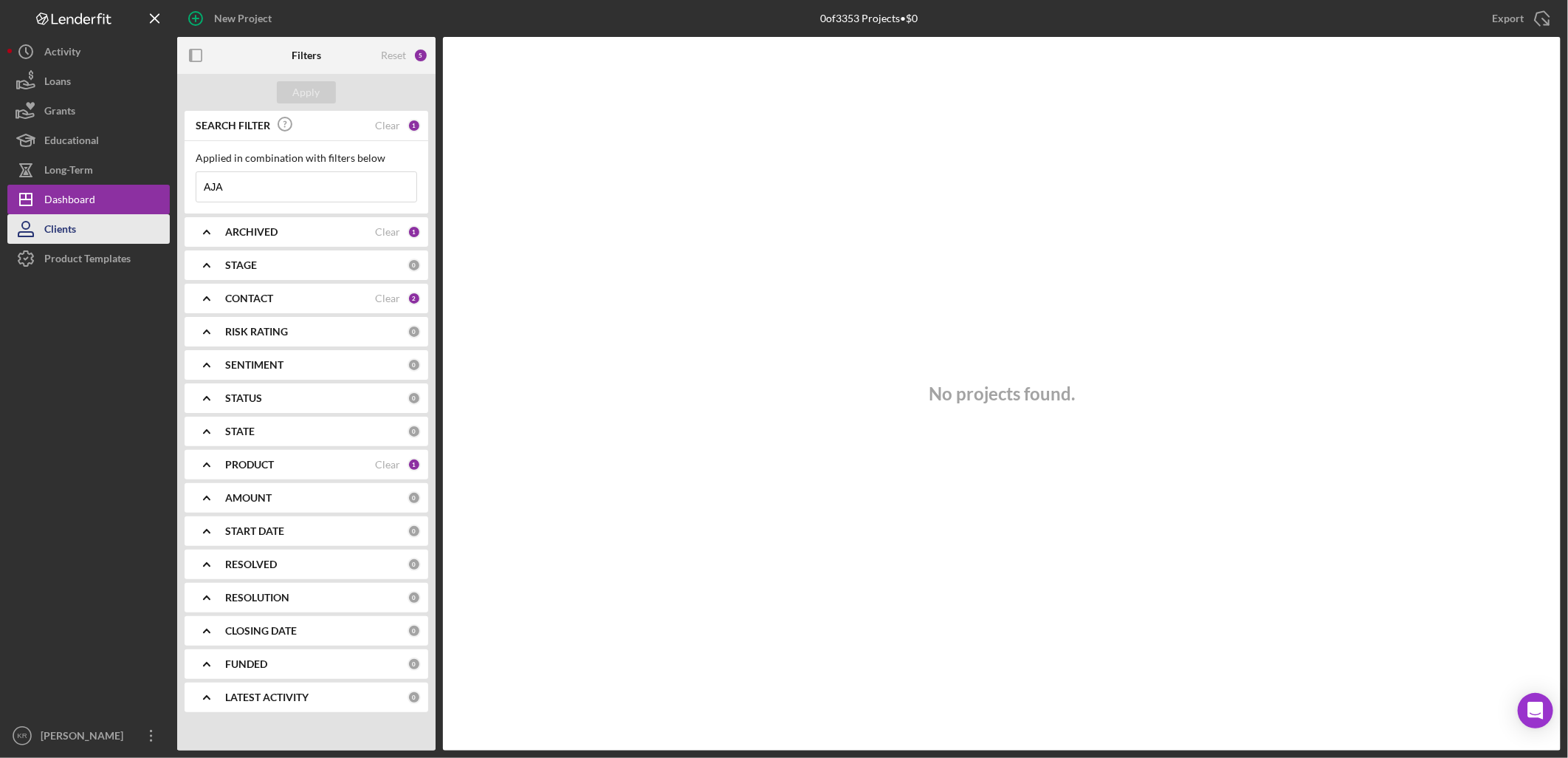
type input "AJA"
click at [108, 219] on button "Clients" at bounding box center [89, 229] width 162 height 30
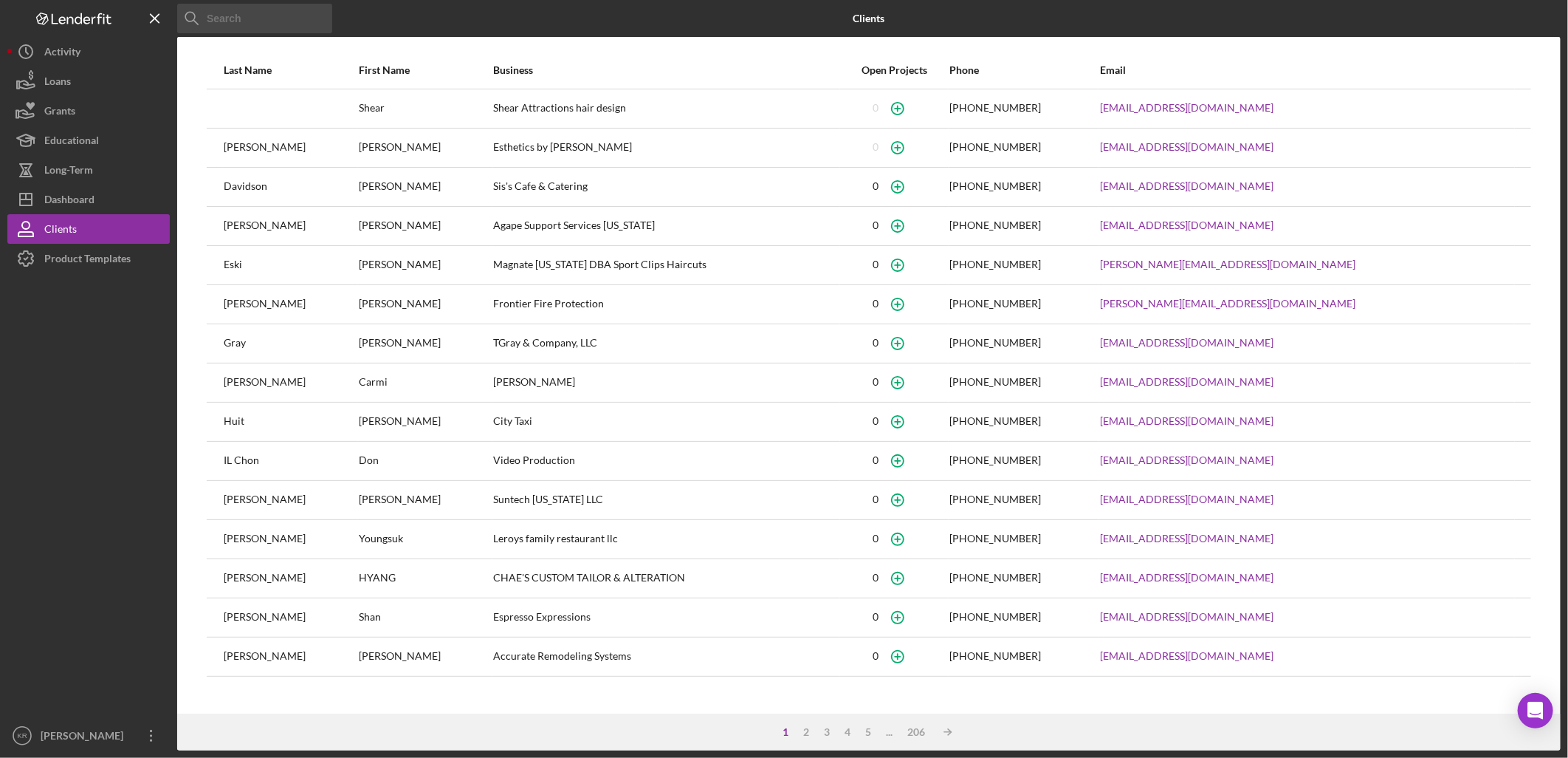
drag, startPoint x: 276, startPoint y: 22, endPoint x: 289, endPoint y: 21, distance: 13.0
click at [275, 22] on input at bounding box center [255, 18] width 155 height 30
type input "AJA"
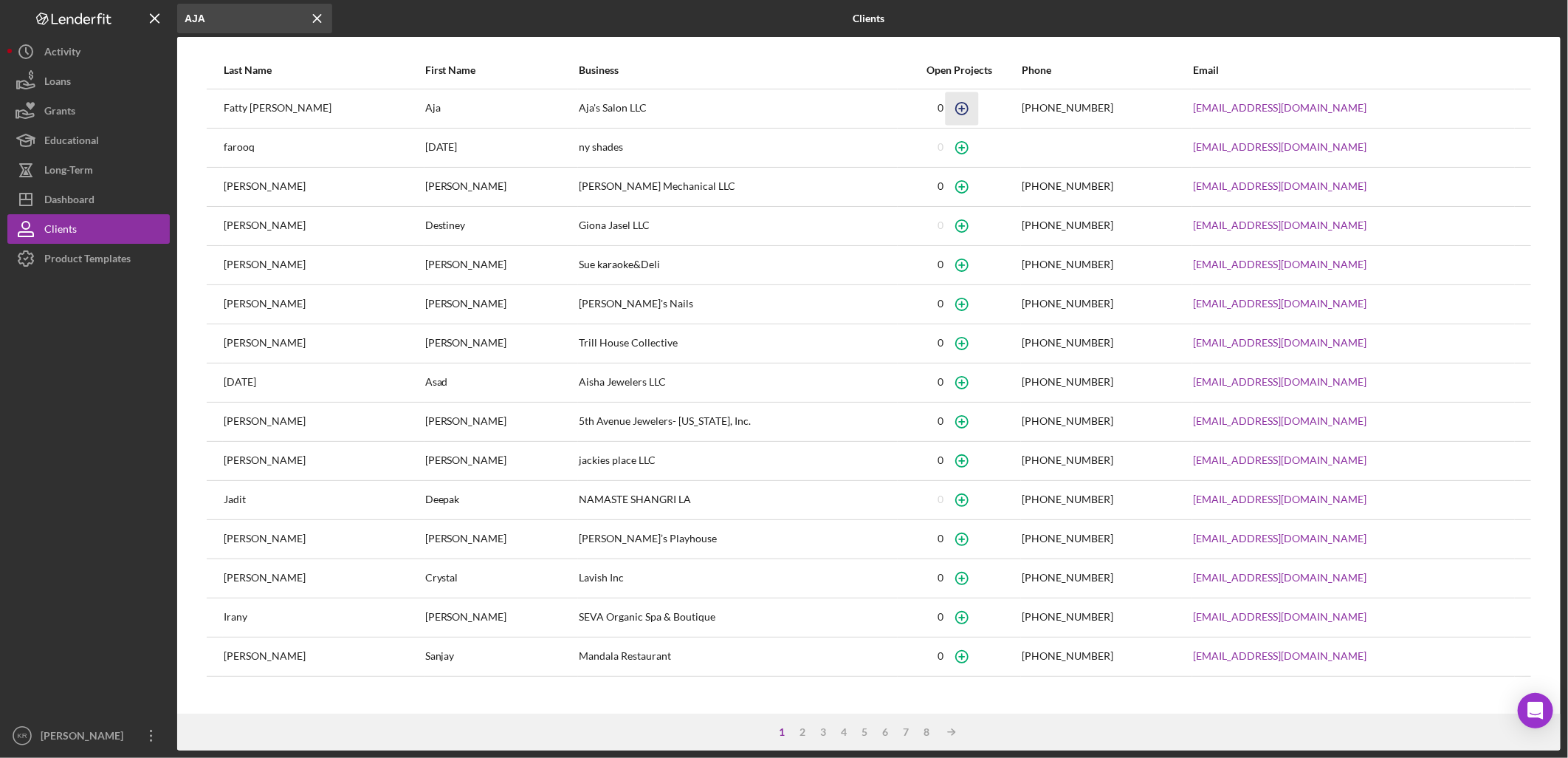
click at [946, 102] on icon "button" at bounding box center [962, 108] width 33 height 33
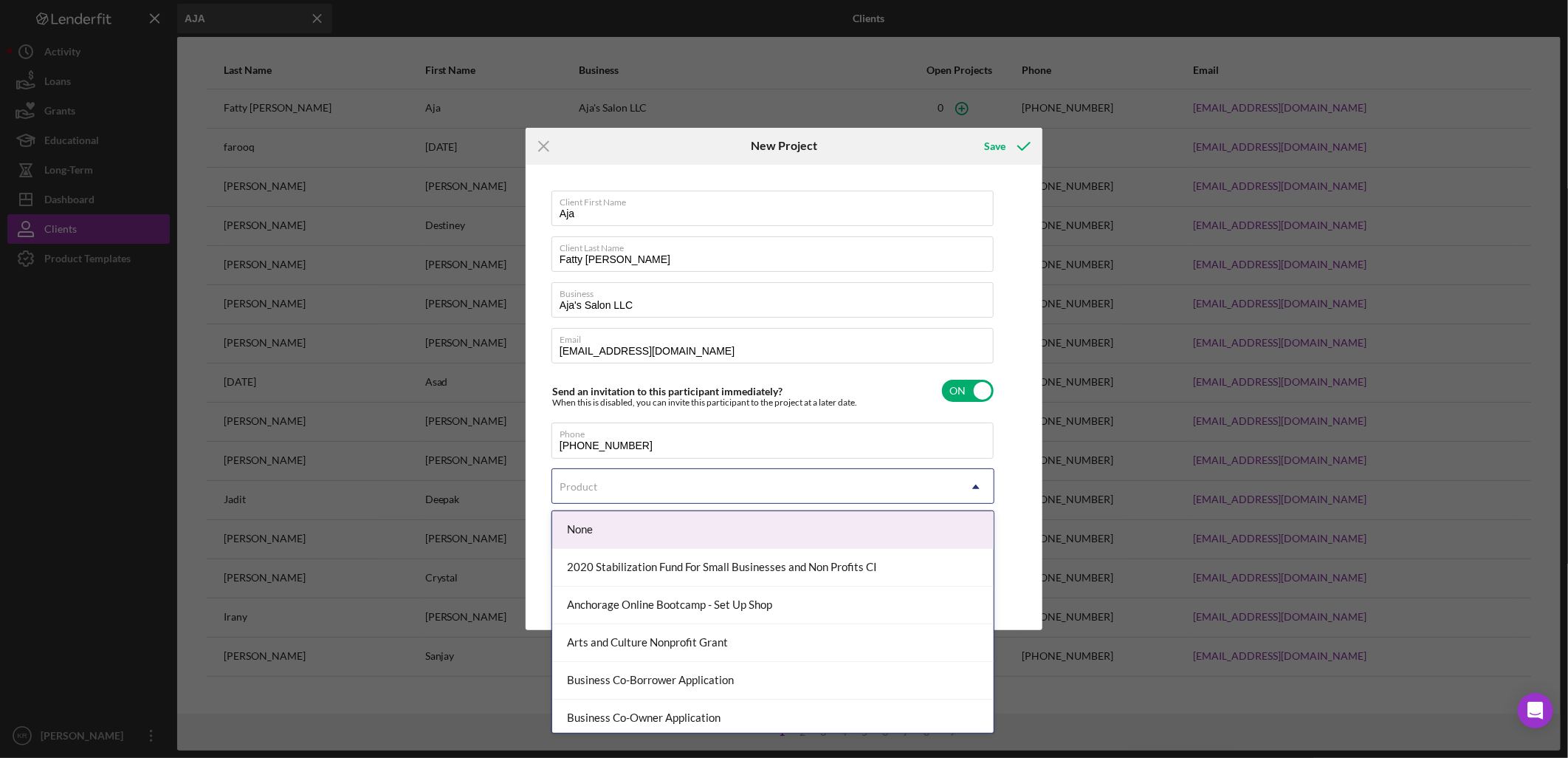
click at [721, 483] on div "Product" at bounding box center [755, 487] width 406 height 34
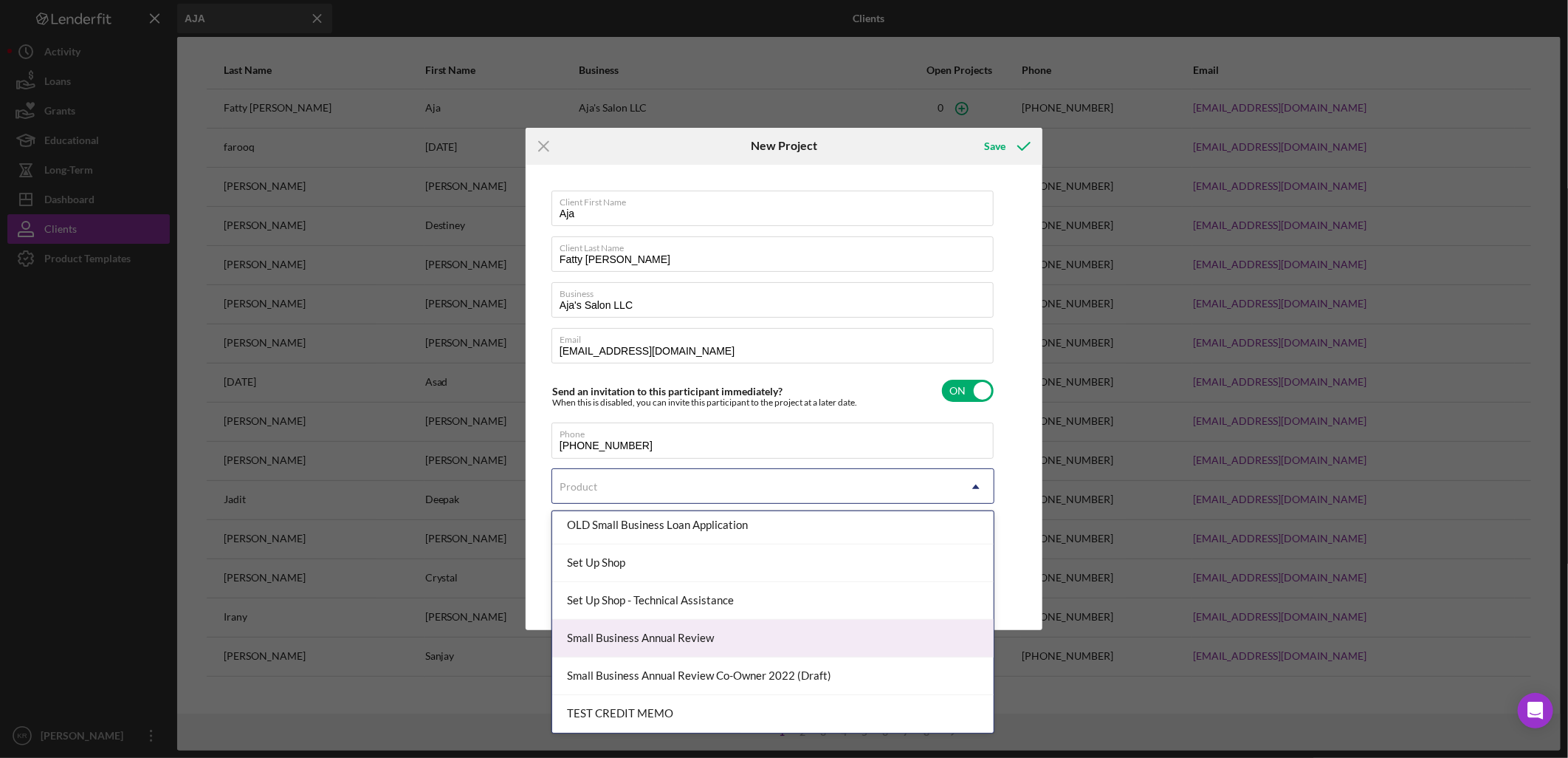
scroll to position [608, 0]
click at [725, 627] on div "Small Business Annual Review" at bounding box center [772, 639] width 441 height 38
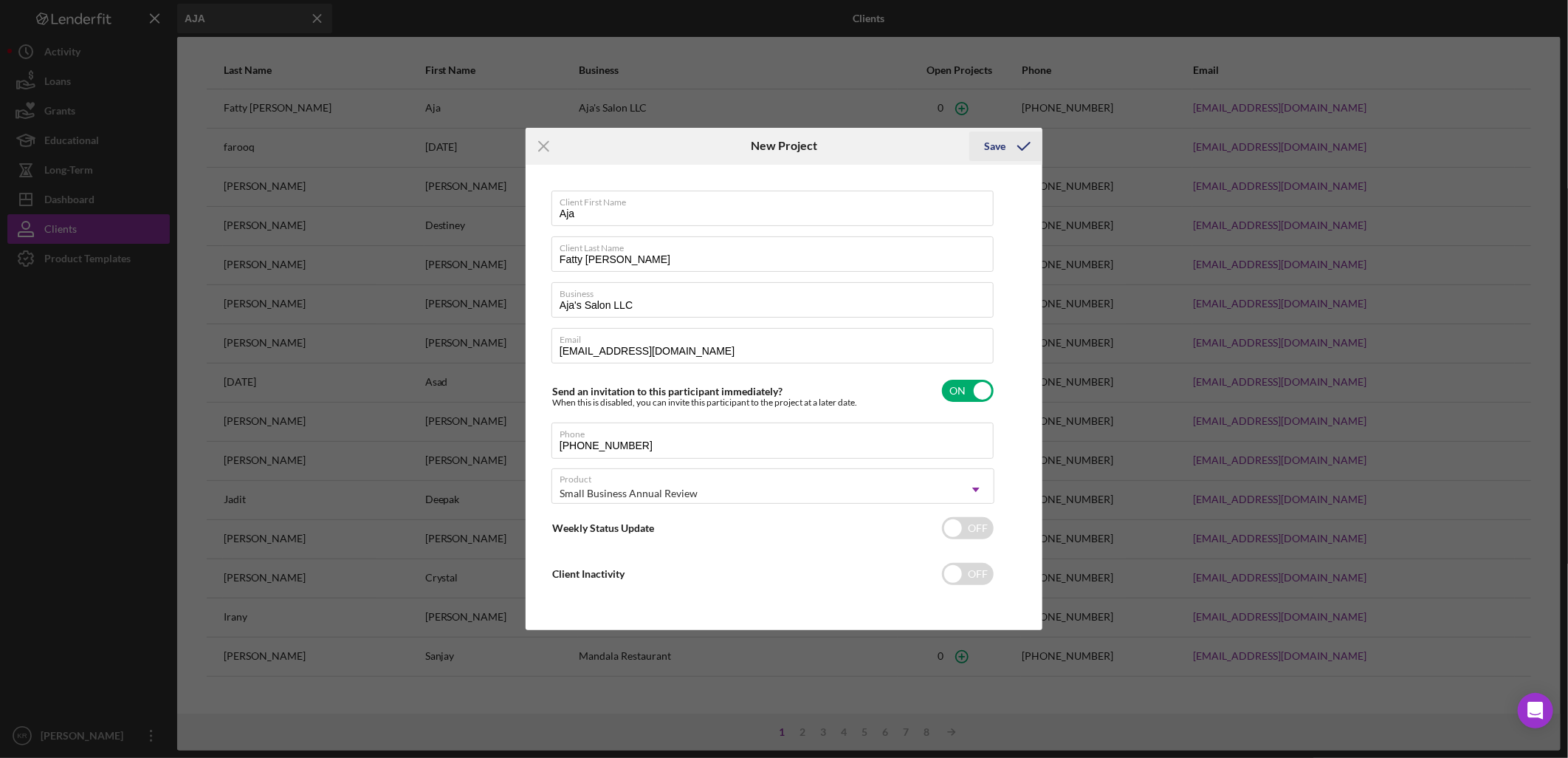
click at [1014, 142] on icon "submit" at bounding box center [1024, 146] width 37 height 37
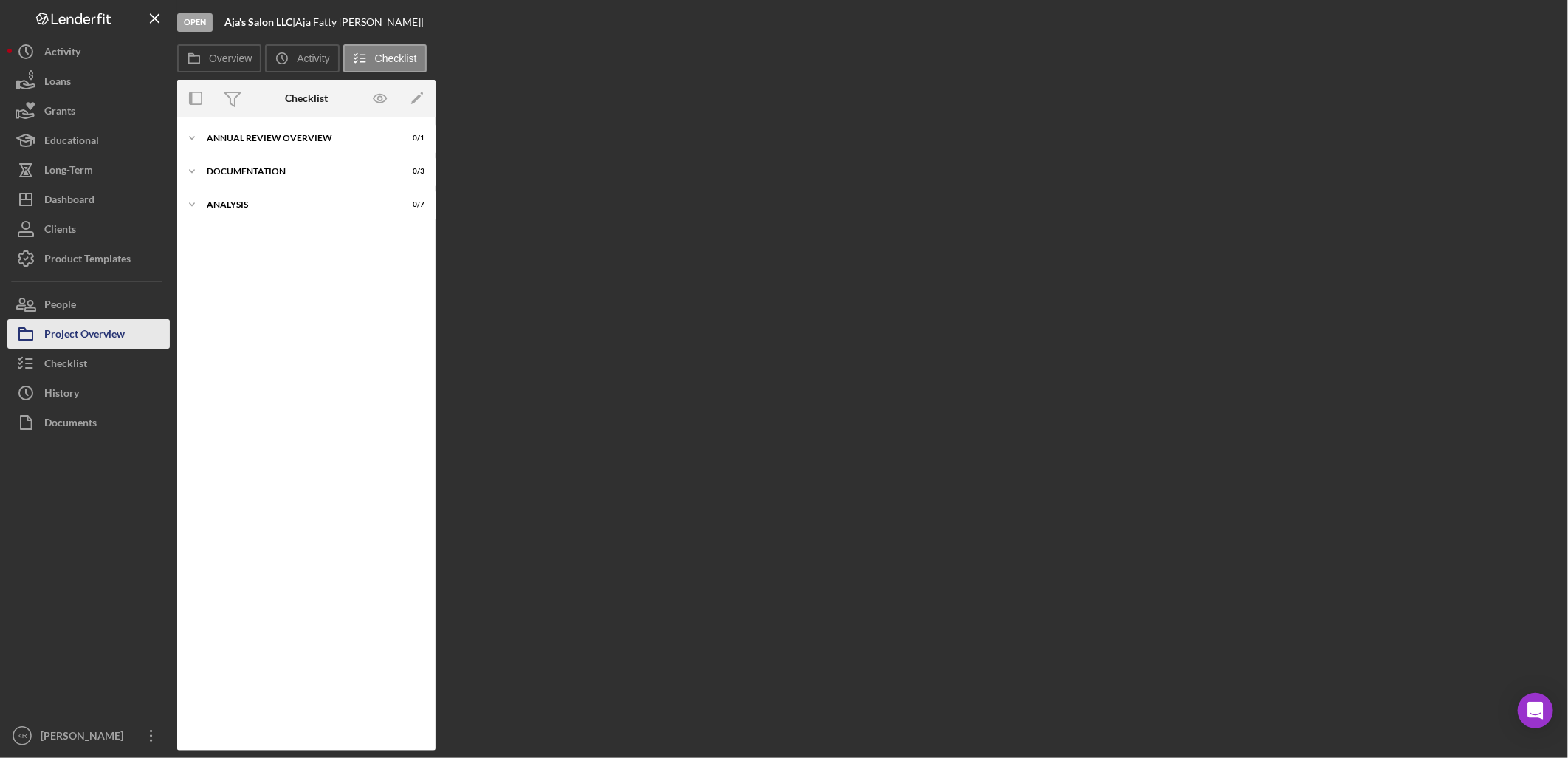
click at [61, 334] on div "Project Overview" at bounding box center [84, 336] width 80 height 33
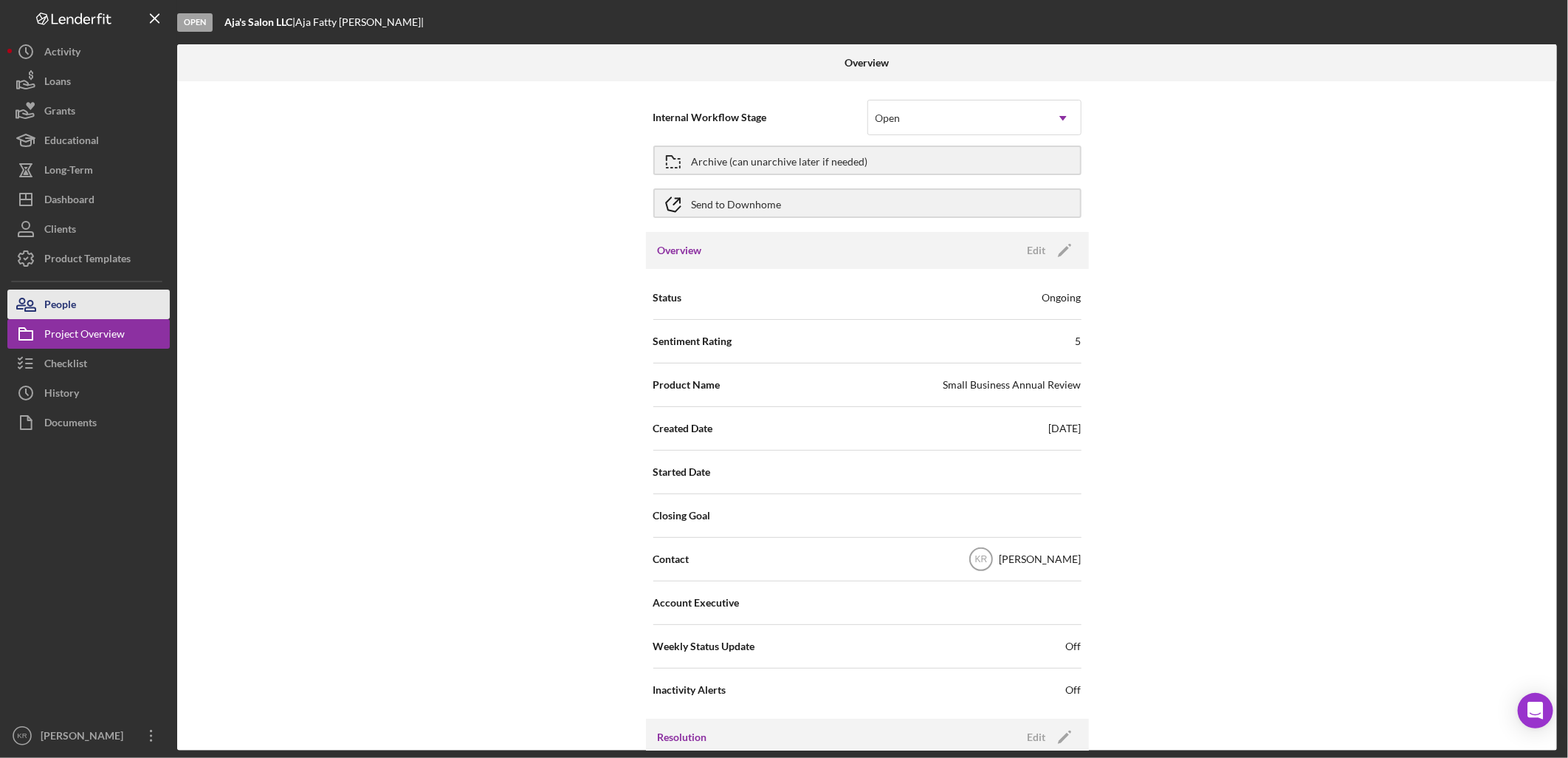
click at [146, 304] on button "People" at bounding box center [89, 304] width 162 height 30
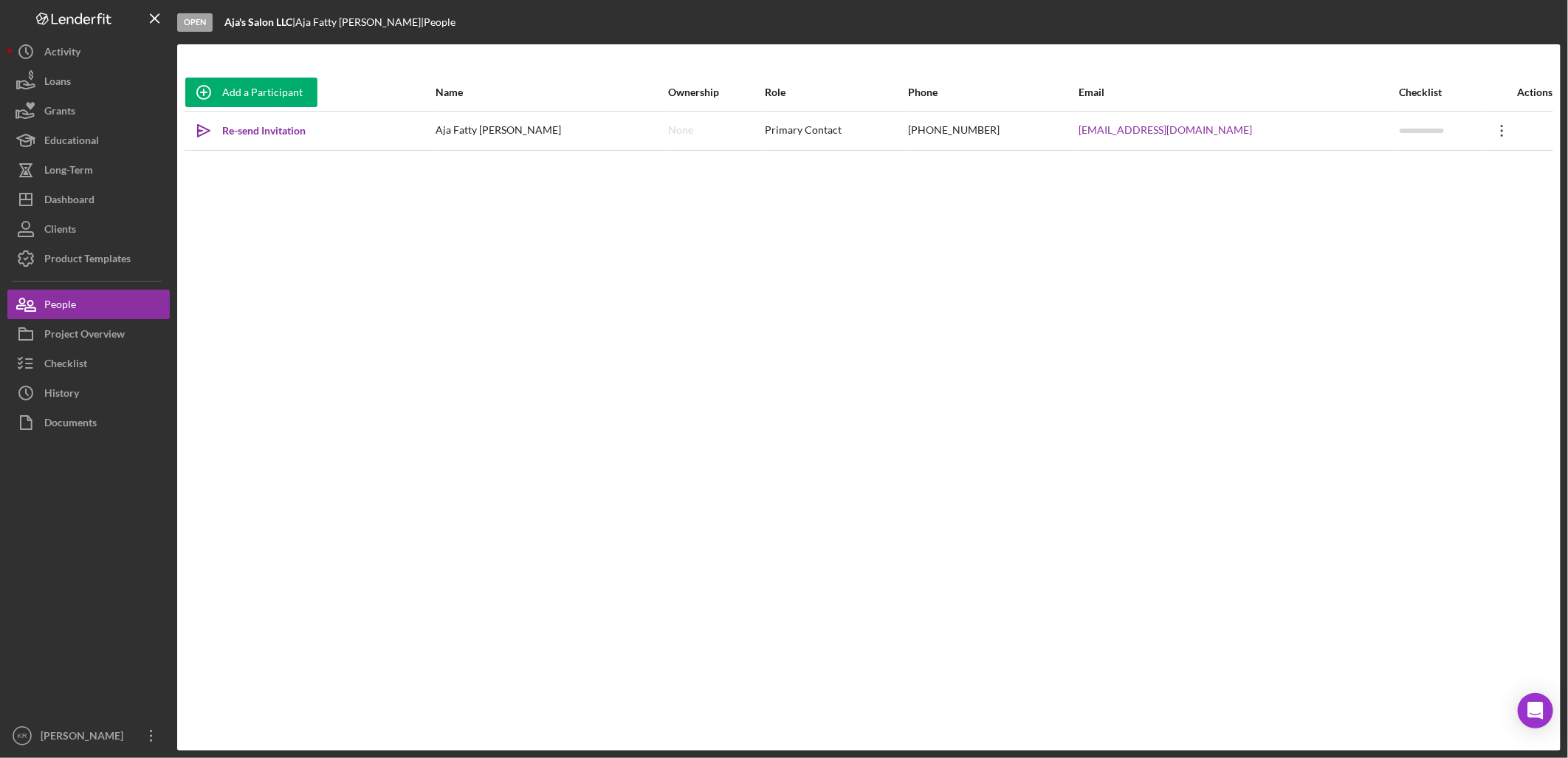
click at [1488, 130] on icon "Icon/Overflow" at bounding box center [1502, 131] width 37 height 37
click at [1387, 204] on button "Icon/Link Get Invitation Link" at bounding box center [1421, 199] width 162 height 30
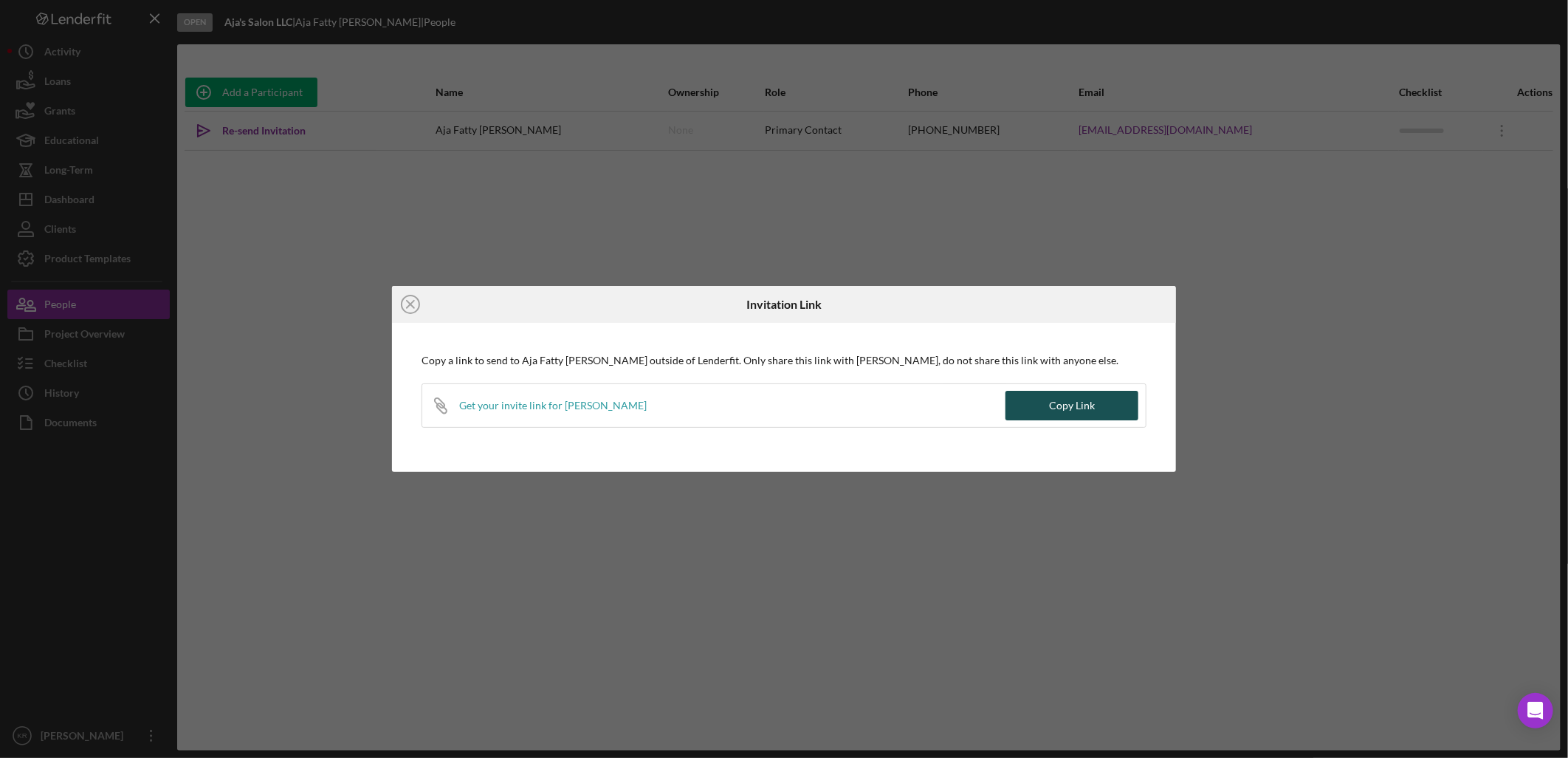
click at [1068, 401] on div "Copy Link" at bounding box center [1072, 405] width 46 height 30
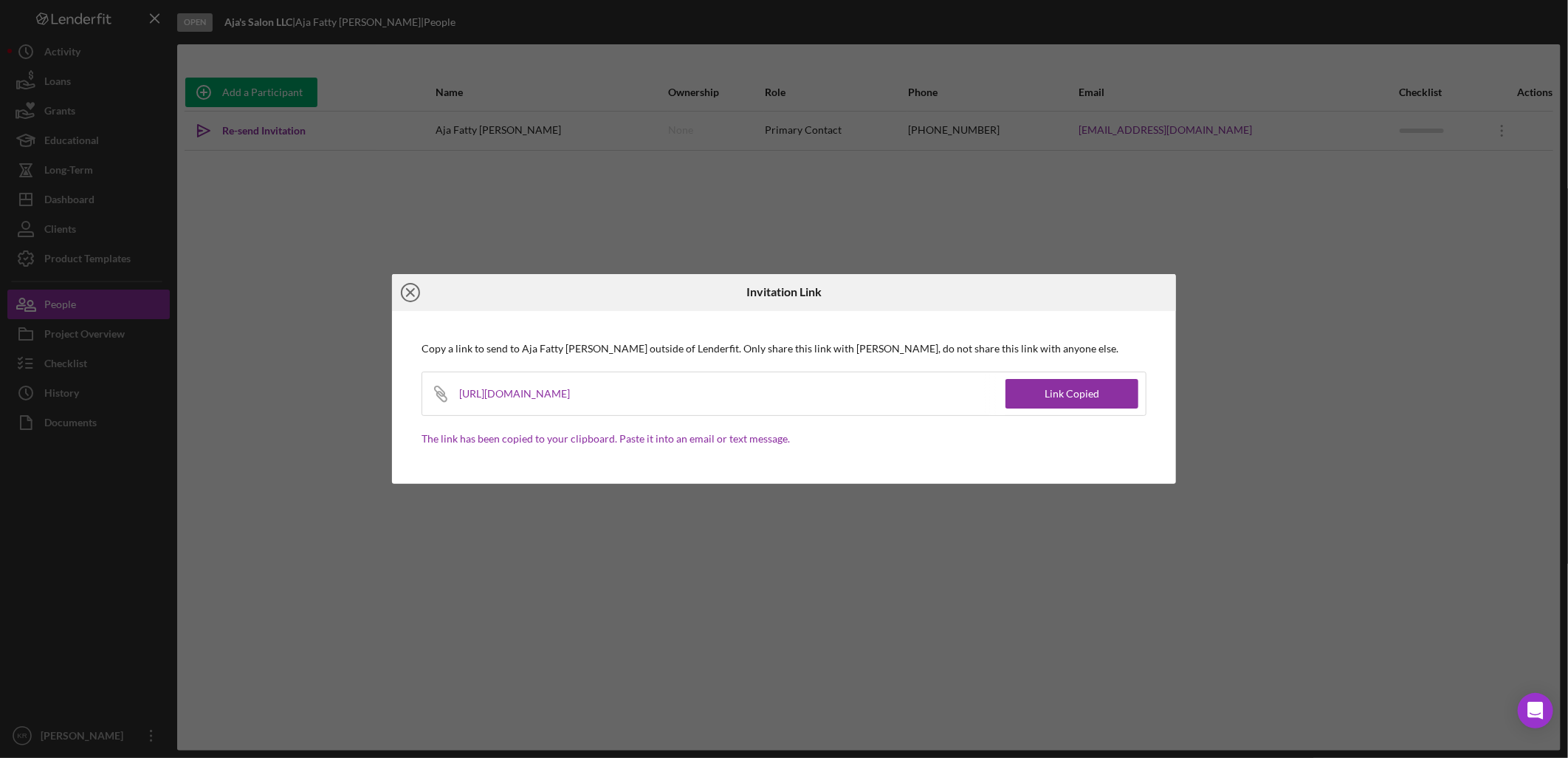
click at [411, 283] on circle at bounding box center [410, 292] width 18 height 18
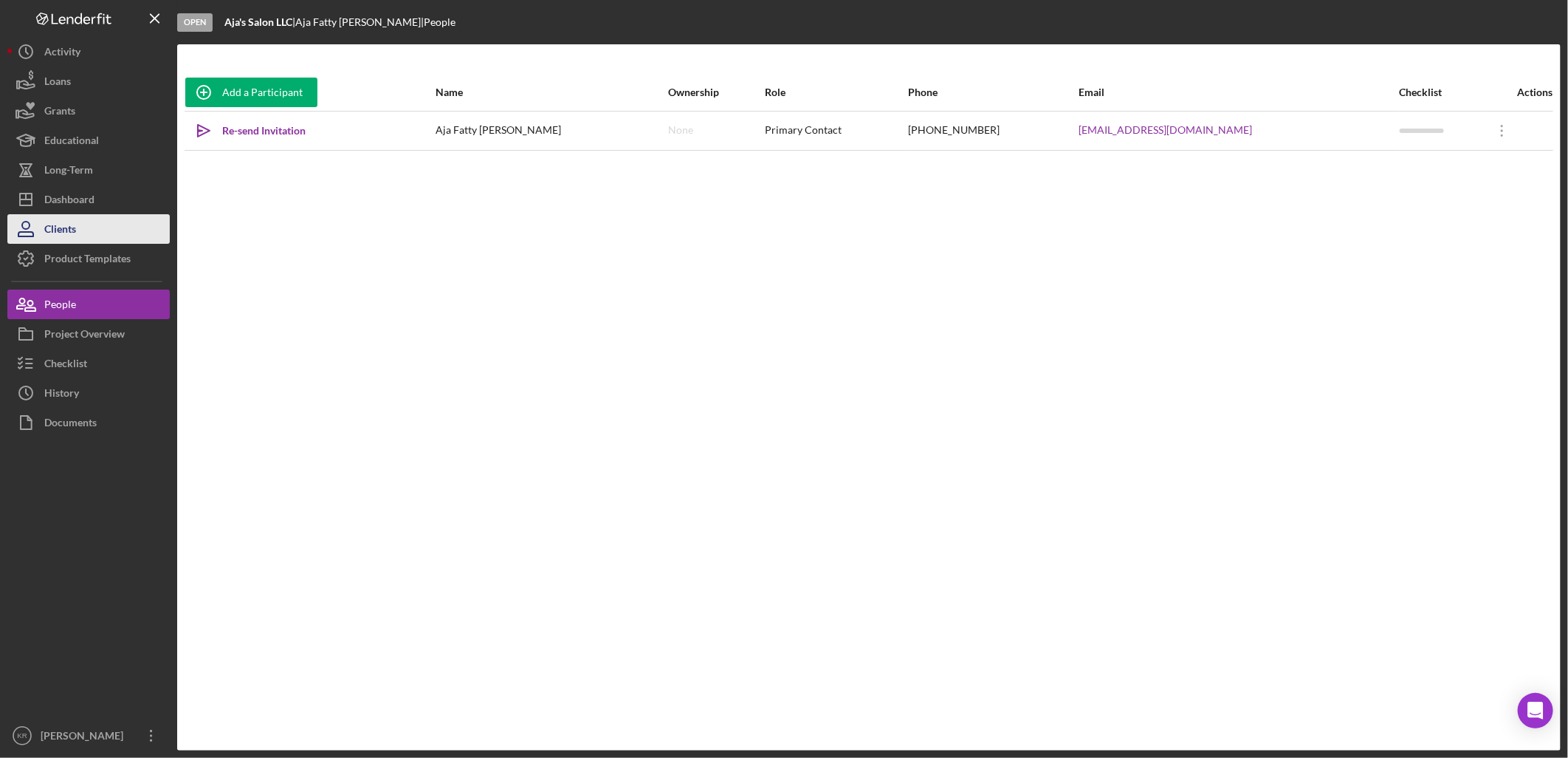
click at [79, 226] on button "Clients" at bounding box center [89, 229] width 162 height 30
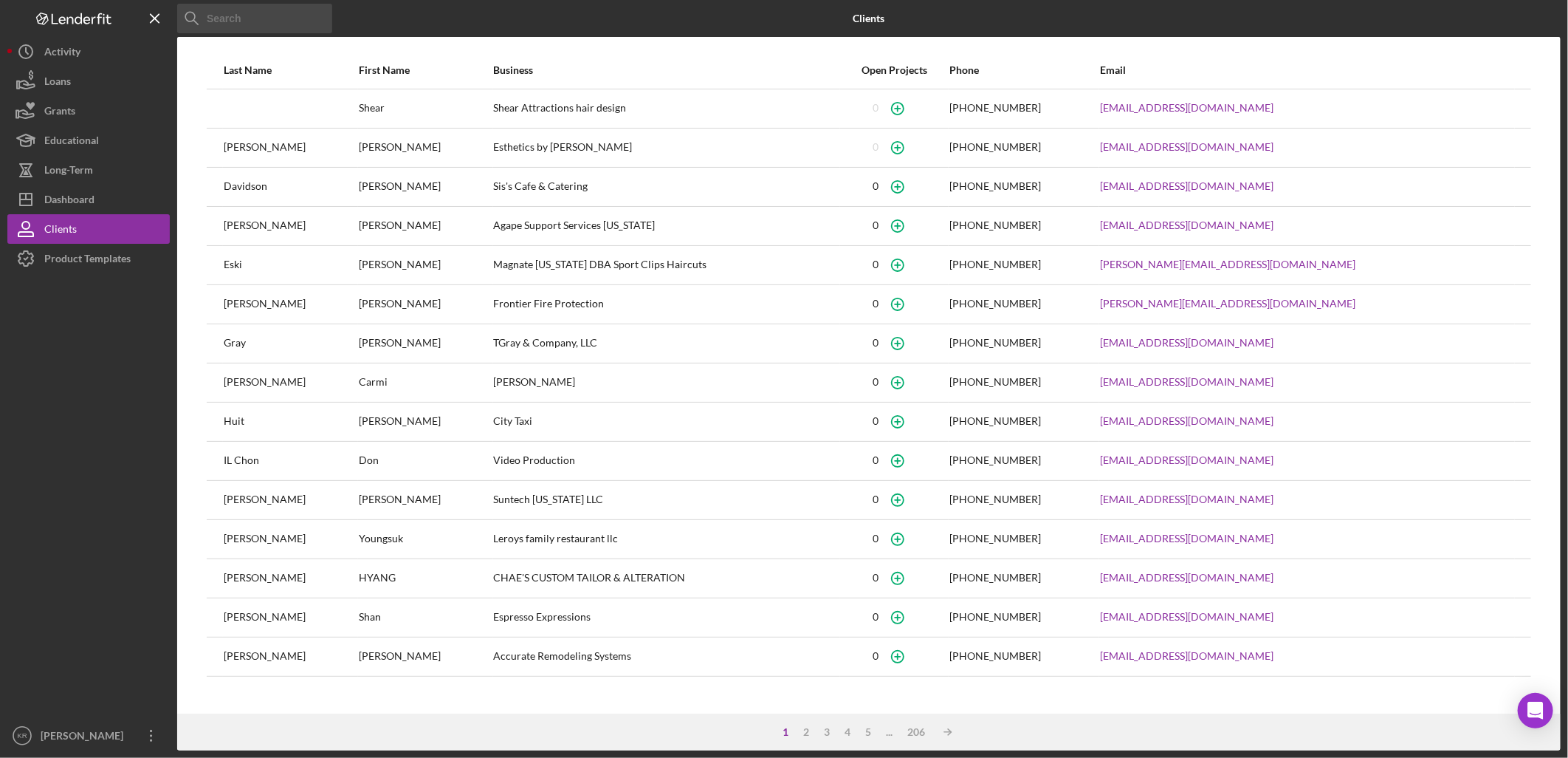
click at [292, 10] on input at bounding box center [255, 18] width 155 height 30
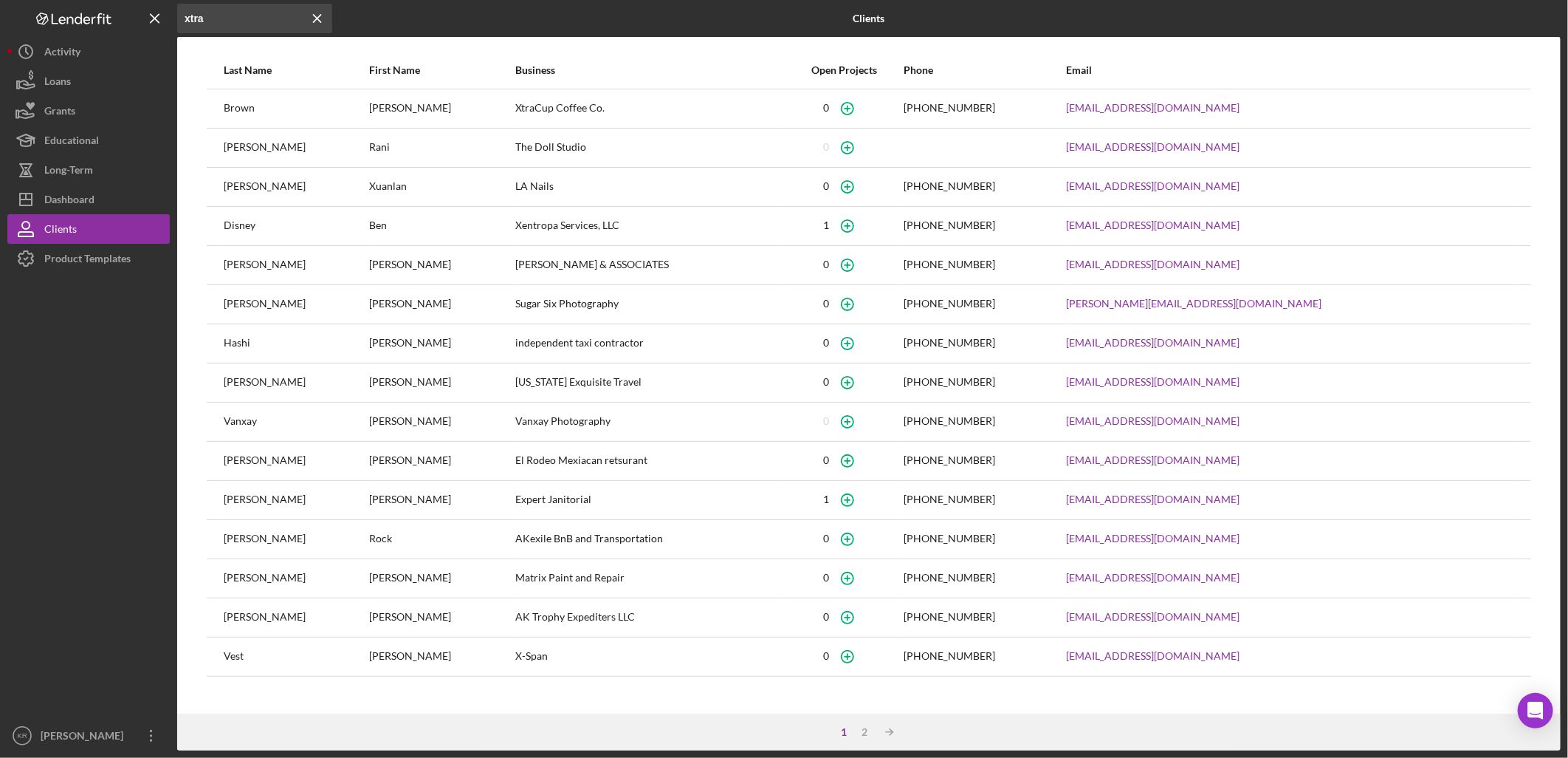
type input "xtra"
click at [771, 104] on div "XtraCup Coffee Co." at bounding box center [650, 109] width 270 height 37
click at [864, 99] on icon "button" at bounding box center [846, 108] width 33 height 33
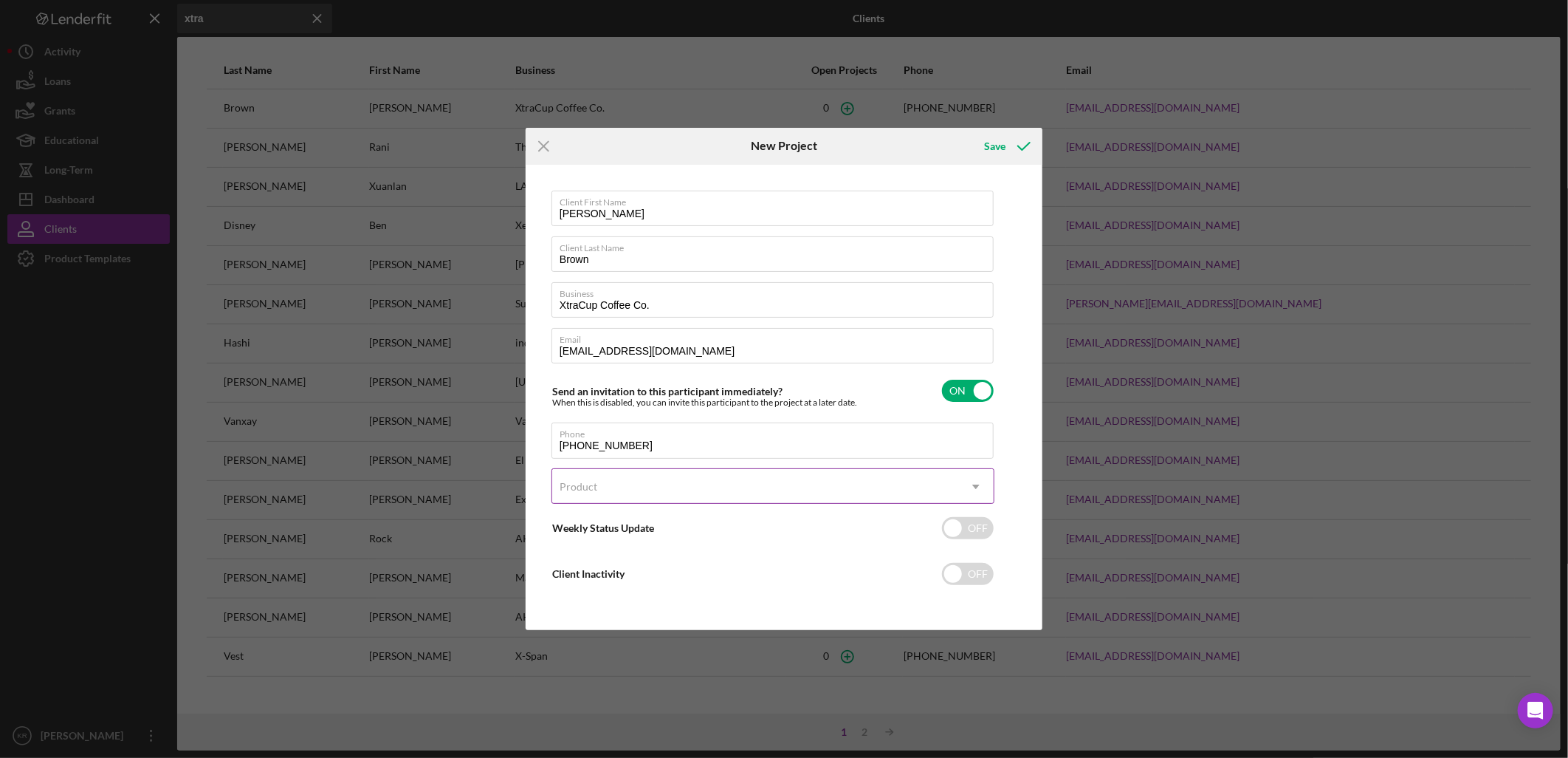
click at [810, 497] on div "Product" at bounding box center [755, 487] width 406 height 34
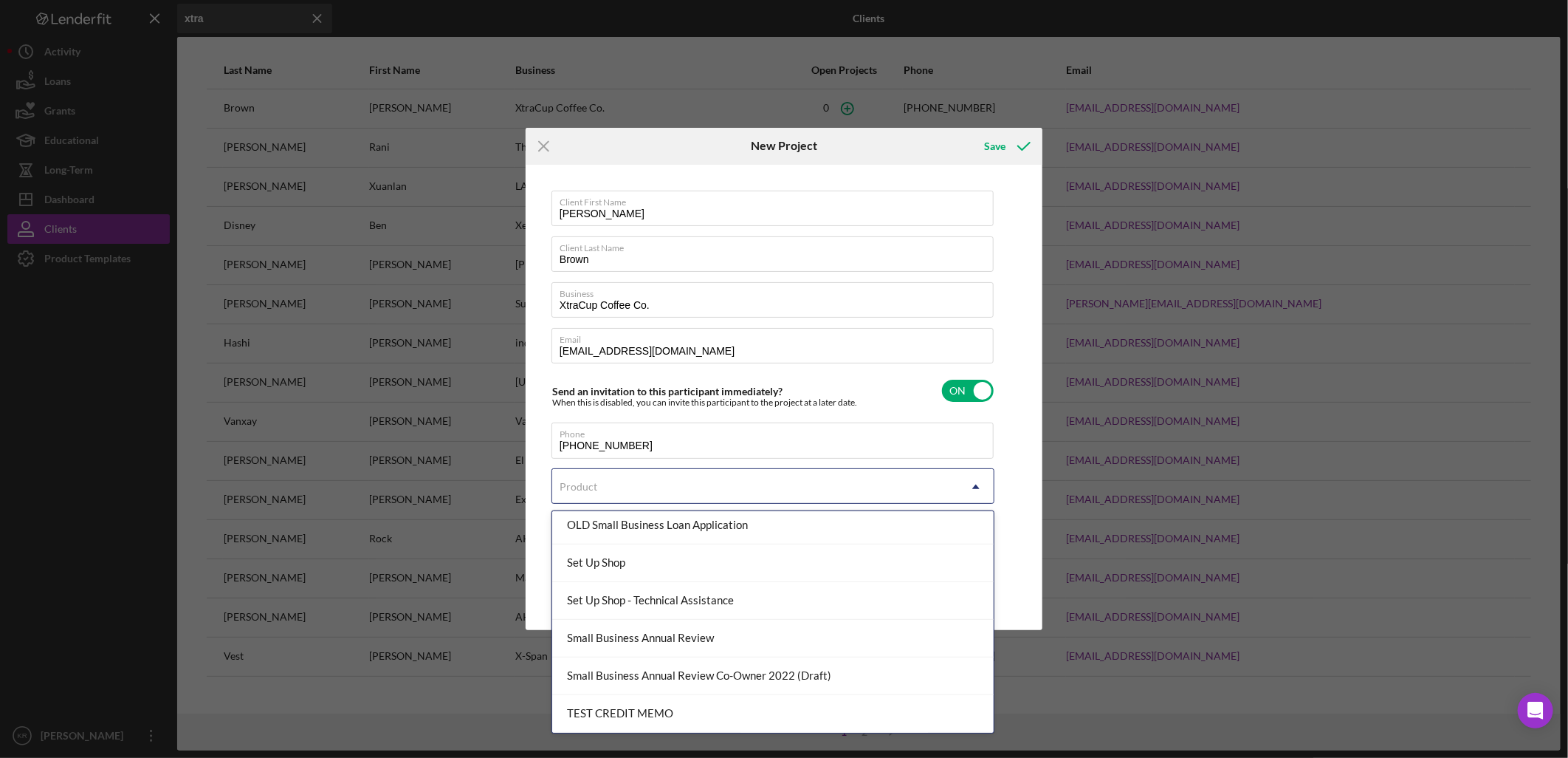
scroll to position [608, 0]
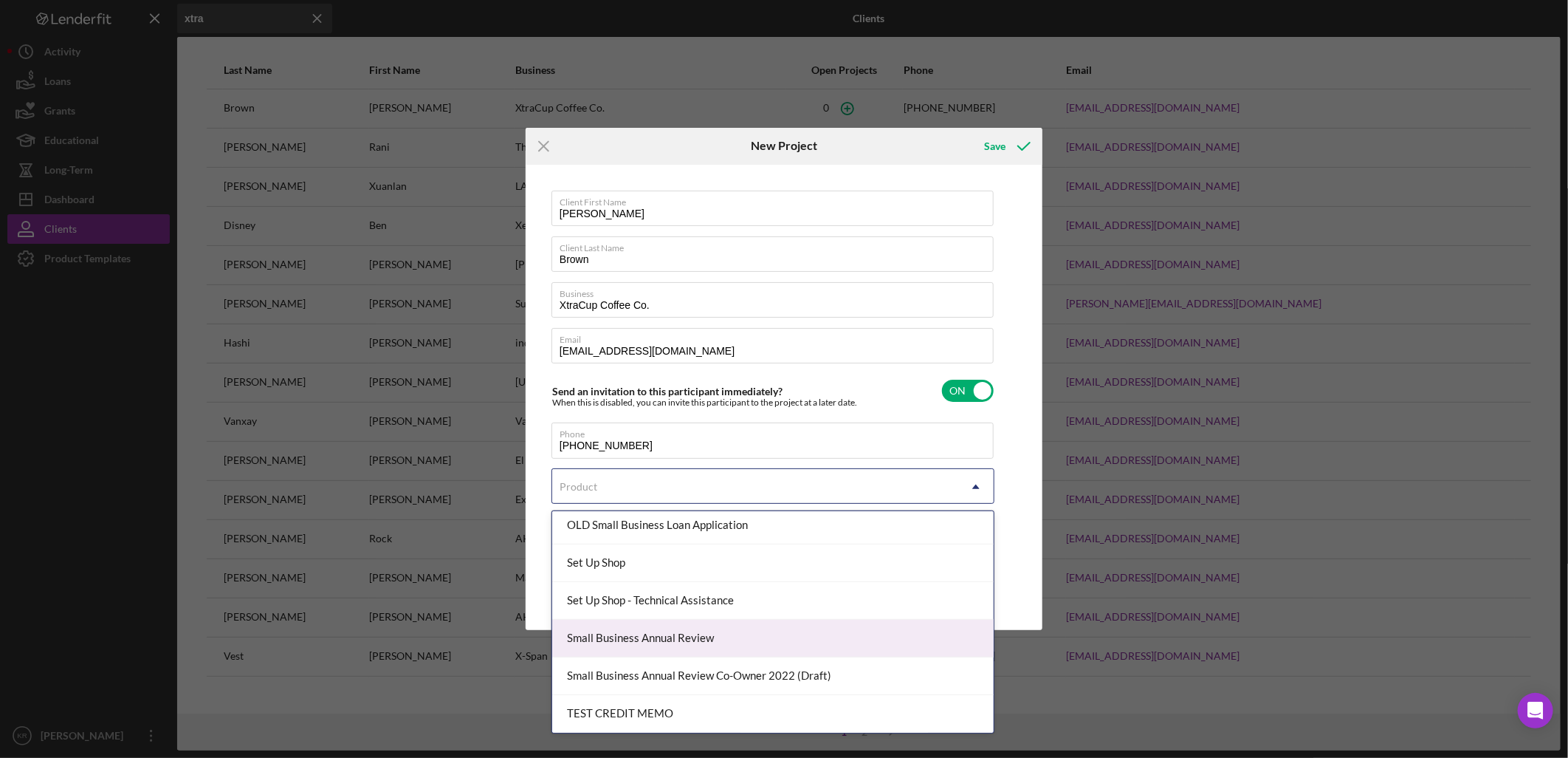
click at [754, 631] on div "Small Business Annual Review" at bounding box center [772, 639] width 441 height 38
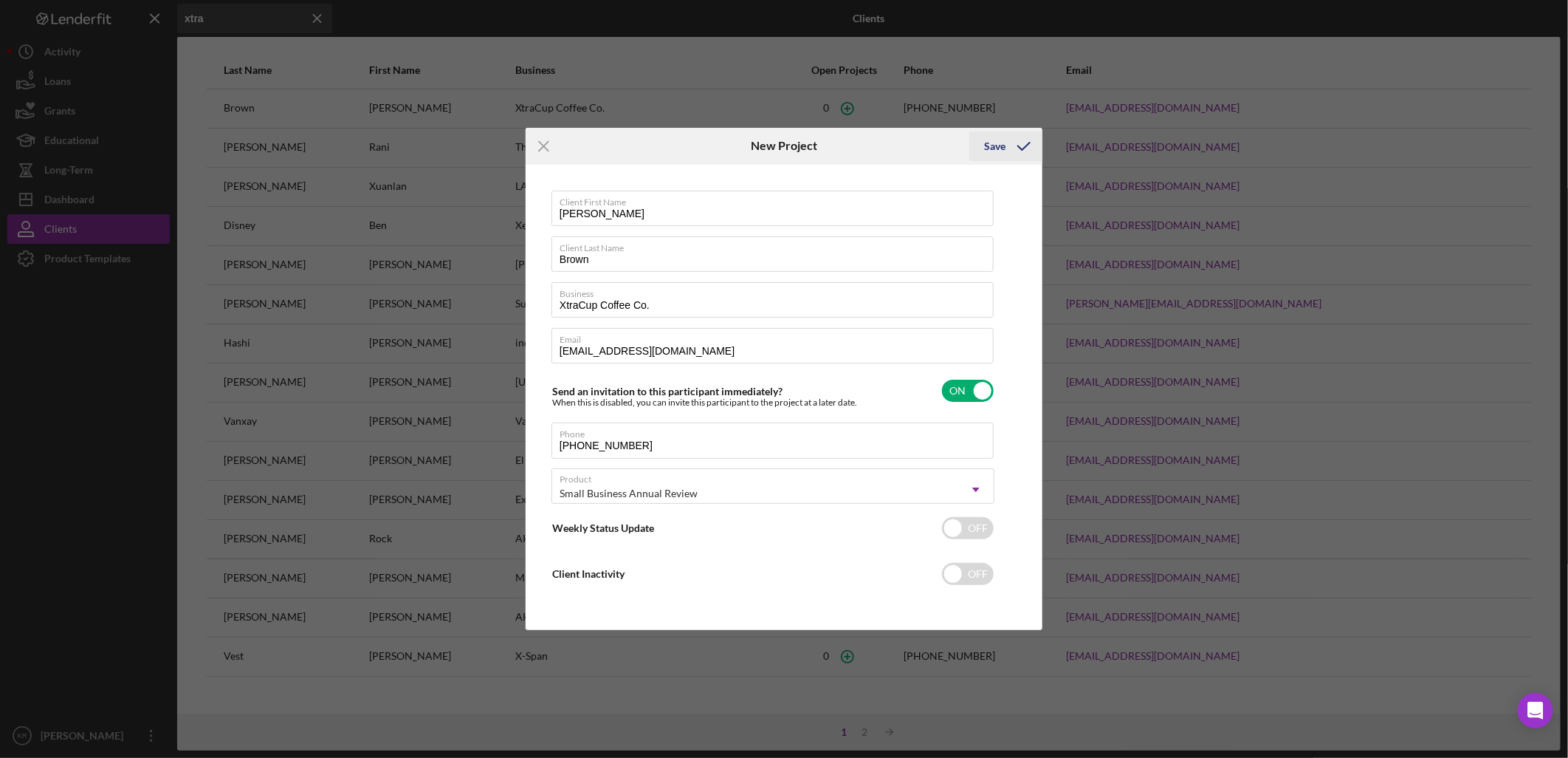
click at [997, 146] on div "Save" at bounding box center [995, 146] width 21 height 30
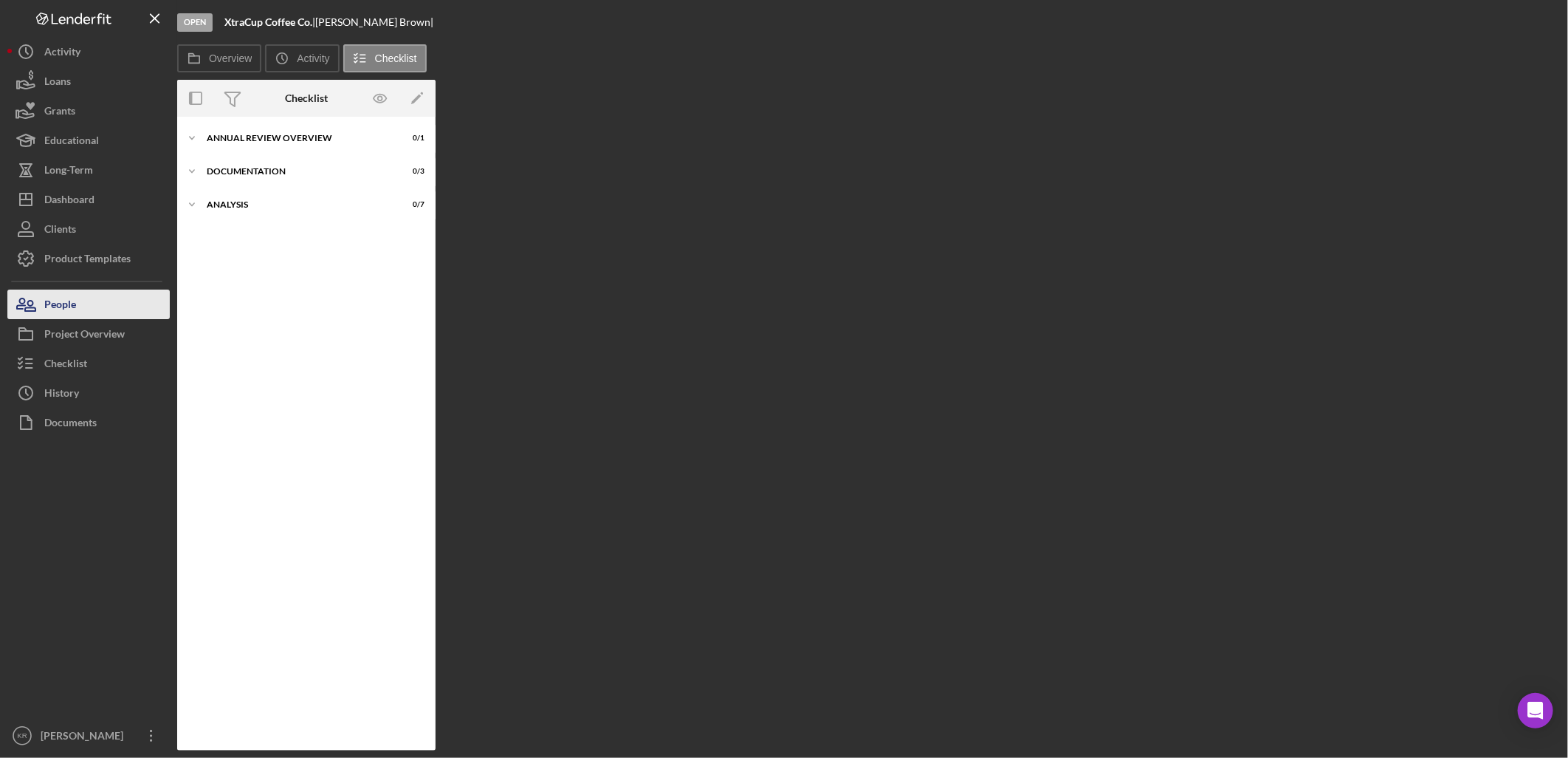
click at [84, 310] on button "People" at bounding box center [89, 304] width 162 height 30
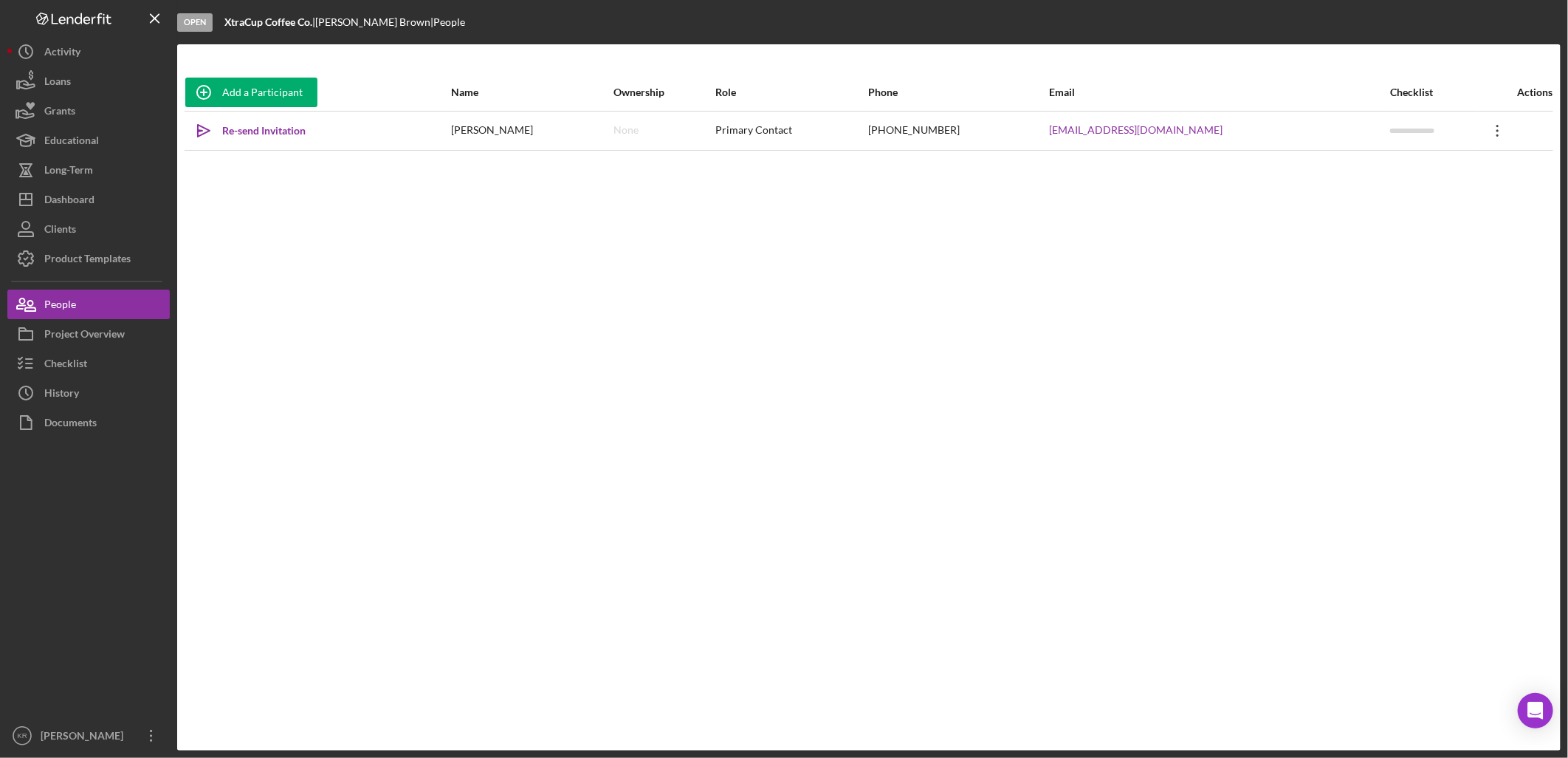
click at [1484, 134] on icon "Icon/Overflow" at bounding box center [1497, 131] width 37 height 37
click at [1395, 207] on button "Icon/Link Get Invitation Link" at bounding box center [1423, 199] width 162 height 30
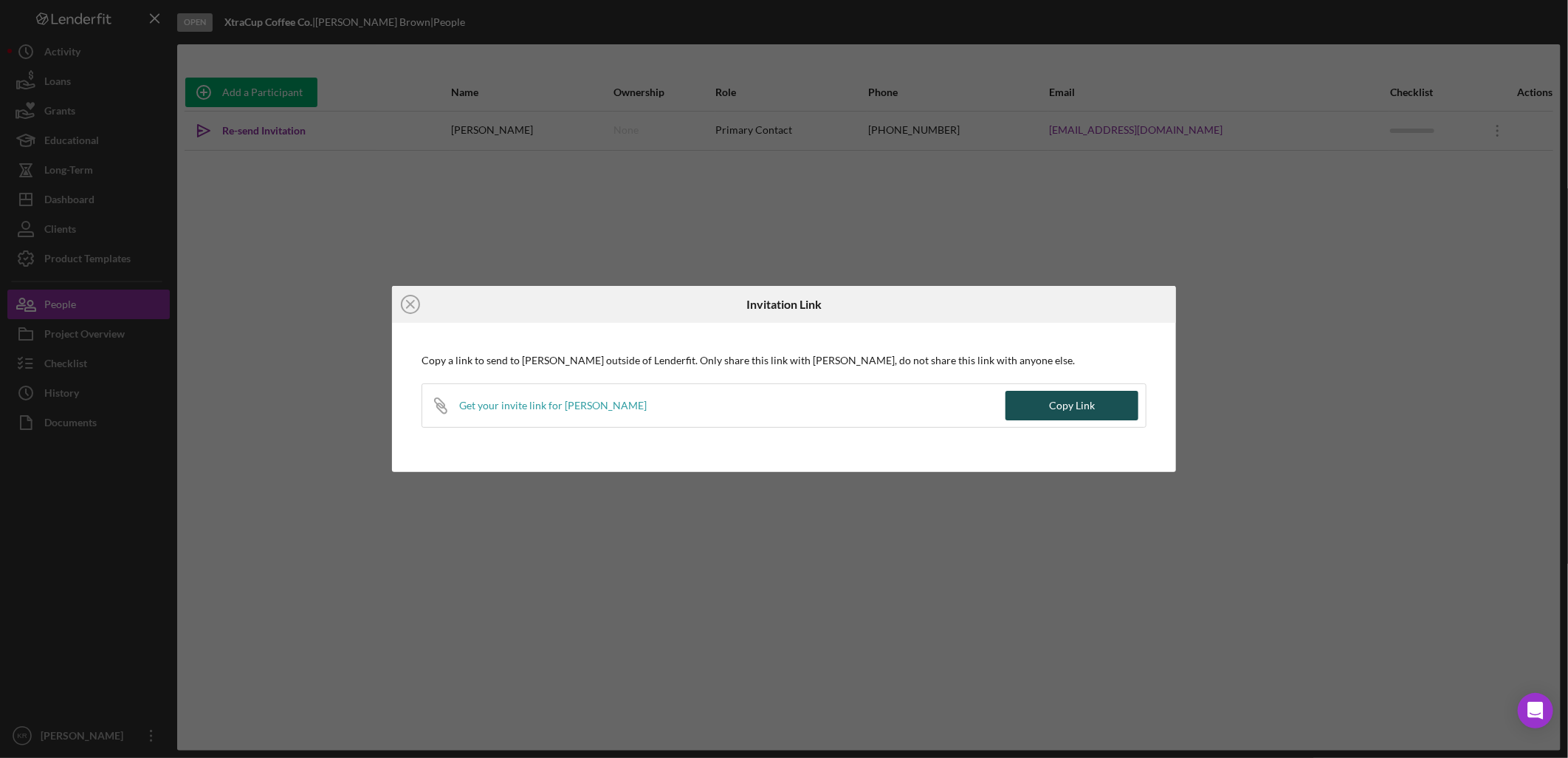
click at [1038, 407] on button "Copy Link" at bounding box center [1071, 405] width 132 height 30
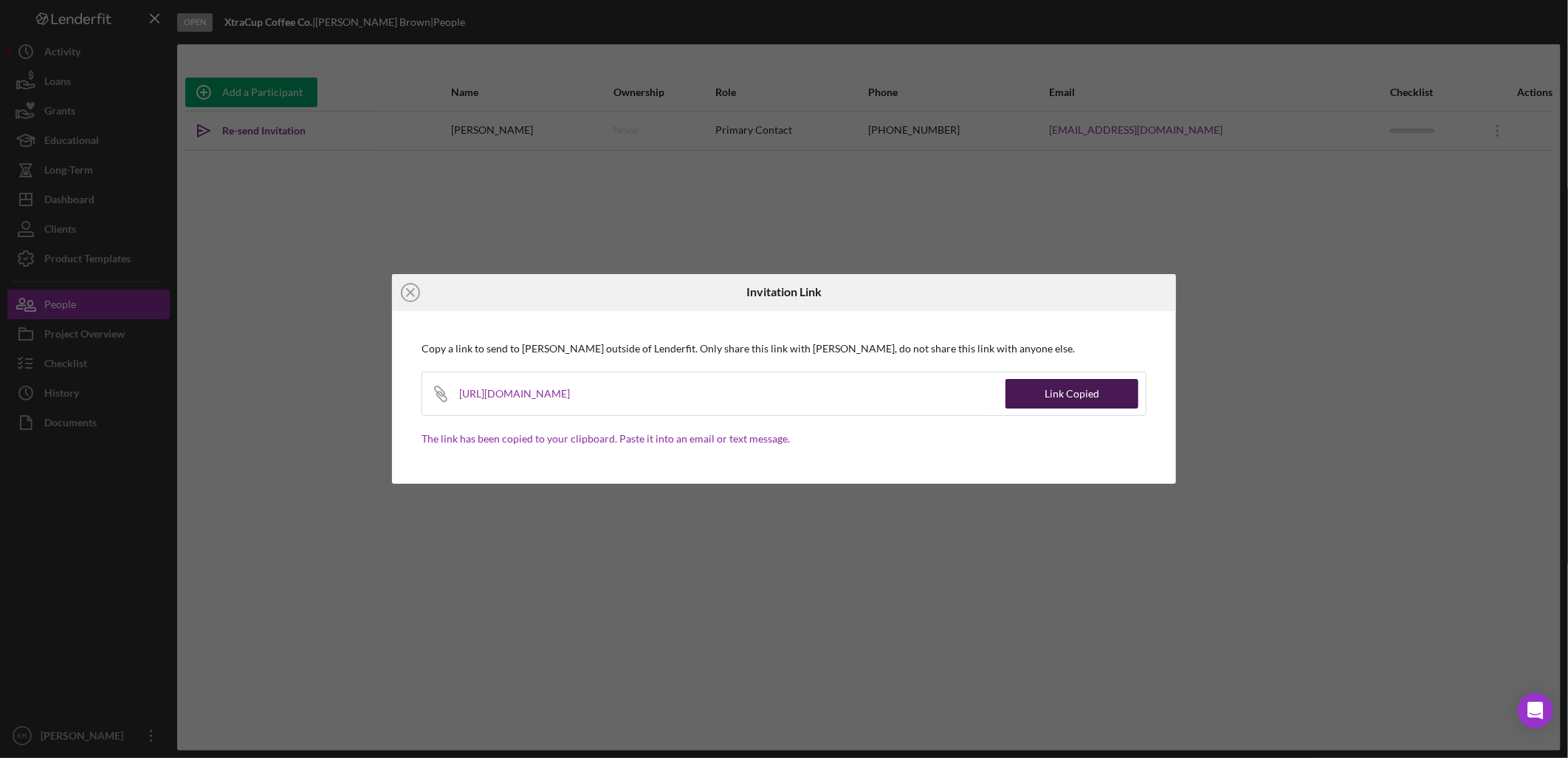
click at [1074, 393] on div "Link Copied" at bounding box center [1071, 393] width 54 height 30
drag, startPoint x: 408, startPoint y: 286, endPoint x: 477, endPoint y: 274, distance: 70.0
click at [408, 286] on icon "Icon/Close" at bounding box center [410, 292] width 37 height 37
